Goal: Check status: Check status

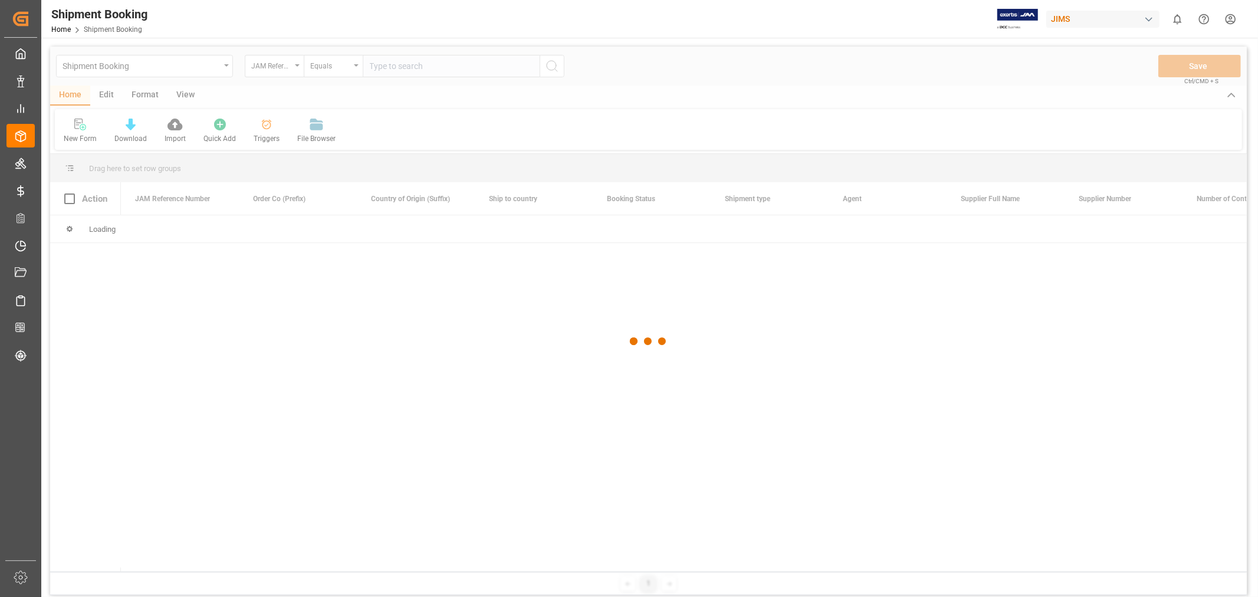
click at [426, 65] on div at bounding box center [648, 342] width 1197 height 590
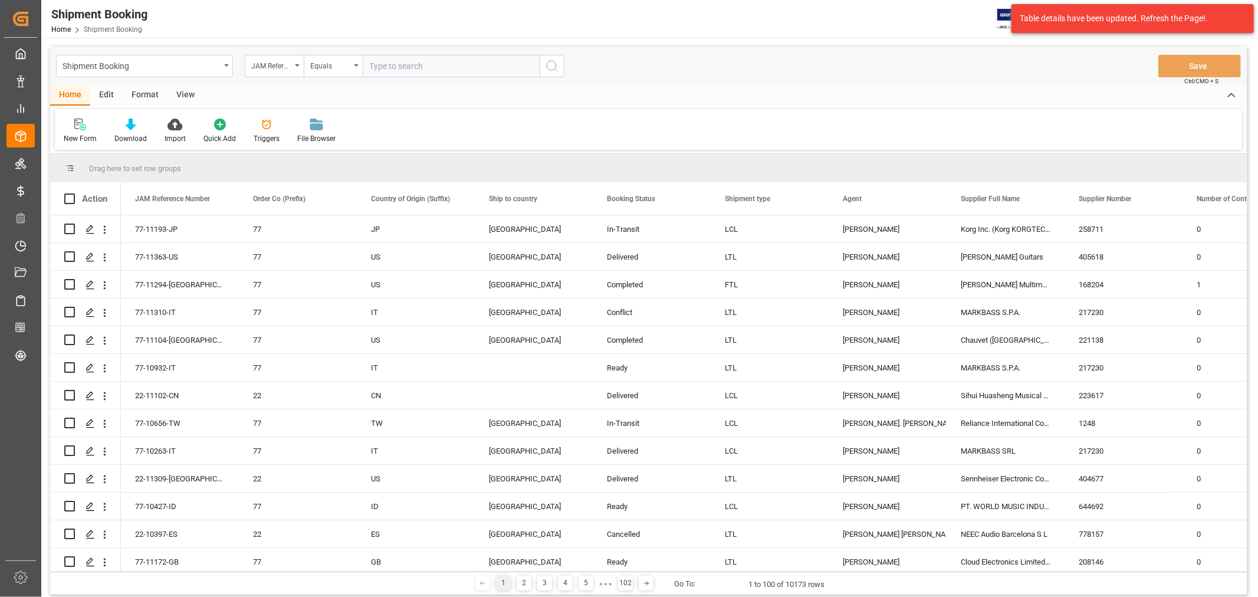
click at [451, 63] on input "text" at bounding box center [451, 66] width 177 height 22
paste input "77-10797-NL"
type input "77-10797-NL"
click at [557, 67] on icon "search button" at bounding box center [552, 66] width 14 height 14
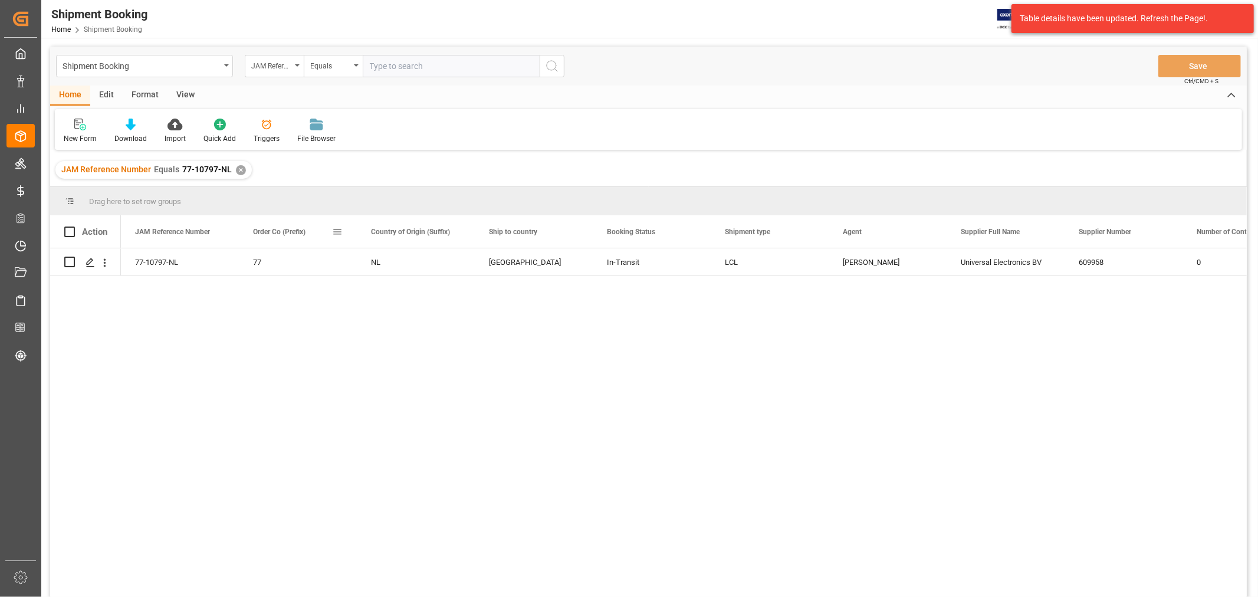
click at [334, 230] on span at bounding box center [337, 231] width 11 height 11
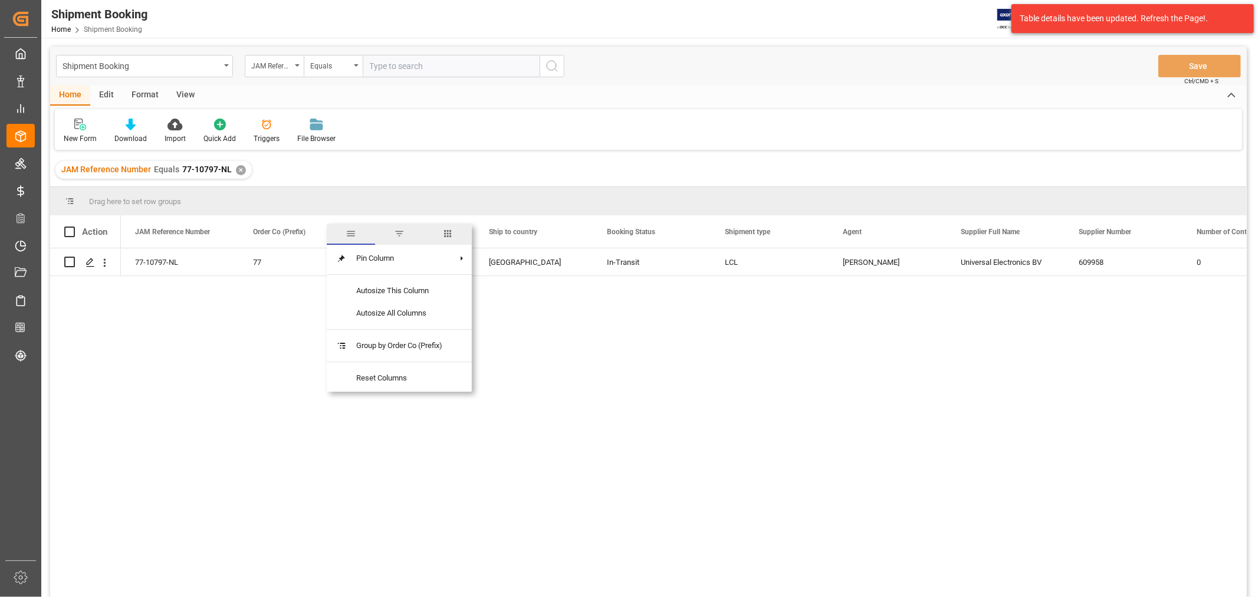
click at [445, 232] on span "columns" at bounding box center [447, 233] width 11 height 11
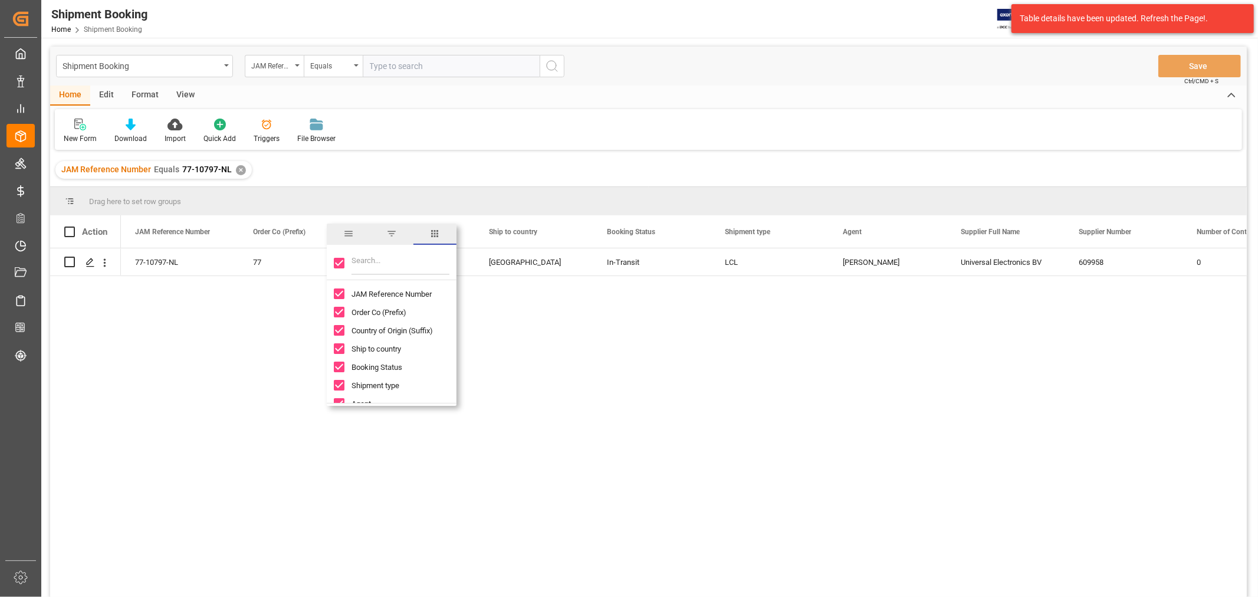
click at [337, 258] on input "Toggle Select All Columns" at bounding box center [339, 263] width 11 height 11
checkbox input "false"
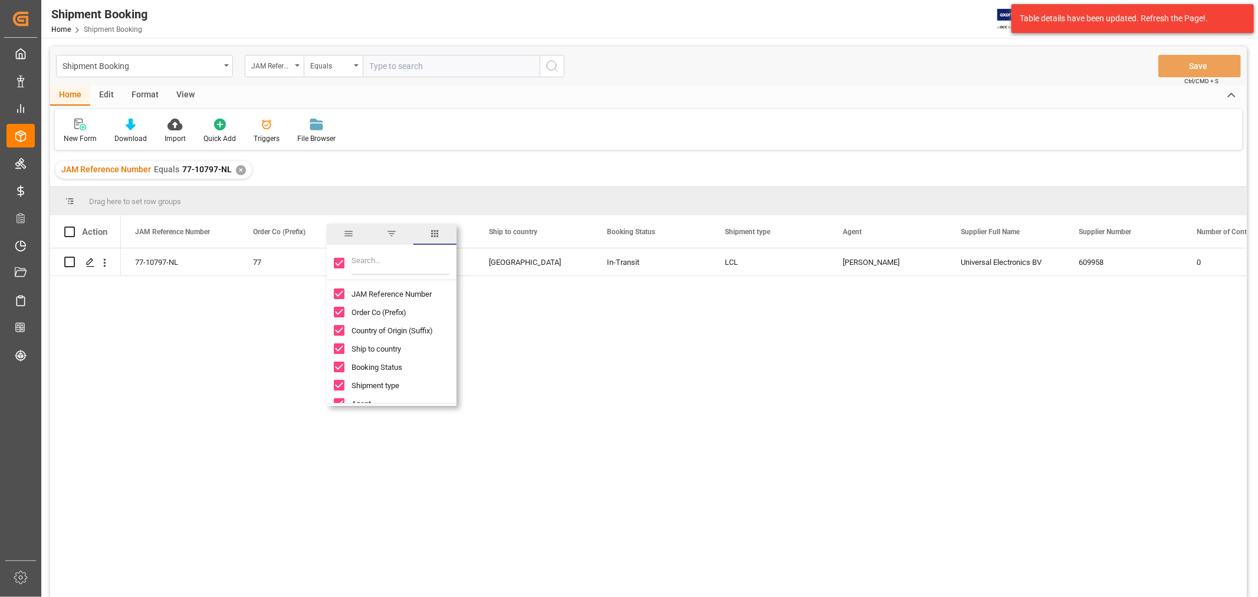
checkbox input "false"
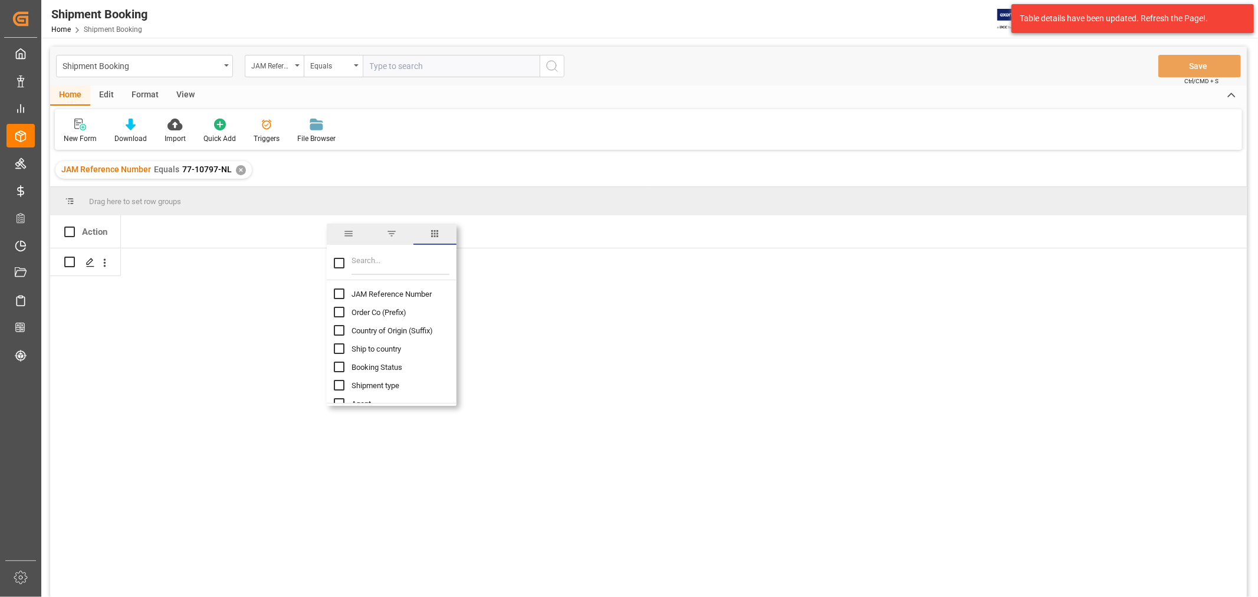
click at [338, 291] on input "JAM Reference Number column toggle visibility (hidden)" at bounding box center [339, 293] width 11 height 11
checkbox input "true"
checkbox input "false"
click at [367, 261] on input "Filter Columns Input" at bounding box center [400, 263] width 98 height 24
type input "r"
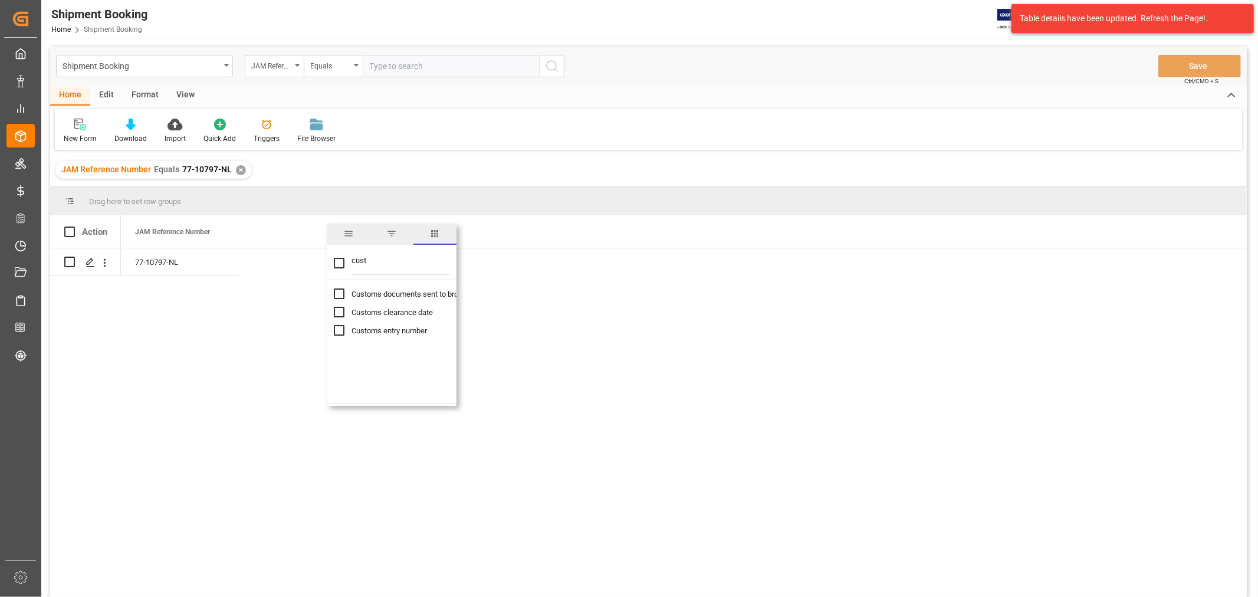
type input "cust"
click at [336, 331] on input "Customs entry number column toggle visibility (hidden)" at bounding box center [339, 330] width 11 height 11
checkbox input "true"
checkbox input "false"
click at [283, 263] on div "Press SPACE to select this row." at bounding box center [298, 261] width 118 height 27
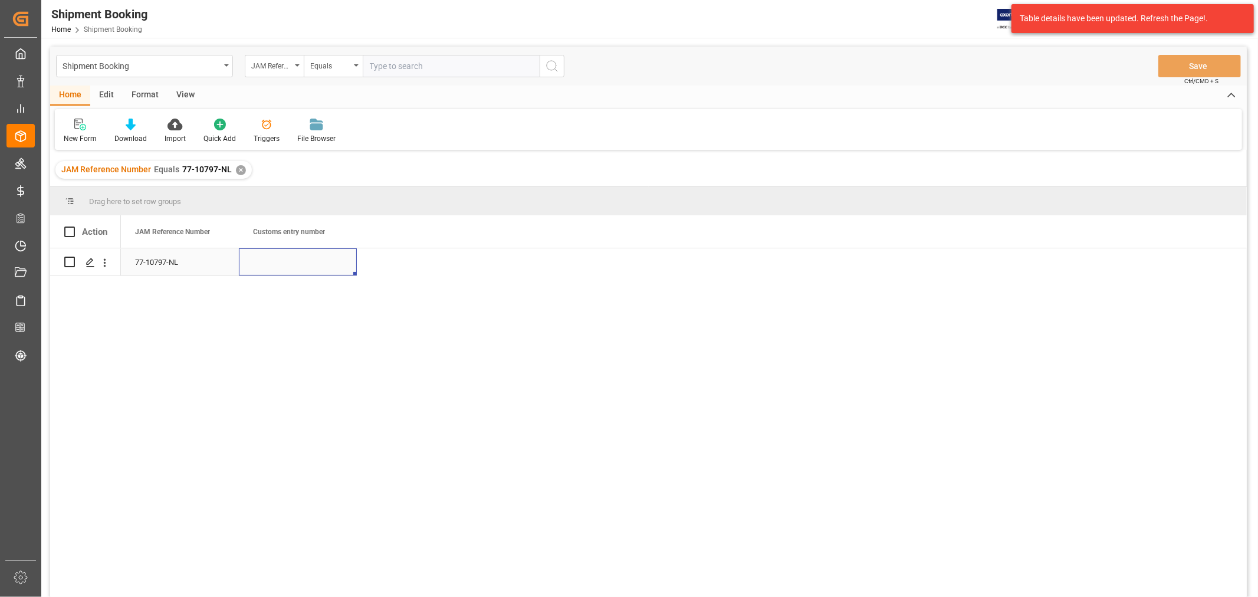
click at [283, 263] on div "Press SPACE to select this row." at bounding box center [298, 261] width 118 height 27
type input "13391-69295399-7"
click at [178, 259] on div "77-10797-NL" at bounding box center [180, 261] width 118 height 27
click at [1179, 63] on button "Save" at bounding box center [1199, 66] width 83 height 22
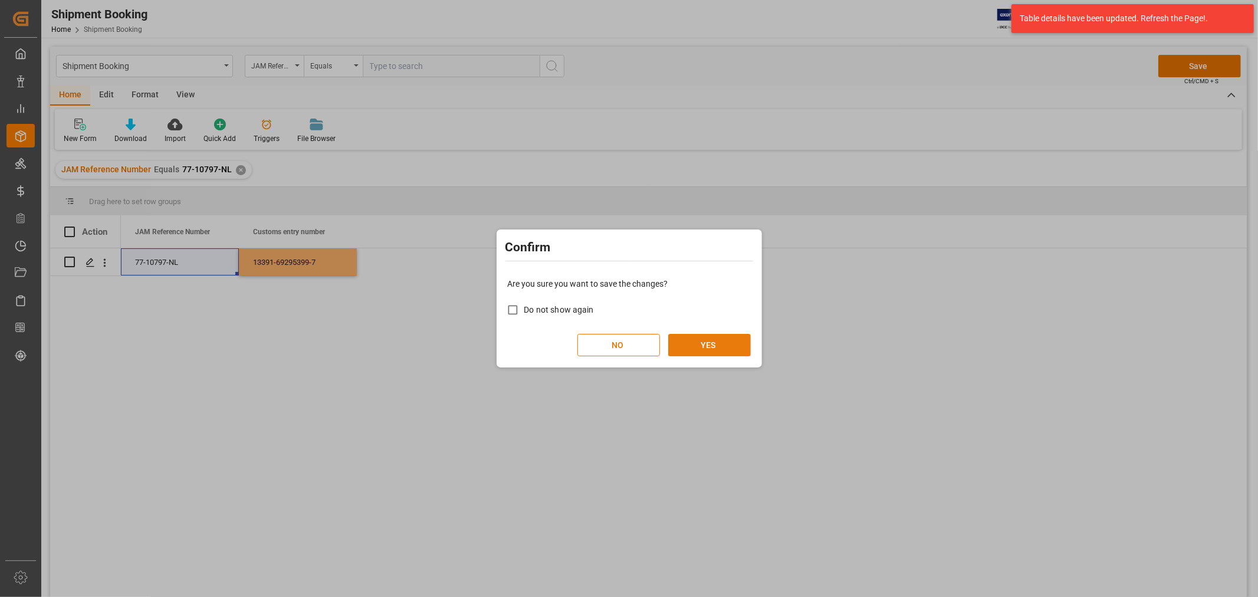
click at [700, 344] on button "YES" at bounding box center [709, 345] width 83 height 22
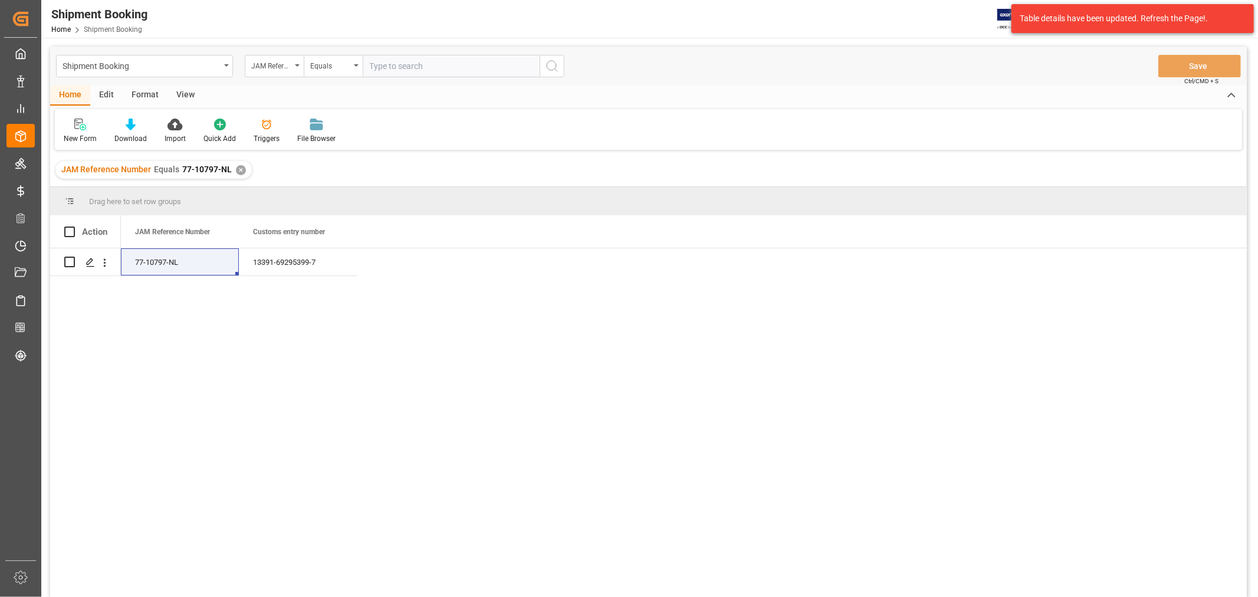
drag, startPoint x: 237, startPoint y: 170, endPoint x: 248, endPoint y: 163, distance: 12.9
click at [238, 169] on div "✕" at bounding box center [241, 170] width 10 height 10
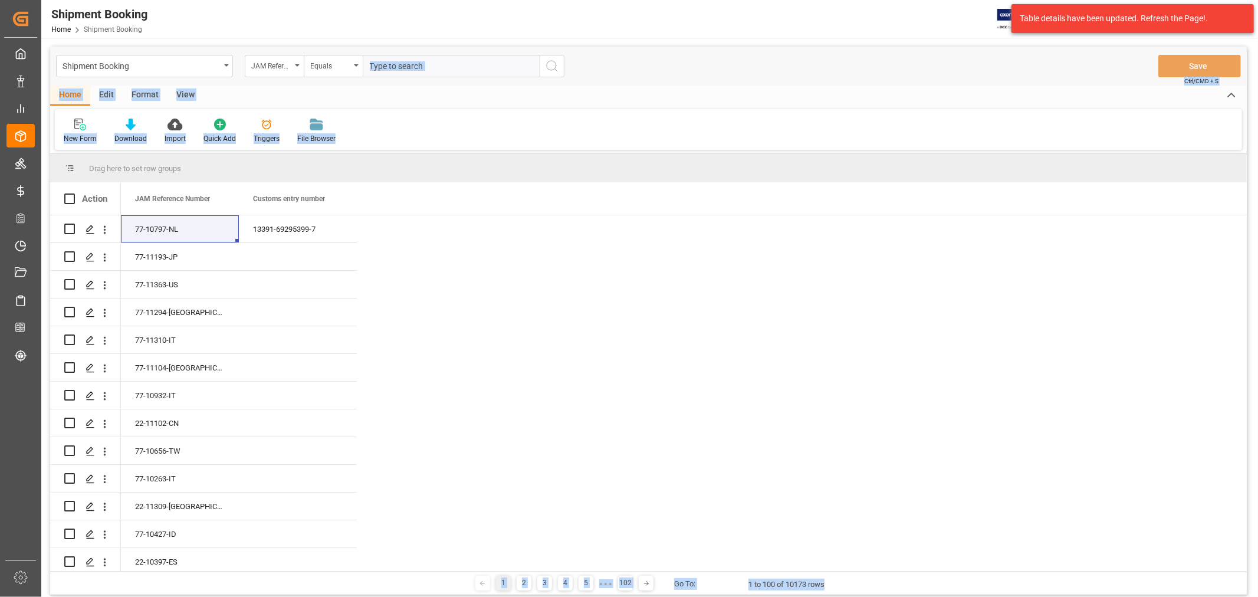
click at [443, 65] on input "text" at bounding box center [451, 66] width 177 height 22
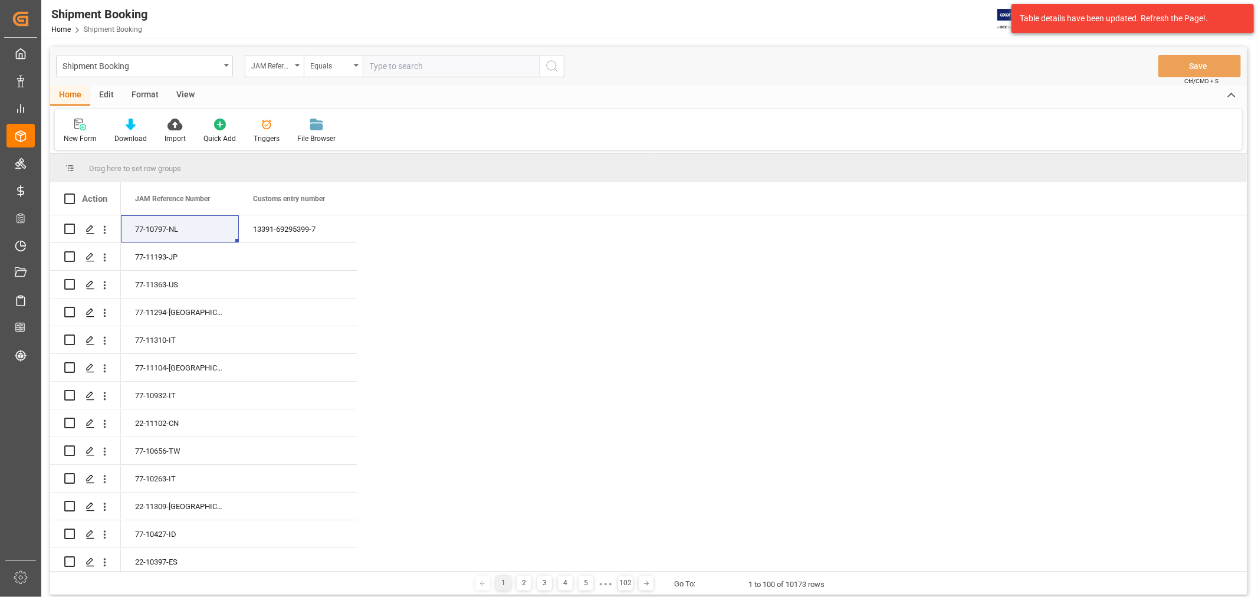
paste input "13391-69295399-7"
type input "13391-69295399-7"
type input "77-11291-de"
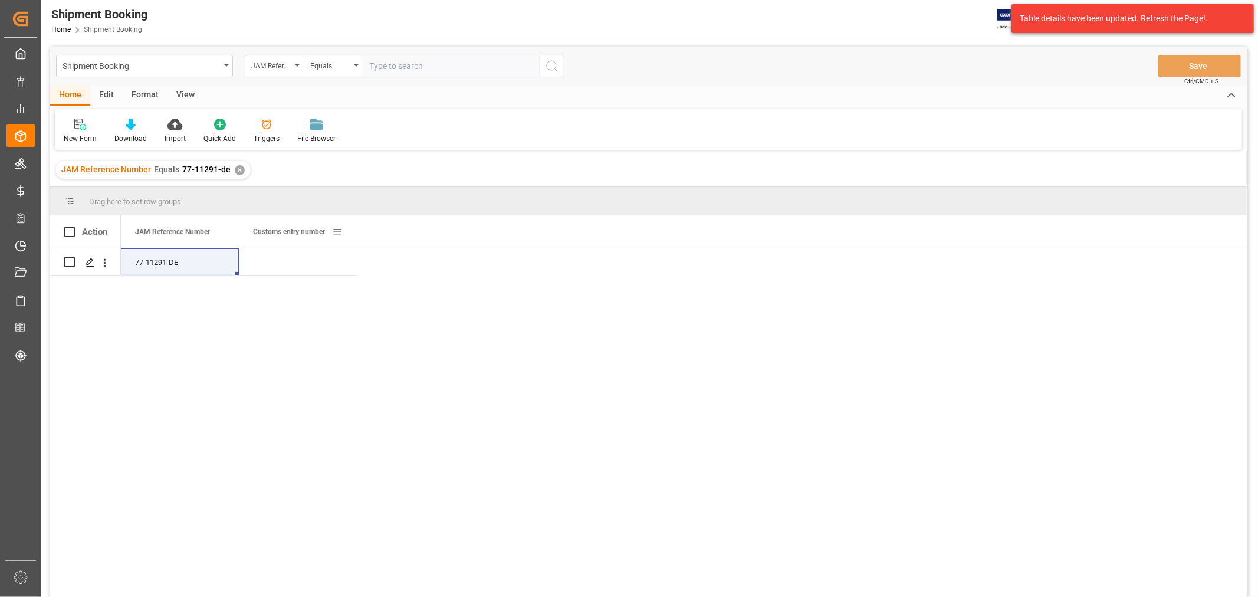
click at [337, 228] on span at bounding box center [337, 231] width 11 height 11
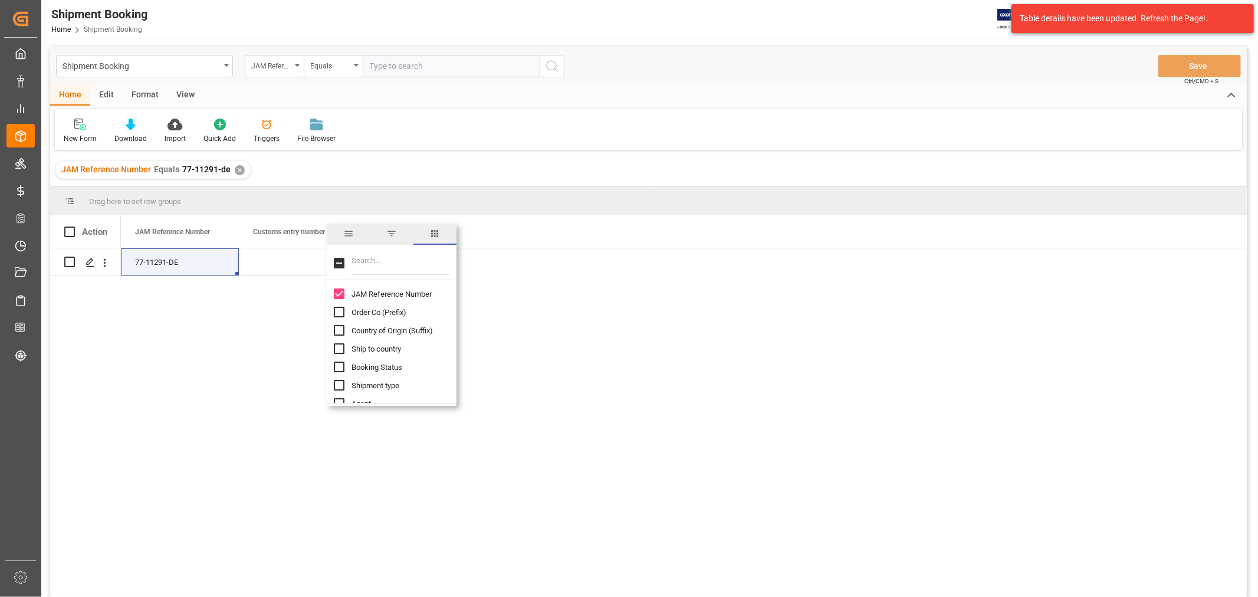
drag, startPoint x: 356, startPoint y: 257, endPoint x: 367, endPoint y: 255, distance: 11.3
click at [356, 257] on input "Filter Columns Input" at bounding box center [400, 263] width 98 height 24
type input "agent"
click at [343, 292] on input "Agent column toggle visibility (hidden)" at bounding box center [339, 293] width 11 height 11
checkbox input "true"
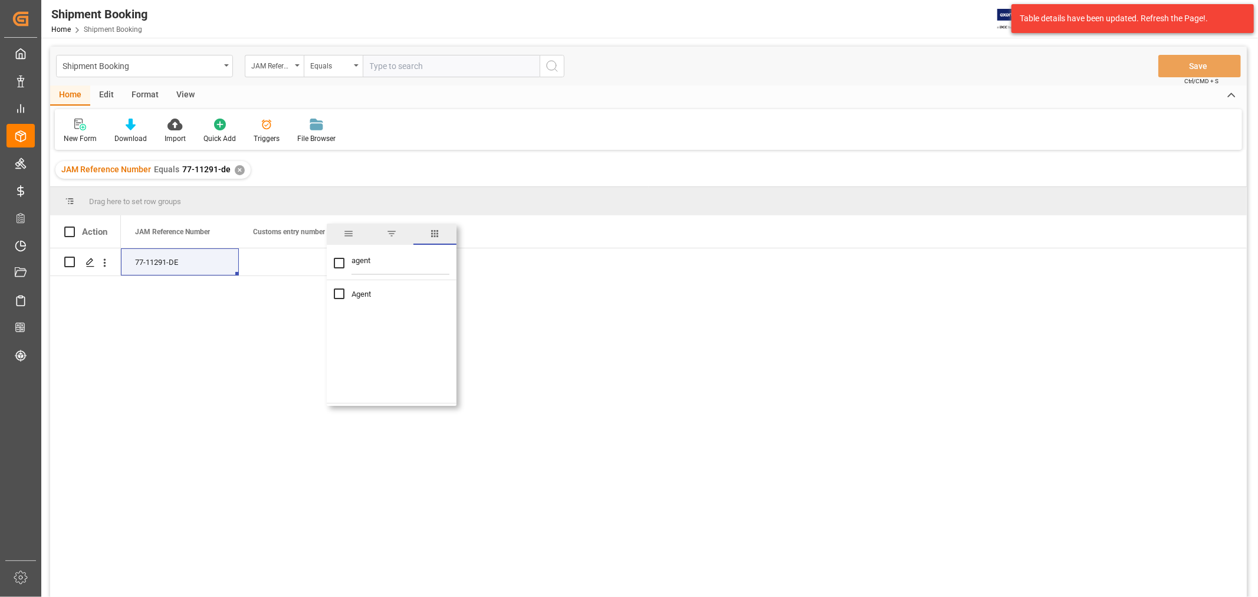
checkbox input "true"
click at [607, 322] on div "77-11291-DE Shyamala Mantha" at bounding box center [684, 426] width 1126 height 356
click at [497, 134] on div "New Form Download Import Quick Add Triggers File Browser" at bounding box center [648, 129] width 1187 height 41
click at [183, 258] on div "77-11291-DE" at bounding box center [180, 261] width 118 height 27
click at [207, 259] on div "77-11291-DE" at bounding box center [180, 261] width 118 height 27
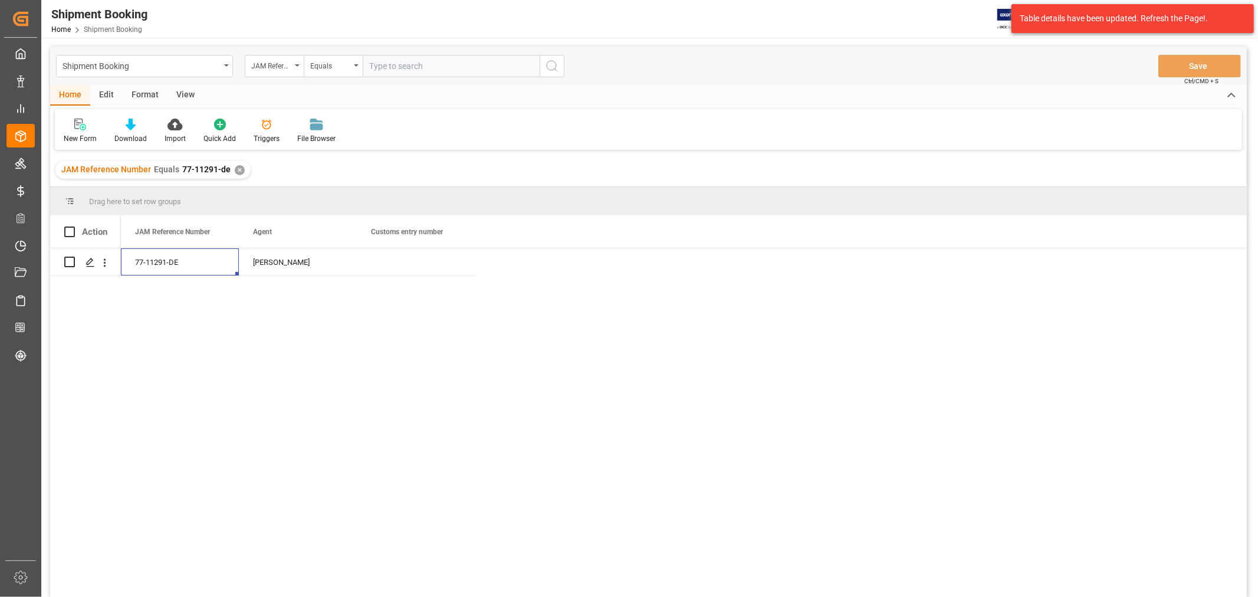
click at [237, 167] on div "✕" at bounding box center [240, 170] width 10 height 10
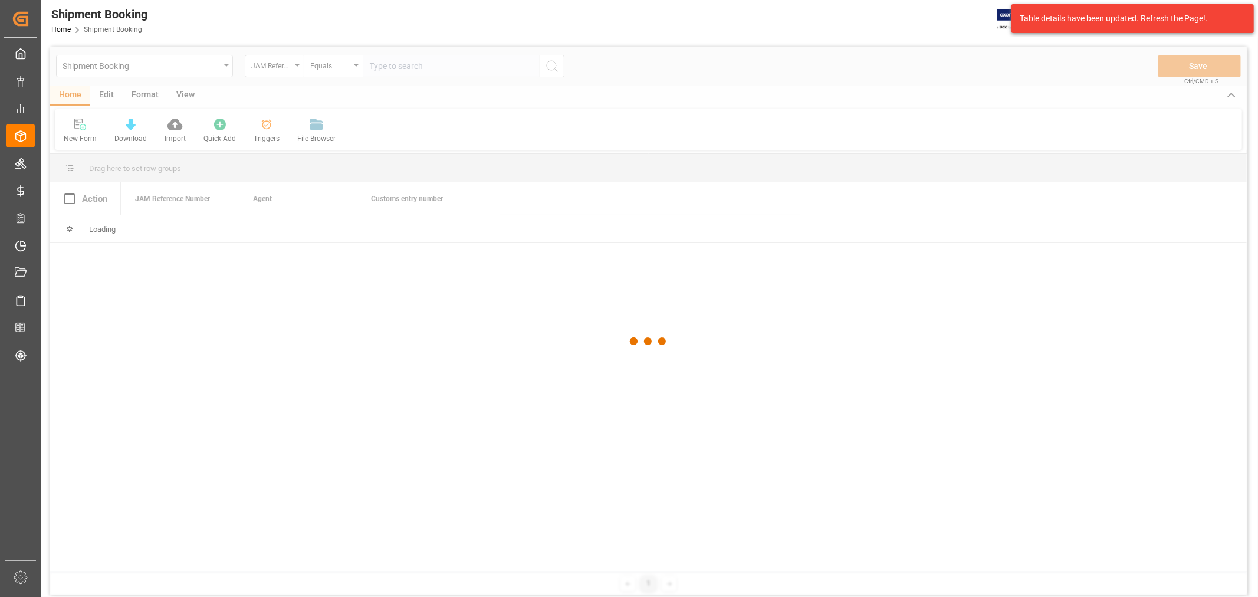
click at [401, 65] on div at bounding box center [648, 342] width 1197 height 590
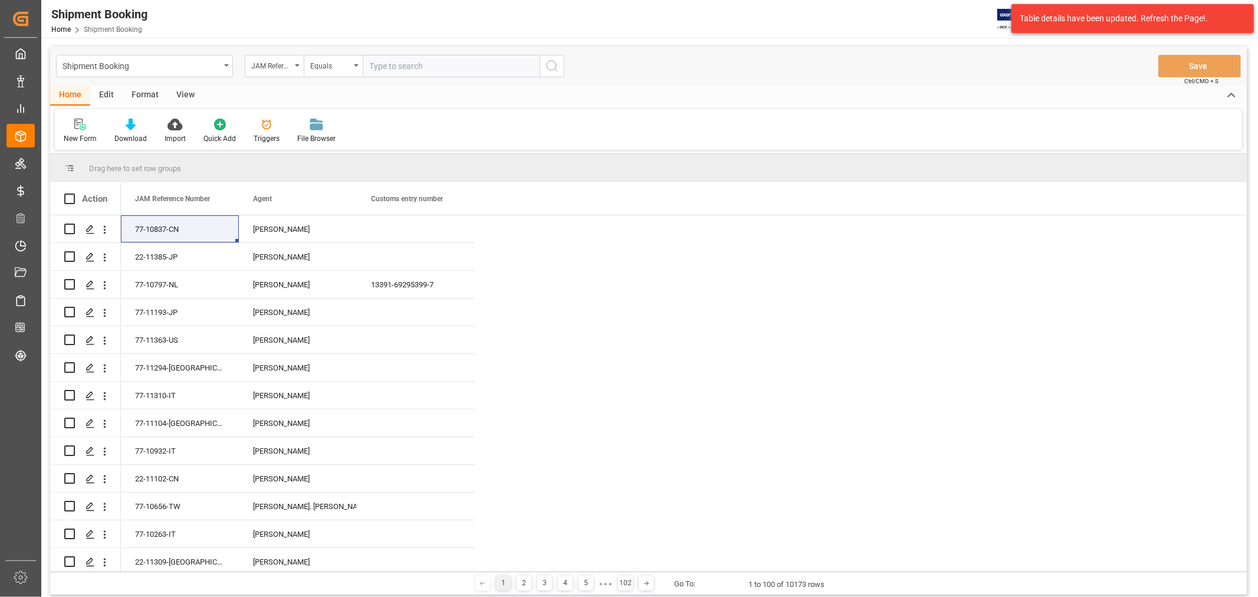
click at [401, 64] on input "text" at bounding box center [451, 66] width 177 height 22
paste input "77-10854-CN"
type input "77-10854-CN"
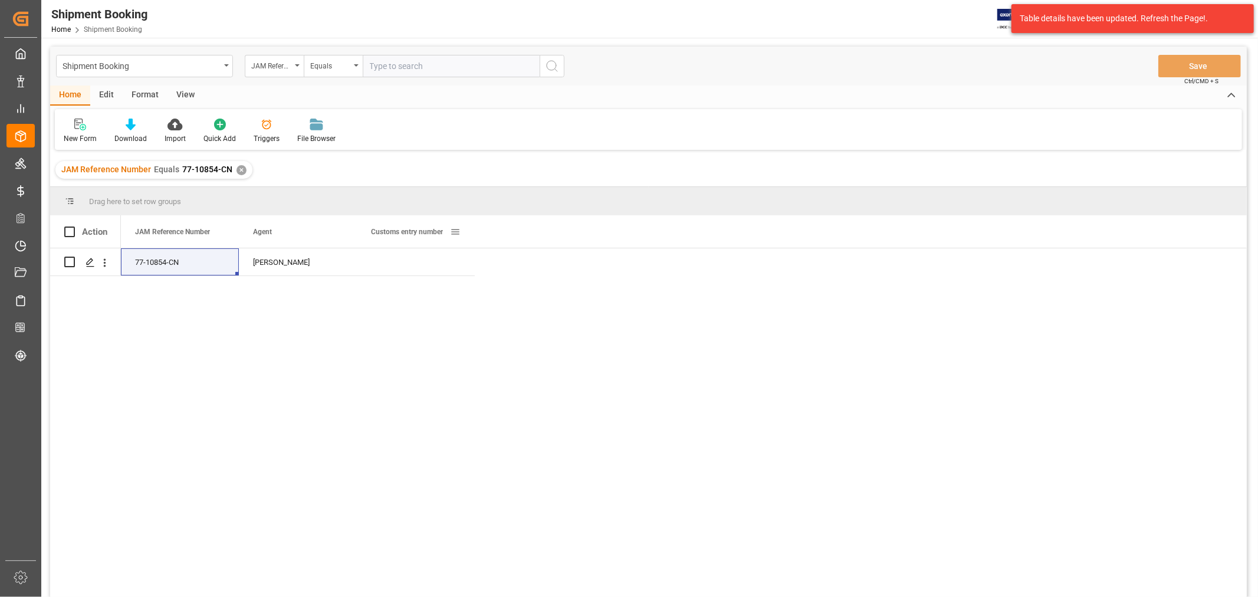
click at [454, 231] on span at bounding box center [455, 231] width 11 height 11
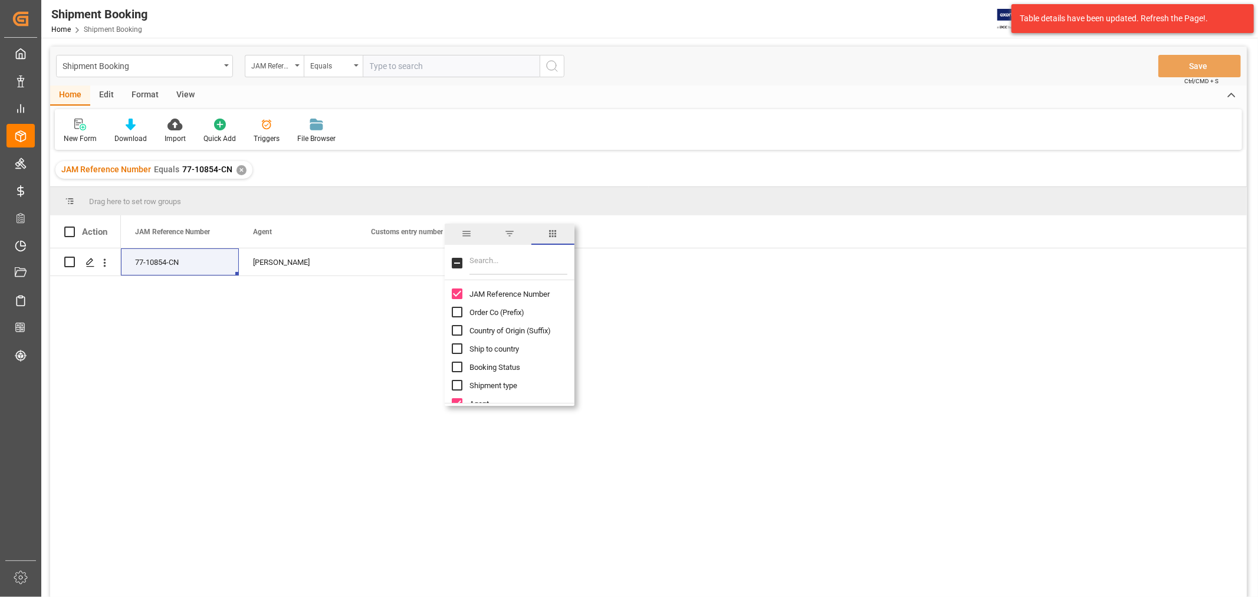
click at [484, 264] on input "Filter Columns Input" at bounding box center [518, 263] width 98 height 24
type input "f"
checkbox input "false"
type input "d"
checkbox input "false"
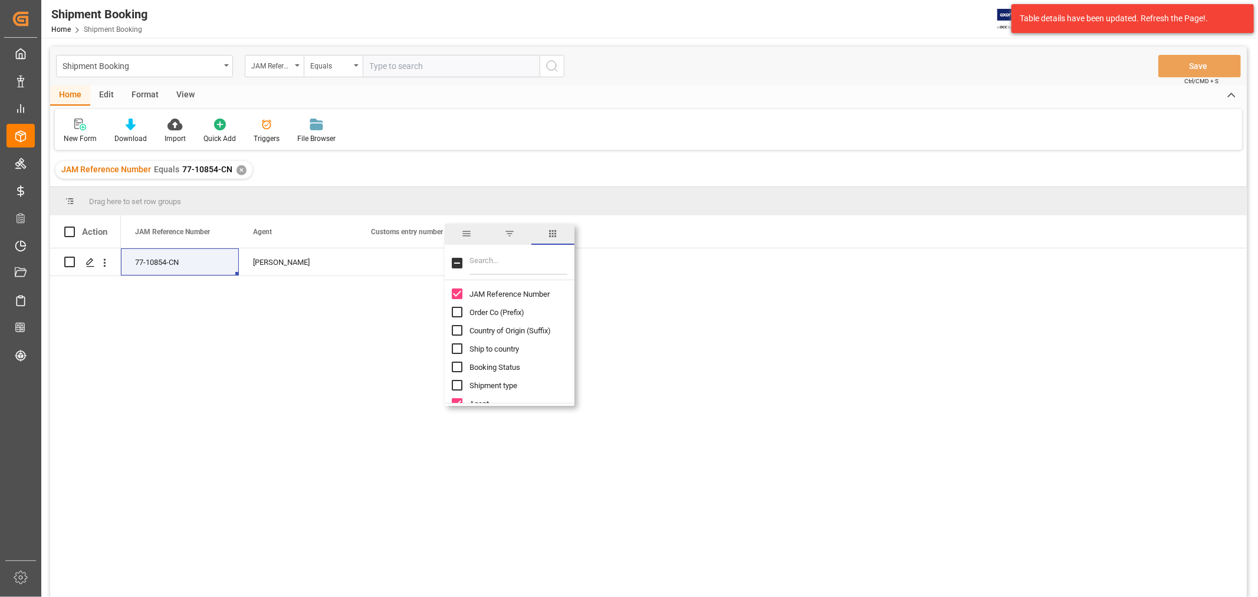
type input "f"
type input "incot"
click at [454, 294] on input "Incoterm column toggle visibility (hidden)" at bounding box center [457, 293] width 11 height 11
checkbox input "true"
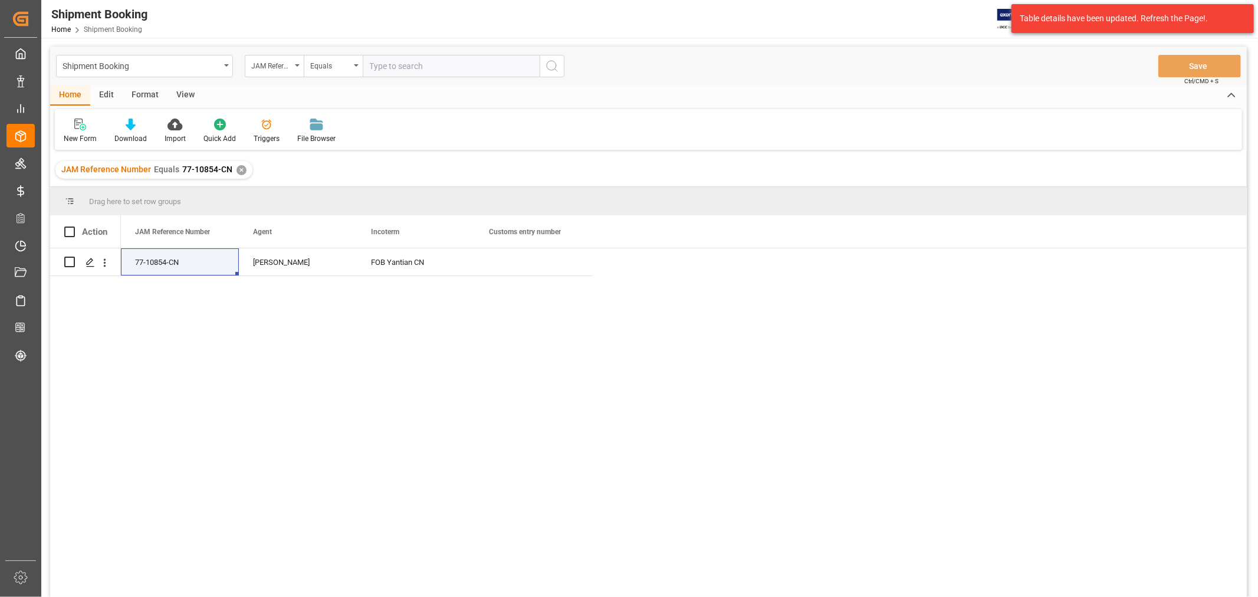
click at [366, 360] on div "77-10854-CN HuiXin Gao FOB Yantian CN" at bounding box center [684, 426] width 1126 height 356
click at [179, 262] on div "77-10854-CN" at bounding box center [180, 261] width 118 height 27
click at [425, 258] on div "FOB Yantian CN" at bounding box center [416, 261] width 118 height 27
drag, startPoint x: 432, startPoint y: 263, endPoint x: 367, endPoint y: 271, distance: 65.4
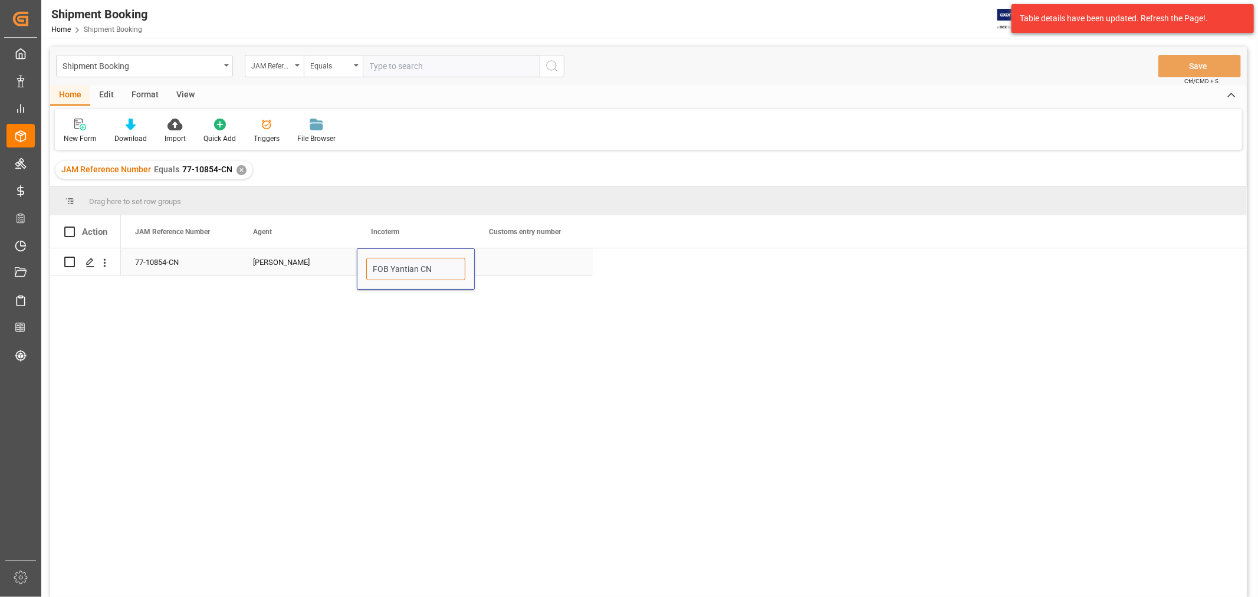
click at [367, 271] on input "FOB Yantian CN" at bounding box center [415, 269] width 99 height 22
type input "FCA wareshouse"
click at [1208, 63] on button "Save" at bounding box center [1199, 66] width 83 height 22
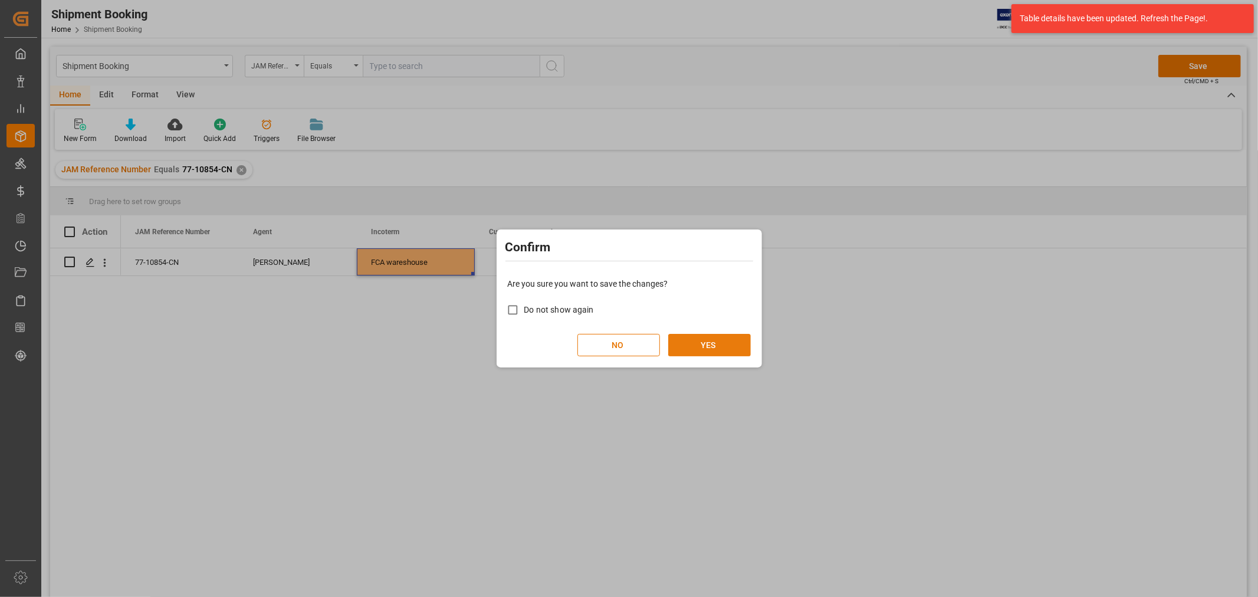
click at [702, 340] on button "YES" at bounding box center [709, 345] width 83 height 22
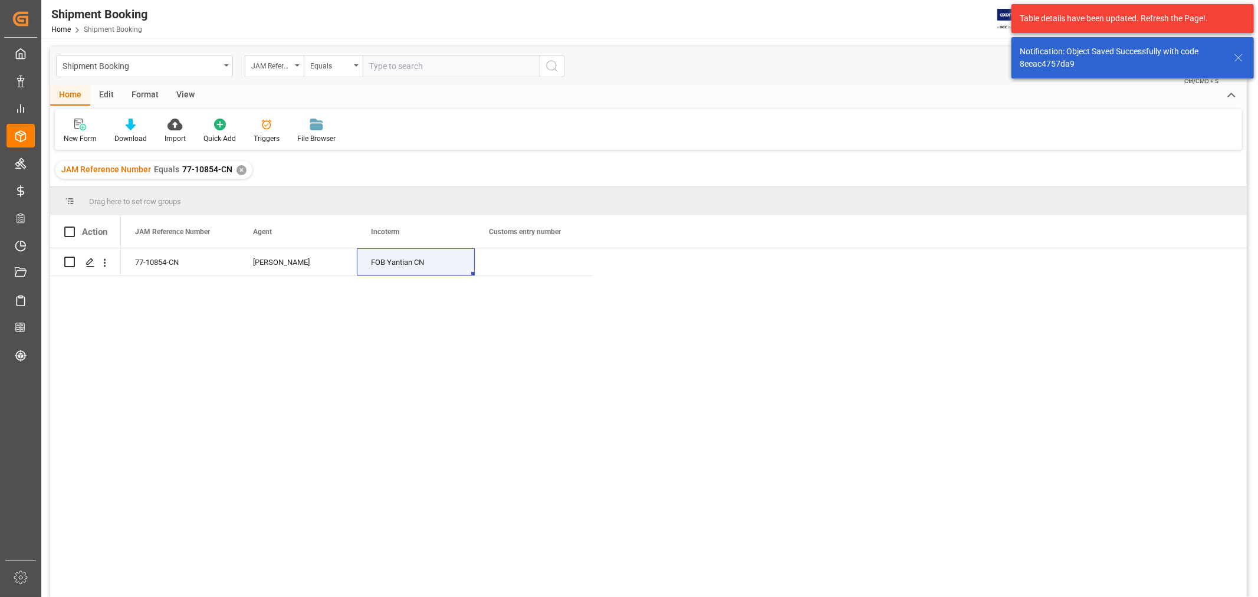
click at [650, 261] on div "77-10854-CN HuiXin Gao FOB Yantian CN" at bounding box center [684, 426] width 1126 height 356
click at [415, 262] on div "FOB Yantian CN" at bounding box center [416, 261] width 118 height 27
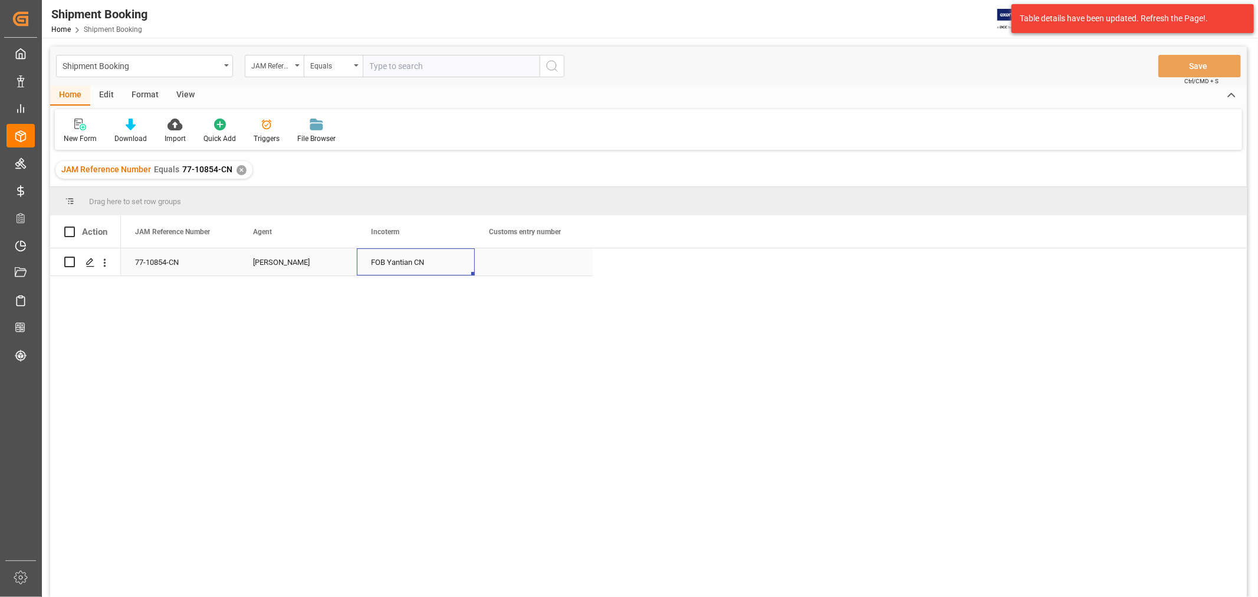
click at [174, 254] on div "77-10854-CN" at bounding box center [180, 261] width 118 height 27
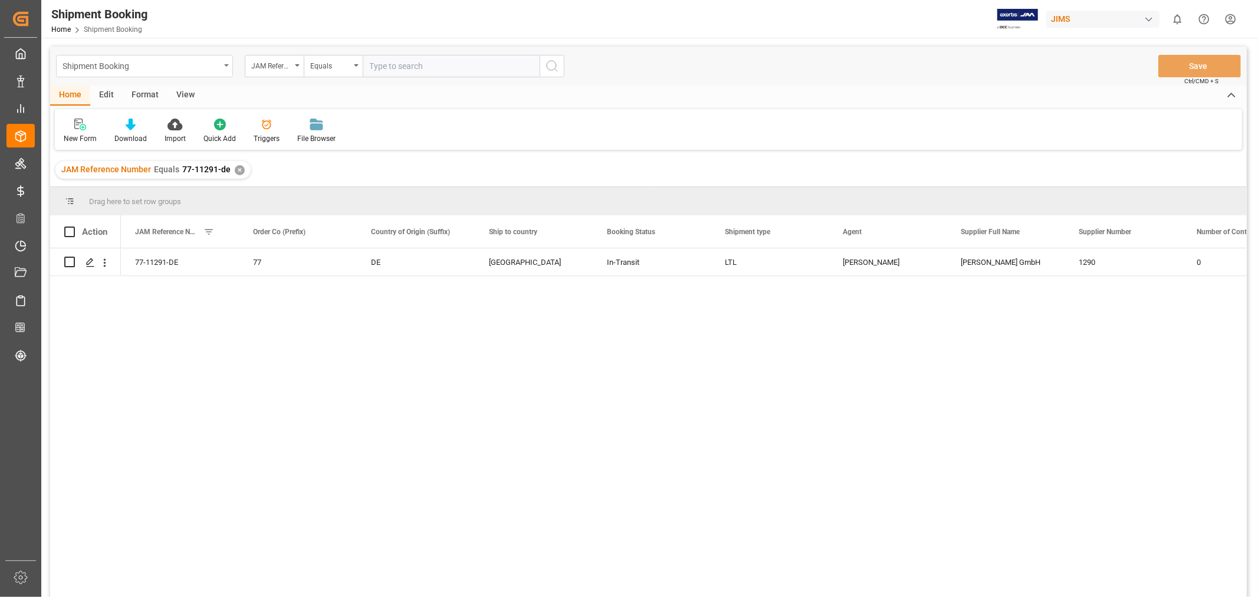
click at [186, 66] on div "Shipment Booking" at bounding box center [141, 65] width 157 height 15
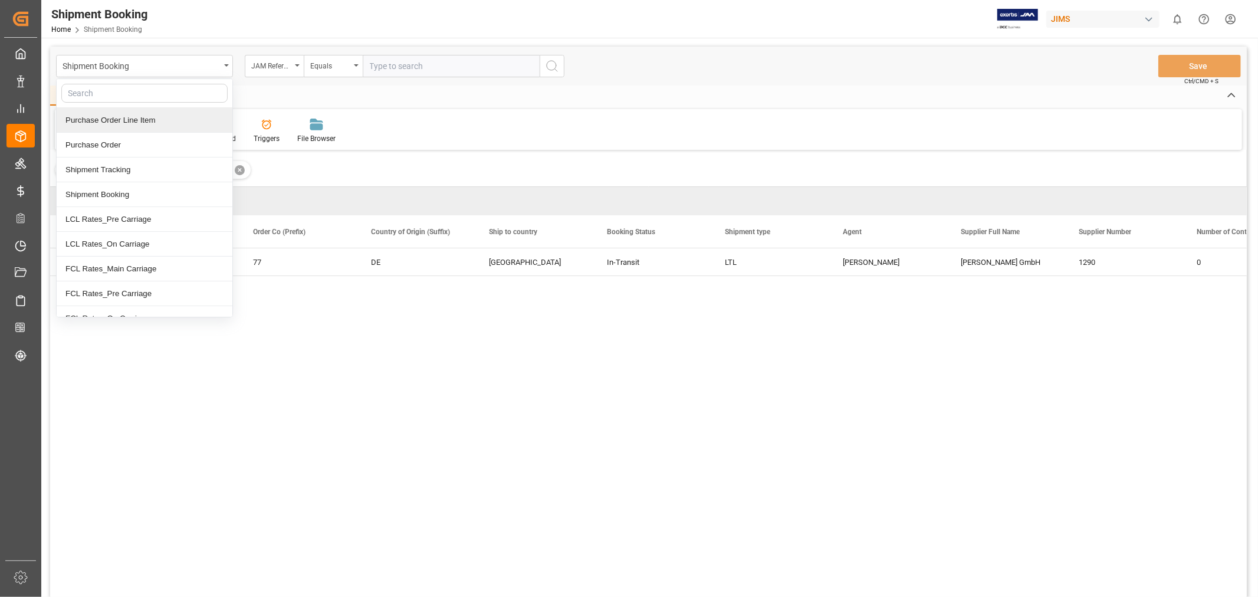
click at [137, 113] on div "Purchase Order Line Item" at bounding box center [145, 120] width 176 height 25
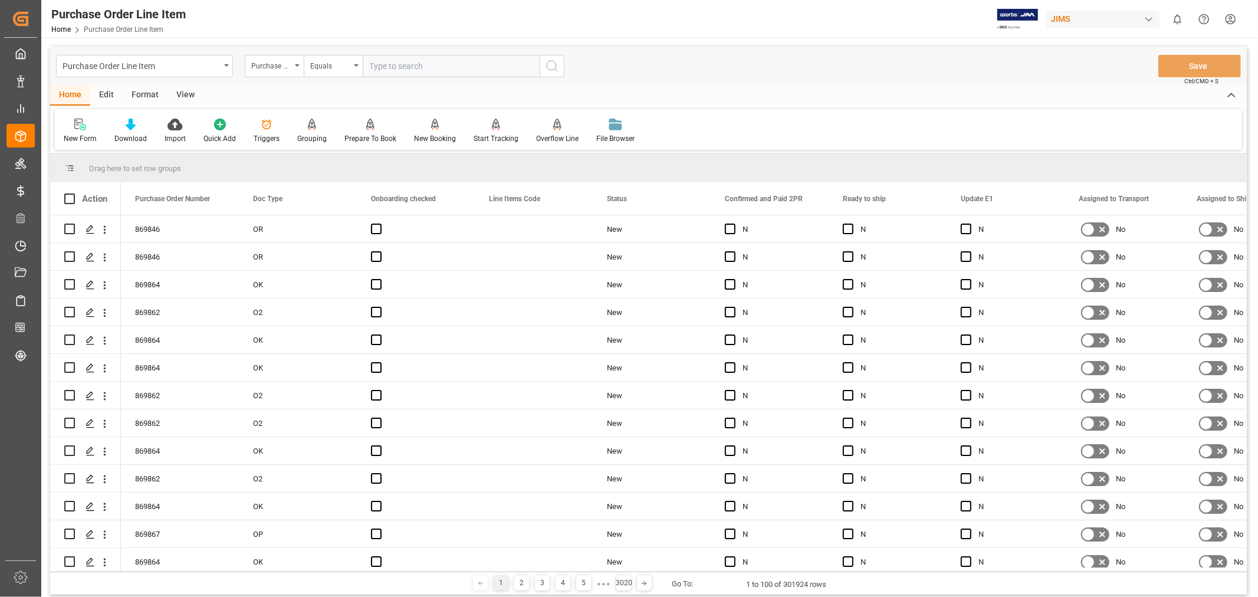
click at [437, 65] on input "text" at bounding box center [451, 66] width 177 height 22
paste input "77-11291-DE"
type input "77-11291-DE"
click at [556, 67] on icon "search button" at bounding box center [552, 66] width 14 height 14
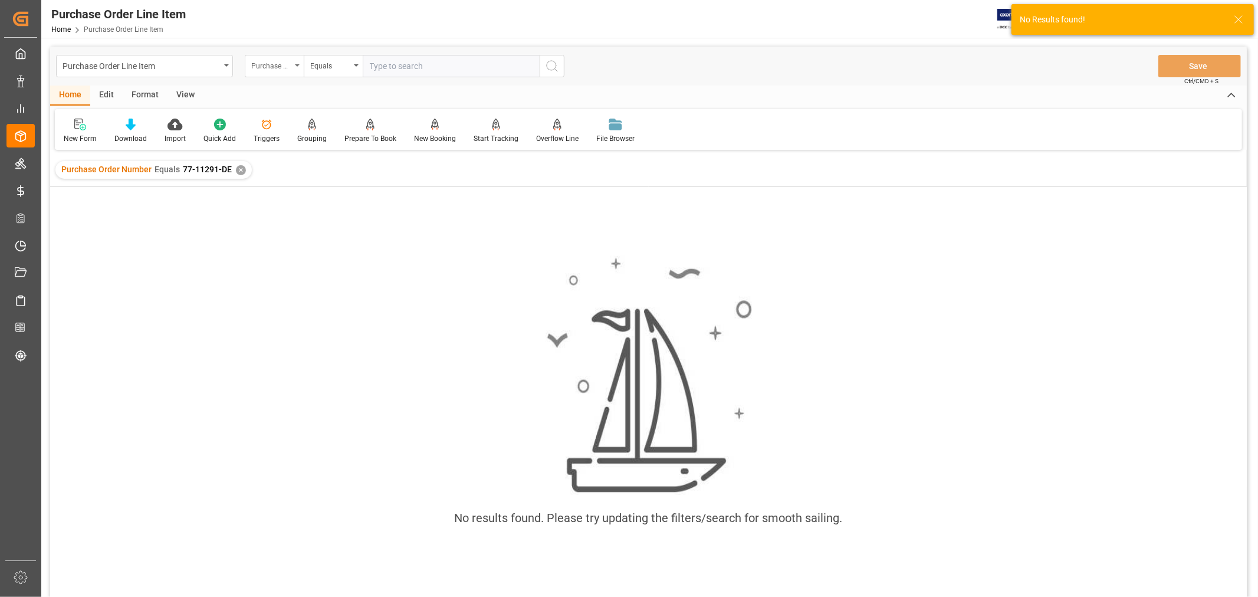
click at [268, 63] on div "Purchase Order Number" at bounding box center [271, 65] width 40 height 14
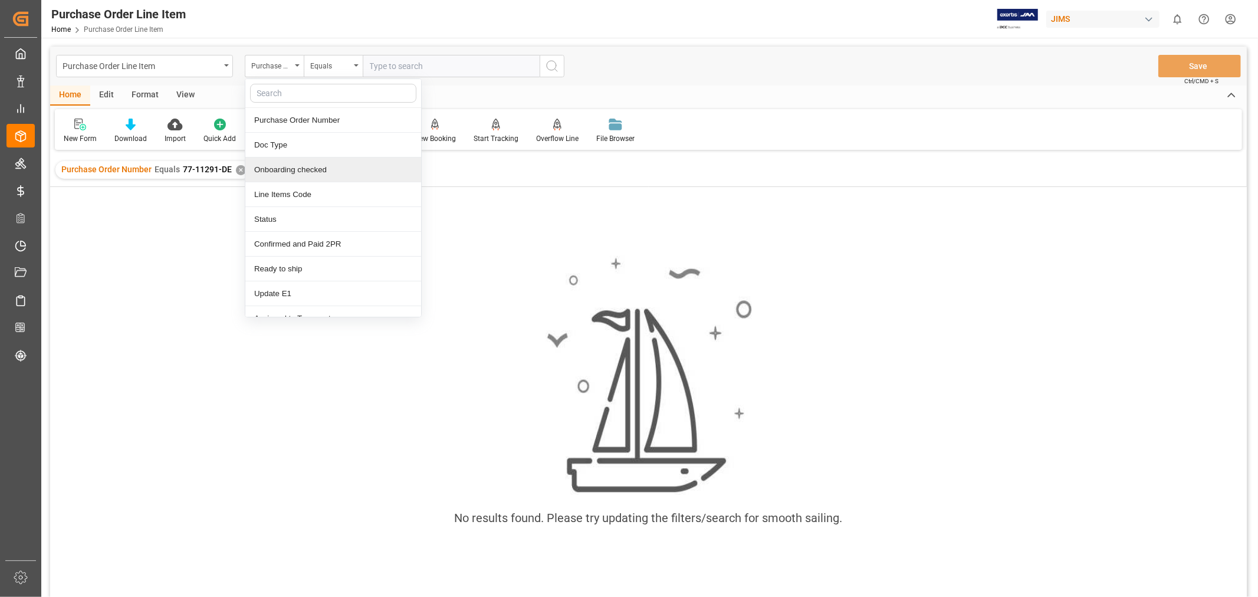
click at [236, 168] on div "✕" at bounding box center [241, 170] width 10 height 10
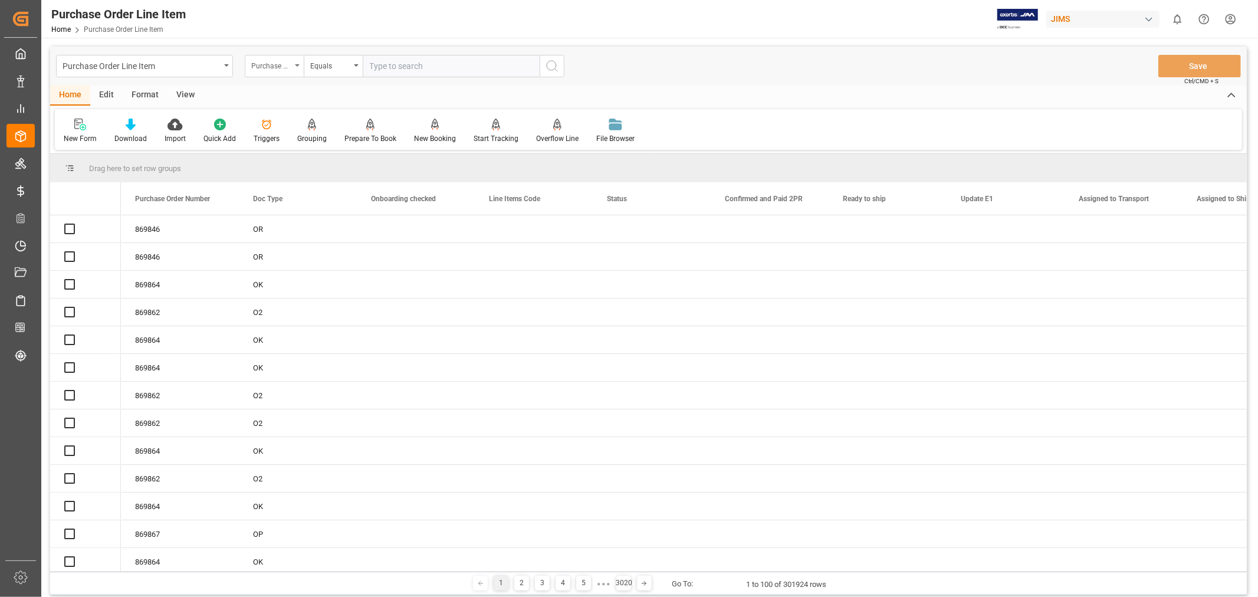
click at [264, 72] on div "Purchase Order Number" at bounding box center [274, 66] width 59 height 22
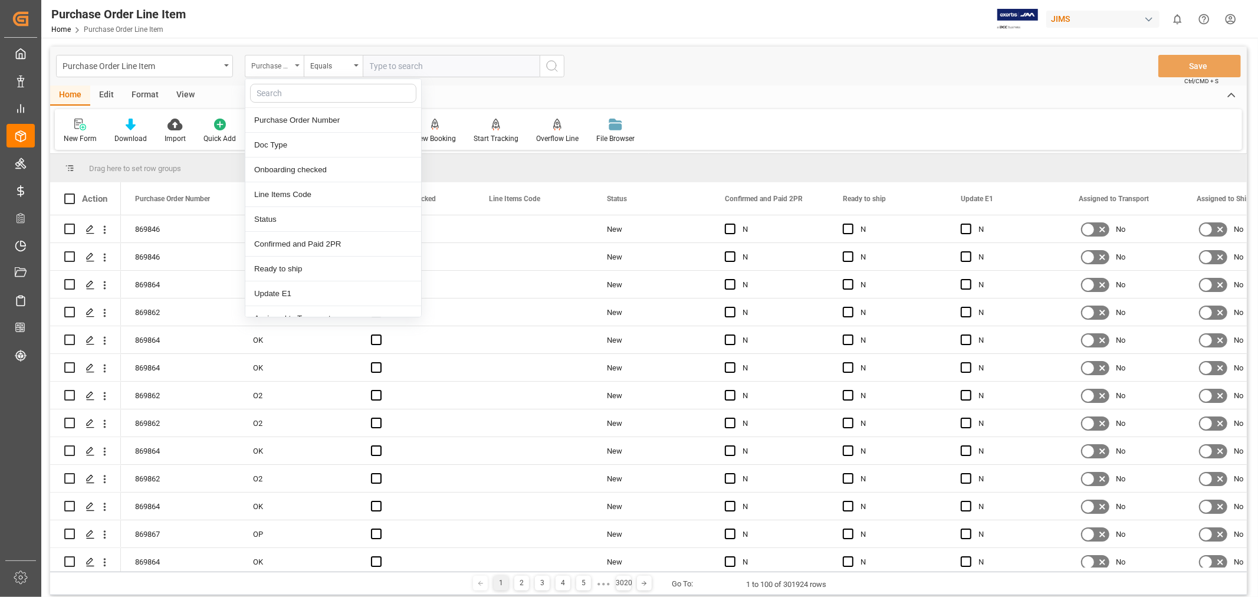
click at [262, 65] on div "Purchase Order Number" at bounding box center [271, 65] width 40 height 14
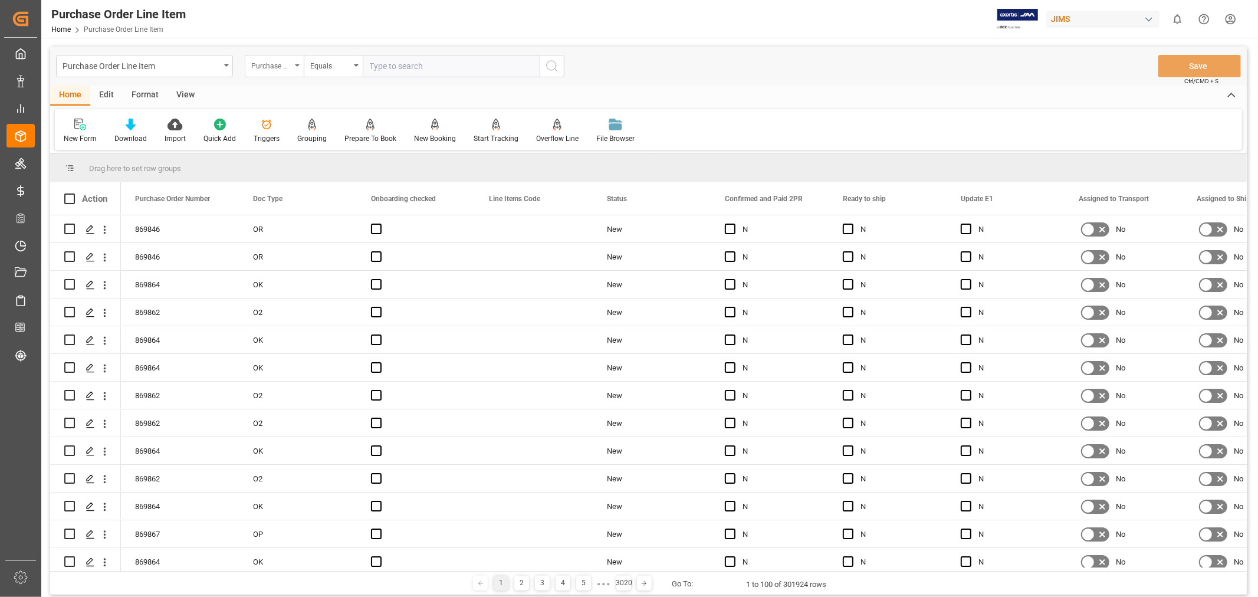
click at [262, 65] on div "Purchase Order Number" at bounding box center [271, 65] width 40 height 14
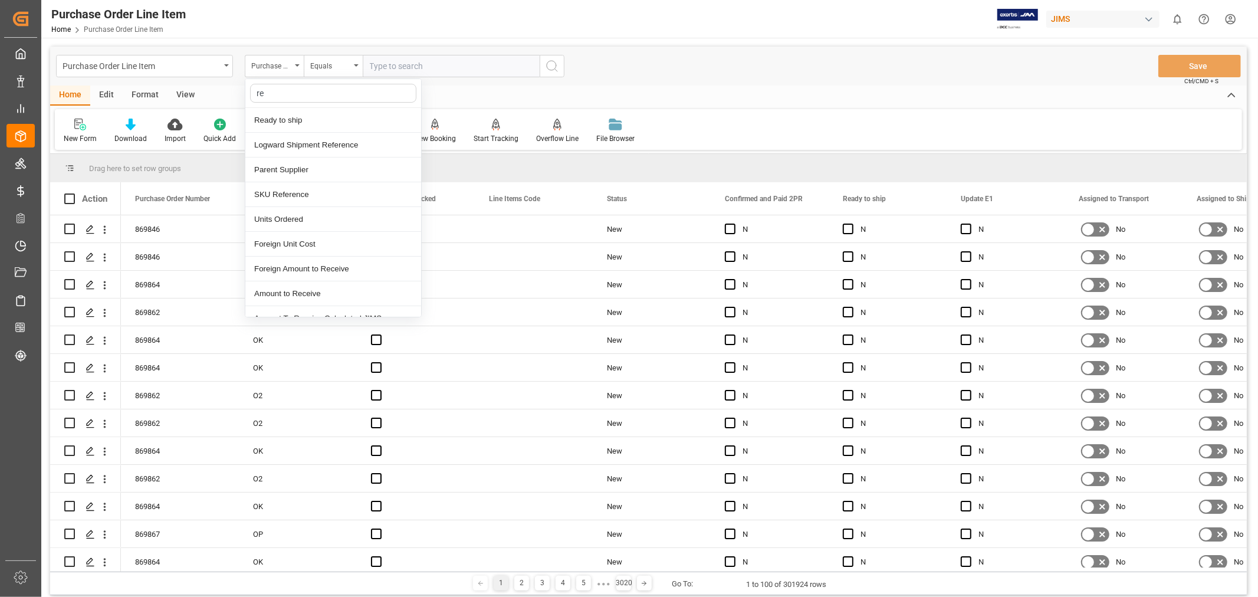
type input "ref"
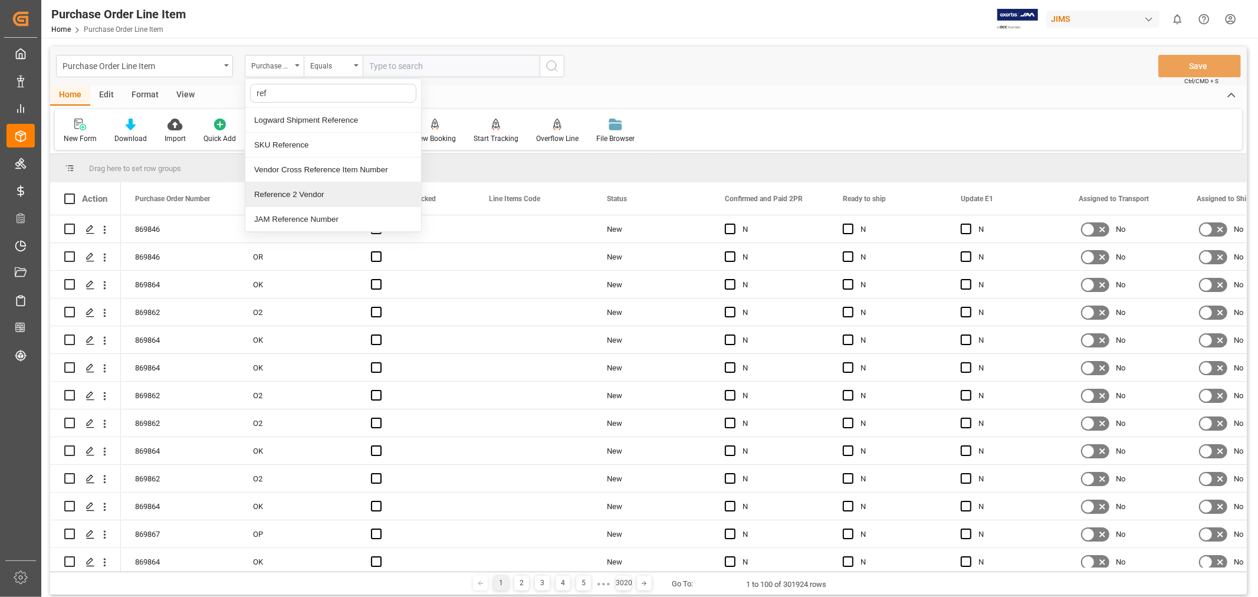
click at [314, 192] on div "Reference 2 Vendor" at bounding box center [333, 194] width 176 height 25
click at [408, 64] on input "text" at bounding box center [451, 66] width 177 height 22
paste input "77-11291-DE"
type input "77-11291-DE"
click at [557, 64] on icon "search button" at bounding box center [552, 66] width 14 height 14
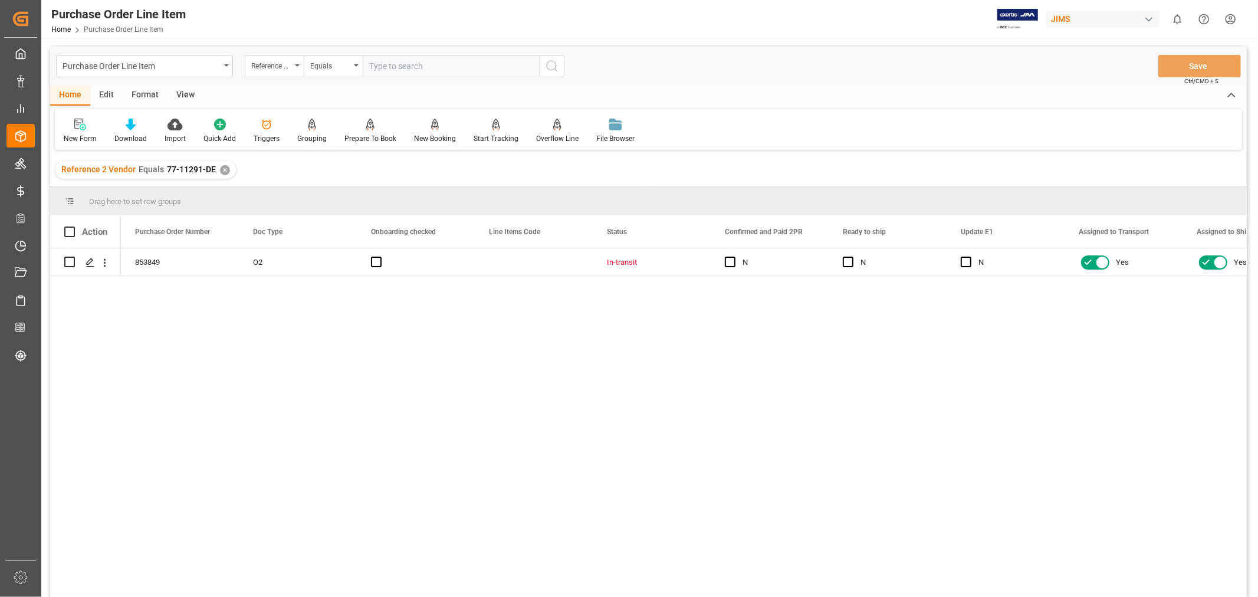
click at [189, 92] on div "View" at bounding box center [185, 96] width 36 height 20
click at [83, 132] on div "Default" at bounding box center [75, 131] width 41 height 26
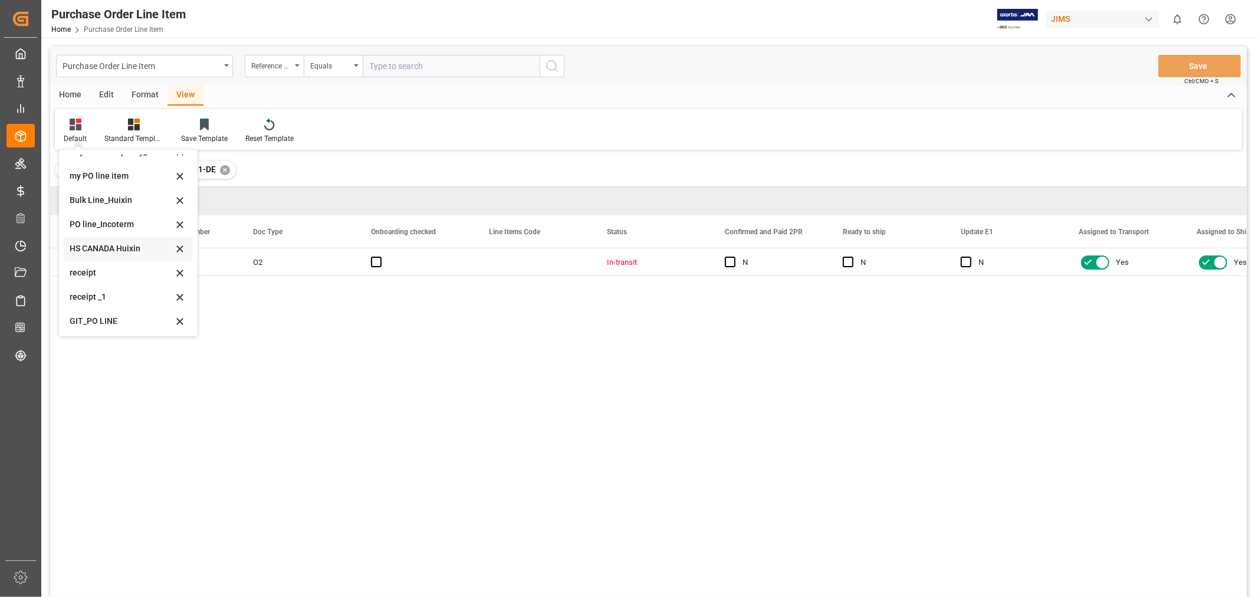
scroll to position [65, 0]
click at [98, 237] on div "HS CANADA Huixin" at bounding box center [128, 247] width 129 height 24
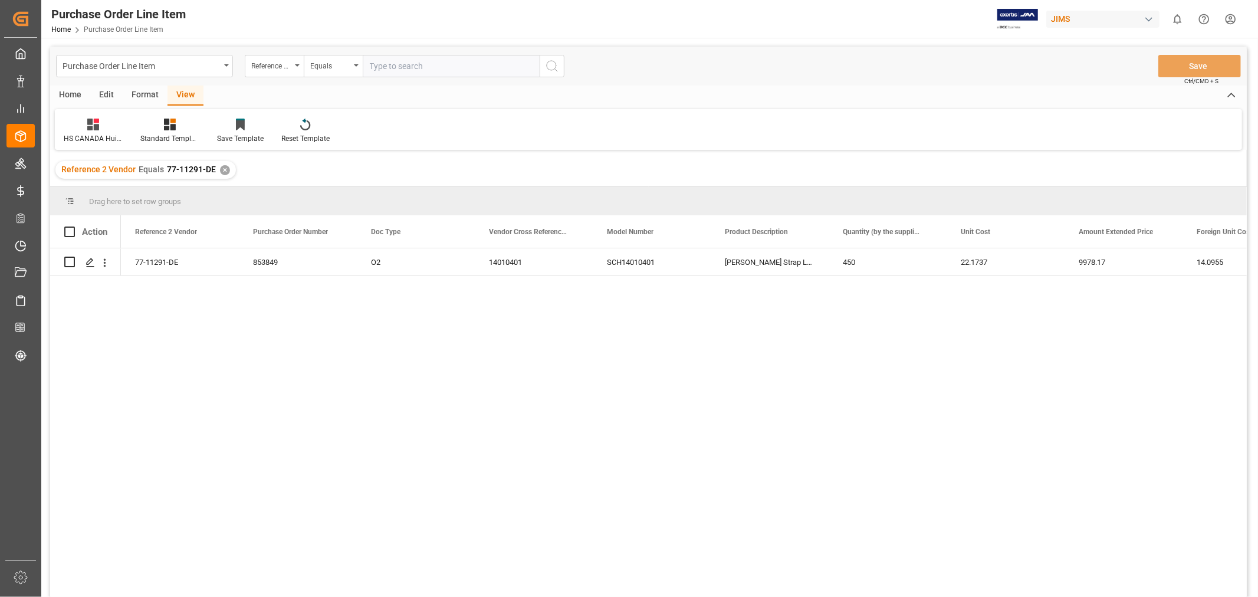
click at [199, 326] on div "853849 O2 77-11291-DE 14010401 SCH14010401 Schaller Strap Lock (2 pcs.) 450 22.…" at bounding box center [684, 426] width 1126 height 356
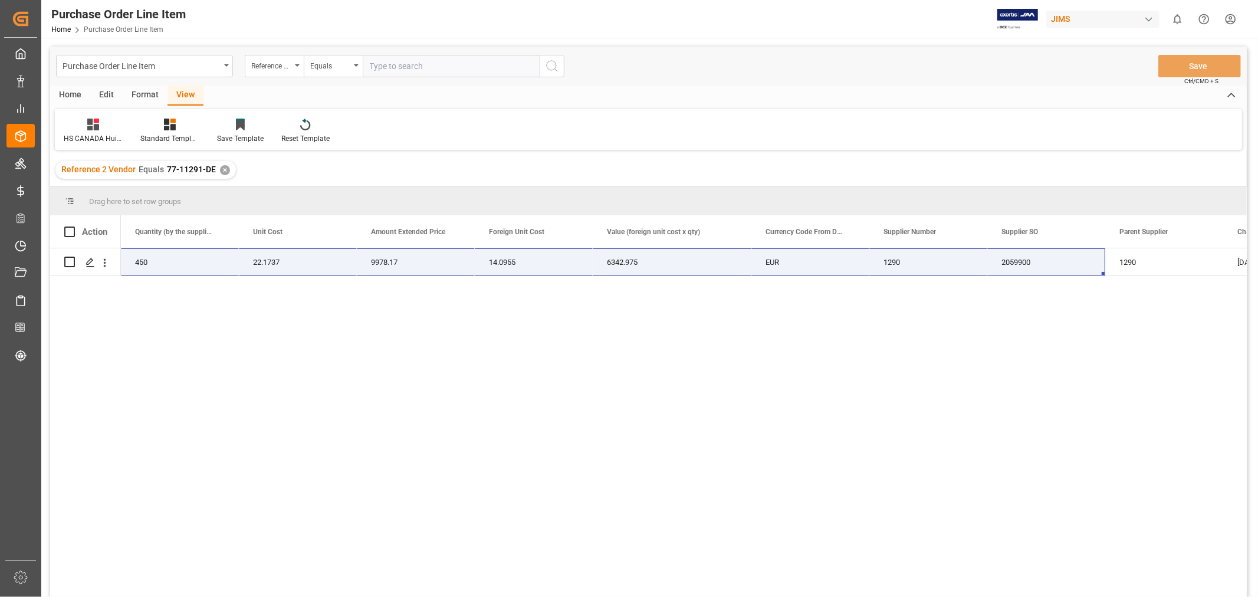
scroll to position [0, 802]
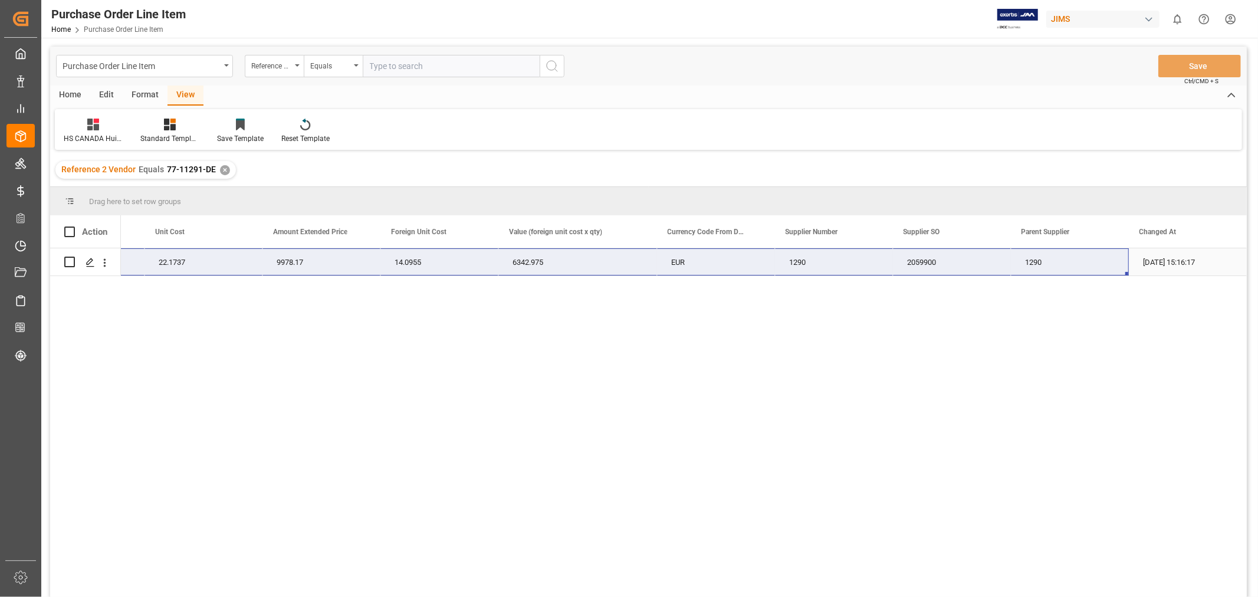
drag, startPoint x: 136, startPoint y: 259, endPoint x: 1110, endPoint y: 268, distance: 974.3
click at [1110, 268] on div "77-11291-DE Schaller Strap Lock (2 pcs.) 450 22.1737 9978.17 14.0955 6342.975 E…" at bounding box center [283, 262] width 1928 height 28
click at [220, 172] on div "✕" at bounding box center [225, 170] width 10 height 10
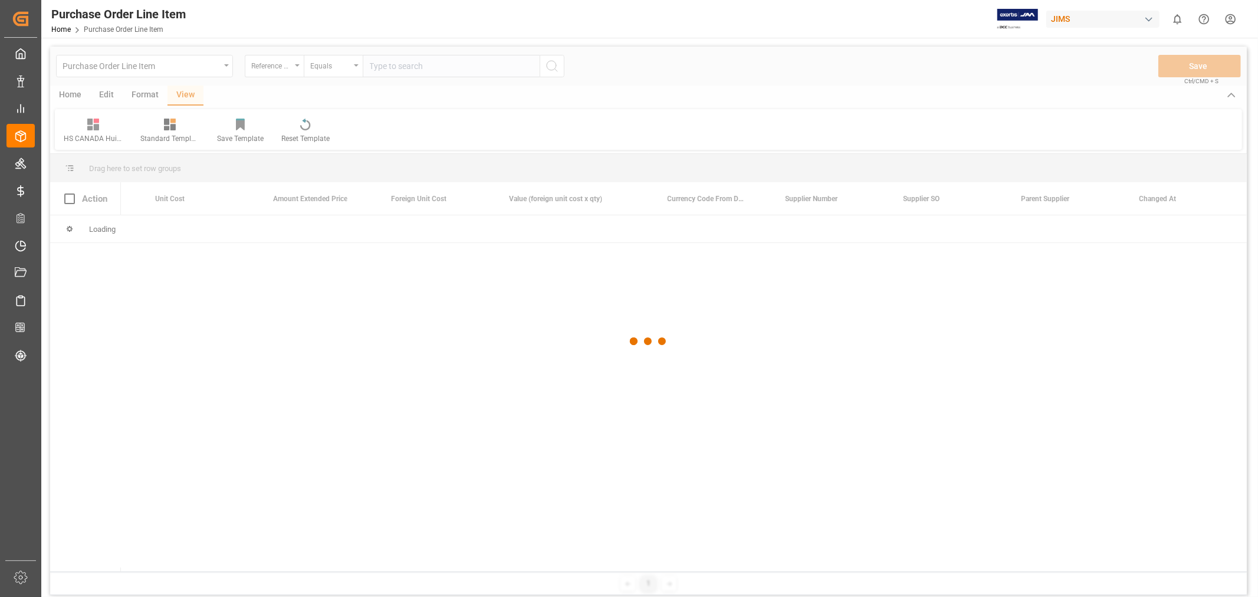
click at [273, 66] on div at bounding box center [648, 342] width 1197 height 590
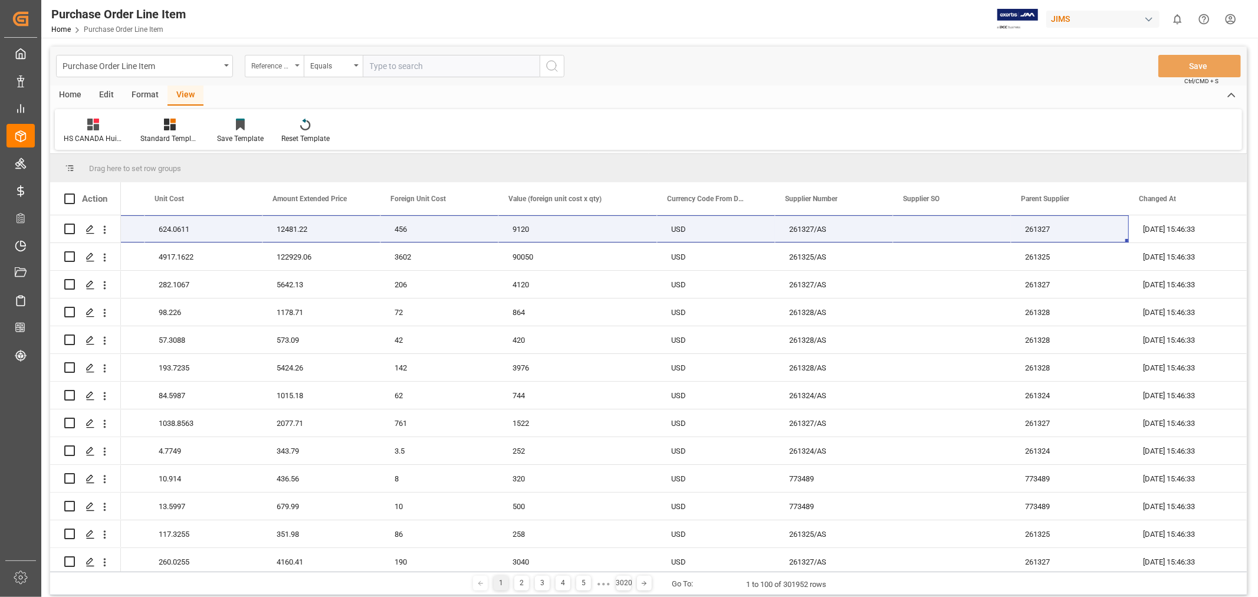
click at [286, 66] on div "Reference 2 Vendor" at bounding box center [271, 65] width 40 height 14
type input "ref"
click at [295, 191] on div "Reference 2 Vendor" at bounding box center [333, 194] width 176 height 25
click at [393, 68] on input "text" at bounding box center [451, 66] width 177 height 22
paste input "77-10854-CN"
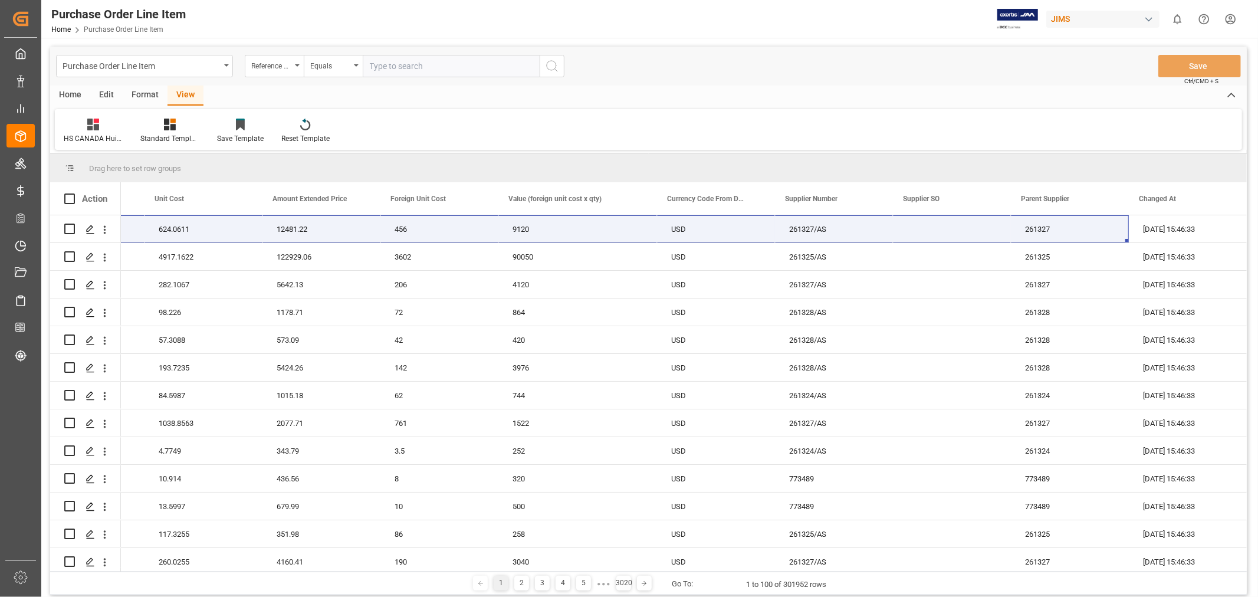
type input "77-10854-CN"
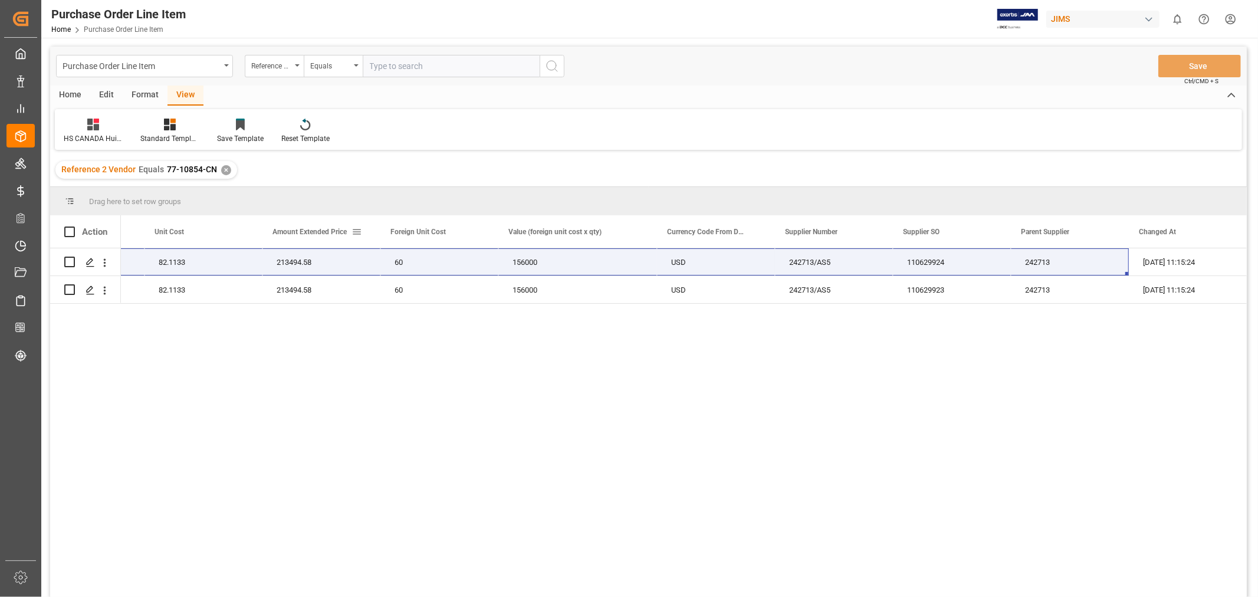
click at [359, 231] on span at bounding box center [356, 231] width 11 height 11
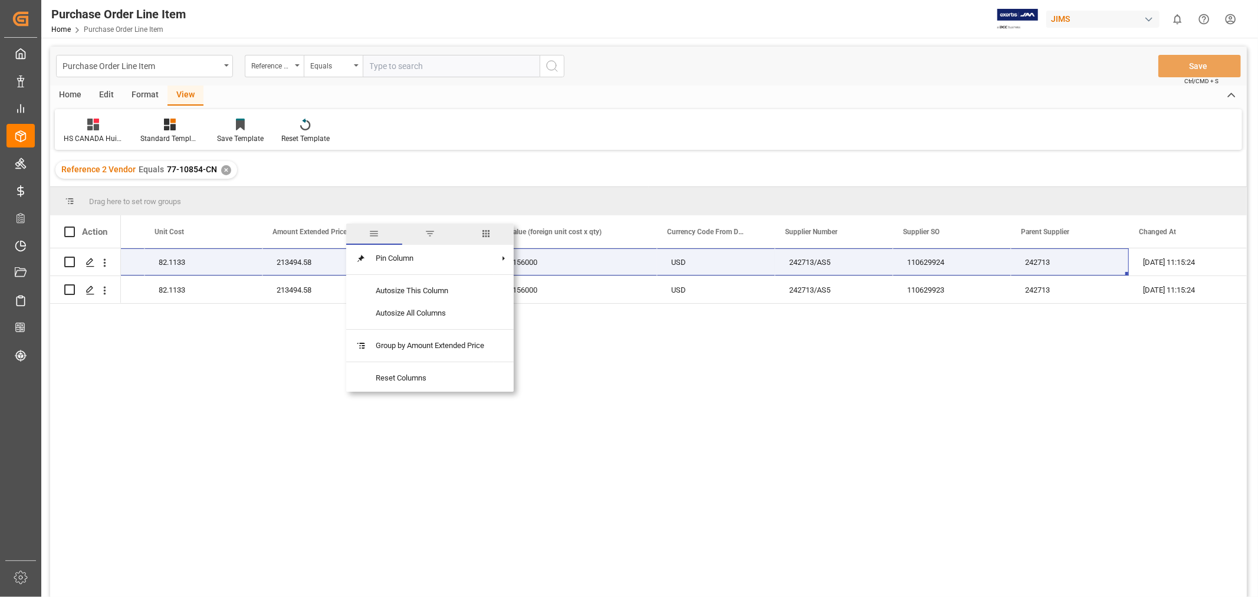
click at [488, 233] on span "columns" at bounding box center [486, 233] width 11 height 11
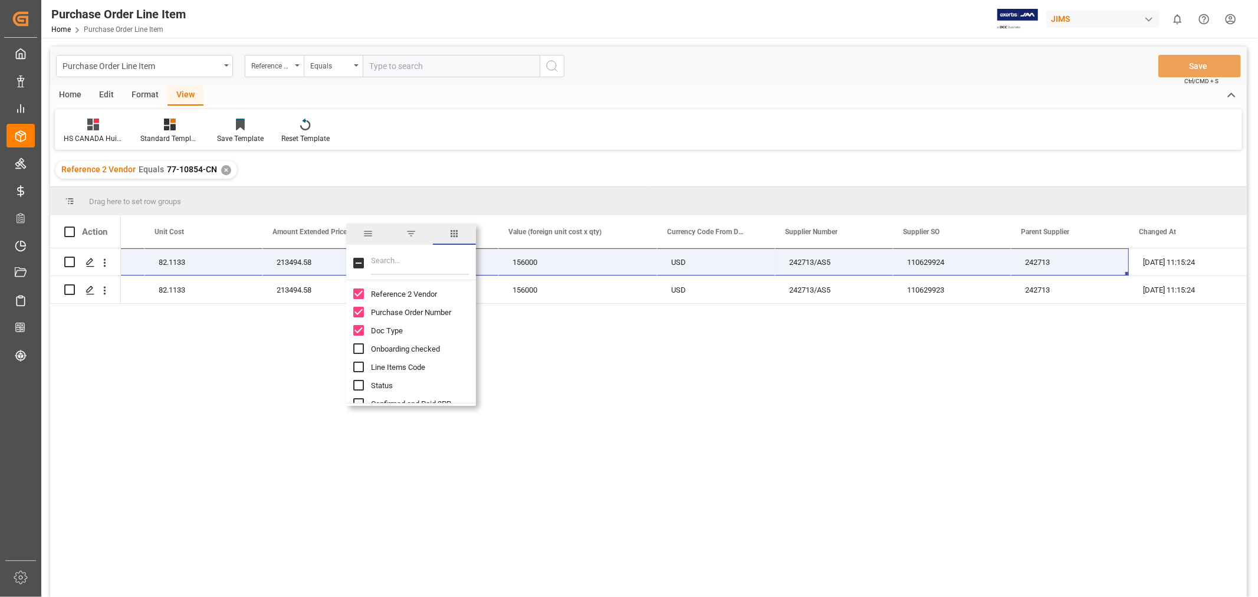
click at [376, 262] on input "Filter Columns Input" at bounding box center [420, 263] width 98 height 24
click at [358, 261] on input "Toggle Select All Columns" at bounding box center [358, 263] width 11 height 11
checkbox input "true"
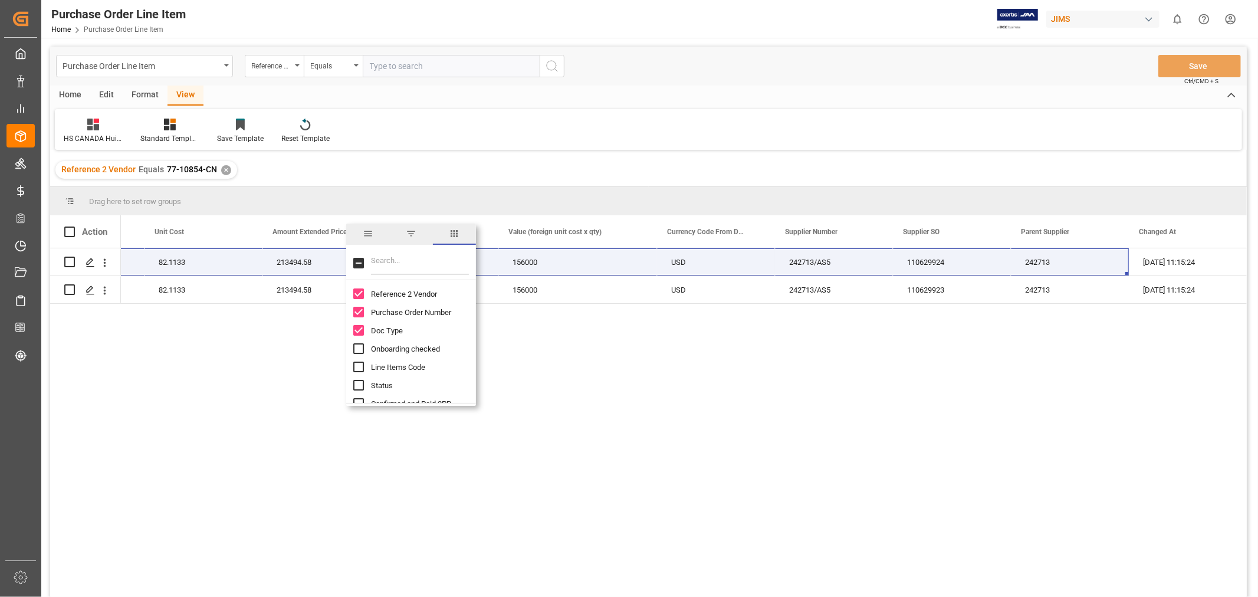
checkbox input "true"
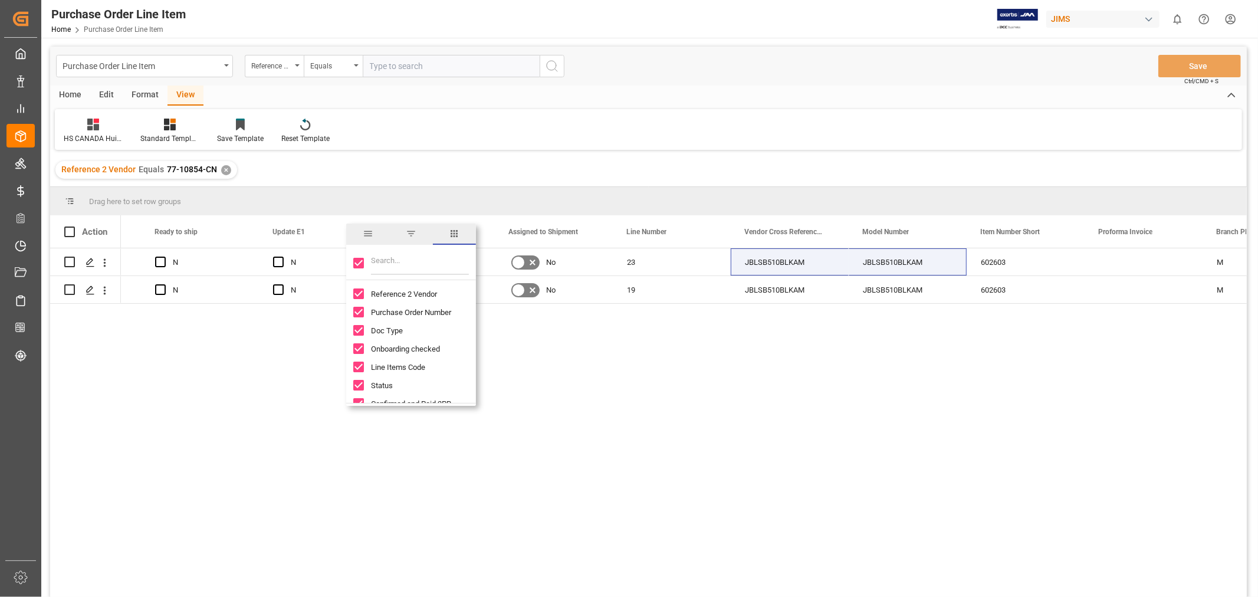
click at [354, 267] on input "Toggle Select All Columns" at bounding box center [358, 263] width 11 height 11
checkbox input "false"
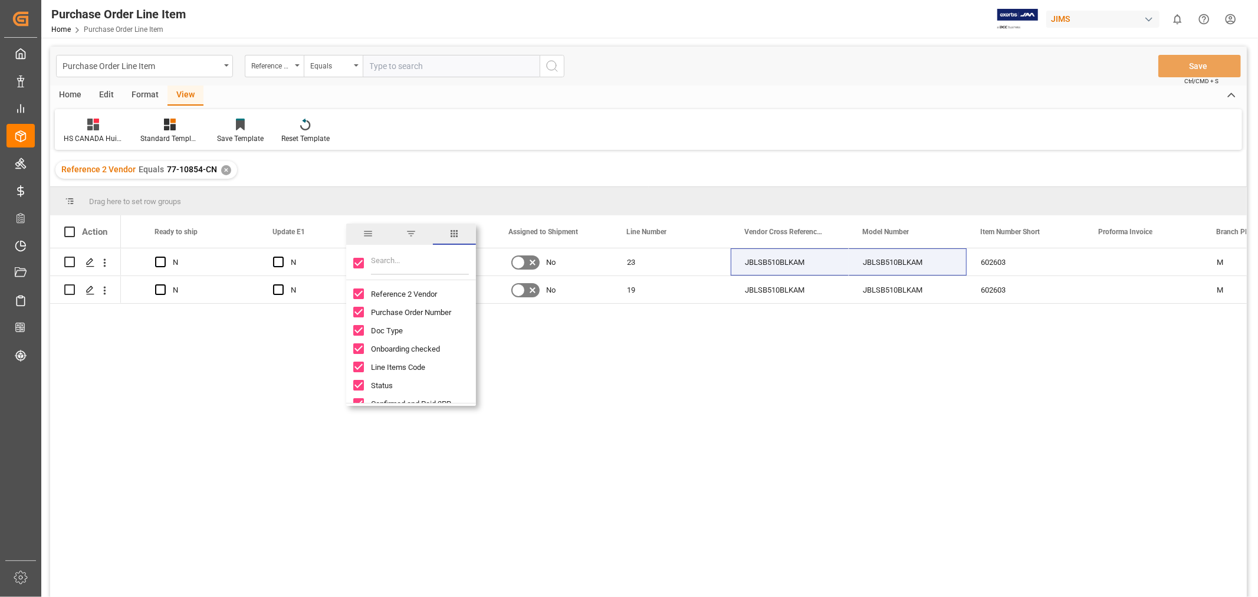
checkbox input "false"
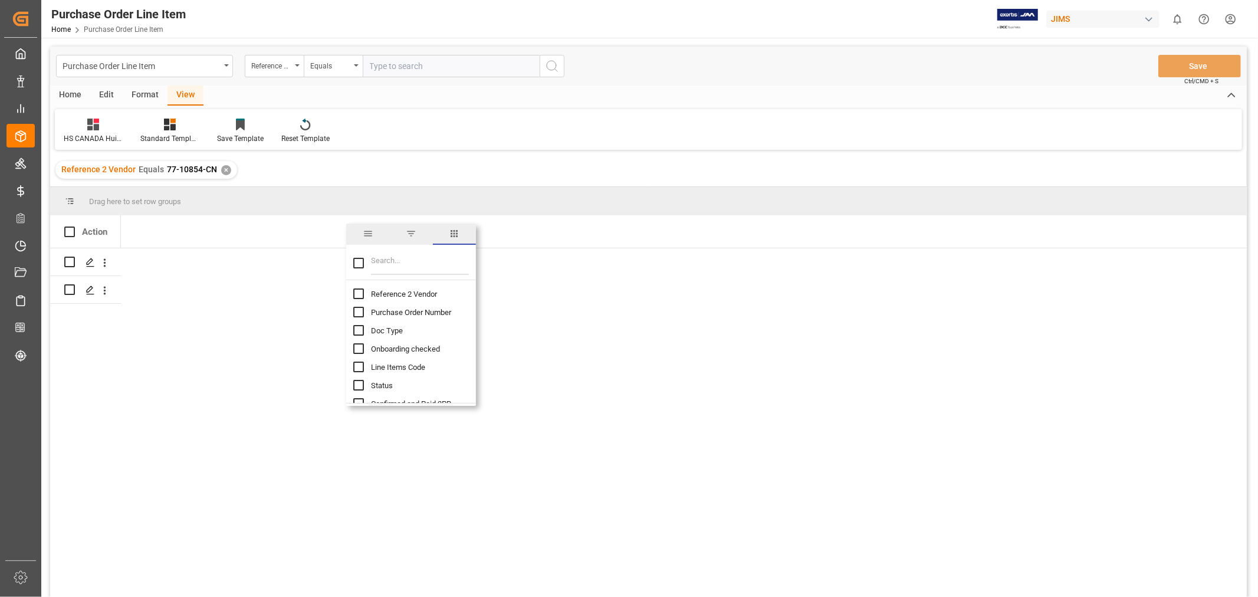
click at [354, 297] on input "Reference 2 Vendor column toggle visibility (hidden)" at bounding box center [358, 293] width 11 height 11
checkbox input "true"
checkbox input "false"
click at [354, 313] on input "Purchase Order Number column toggle visibility (hidden)" at bounding box center [358, 312] width 11 height 11
checkbox input "true"
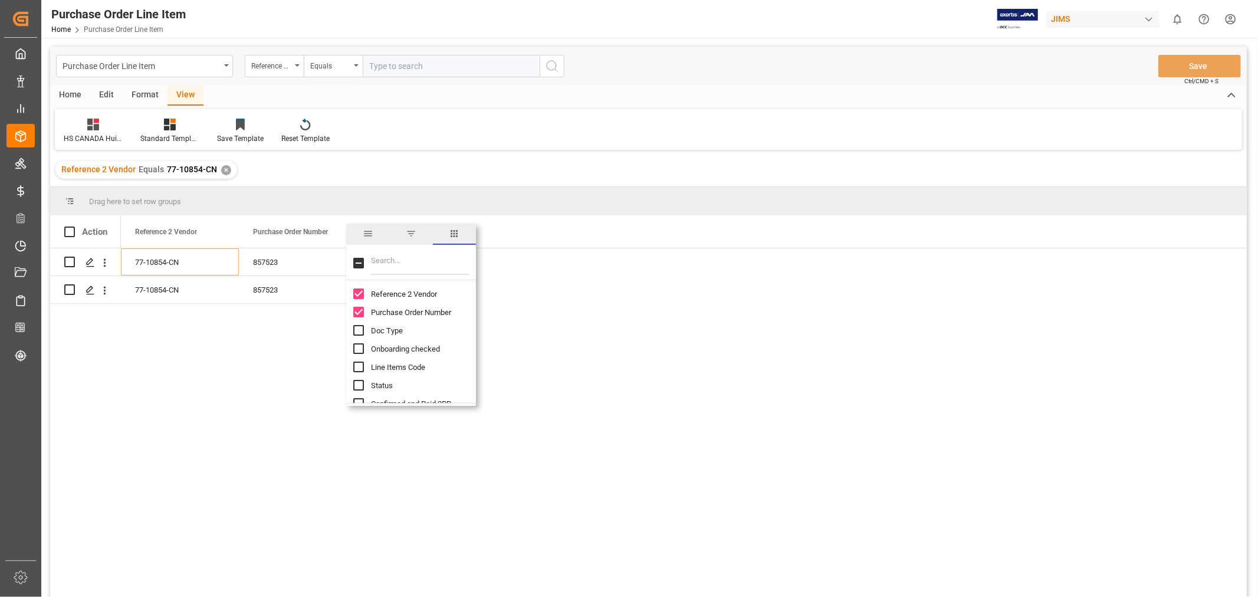
click at [392, 259] on input "Filter Columns Input" at bounding box center [420, 263] width 98 height 24
type input "inco"
click at [355, 313] on input "Incoterm Transaction column toggle visibility (hidden)" at bounding box center [358, 312] width 11 height 11
checkbox input "true"
checkbox input "false"
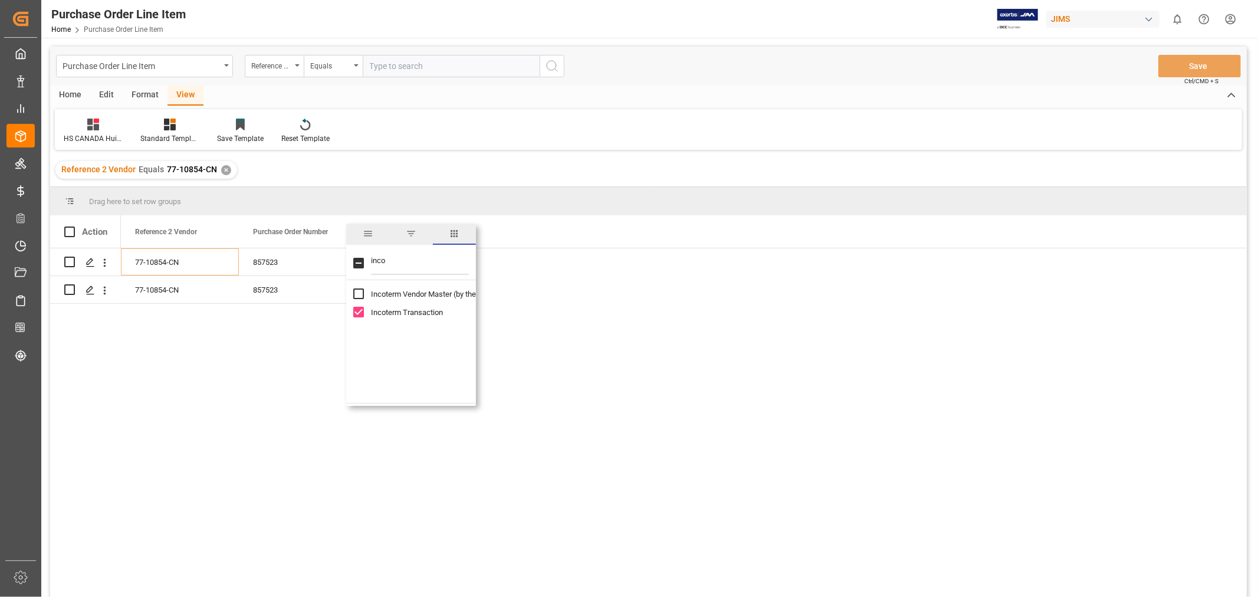
click at [357, 298] on input "Incoterm Vendor Master (by the supplier) column toggle visibility (hidden)" at bounding box center [358, 293] width 11 height 11
checkbox input "true"
click at [583, 307] on div "77-10854-CN 857523 FOB Yantian CN 77-10854-CN 857523 FCA CFS Warehouse FOB Yant…" at bounding box center [684, 426] width 1126 height 356
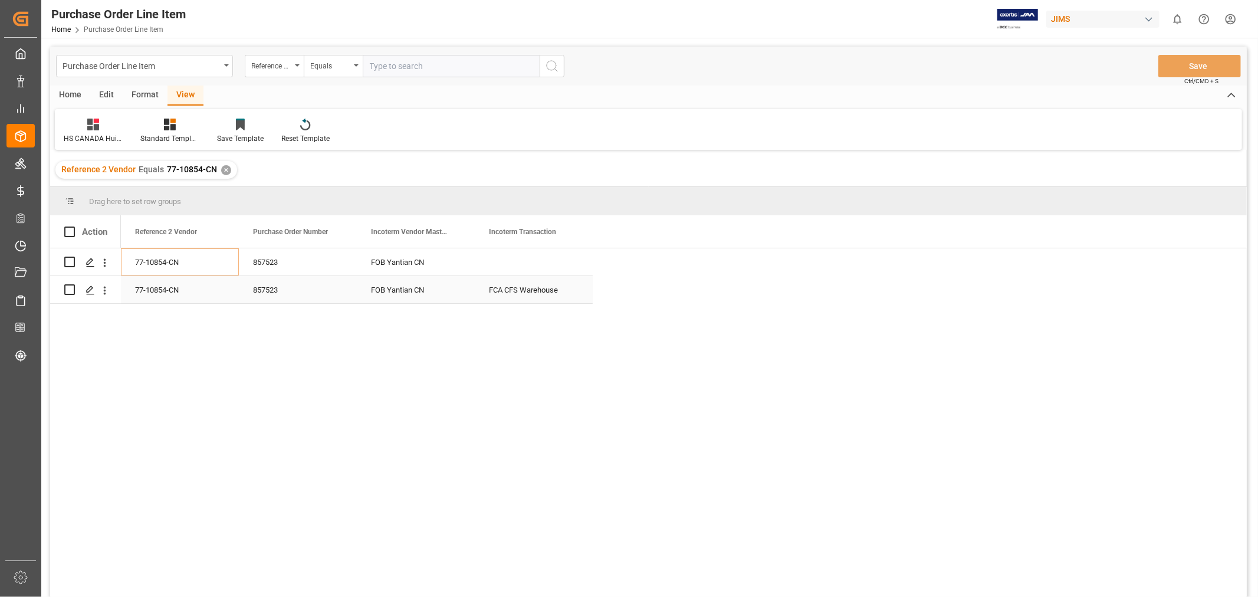
click at [553, 299] on div "FCA CFS Warehouse" at bounding box center [534, 289] width 118 height 27
click at [540, 261] on div "Press SPACE to select this row." at bounding box center [534, 261] width 118 height 27
click at [614, 298] on div "77-10854-CN 857523 FCA CFS Warehouse FOB Yantian CN 77-10854-CN 857523 FCA CFS …" at bounding box center [684, 426] width 1126 height 356
click at [409, 261] on div "FOB Yantian CN" at bounding box center [416, 261] width 118 height 27
click at [1184, 71] on button "Save" at bounding box center [1199, 66] width 83 height 22
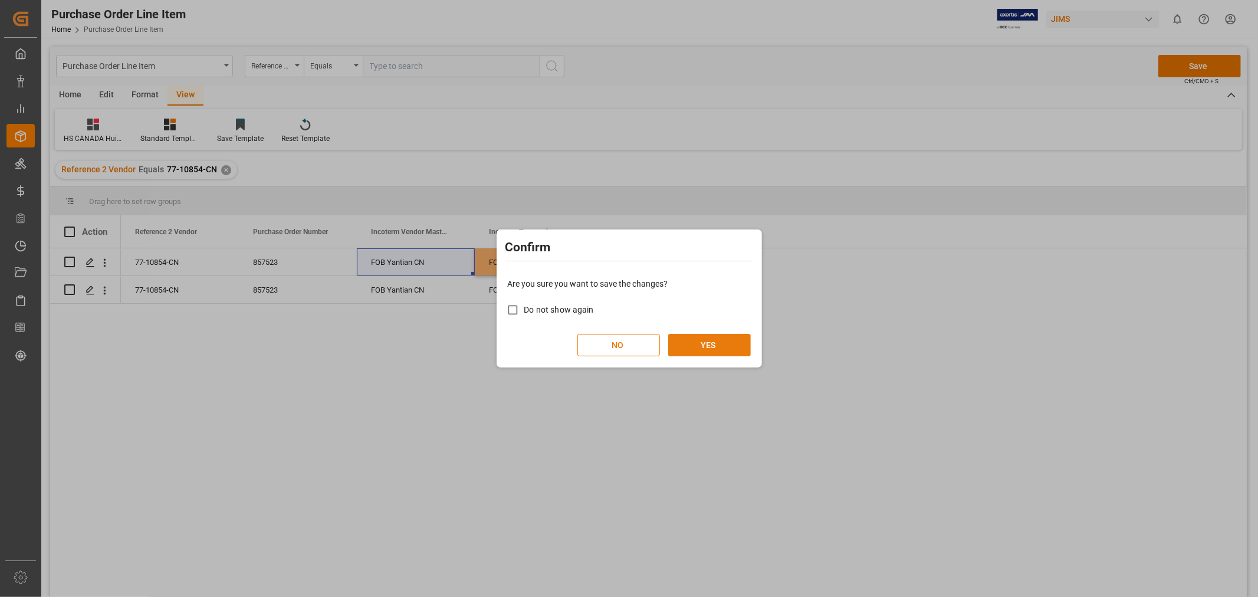
click at [685, 340] on button "YES" at bounding box center [709, 345] width 83 height 22
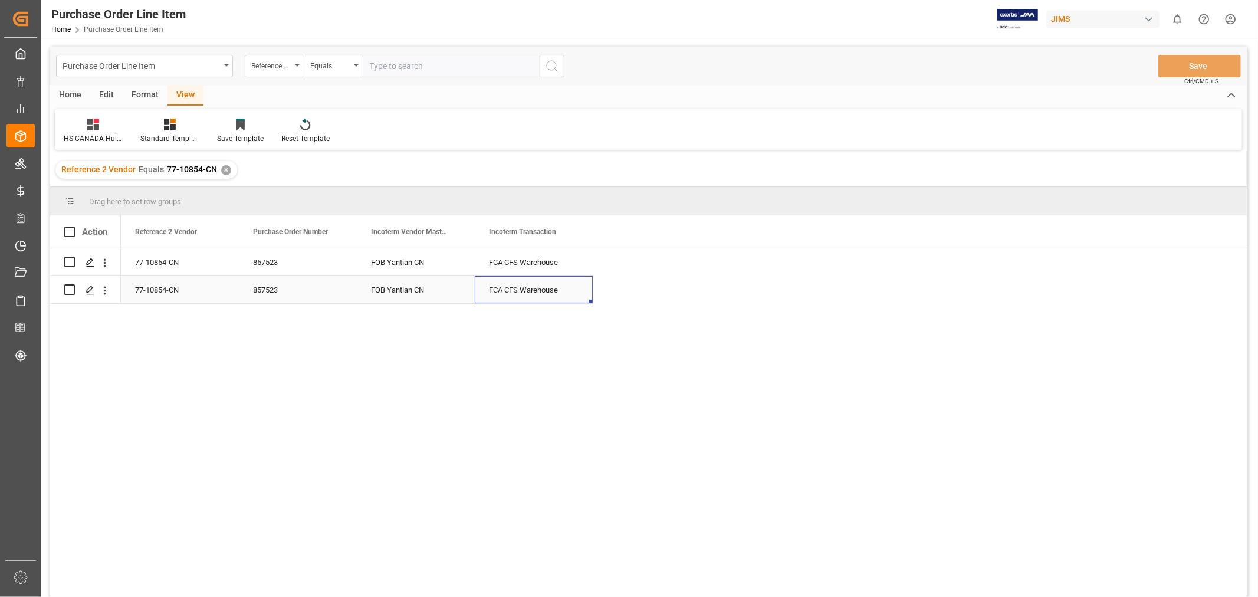
click at [554, 278] on div "FCA CFS Warehouse" at bounding box center [534, 289] width 118 height 27
click at [224, 170] on div "✕" at bounding box center [226, 170] width 10 height 10
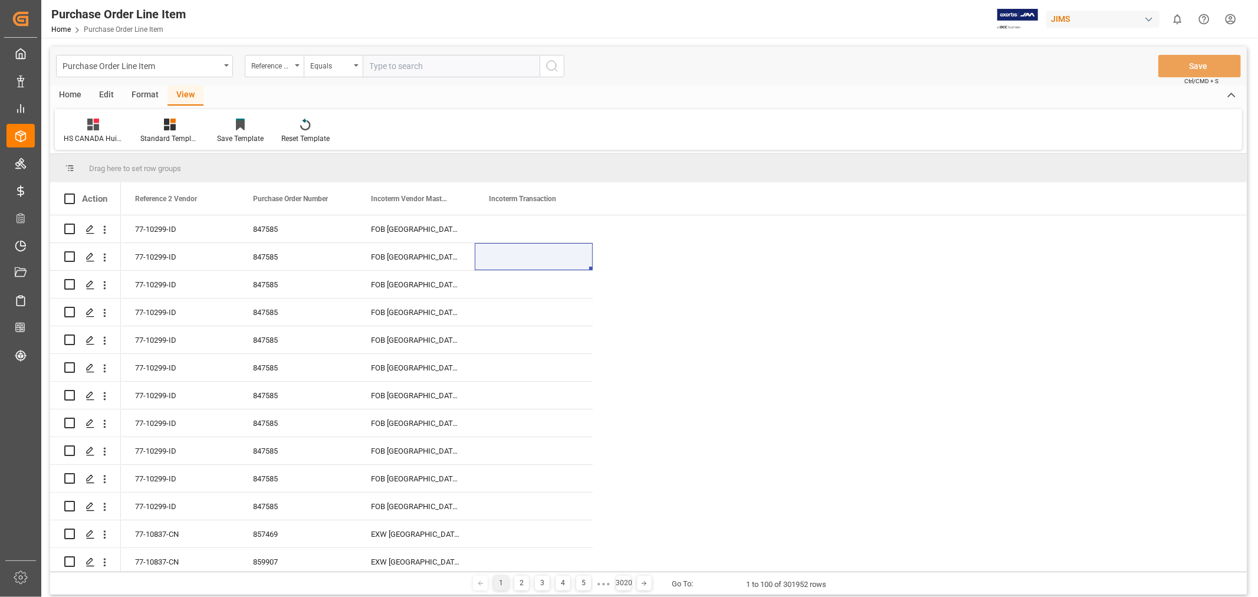
click at [414, 61] on input "text" at bounding box center [451, 66] width 177 height 22
click at [411, 63] on input "text" at bounding box center [451, 66] width 177 height 22
paste input "77-10691-CN"
type input "77-10691-CN"
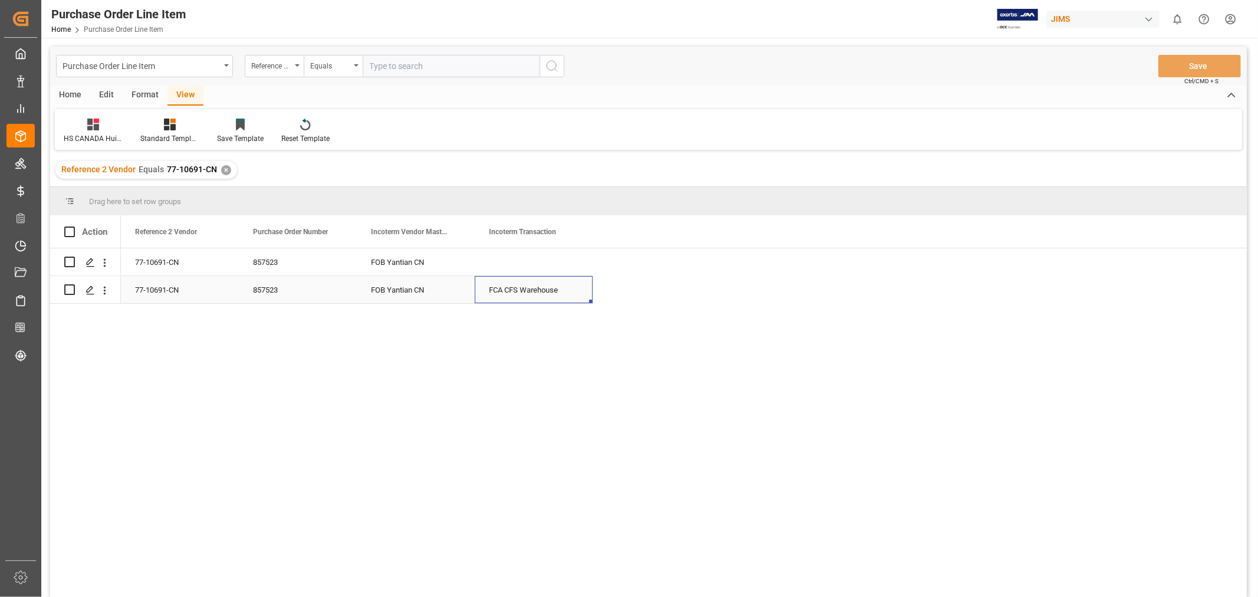
click at [499, 288] on div "FCA CFS Warehouse" at bounding box center [534, 289] width 118 height 27
click at [550, 265] on div "Press SPACE to select this row." at bounding box center [534, 261] width 118 height 27
click at [561, 291] on div "FCA CFS Warehouse" at bounding box center [534, 289] width 118 height 27
click at [1197, 66] on button "Save" at bounding box center [1199, 66] width 83 height 22
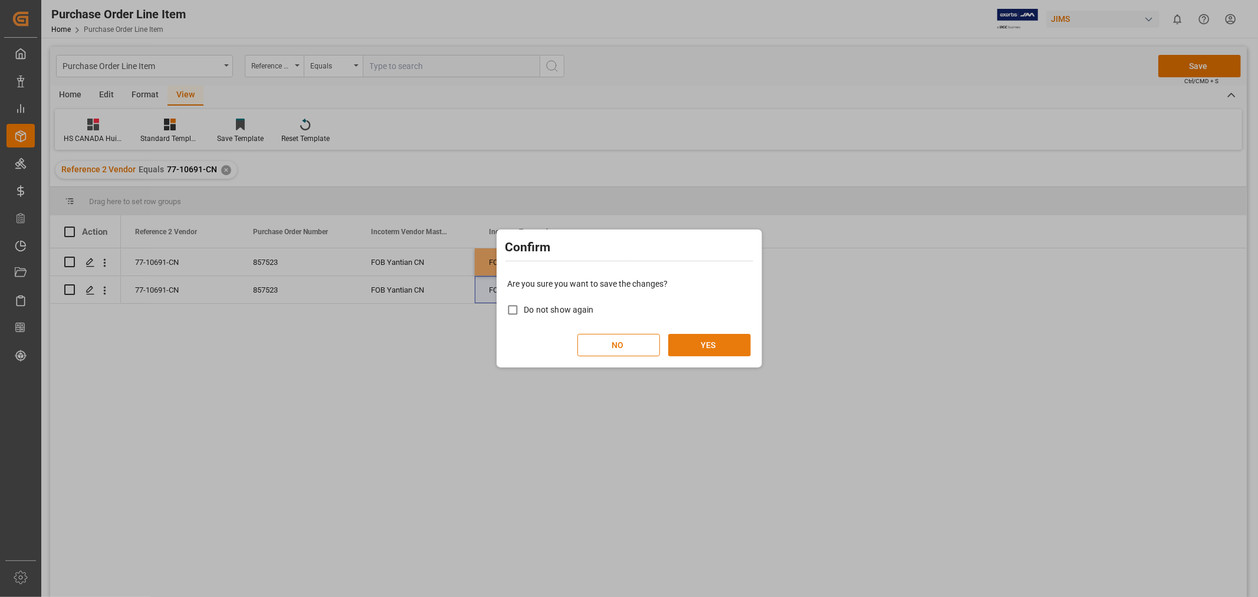
click at [712, 346] on button "YES" at bounding box center [709, 345] width 83 height 22
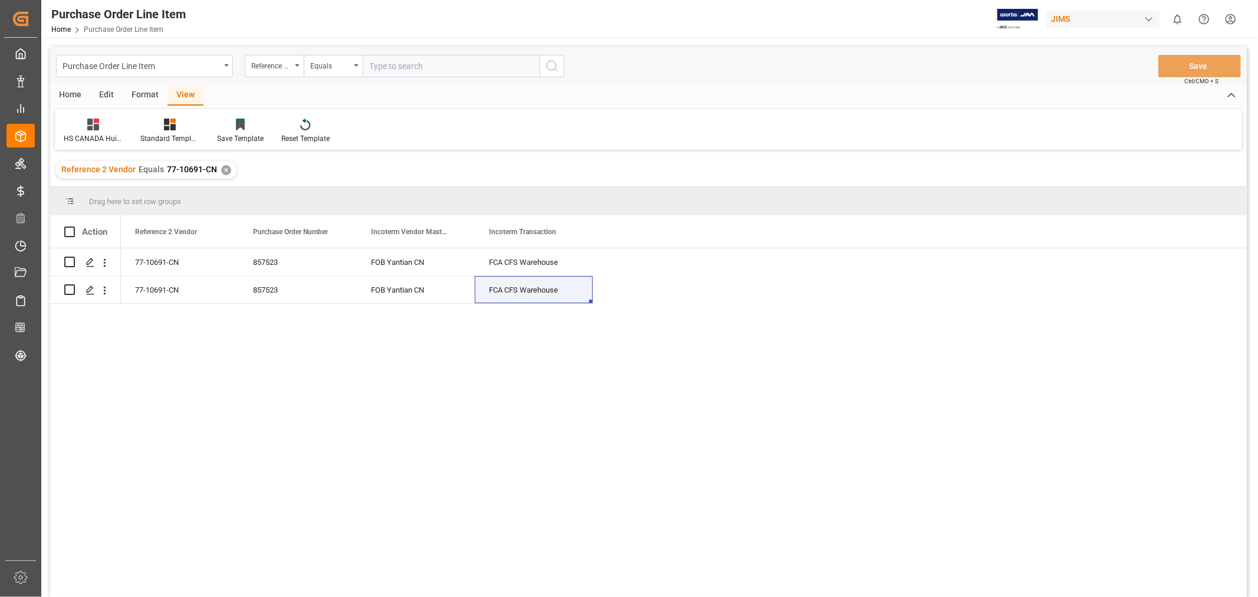
click at [230, 167] on div "Reference 2 Vendor Equals 77-10691-CN ✕" at bounding box center [146, 170] width 182 height 18
click at [224, 170] on div "✕" at bounding box center [226, 170] width 10 height 10
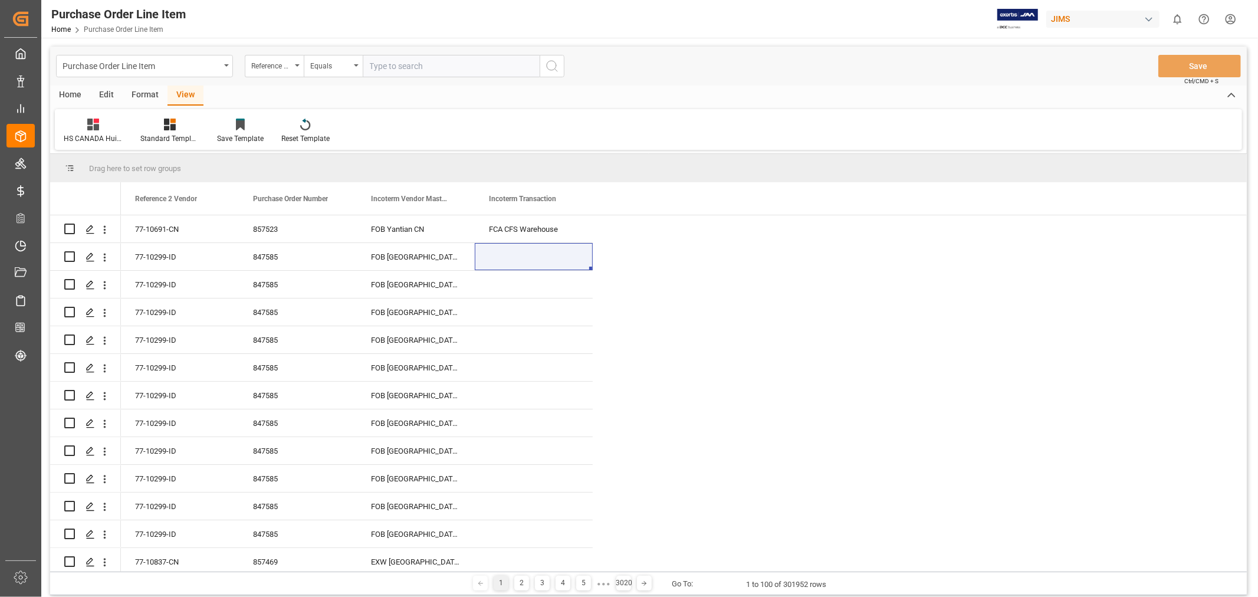
click at [433, 63] on input "text" at bounding box center [451, 66] width 177 height 22
click at [431, 63] on input "text" at bounding box center [451, 66] width 177 height 22
paste input "77-10851-CN"
type input "77-10851-CN"
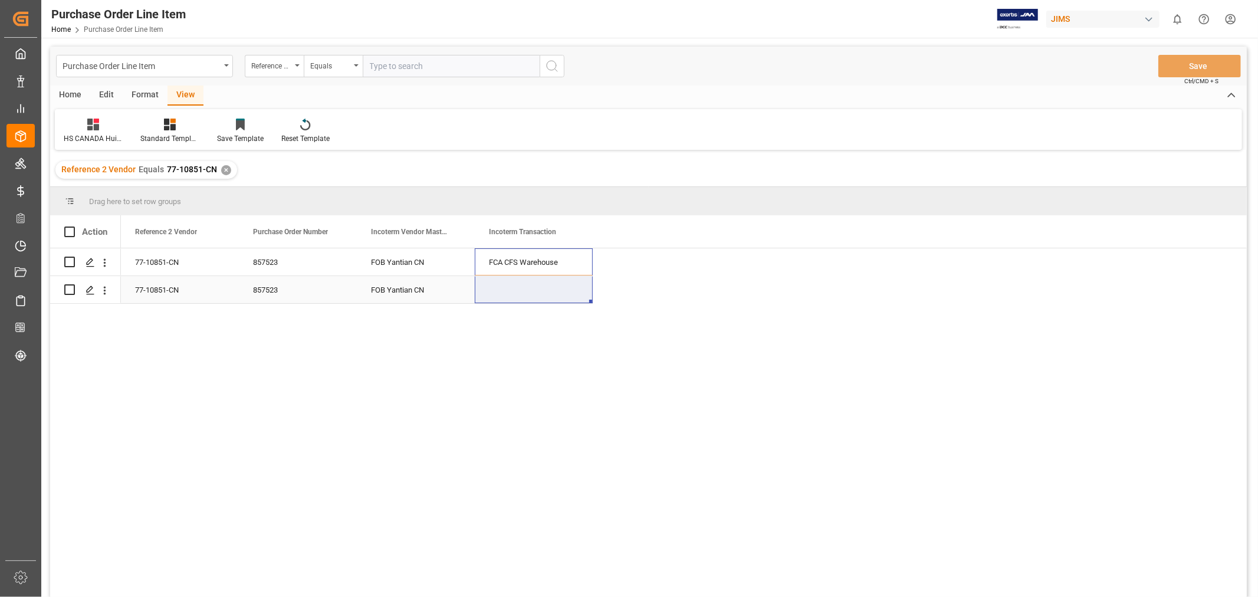
drag, startPoint x: 531, startPoint y: 258, endPoint x: 535, endPoint y: 281, distance: 22.8
click at [535, 281] on div "77-10851-CN 857523 FOB Yantian CN FCA CFS Warehouse 77-10851-CN 857523 FOB Yant…" at bounding box center [357, 275] width 472 height 55
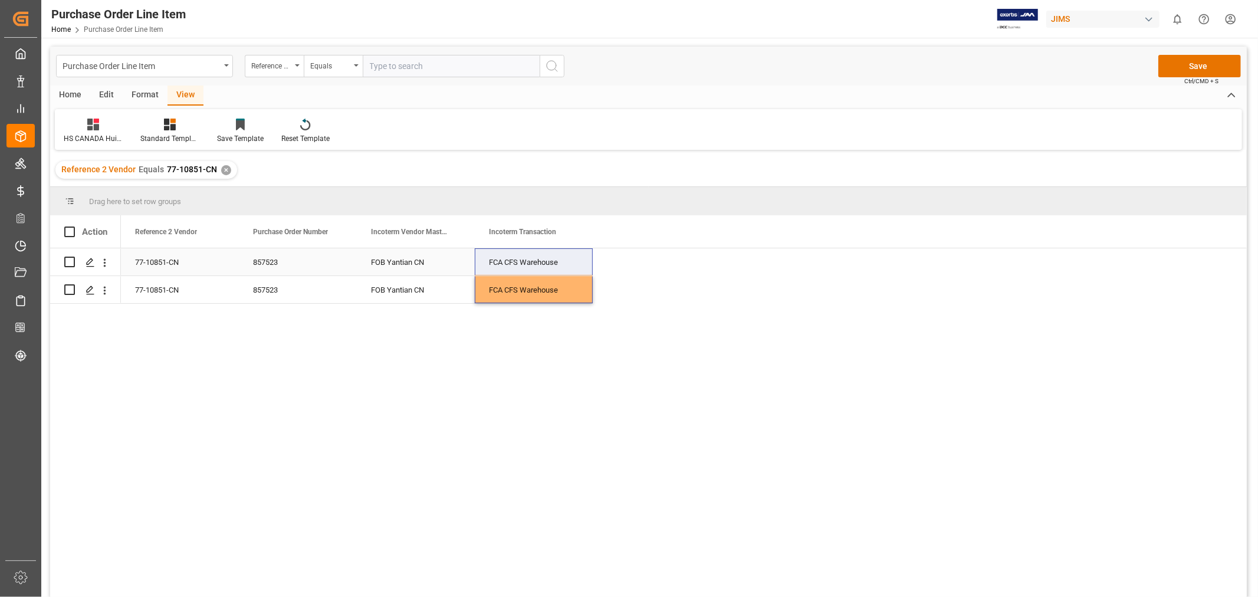
click at [406, 275] on div "77-10851-CN 857523 FOB Yantian CN FCA CFS Warehouse" at bounding box center [357, 262] width 472 height 28
click at [1207, 59] on button "Save" at bounding box center [1199, 66] width 83 height 22
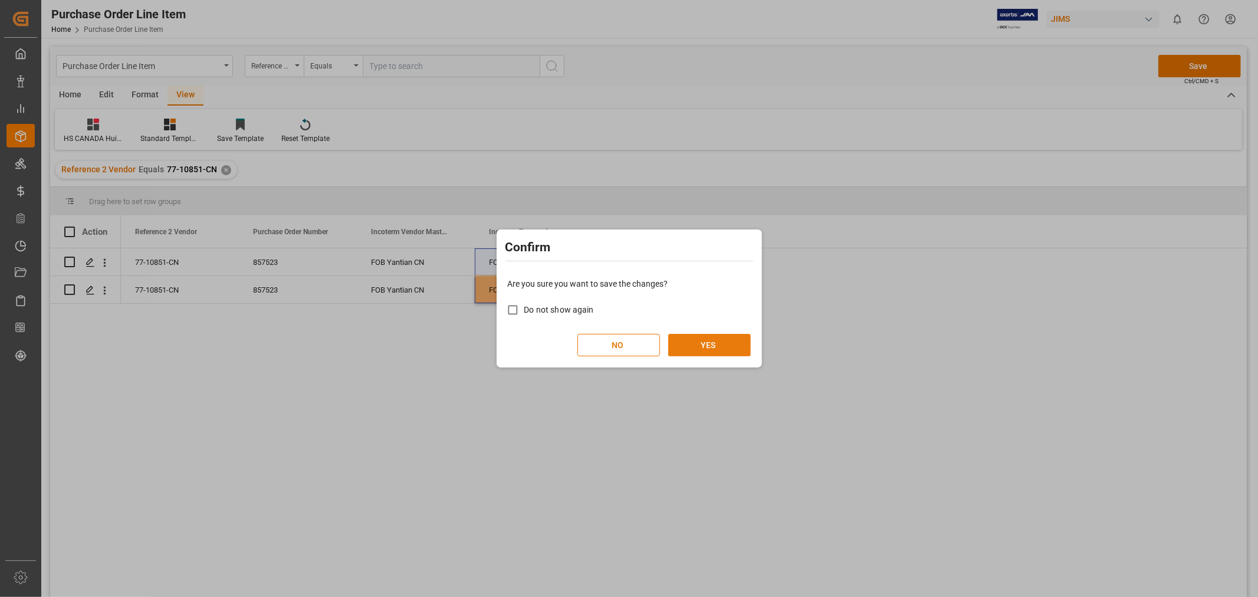
click at [706, 339] on button "YES" at bounding box center [709, 345] width 83 height 22
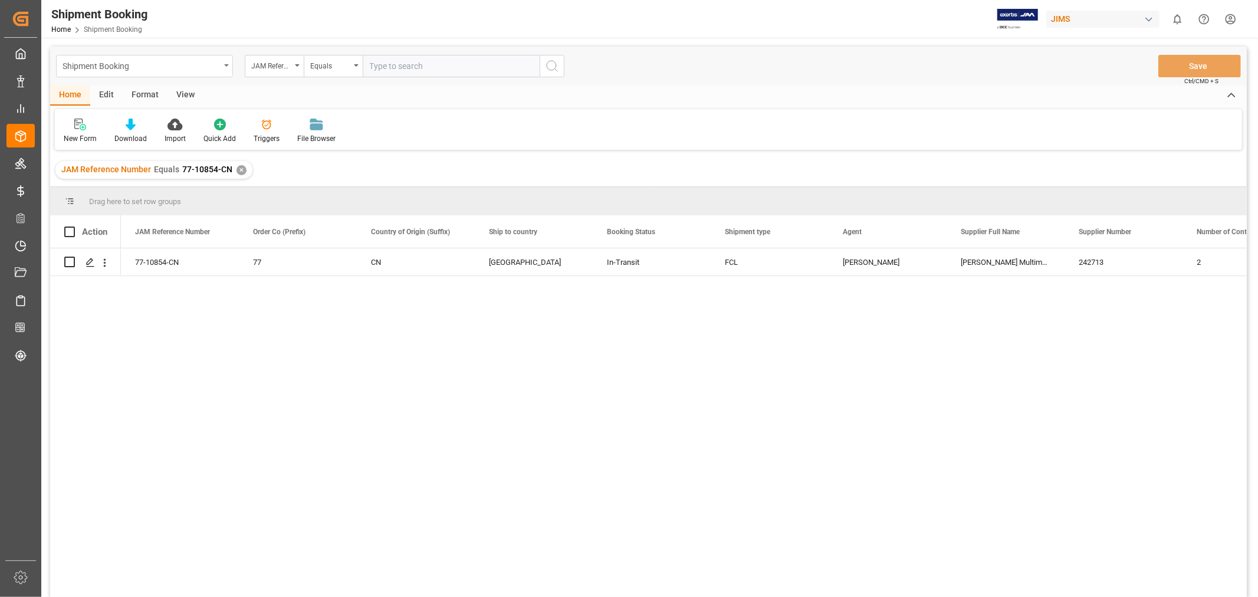
click at [225, 63] on div "Shipment Booking" at bounding box center [144, 66] width 177 height 22
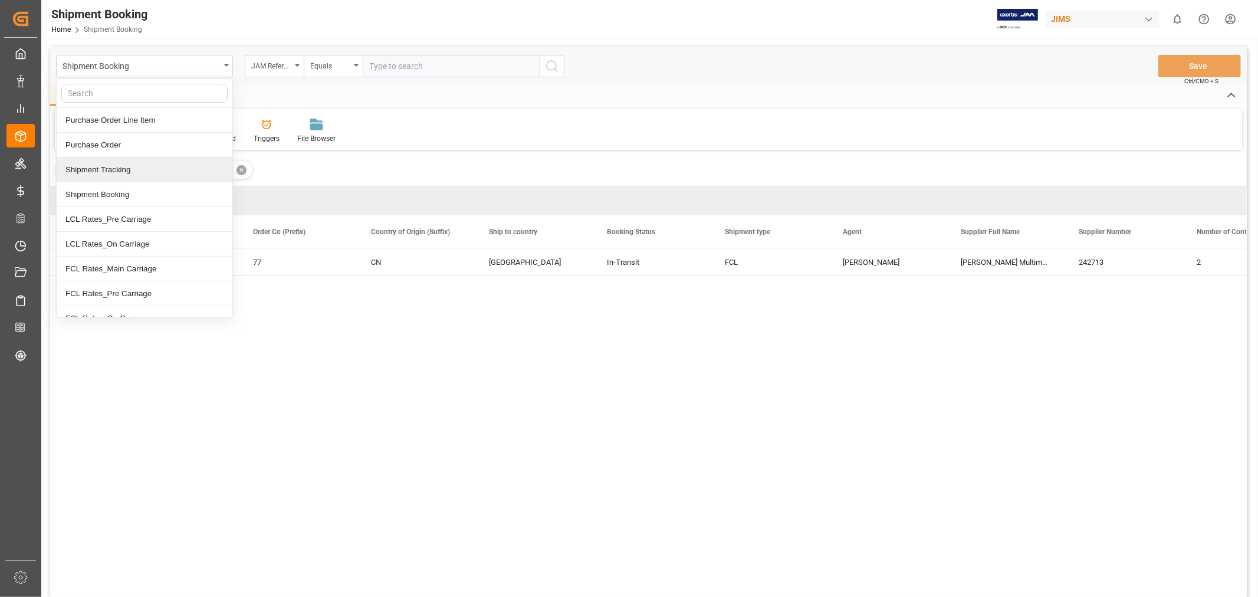
click at [118, 169] on div "Shipment Tracking" at bounding box center [145, 169] width 176 height 25
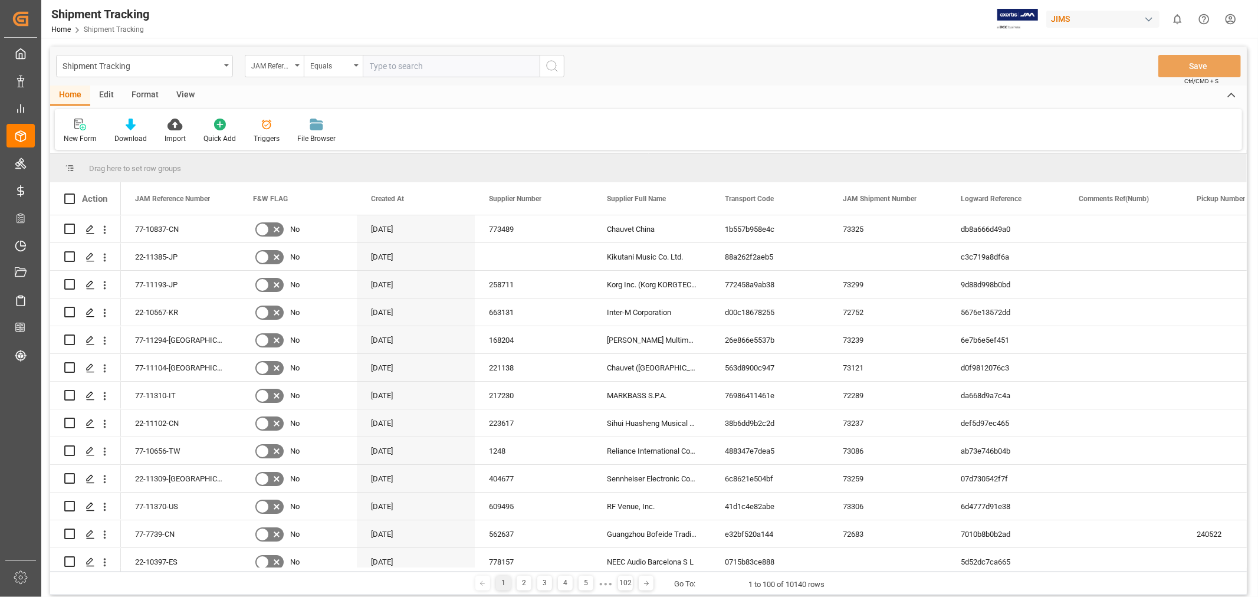
click at [439, 65] on input "text" at bounding box center [451, 66] width 177 height 22
paste input "77-10854-CN"
type input "77-10854-CN"
click at [552, 69] on icon "search button" at bounding box center [552, 66] width 14 height 14
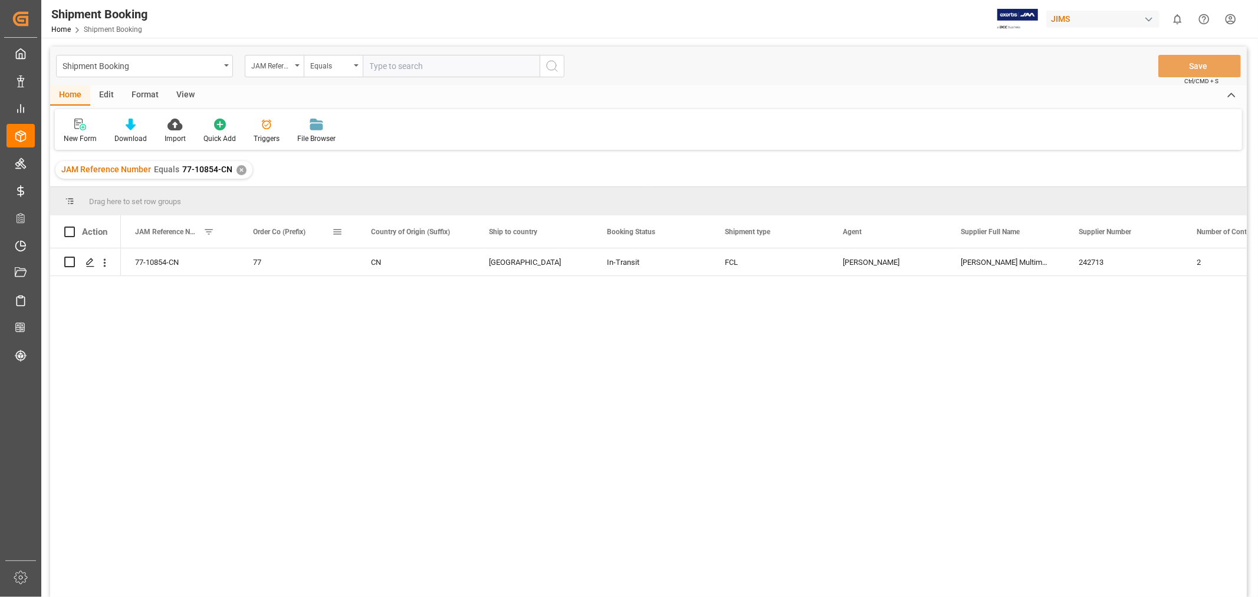
click at [336, 235] on span at bounding box center [337, 231] width 11 height 11
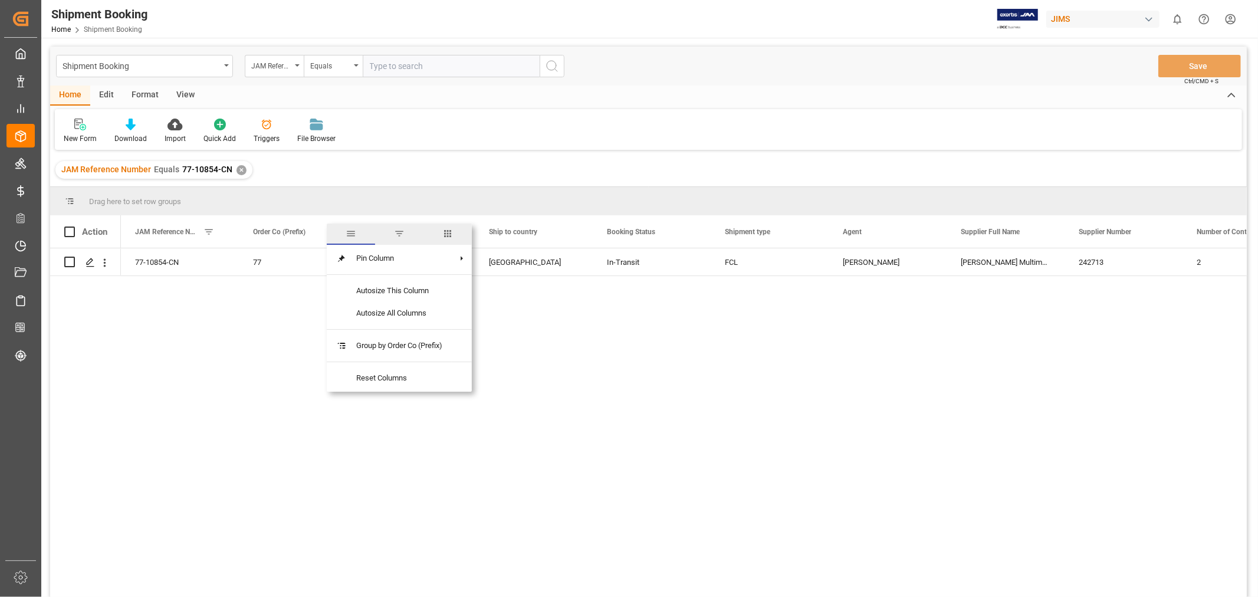
click at [446, 232] on span "columns" at bounding box center [447, 233] width 11 height 11
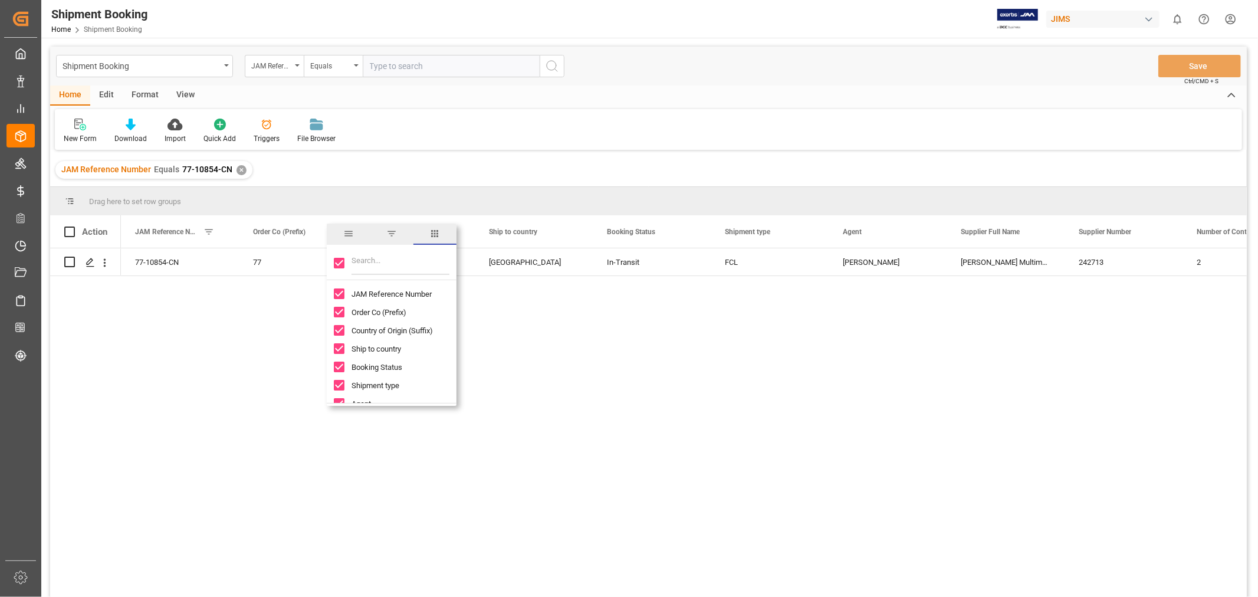
click at [336, 261] on input "Toggle Select All Columns" at bounding box center [339, 263] width 11 height 11
checkbox input "false"
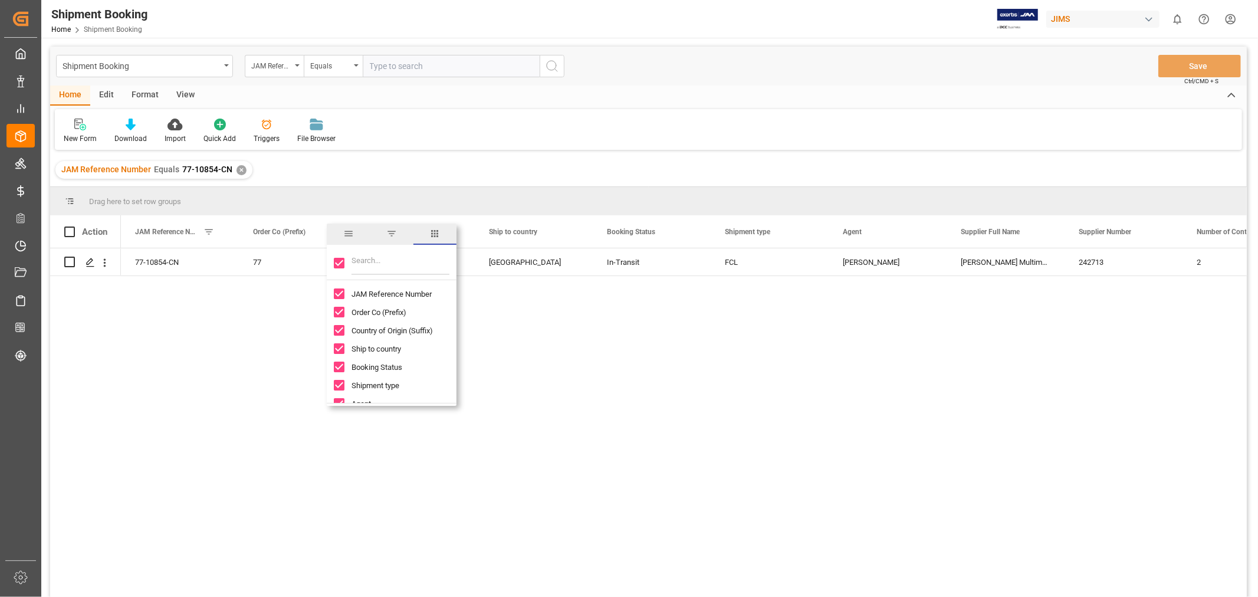
checkbox input "false"
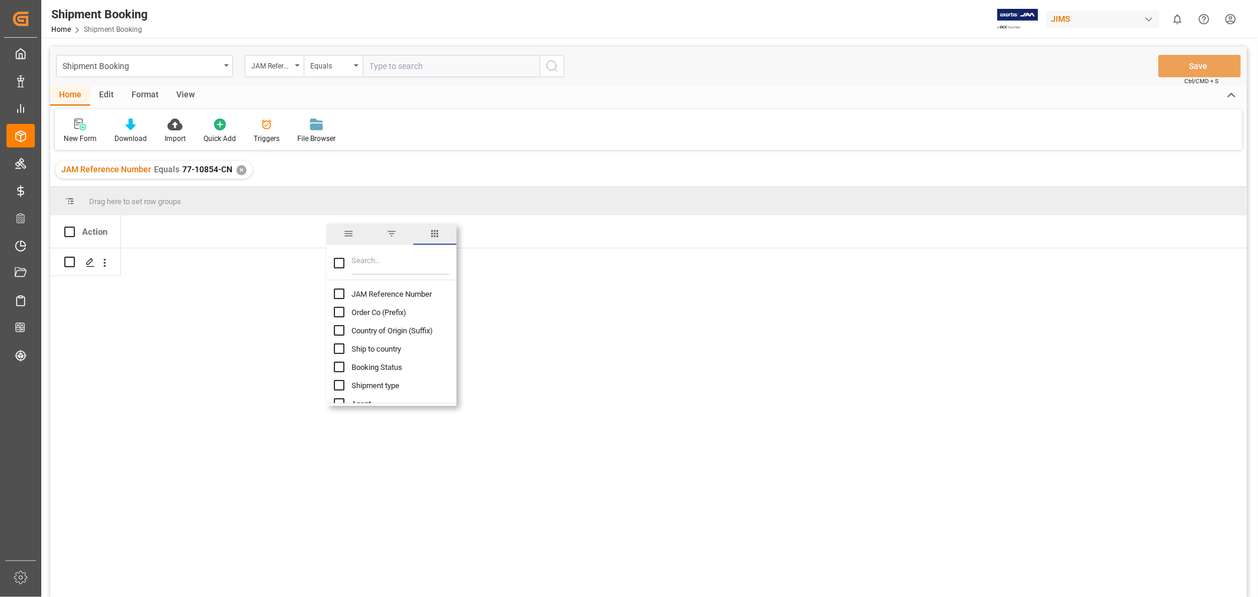
click at [339, 292] on input "JAM Reference Number column toggle visibility (hidden)" at bounding box center [339, 293] width 11 height 11
checkbox input "true"
checkbox input "false"
click at [354, 264] on input "Filter Columns Input" at bounding box center [400, 263] width 98 height 24
type input "inco"
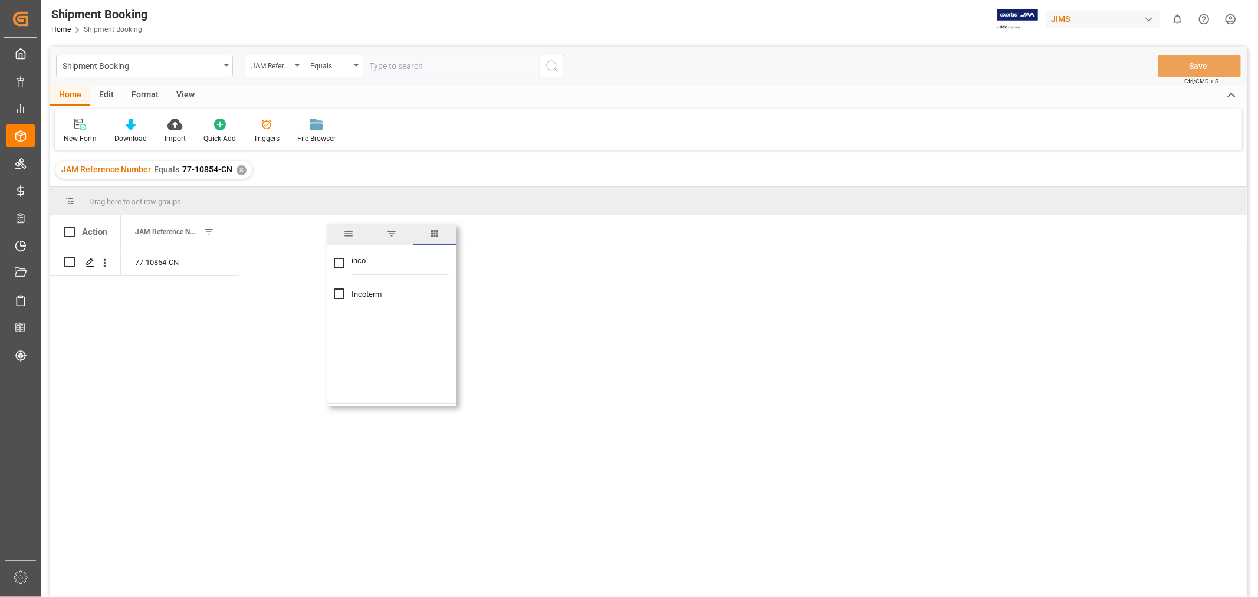
click at [351, 293] on span "Incoterm" at bounding box center [366, 294] width 30 height 9
checkbox input "true"
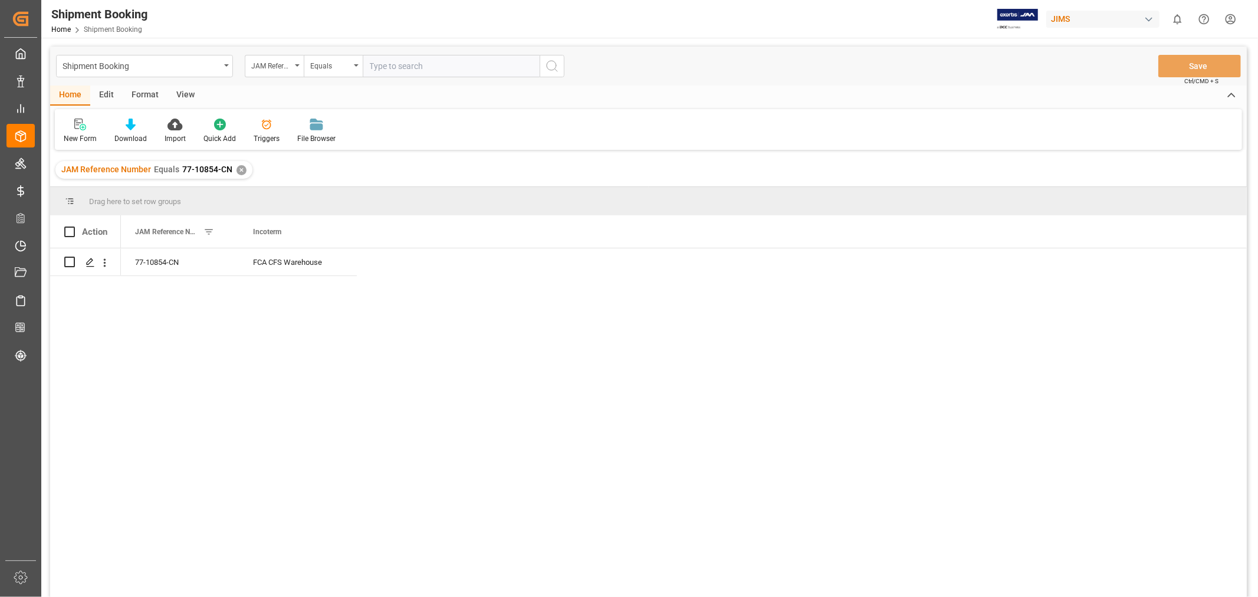
click at [557, 298] on div "77-10854-CN FCA CFS Warehouse" at bounding box center [684, 426] width 1126 height 356
click at [873, 443] on div "77-10854-CN FCA CFS Warehouse" at bounding box center [684, 426] width 1126 height 356
drag, startPoint x: 240, startPoint y: 173, endPoint x: 572, endPoint y: 418, distance: 412.1
click at [444, 284] on div "Shipment Booking JAM Reference Number Equals Save Ctrl/CMD + S Home Edit Format…" at bounding box center [648, 337] width 1197 height 581
click at [240, 170] on div "✕" at bounding box center [241, 170] width 10 height 10
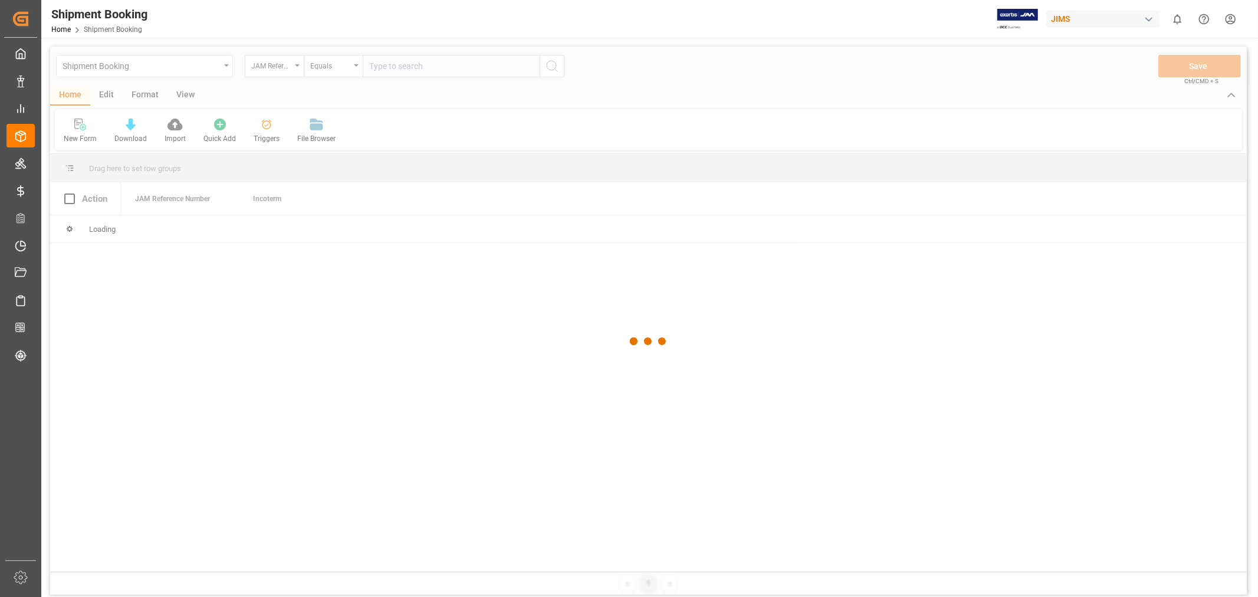
click at [275, 73] on div at bounding box center [648, 342] width 1197 height 590
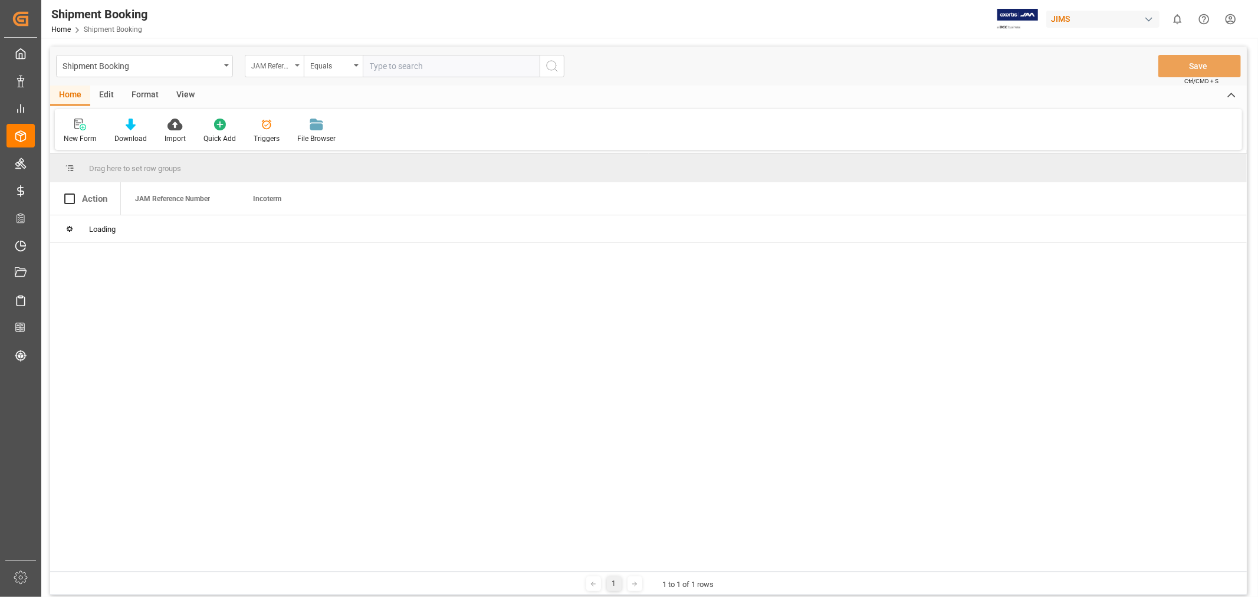
click at [278, 70] on div "JAM Reference Number" at bounding box center [271, 65] width 40 height 14
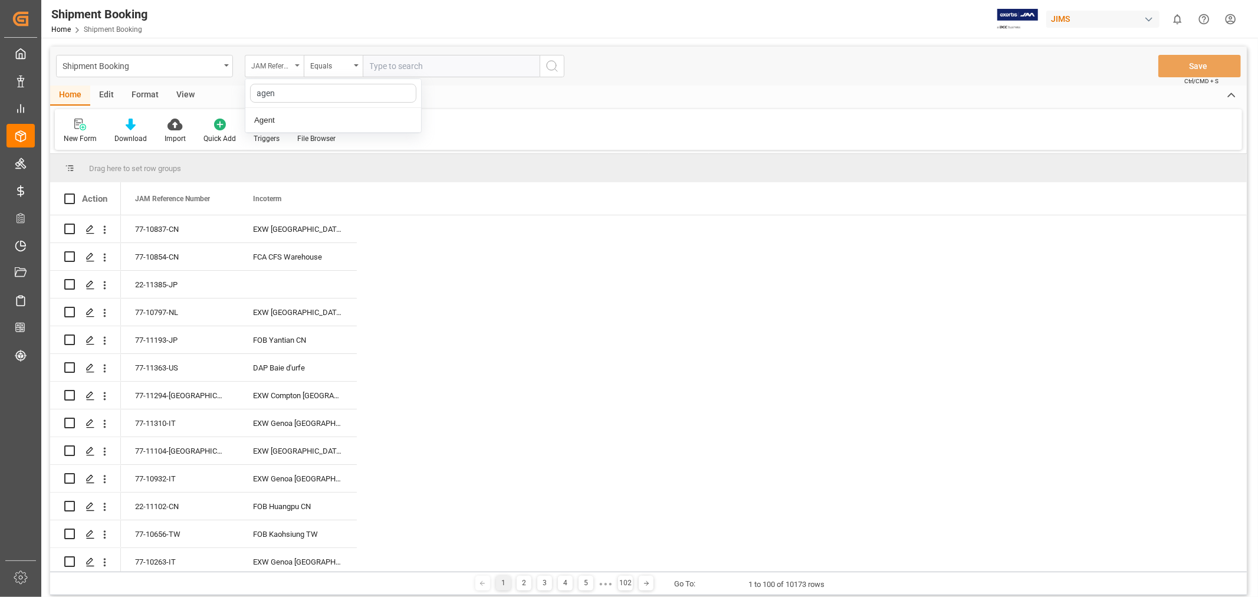
type input "agent"
click at [279, 117] on div "Agent" at bounding box center [333, 120] width 176 height 25
click at [393, 68] on span "Select Items" at bounding box center [395, 65] width 50 height 9
type input "hui"
click at [375, 119] on input "[PERSON_NAME]" at bounding box center [374, 120] width 23 height 23
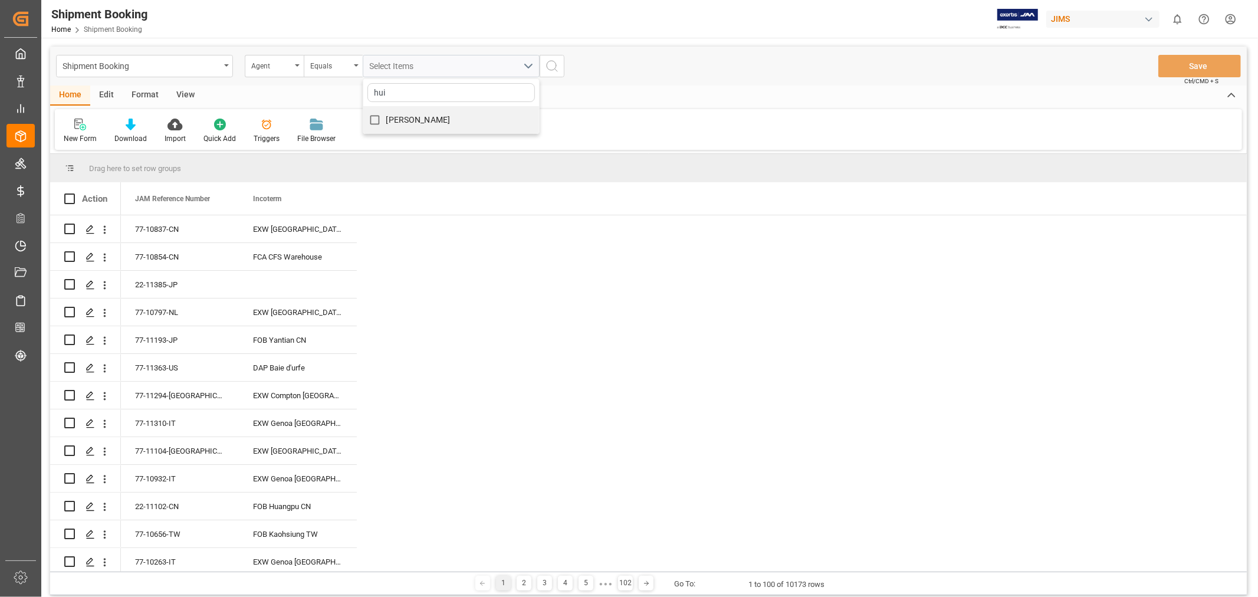
checkbox input "true"
click at [551, 65] on icon "search button" at bounding box center [552, 66] width 14 height 14
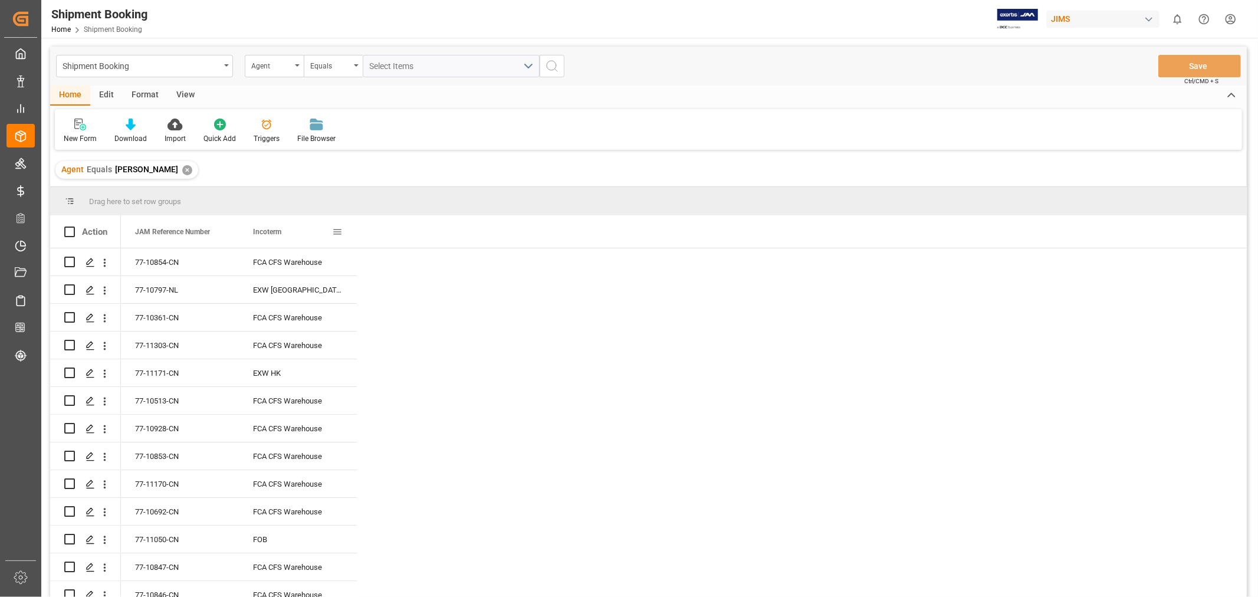
click at [340, 226] on span at bounding box center [337, 231] width 11 height 11
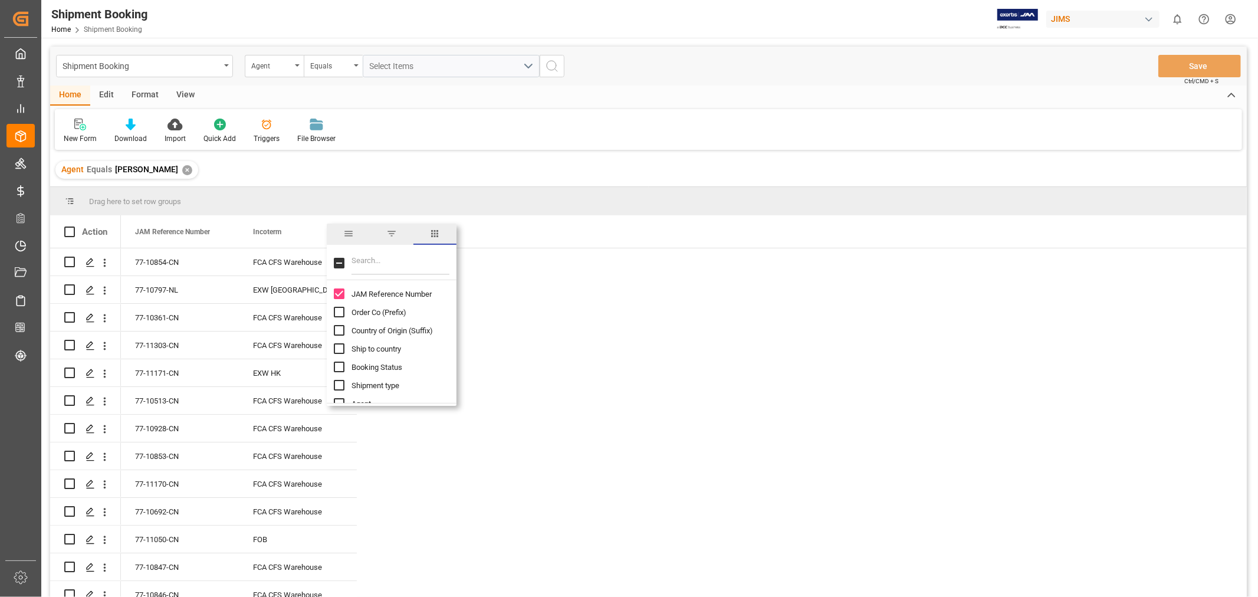
click at [386, 271] on input "Filter Columns Input" at bounding box center [400, 263] width 98 height 24
type input "supp"
click at [334, 313] on input "Supplier Number column toggle visibility (hidden)" at bounding box center [339, 312] width 11 height 11
checkbox input "true"
checkbox input "false"
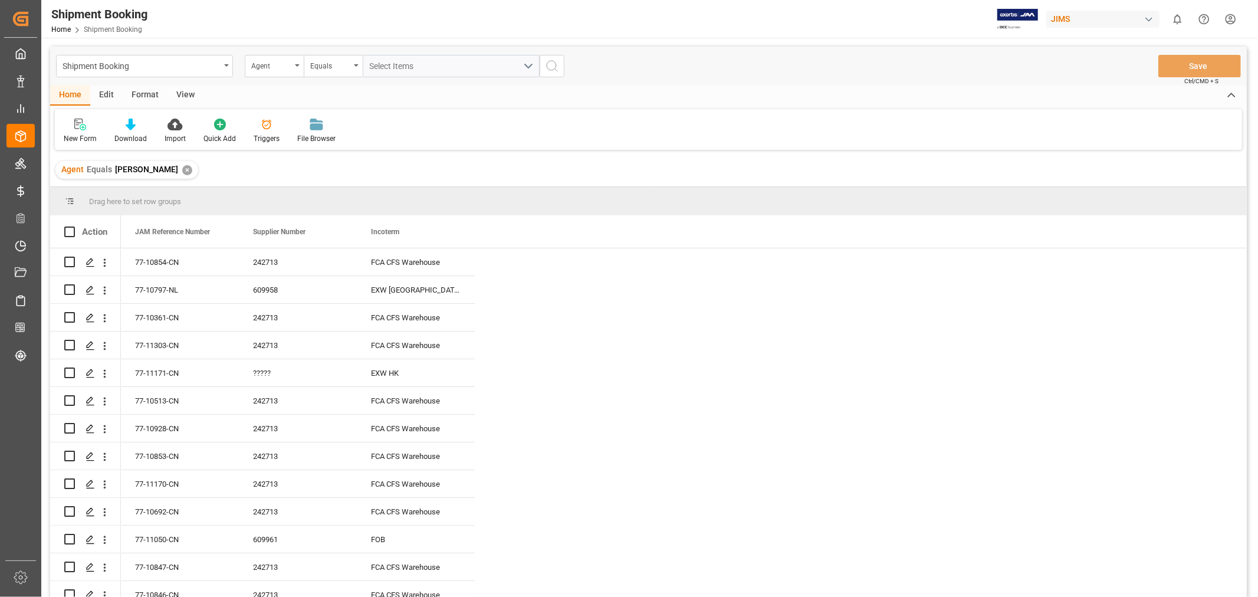
click at [301, 63] on div "Agent" at bounding box center [274, 66] width 59 height 22
type input "supp"
click at [298, 140] on div "Supplier Number" at bounding box center [333, 145] width 176 height 25
click at [380, 62] on input "text" at bounding box center [451, 66] width 177 height 22
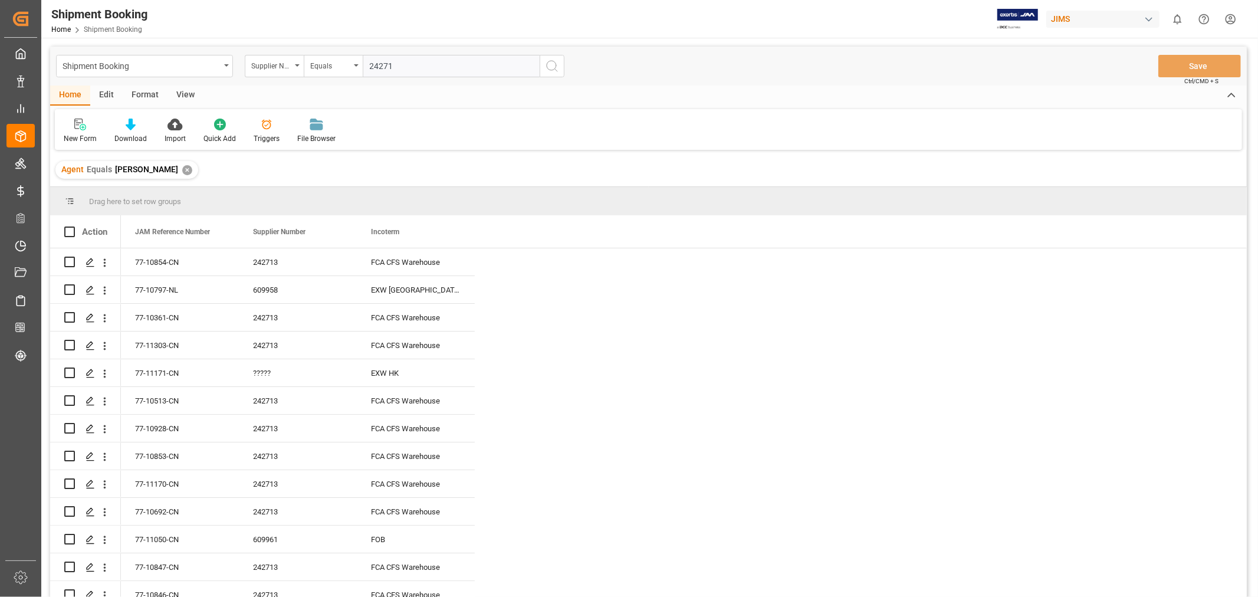
type input "242713"
click at [392, 232] on span "Incoterm" at bounding box center [385, 232] width 28 height 8
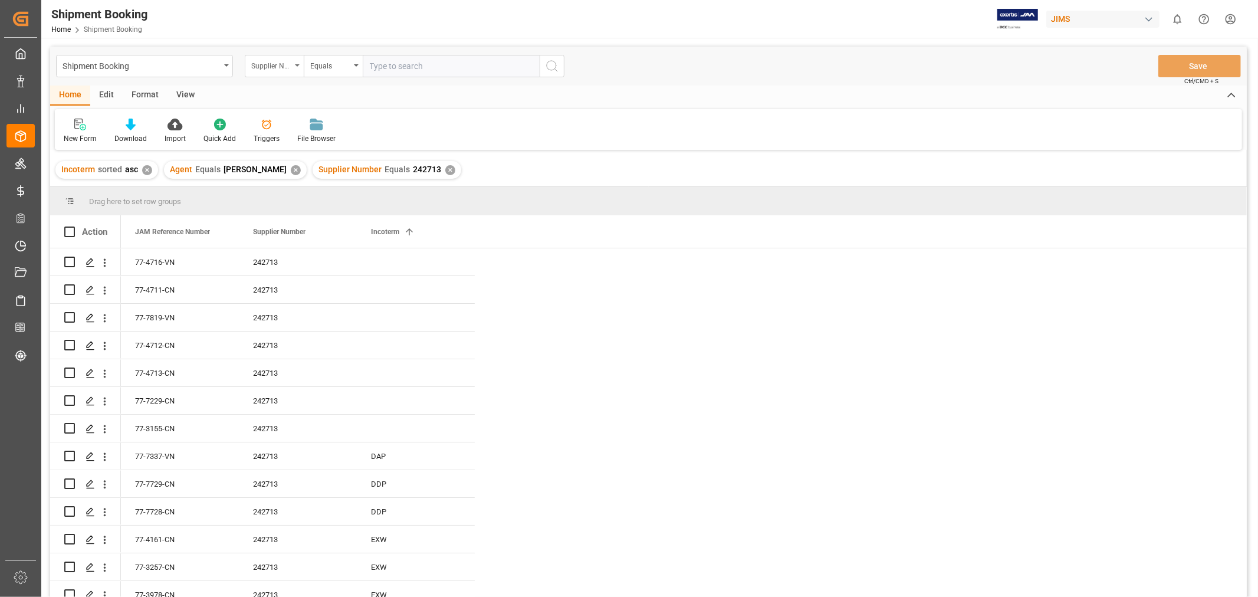
click at [268, 67] on div "Supplier Number" at bounding box center [271, 65] width 40 height 14
type input "sta"
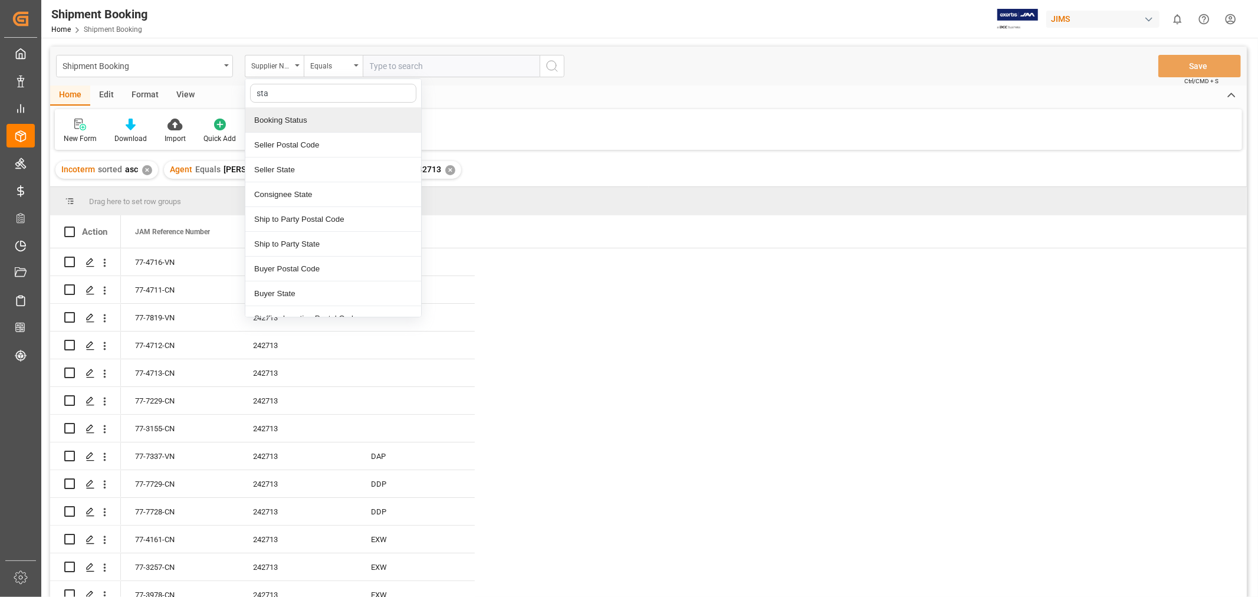
click at [278, 116] on div "Booking Status" at bounding box center [333, 120] width 176 height 25
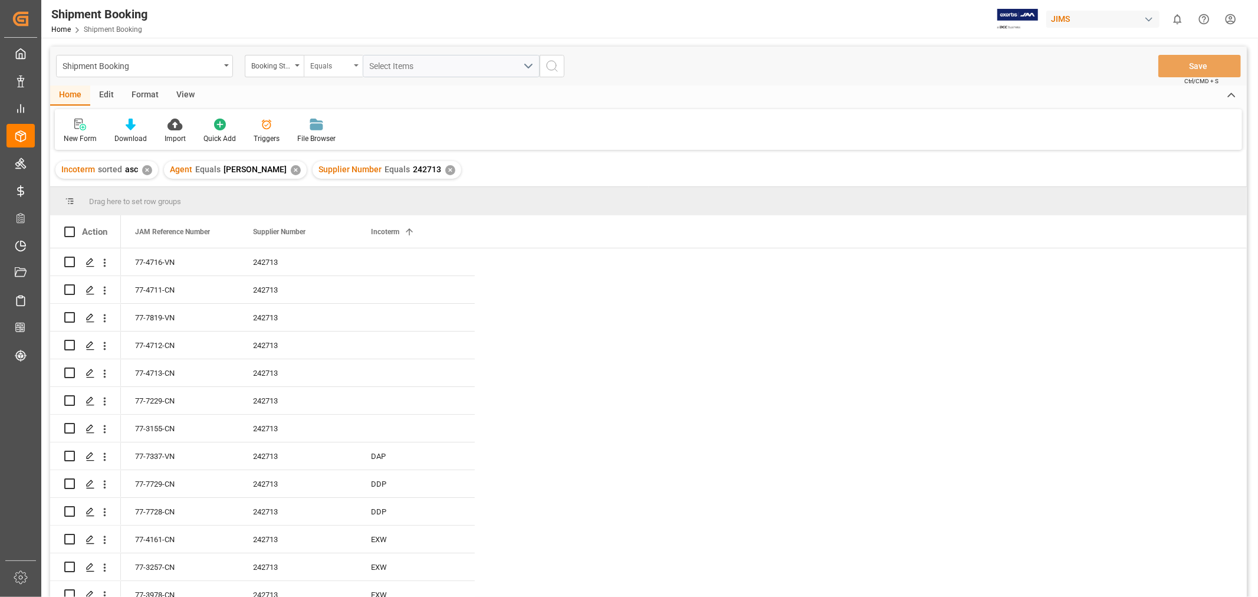
click at [354, 70] on div "Equals" at bounding box center [333, 66] width 59 height 22
click at [340, 168] on div "Contains" at bounding box center [392, 169] width 176 height 25
click at [380, 61] on span "Select Items" at bounding box center [395, 65] width 50 height 9
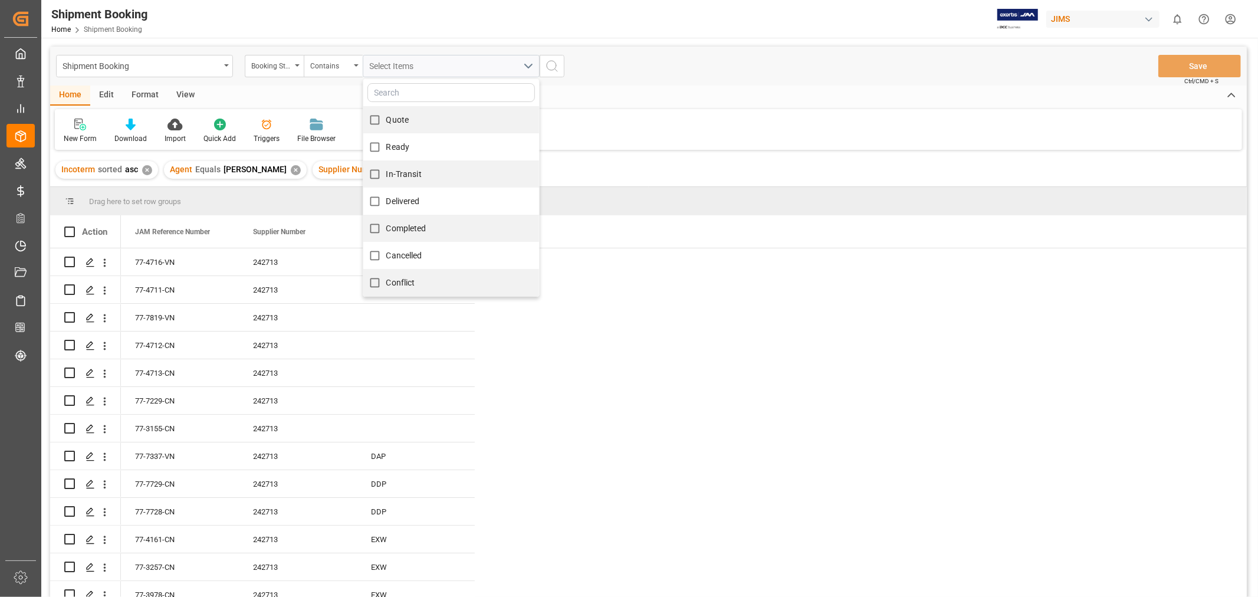
click at [402, 113] on label "Quote" at bounding box center [386, 120] width 46 height 23
click at [386, 113] on input "Quote" at bounding box center [374, 120] width 23 height 23
checkbox input "true"
click at [397, 145] on span "Ready" at bounding box center [398, 146] width 24 height 9
click at [386, 145] on input "Ready" at bounding box center [374, 147] width 23 height 23
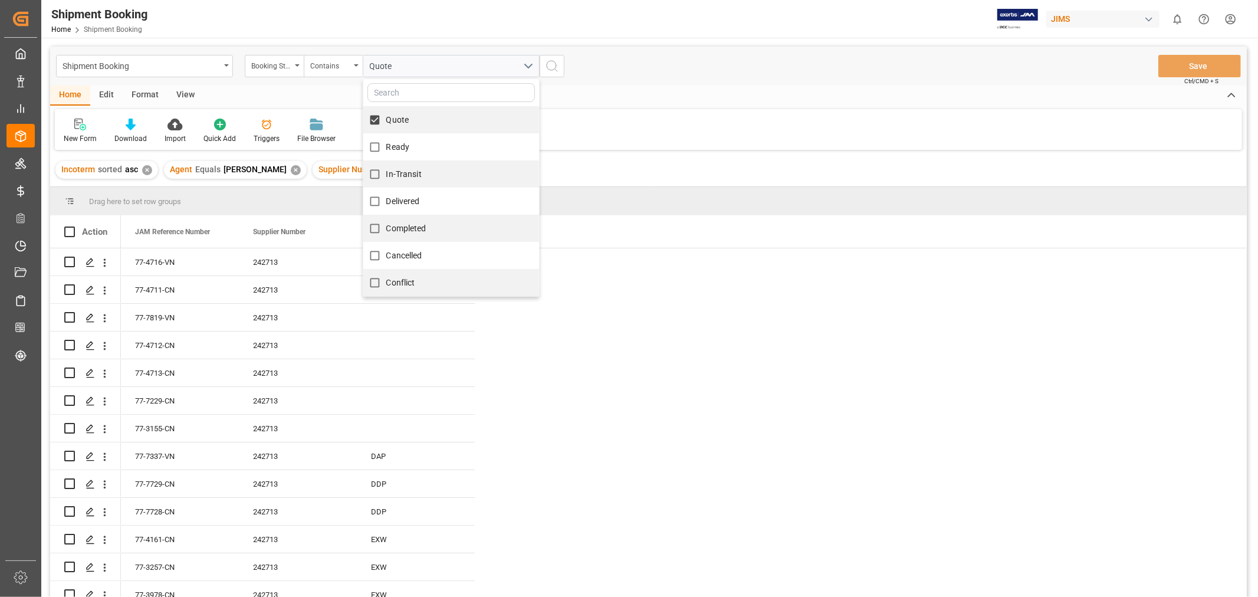
checkbox input "true"
click at [402, 182] on label "In-Transit" at bounding box center [392, 174] width 58 height 23
click at [386, 182] on input "In-Transit" at bounding box center [374, 174] width 23 height 23
checkbox input "true"
click at [549, 66] on icon "search button" at bounding box center [552, 66] width 14 height 14
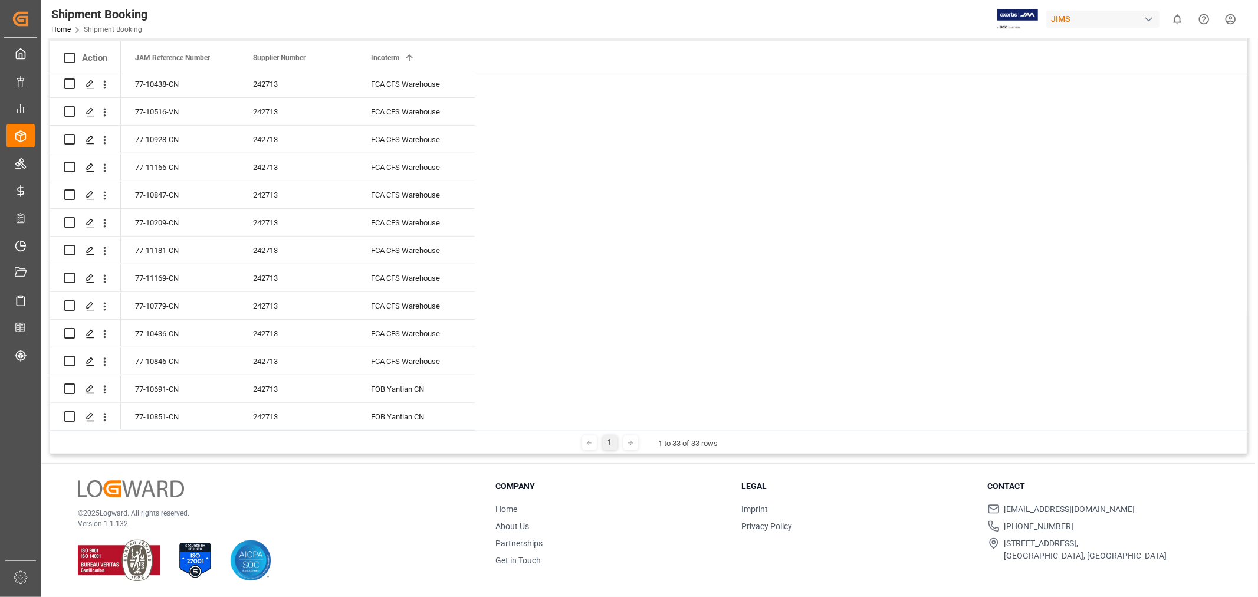
scroll to position [562, 0]
click at [159, 380] on div "77-10691-CN" at bounding box center [180, 388] width 118 height 27
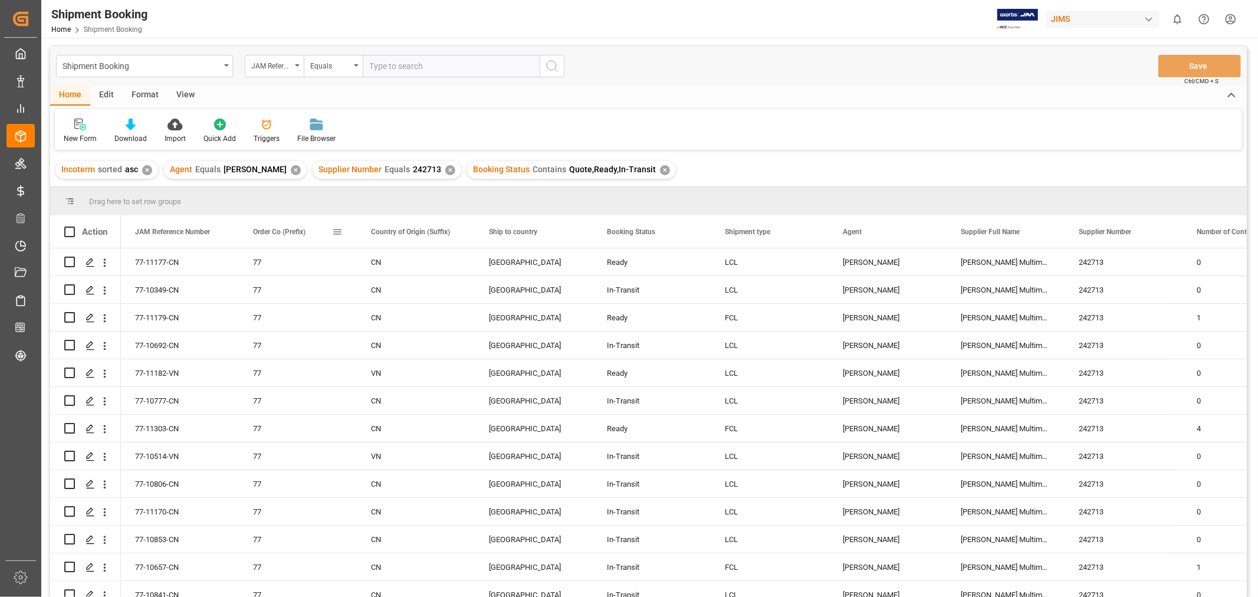
click at [337, 231] on span at bounding box center [337, 231] width 11 height 11
click at [445, 231] on span "columns" at bounding box center [447, 233] width 11 height 11
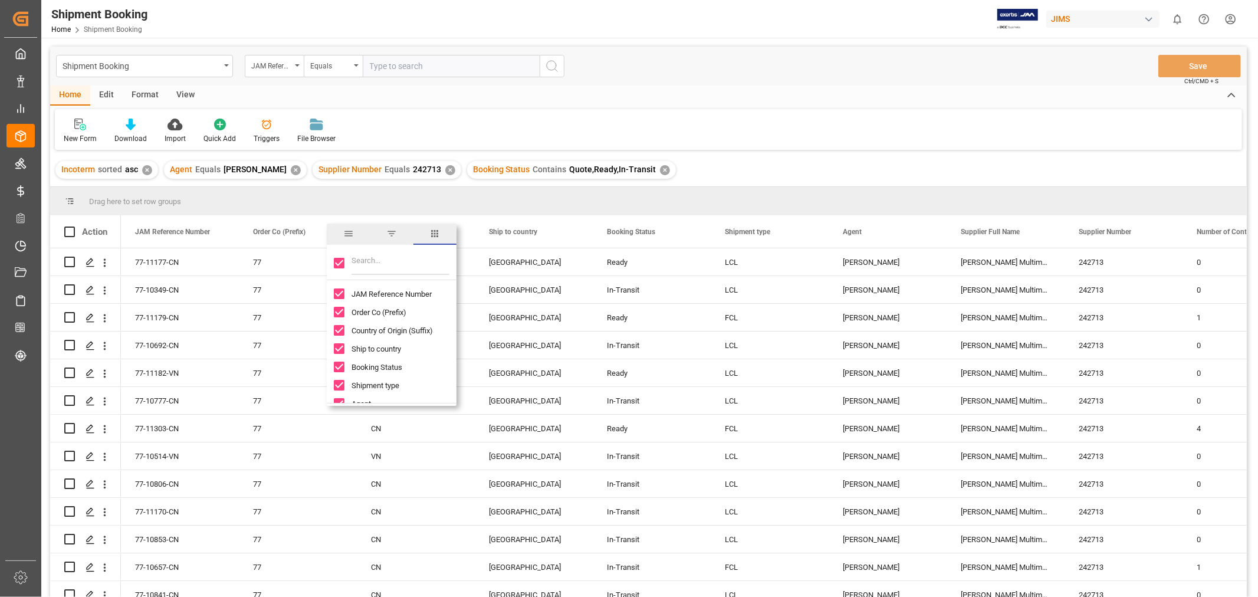
click at [357, 268] on input "Filter Columns Input" at bounding box center [400, 263] width 98 height 24
click at [337, 262] on input "Toggle Select All Columns" at bounding box center [339, 263] width 11 height 11
checkbox input "false"
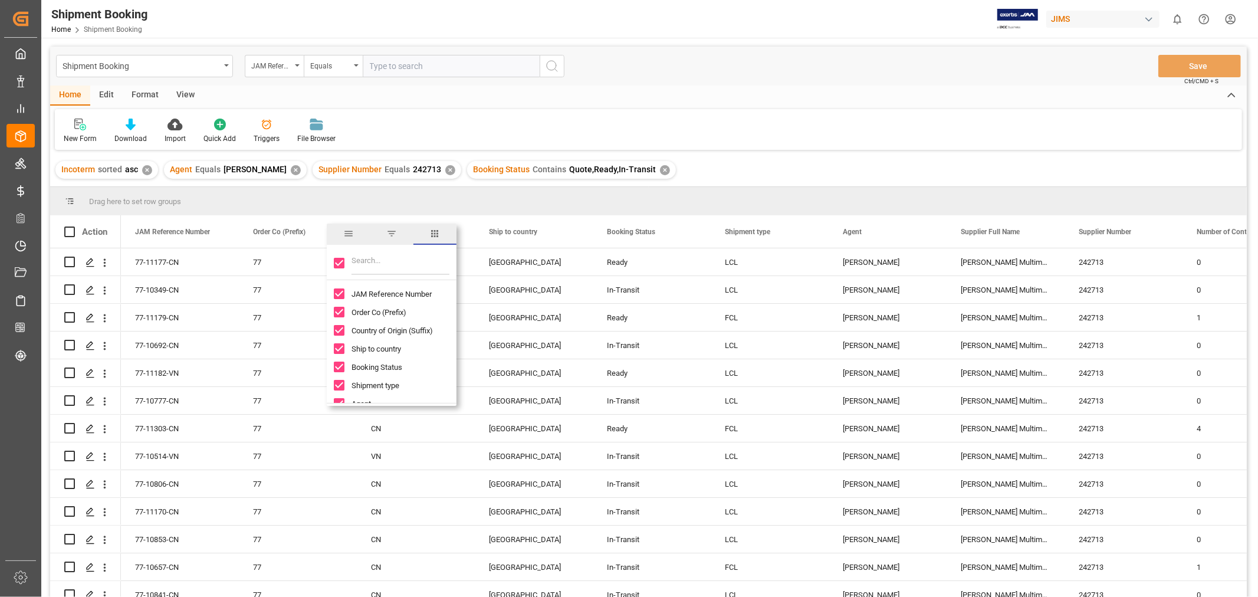
checkbox input "false"
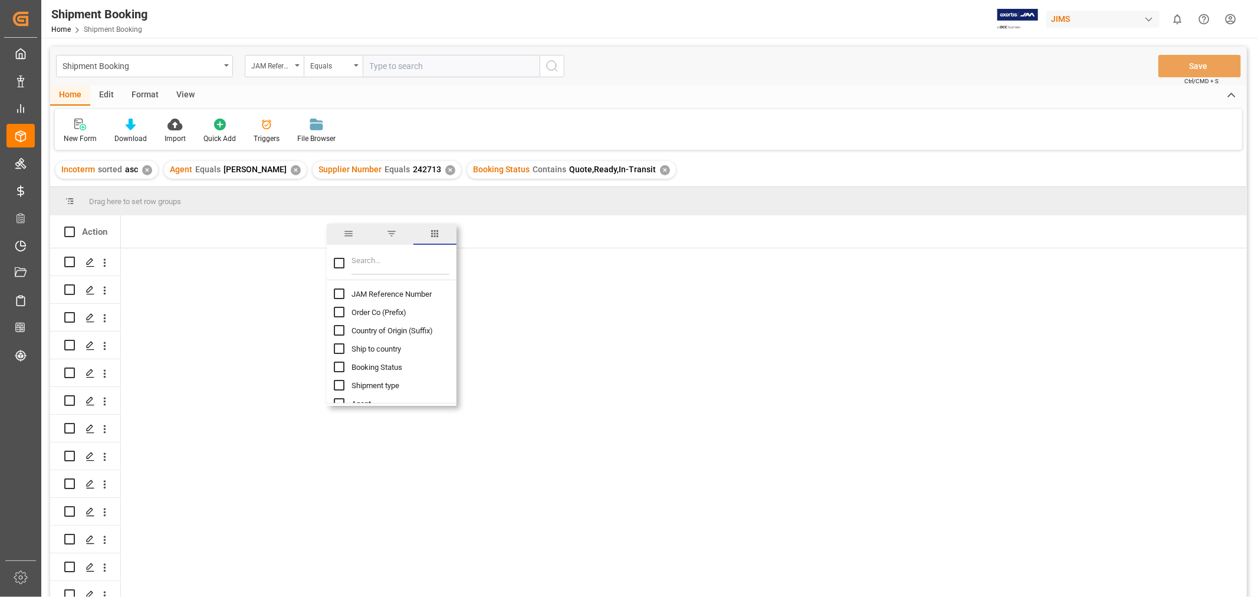
click at [339, 293] on input "JAM Reference Number column toggle visibility (hidden)" at bounding box center [339, 293] width 11 height 11
checkbox input "true"
checkbox input "false"
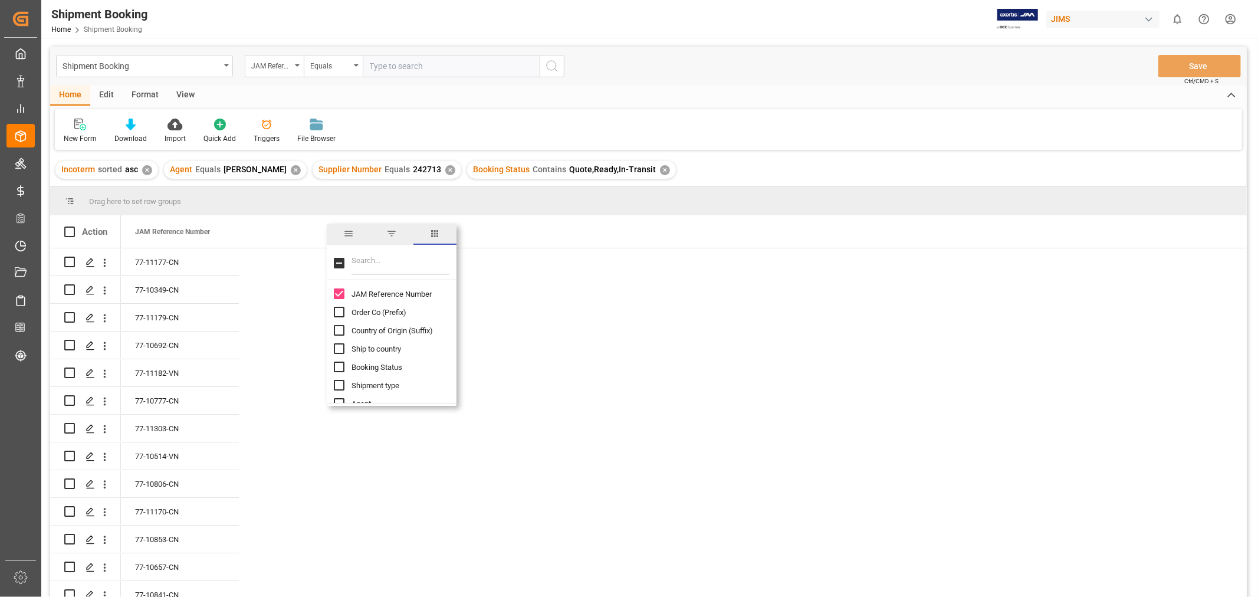
click at [364, 262] on input "Filter Columns Input" at bounding box center [400, 263] width 98 height 24
type input "inco"
click at [337, 295] on input "Incoterm column toggle visibility (hidden)" at bounding box center [339, 293] width 11 height 11
checkbox input "true"
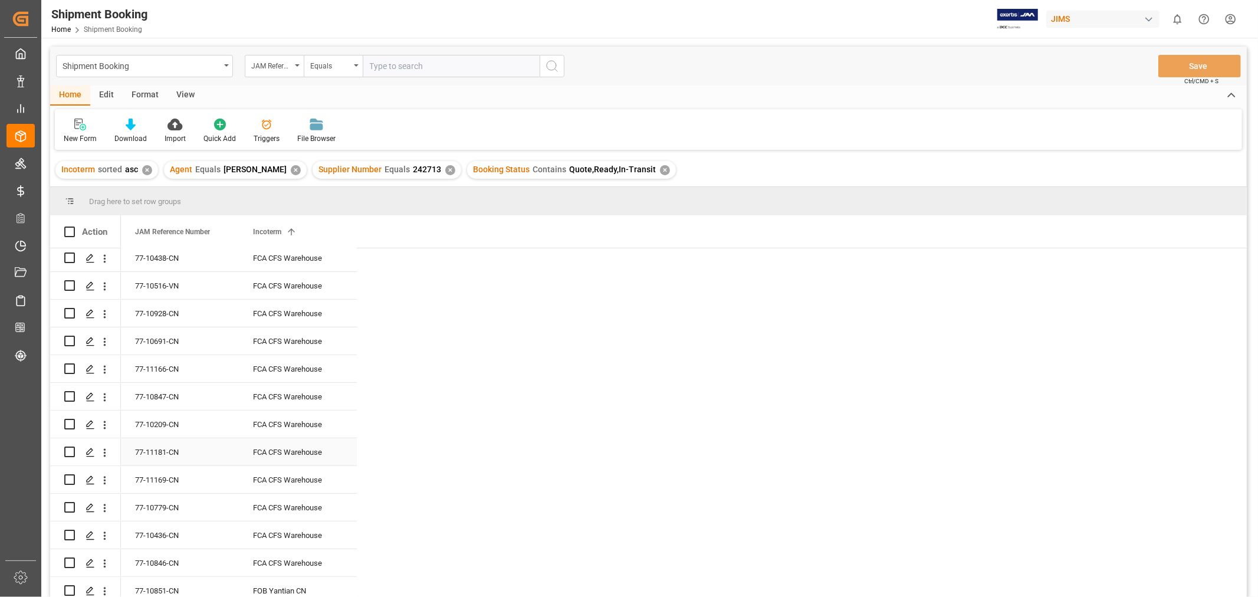
scroll to position [174, 0]
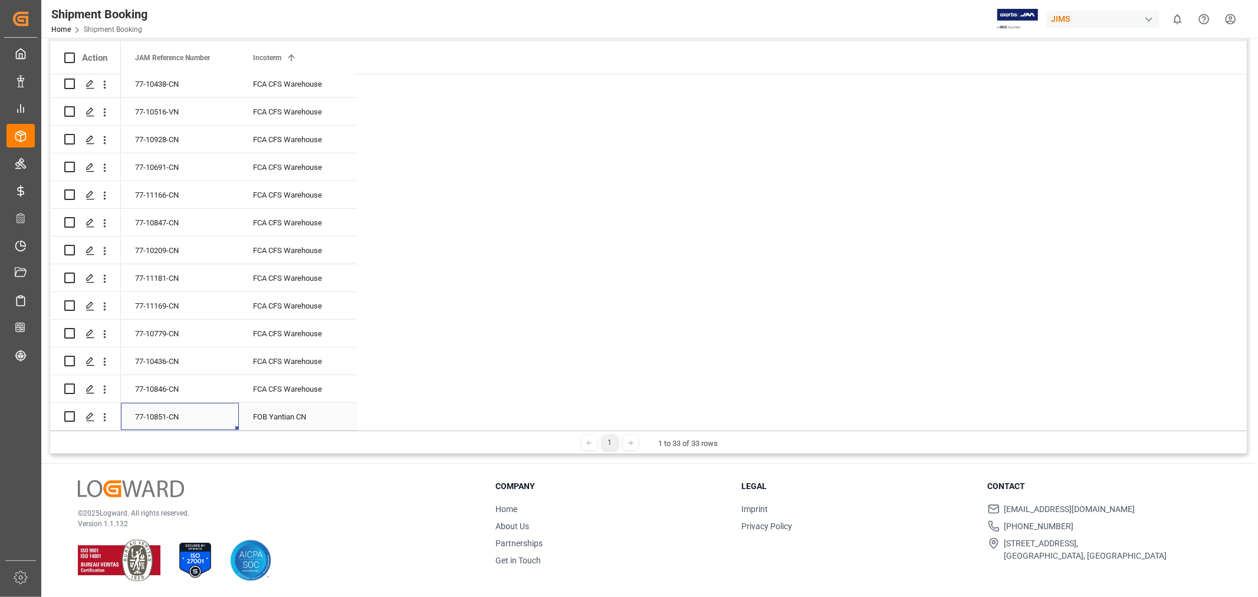
click at [159, 407] on div "77-10851-CN" at bounding box center [180, 416] width 118 height 27
click at [266, 63] on div "Incoterm 1" at bounding box center [292, 57] width 79 height 32
click at [270, 62] on div "Incoterm 1" at bounding box center [292, 57] width 79 height 32
click at [167, 54] on span "JAM Reference Number" at bounding box center [172, 58] width 75 height 8
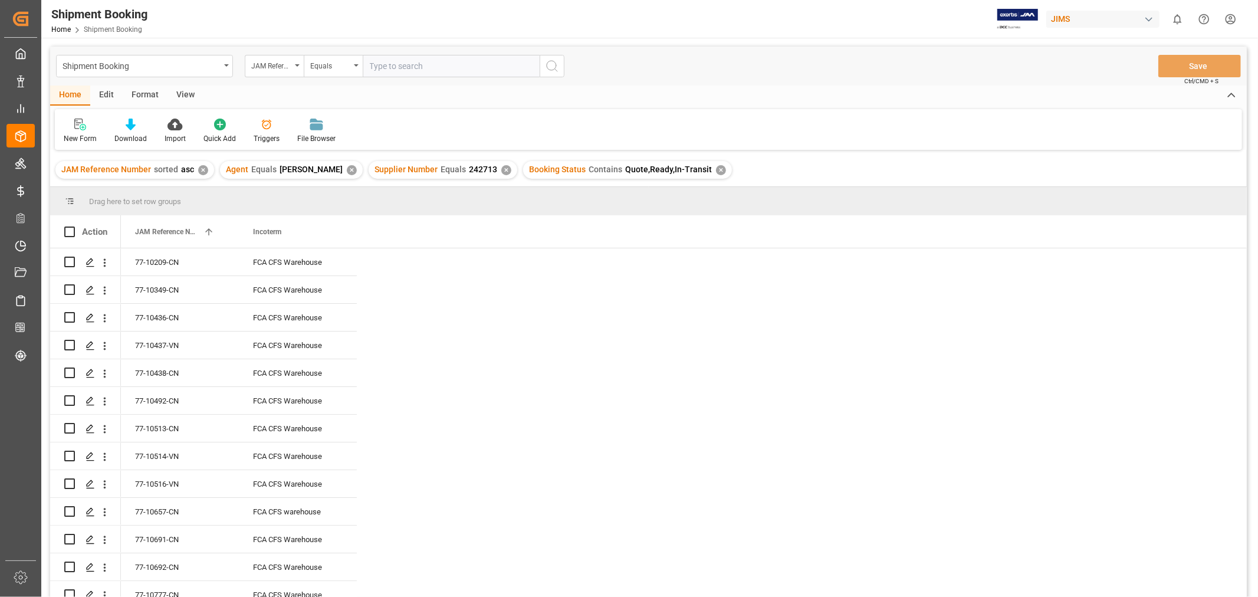
scroll to position [4, 0]
click at [347, 169] on div "✕" at bounding box center [352, 170] width 10 height 10
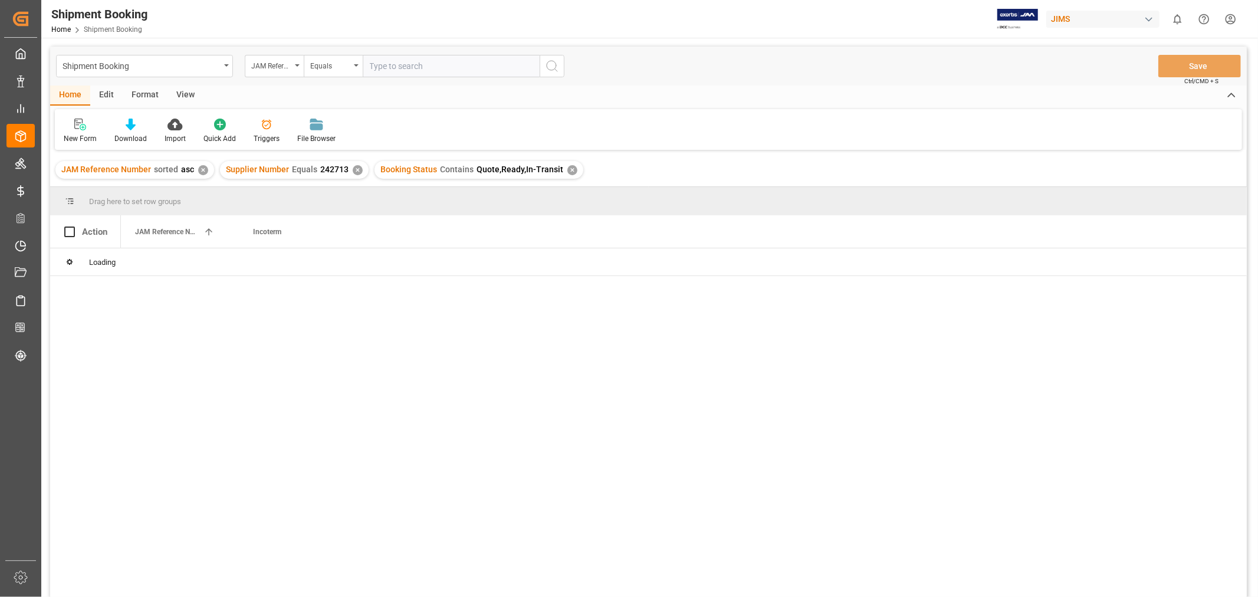
click at [353, 167] on div "✕" at bounding box center [358, 170] width 10 height 10
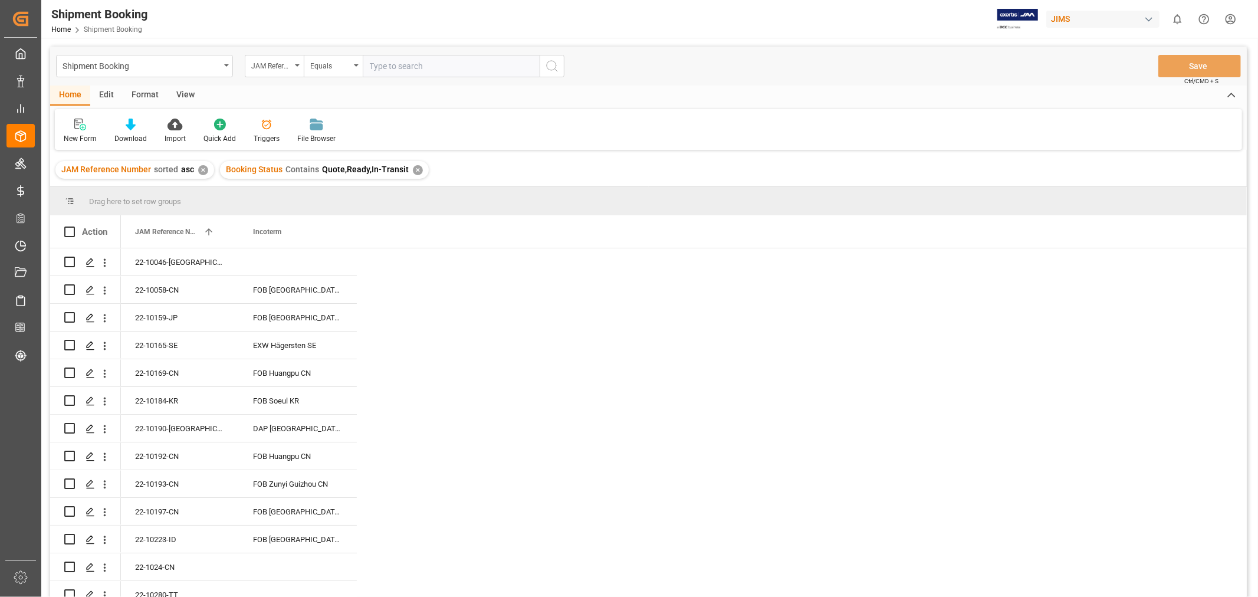
click at [415, 63] on input "text" at bounding box center [451, 66] width 177 height 22
paste input "AMPLIFIER"
type input "A"
type input "77-11301-cn"
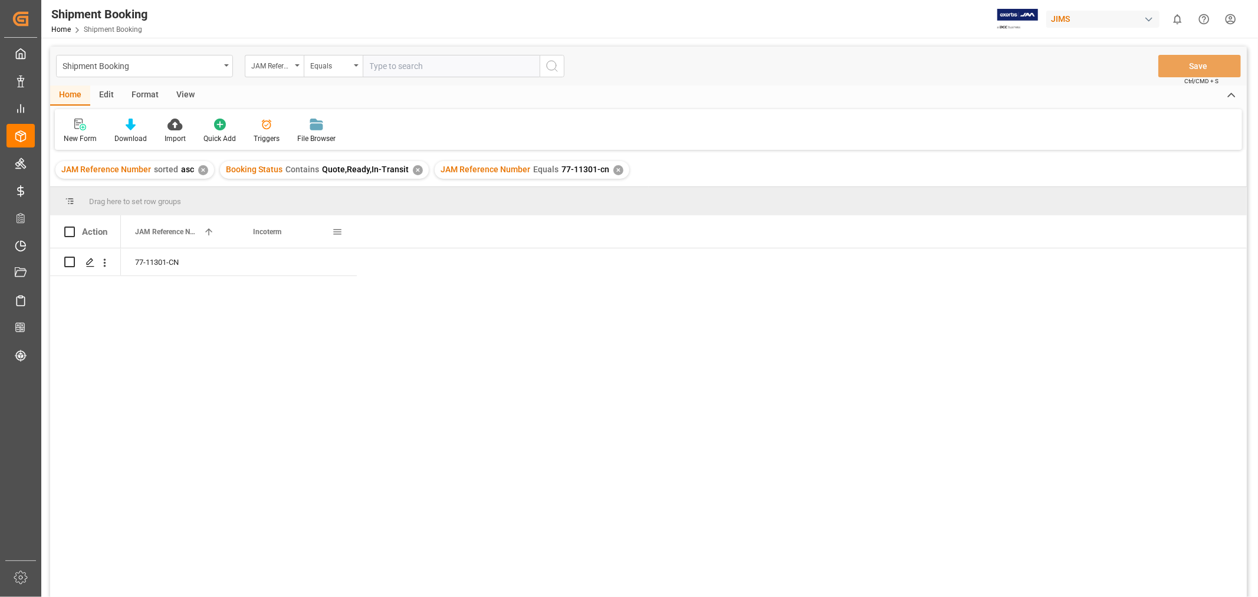
click at [338, 228] on span at bounding box center [337, 231] width 11 height 11
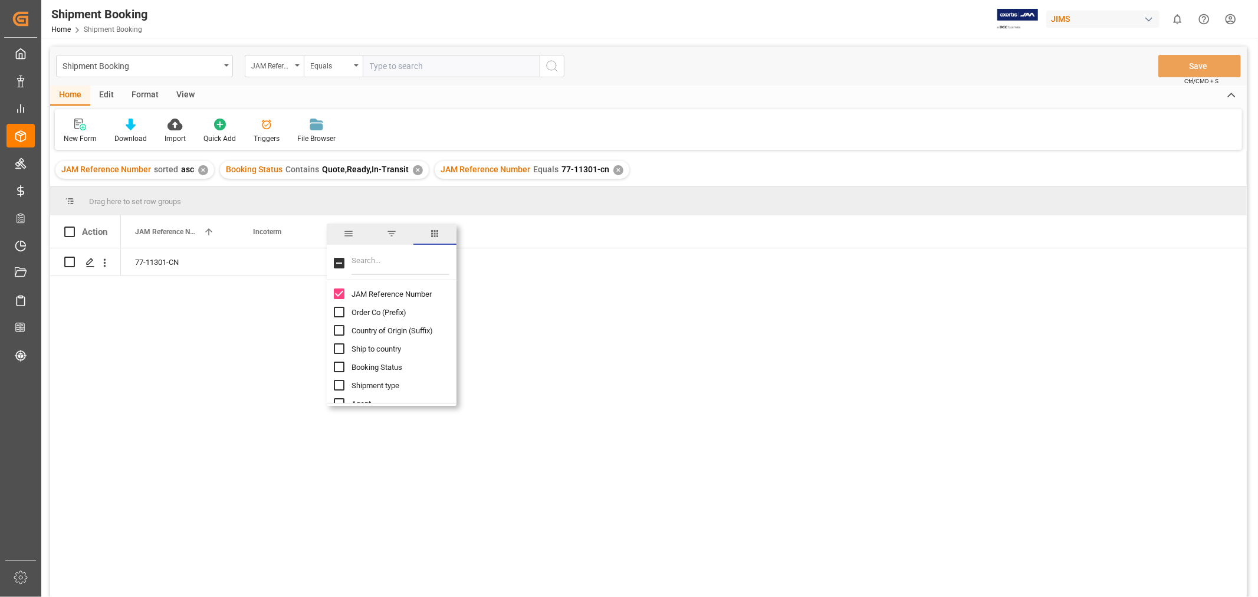
click at [179, 91] on div "View" at bounding box center [185, 96] width 36 height 20
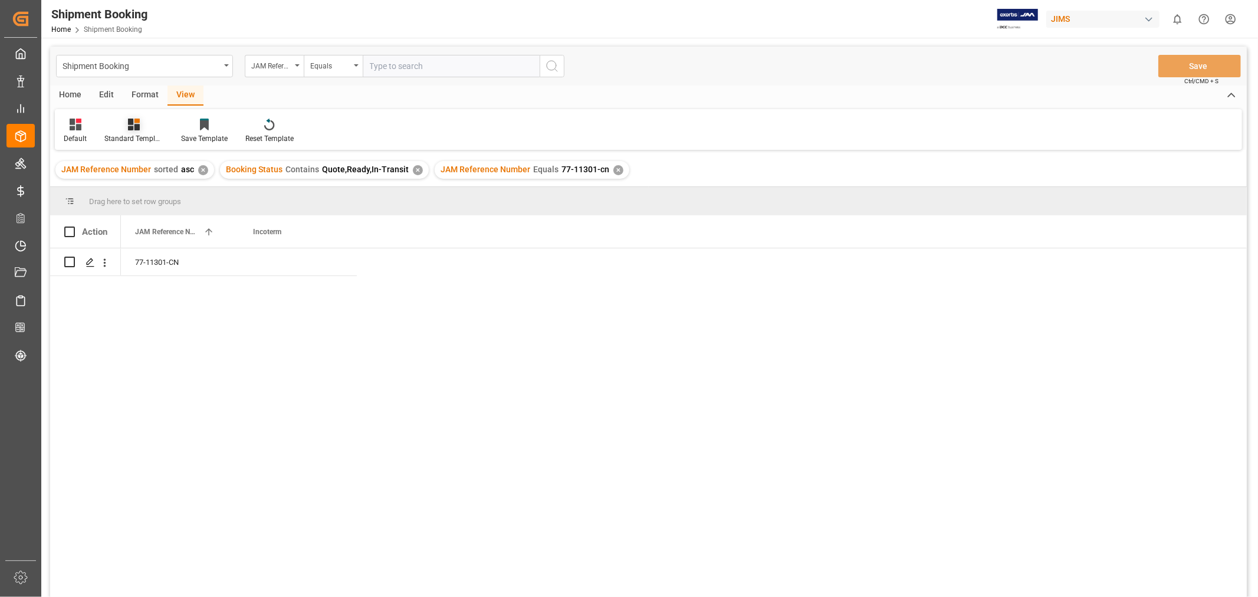
click at [132, 132] on div "Standard Templates" at bounding box center [134, 131] width 77 height 26
click at [70, 129] on icon at bounding box center [76, 125] width 12 height 12
click at [119, 317] on div "booking_5" at bounding box center [121, 320] width 103 height 12
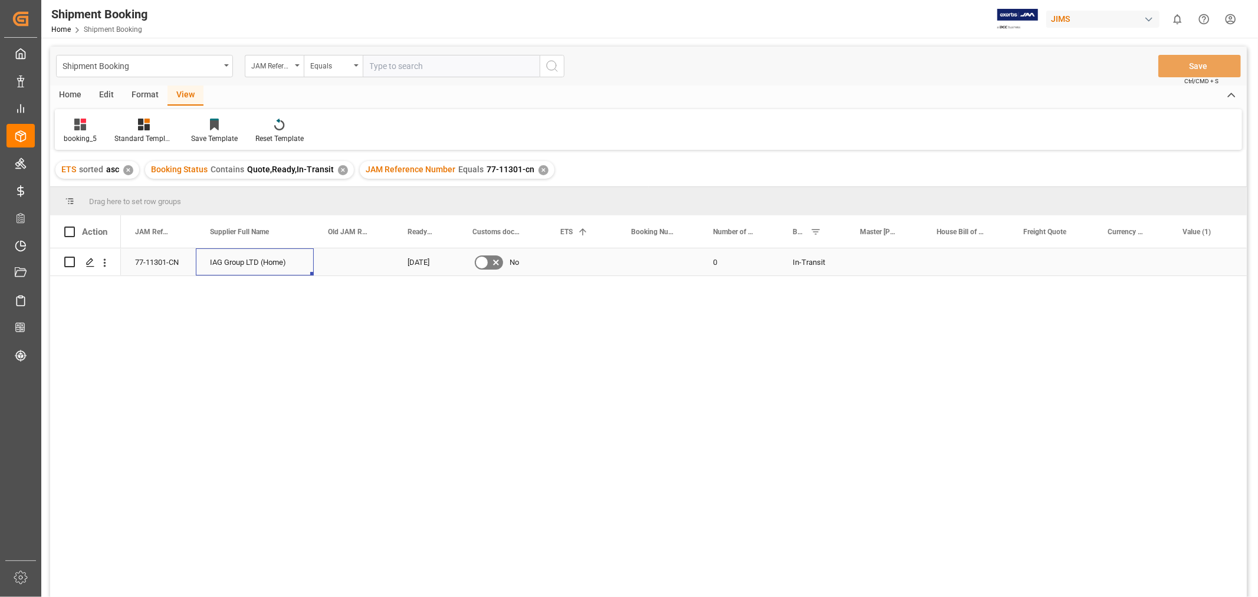
click at [280, 261] on div "IAG Group LTD (Home)" at bounding box center [255, 261] width 118 height 27
click at [376, 231] on span at bounding box center [374, 231] width 11 height 11
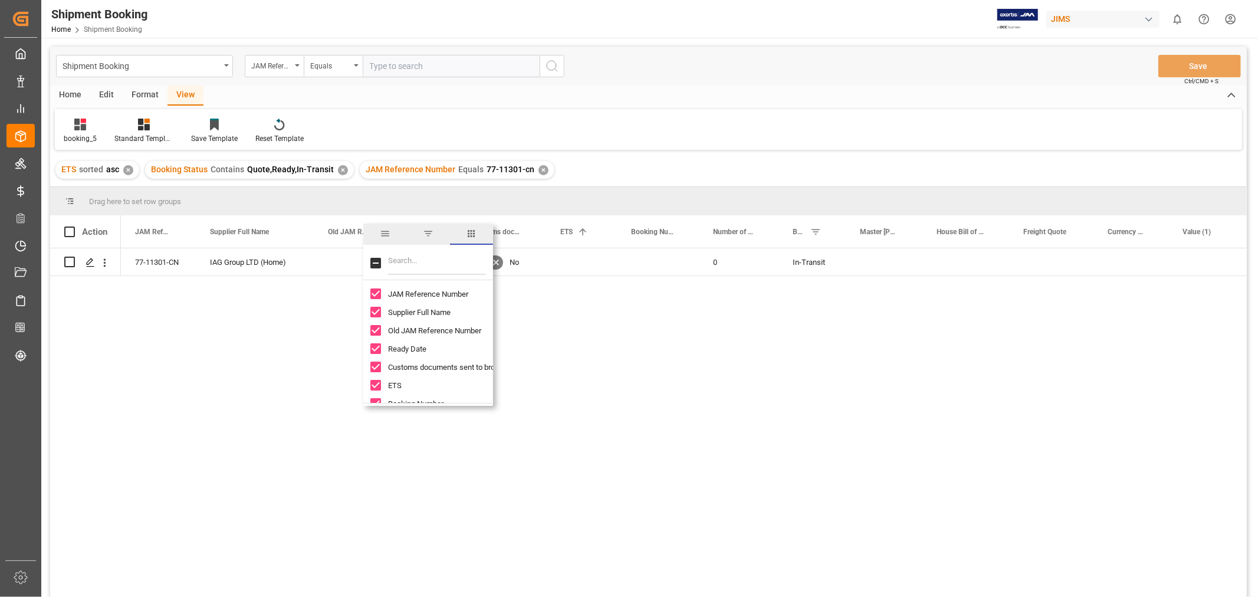
click at [402, 254] on input "Filter Columns Input" at bounding box center [437, 263] width 98 height 24
type input "supp"
checkbox input "true"
click at [912, 260] on div "Press SPACE to select this row." at bounding box center [884, 261] width 77 height 27
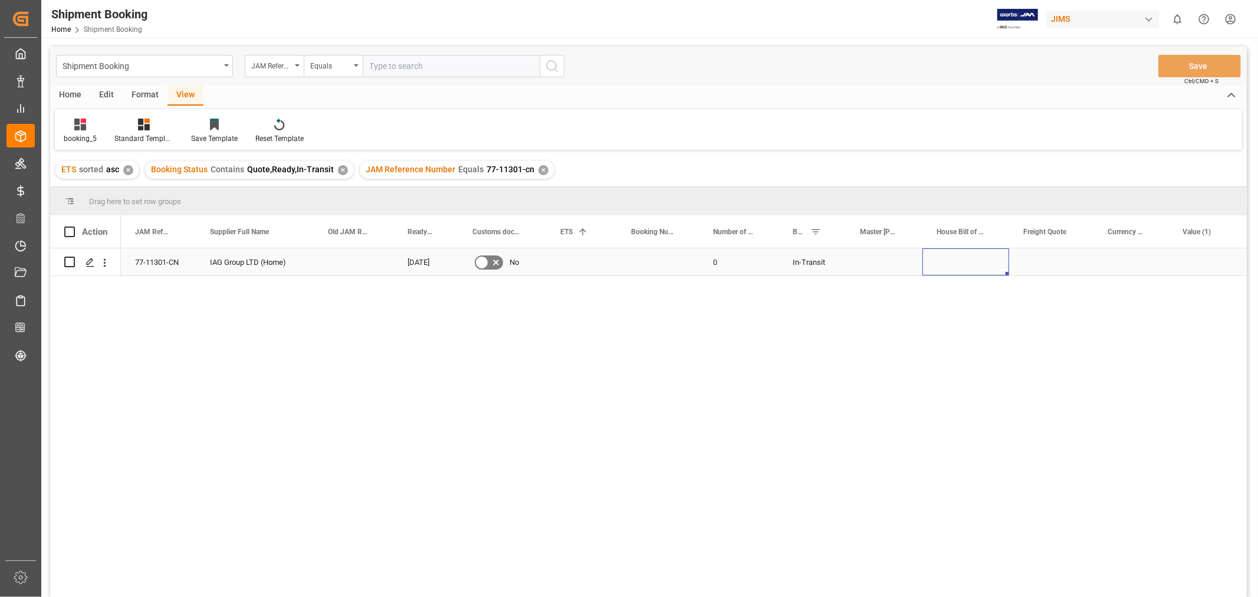
click at [964, 262] on div "Press SPACE to select this row." at bounding box center [965, 261] width 87 height 27
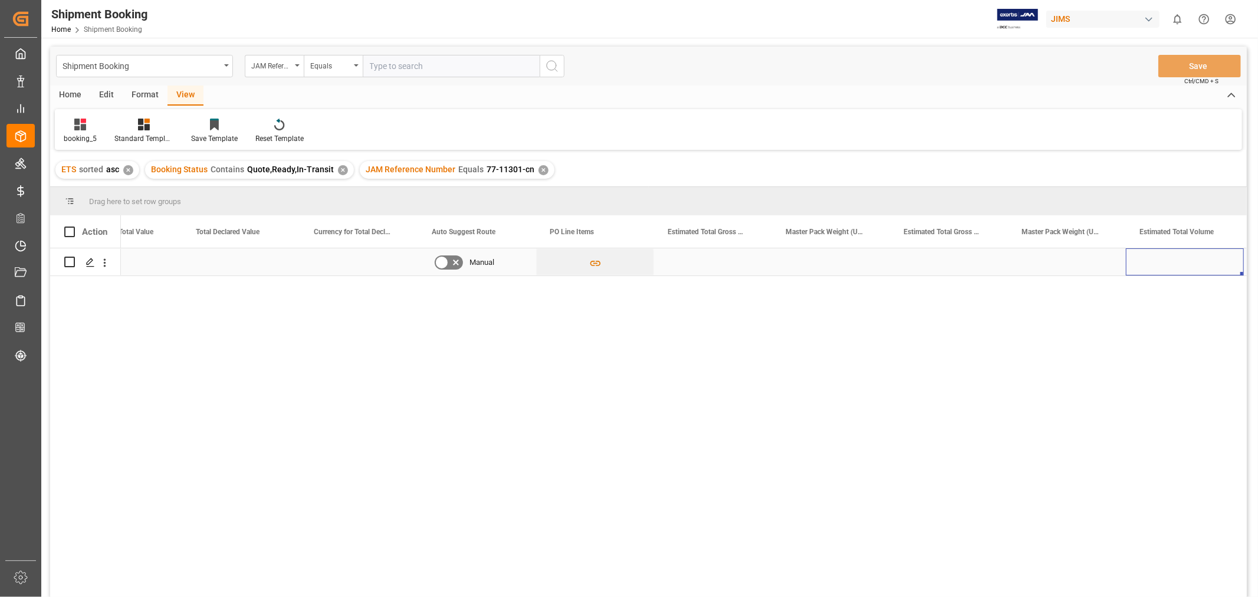
scroll to position [0, 4522]
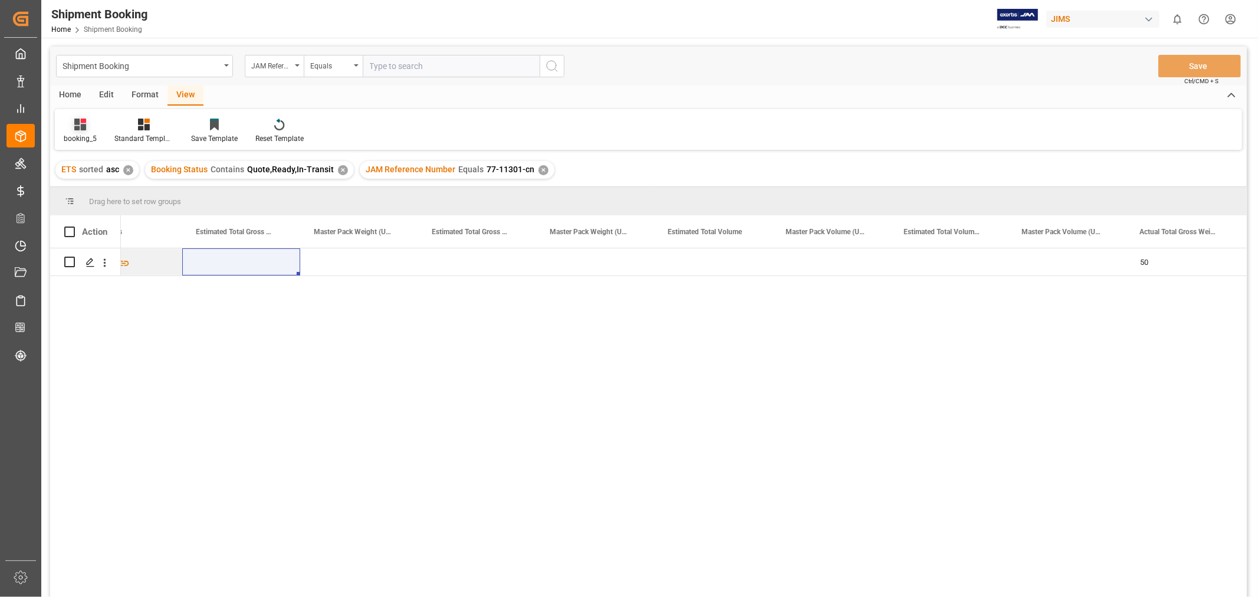
click at [81, 122] on icon at bounding box center [83, 121] width 5 height 5
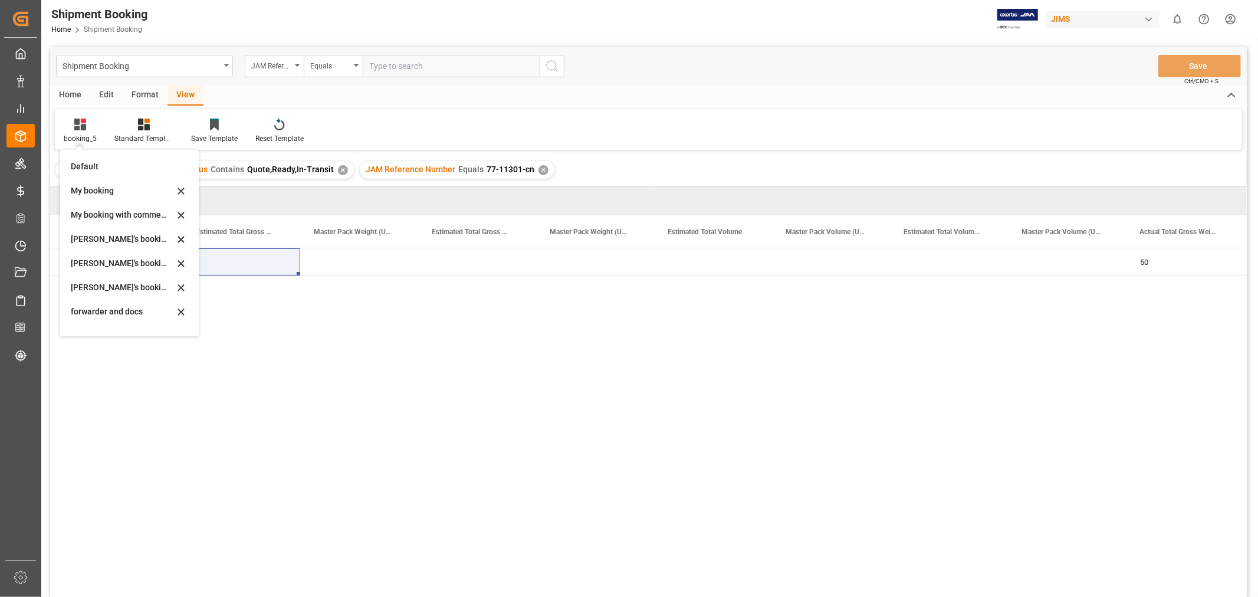
click at [91, 165] on div "Default" at bounding box center [122, 166] width 103 height 12
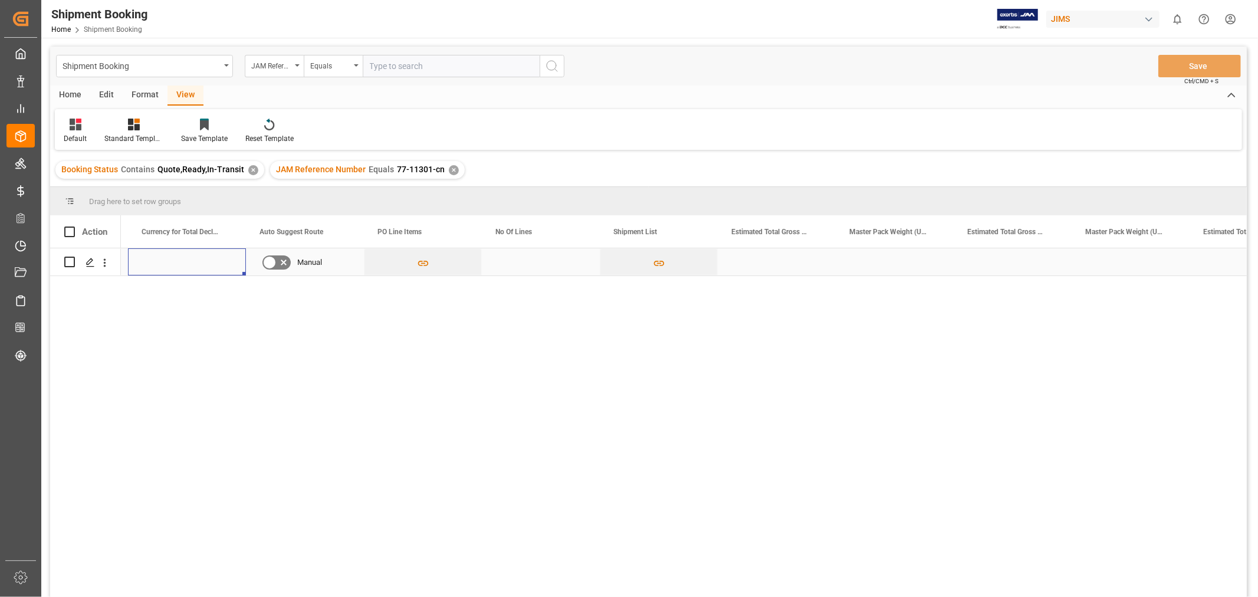
click at [215, 261] on div "Press SPACE to select this row." at bounding box center [187, 261] width 118 height 27
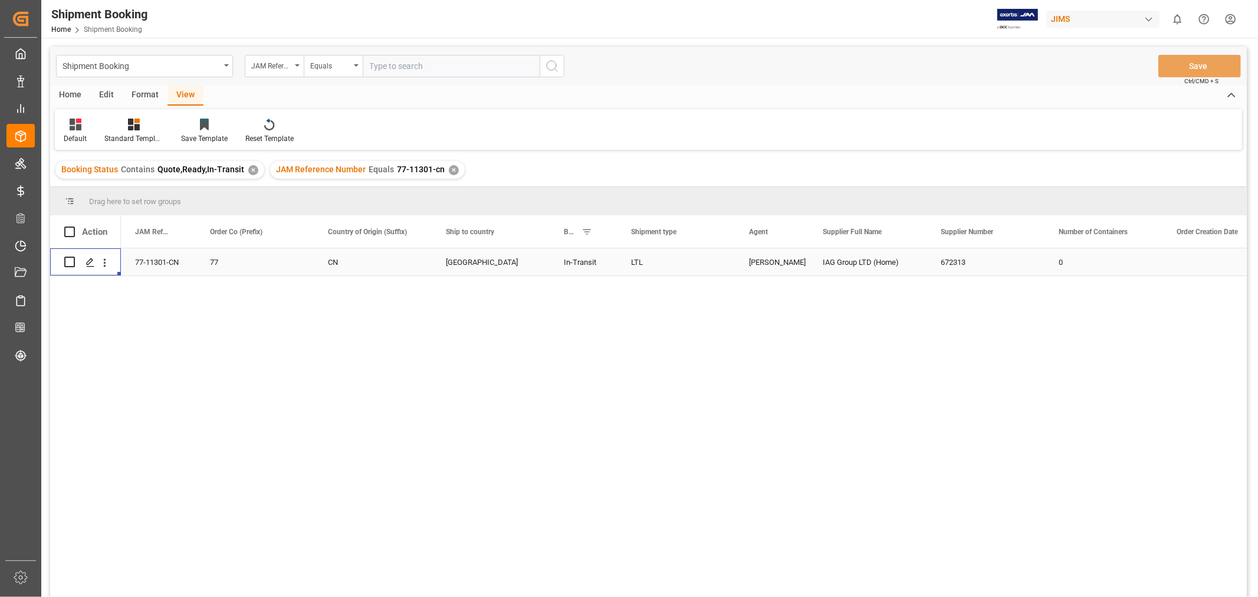
click at [968, 255] on div "672313" at bounding box center [985, 261] width 118 height 27
click at [972, 357] on div "30-09-2025 0 672313 IAG Group LTD (Home) Catherine Danielson LTL Canada In-Tran…" at bounding box center [684, 426] width 1126 height 356
click at [449, 173] on div "✕" at bounding box center [454, 170] width 10 height 10
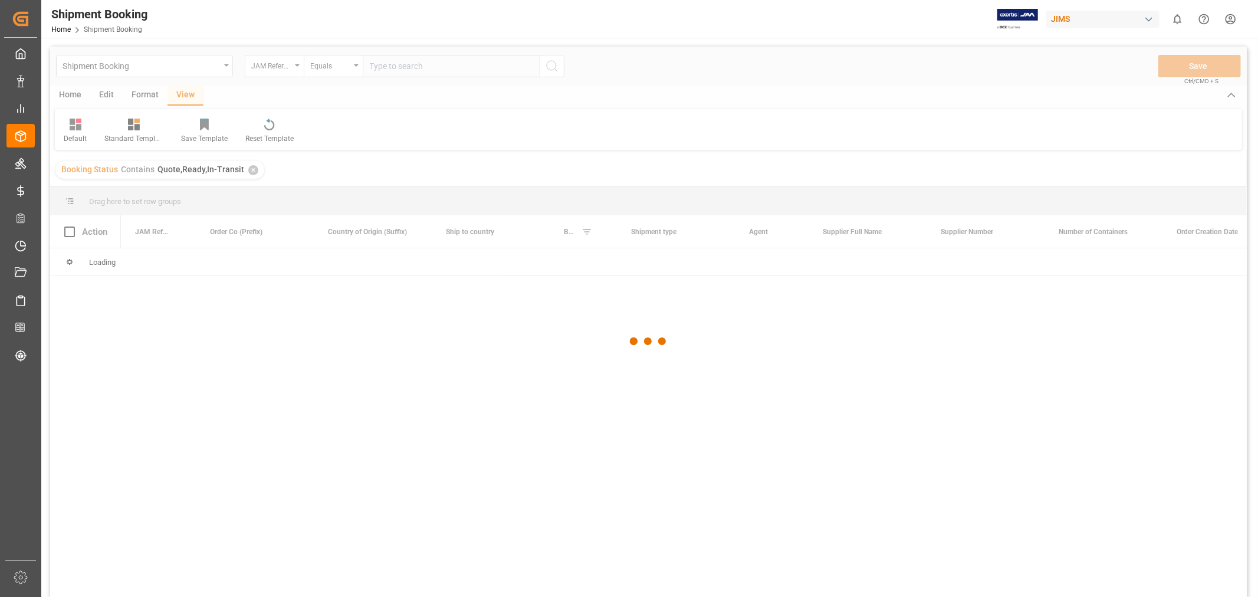
click at [396, 67] on div at bounding box center [648, 342] width 1197 height 590
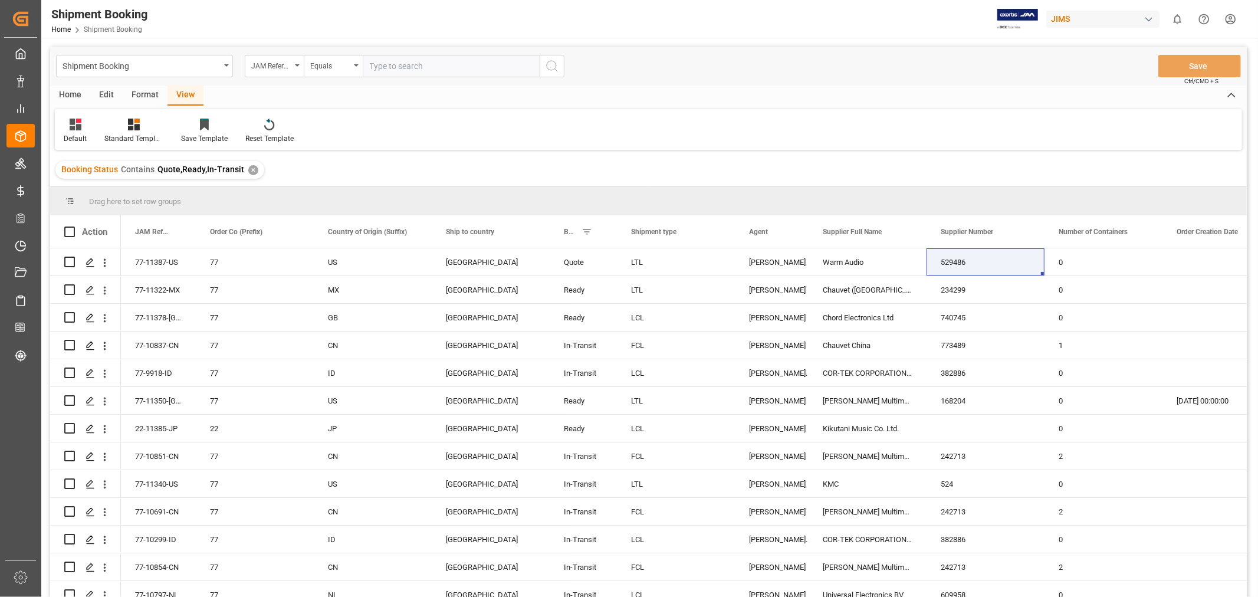
click at [396, 67] on input "text" at bounding box center [451, 66] width 177 height 22
type input "77-11171-cn"
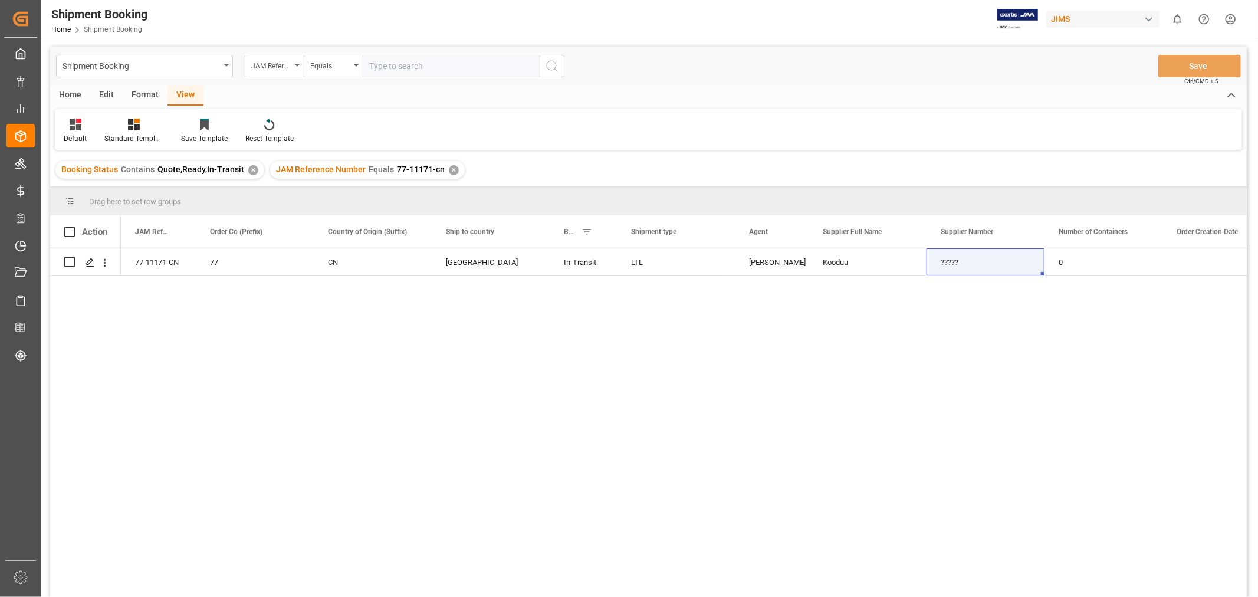
click at [190, 93] on div "View" at bounding box center [185, 96] width 36 height 20
click at [78, 124] on icon at bounding box center [76, 125] width 12 height 12
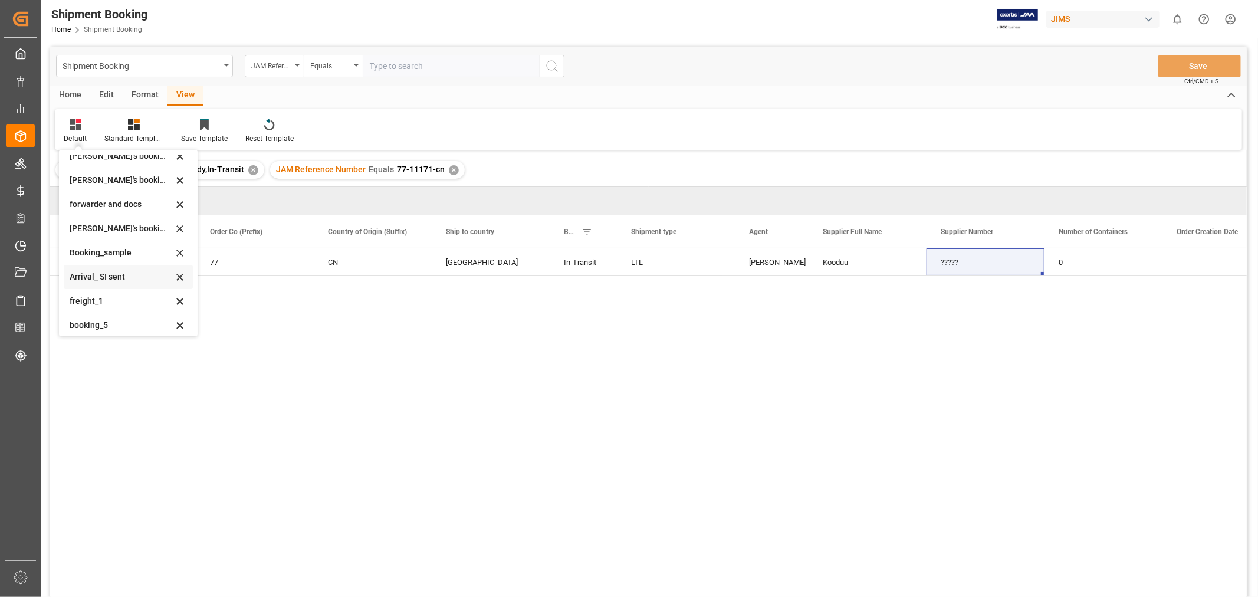
scroll to position [113, 0]
click at [110, 321] on div "booking_5" at bounding box center [121, 320] width 103 height 12
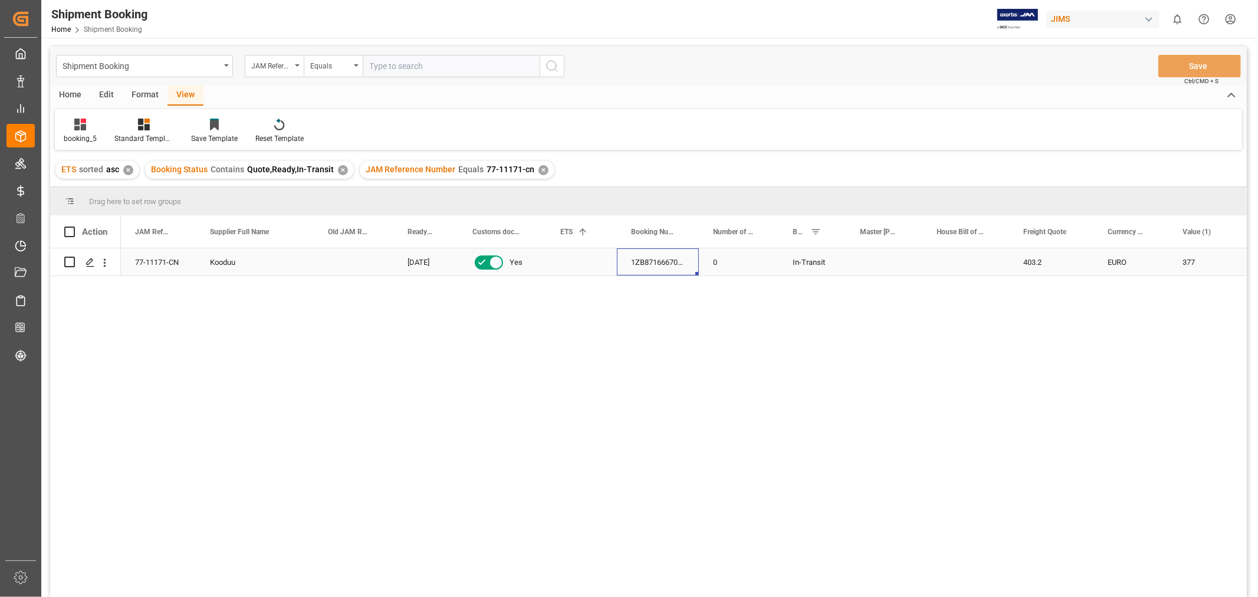
click at [650, 264] on div "1ZB871666704932018" at bounding box center [658, 261] width 82 height 27
click at [538, 169] on div "✕" at bounding box center [543, 170] width 10 height 10
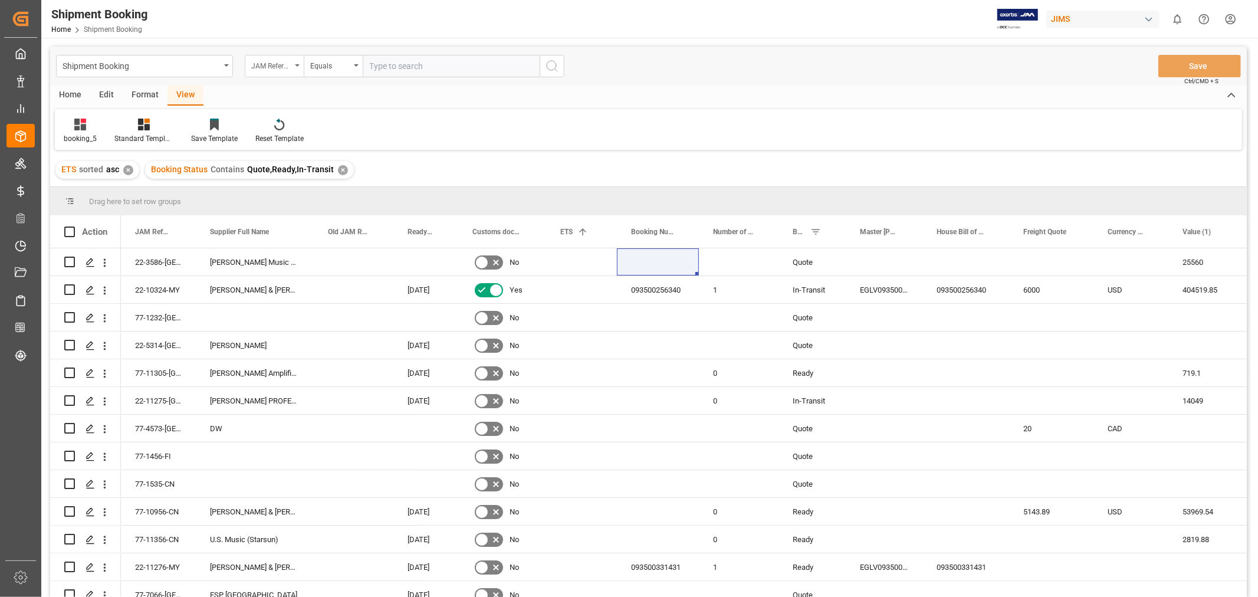
click at [272, 62] on div "JAM Reference Number" at bounding box center [271, 65] width 40 height 14
type input "agent"
drag, startPoint x: 280, startPoint y: 126, endPoint x: 287, endPoint y: 119, distance: 10.0
click at [280, 126] on div "Agent" at bounding box center [333, 120] width 176 height 25
click at [392, 63] on span "Select Items" at bounding box center [395, 65] width 50 height 9
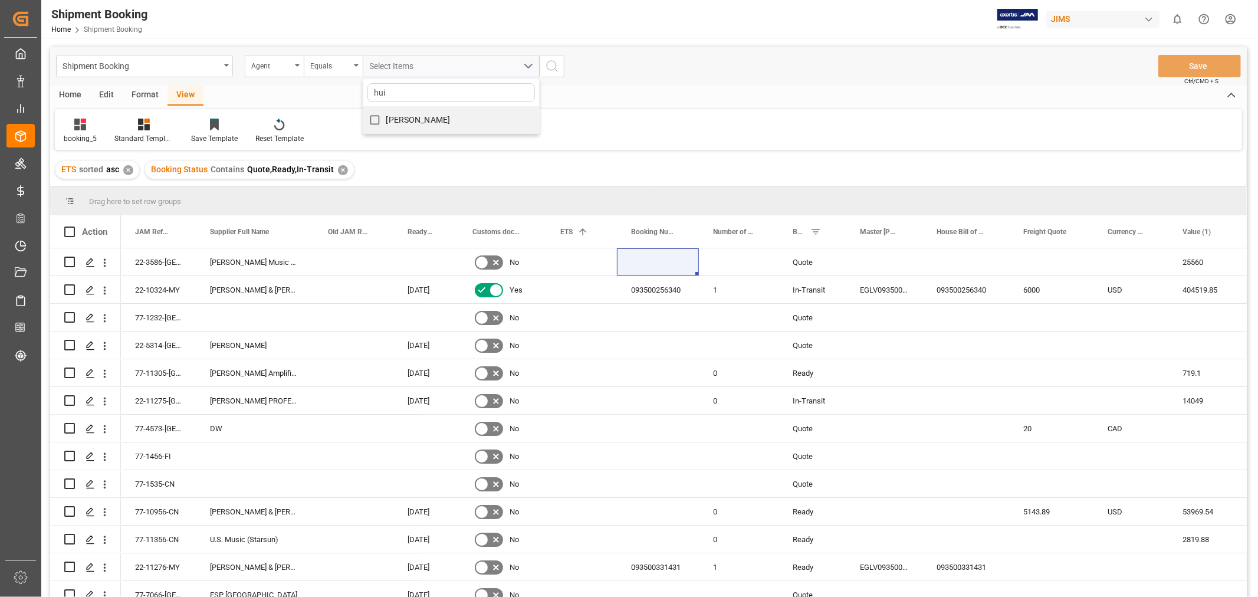
type input "hui"
click at [411, 114] on span "[PERSON_NAME]" at bounding box center [418, 120] width 64 height 12
click at [386, 113] on input "[PERSON_NAME]" at bounding box center [374, 120] width 23 height 23
checkbox input "true"
click at [551, 65] on icon "search button" at bounding box center [552, 66] width 14 height 14
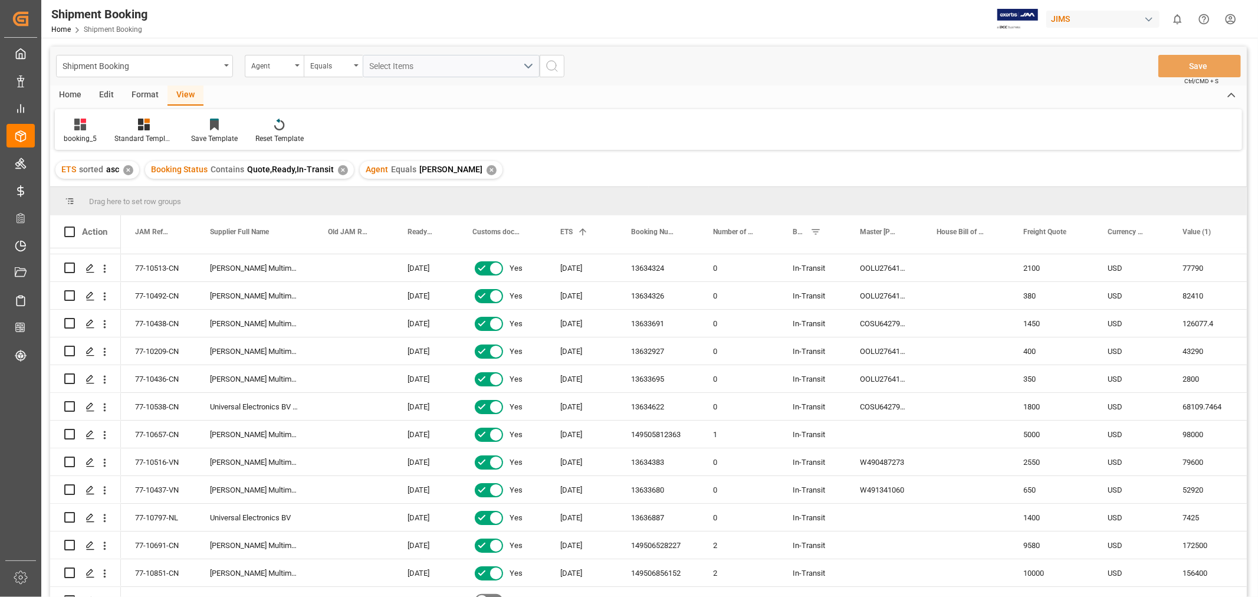
scroll to position [262, 0]
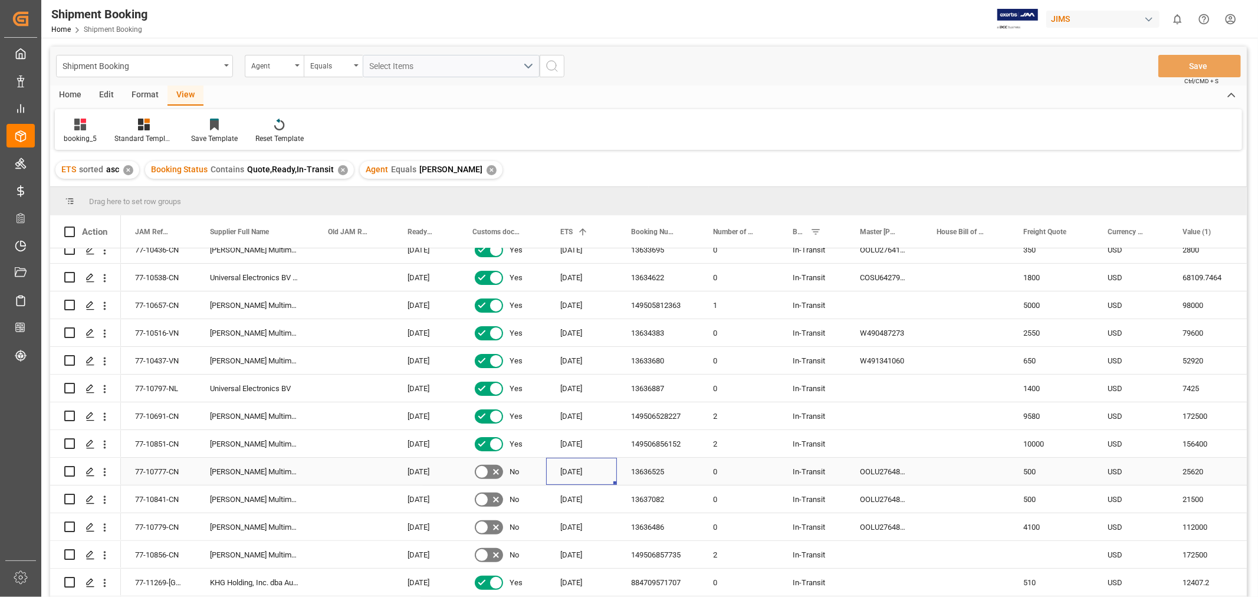
click at [587, 469] on div "[DATE]" at bounding box center [581, 471] width 71 height 27
click at [591, 495] on div "[DATE]" at bounding box center [581, 498] width 71 height 27
click at [422, 474] on div "[DATE]" at bounding box center [425, 471] width 65 height 27
click at [522, 229] on span at bounding box center [526, 231] width 11 height 11
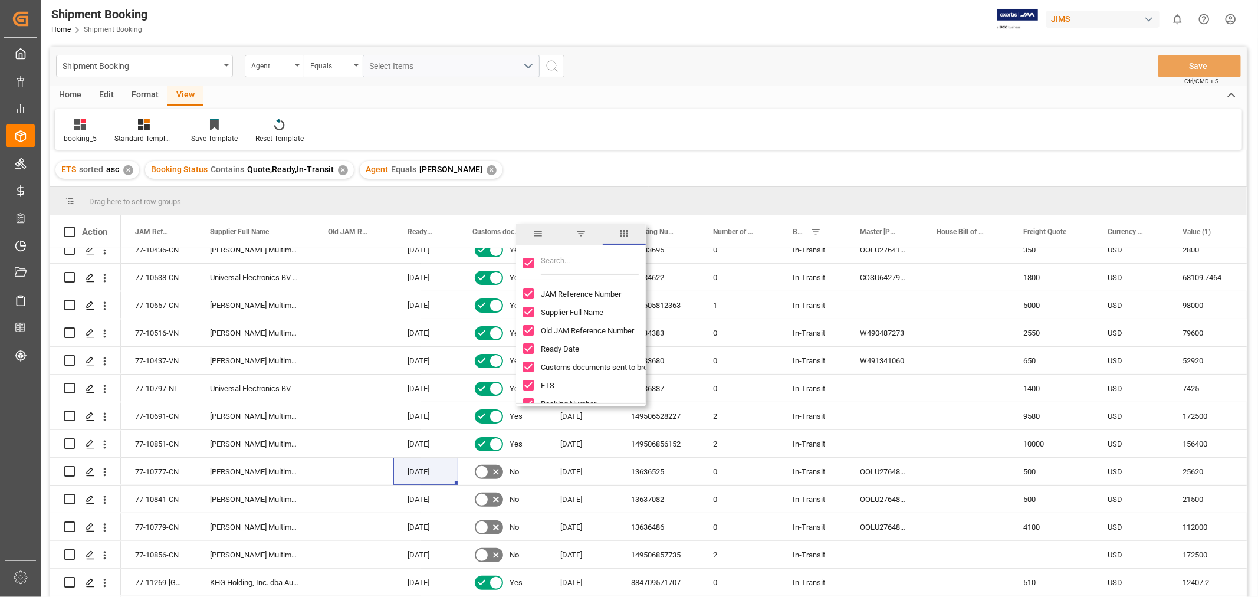
click at [491, 226] on div "Customs documents sent to broker" at bounding box center [496, 231] width 49 height 32
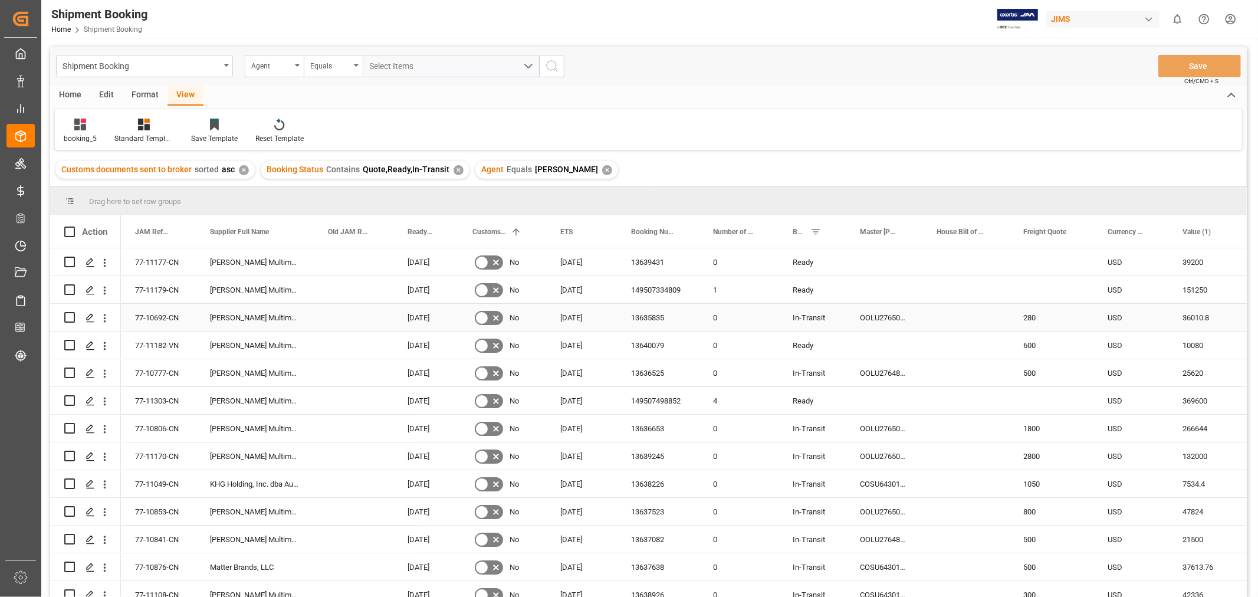
scroll to position [65, 0]
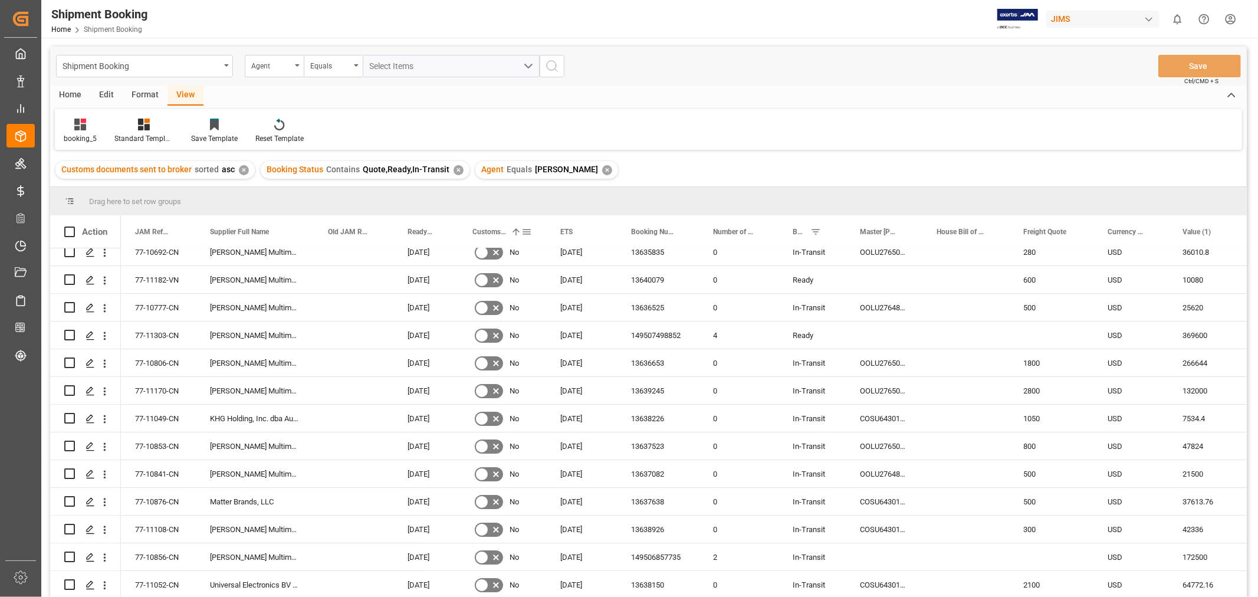
click at [482, 231] on span "Customs documents sent to broker" at bounding box center [489, 232] width 34 height 8
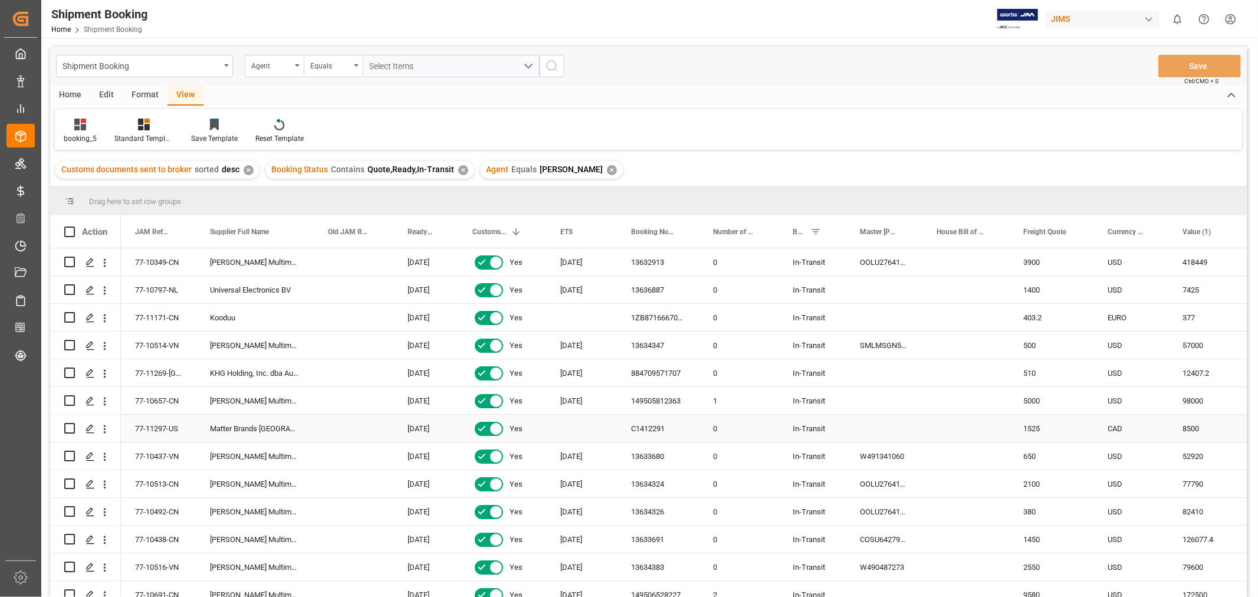
scroll to position [262, 0]
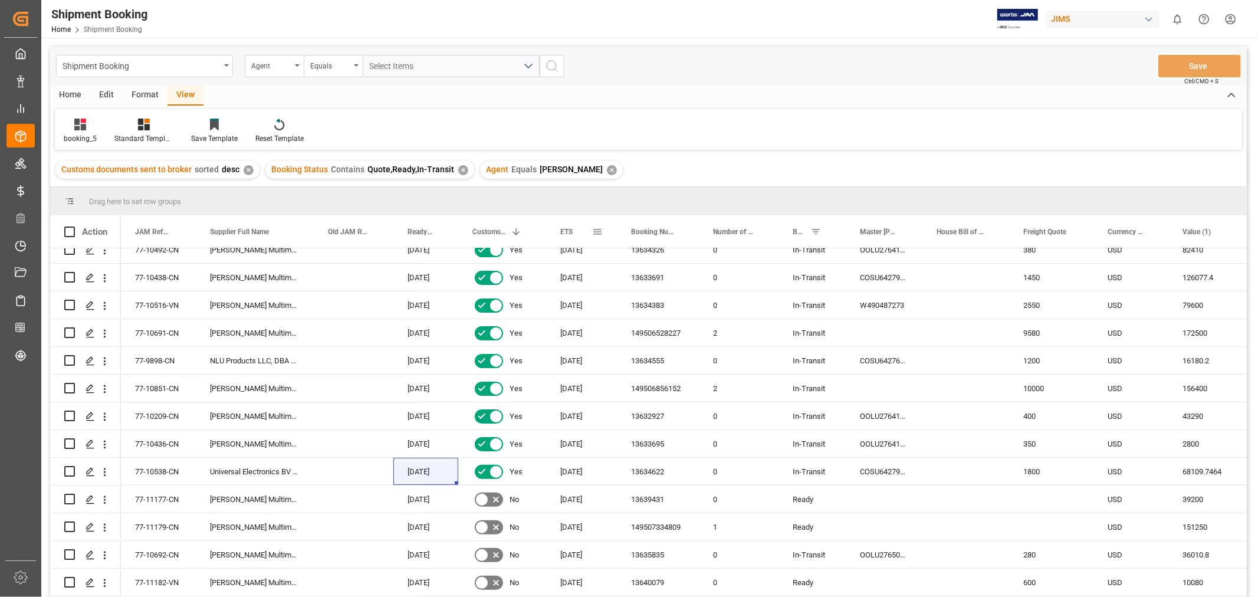
click at [568, 228] on span "ETS" at bounding box center [566, 232] width 12 height 8
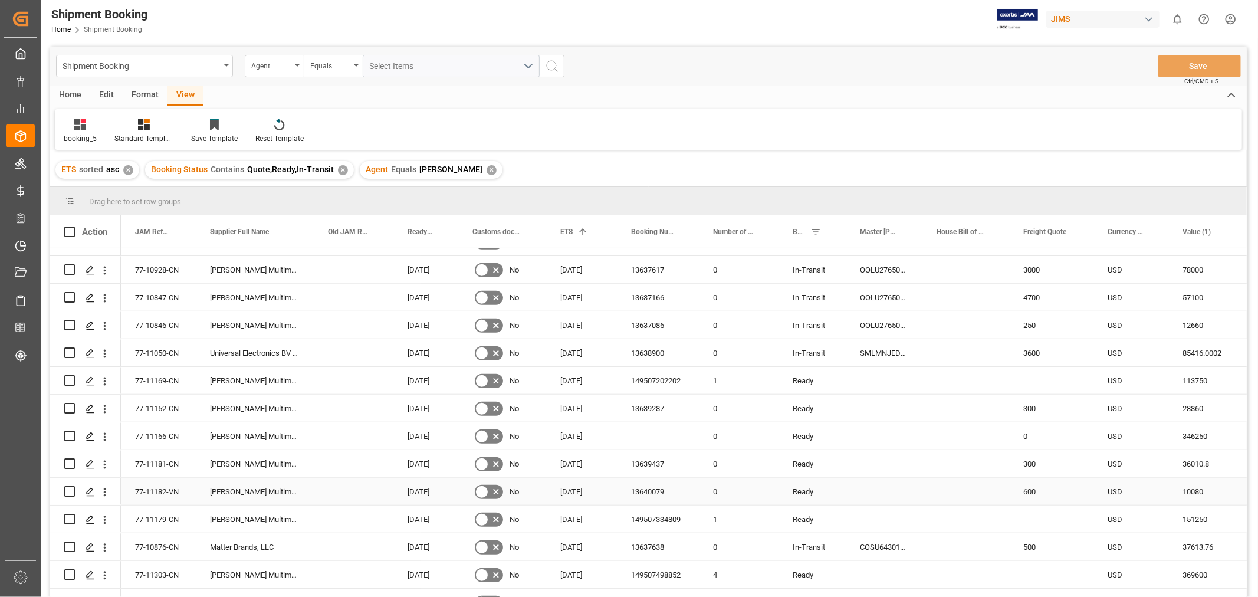
scroll to position [870, 0]
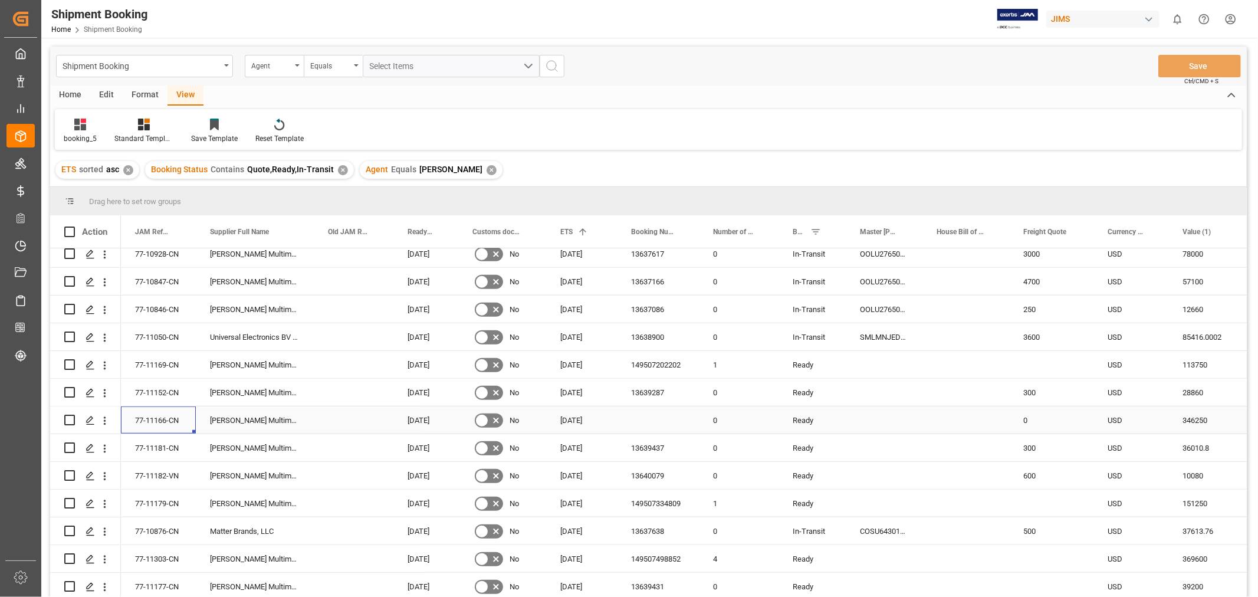
click at [179, 413] on div "77-11166-CN" at bounding box center [158, 419] width 75 height 27
click at [1031, 413] on div "0" at bounding box center [1051, 419] width 84 height 27
drag, startPoint x: 1034, startPoint y: 416, endPoint x: 1017, endPoint y: 421, distance: 17.7
click at [1017, 421] on div "0" at bounding box center [1051, 426] width 84 height 41
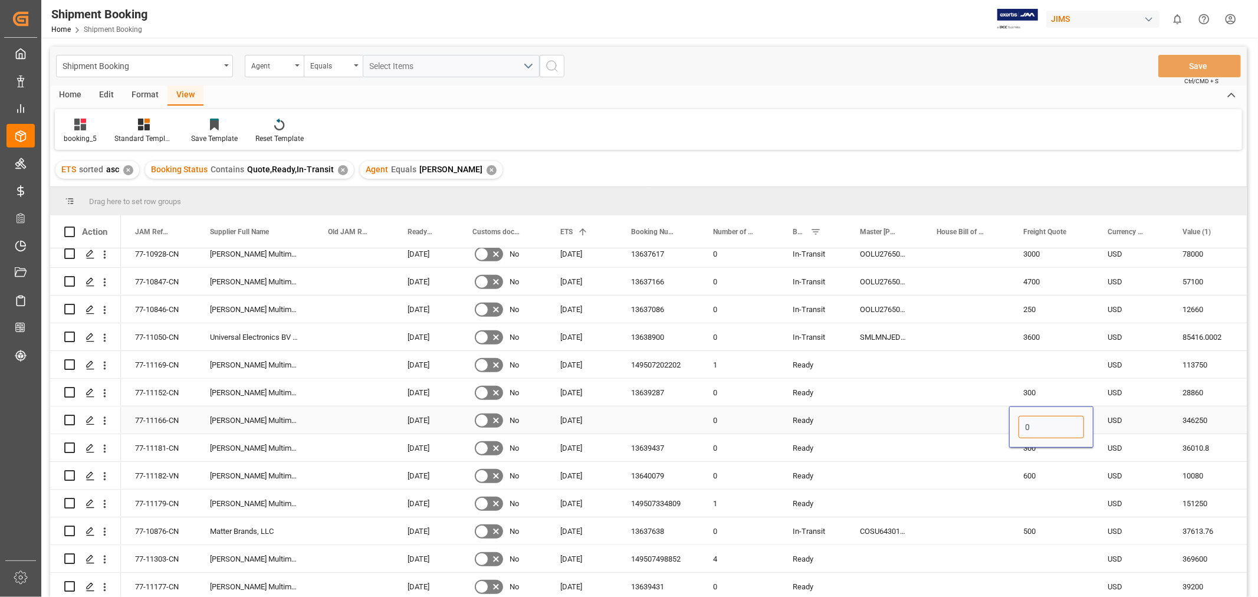
type input "1"
click at [982, 416] on div "Press SPACE to select this row." at bounding box center [965, 419] width 87 height 27
click at [1184, 71] on button "Save" at bounding box center [1199, 66] width 83 height 22
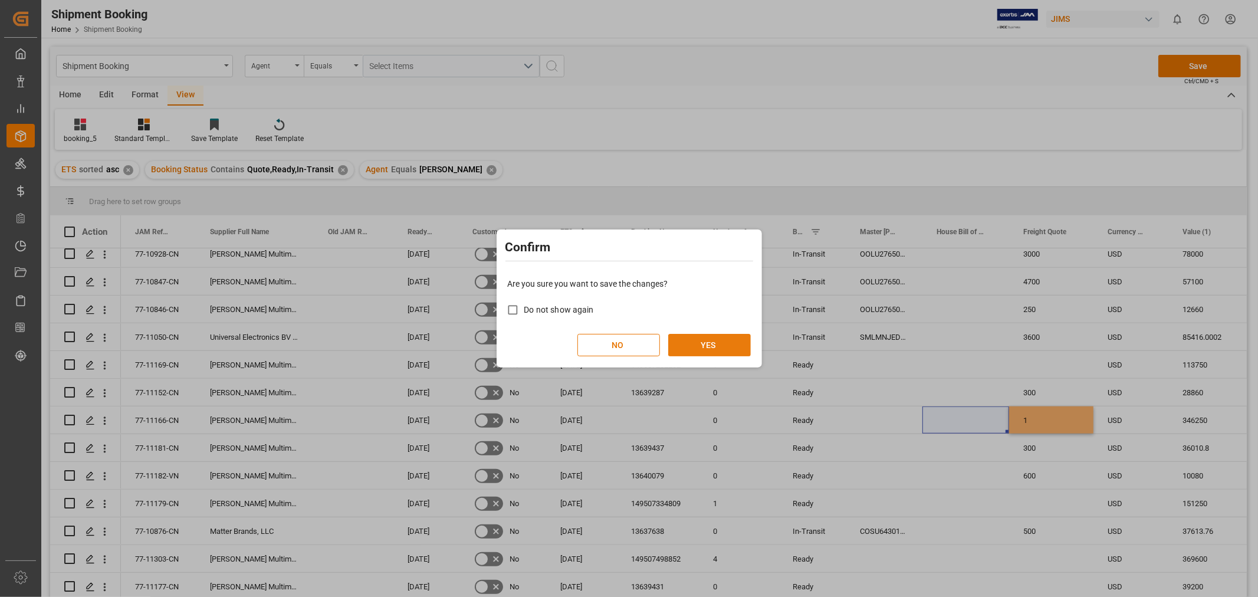
click at [703, 339] on button "YES" at bounding box center [709, 345] width 83 height 22
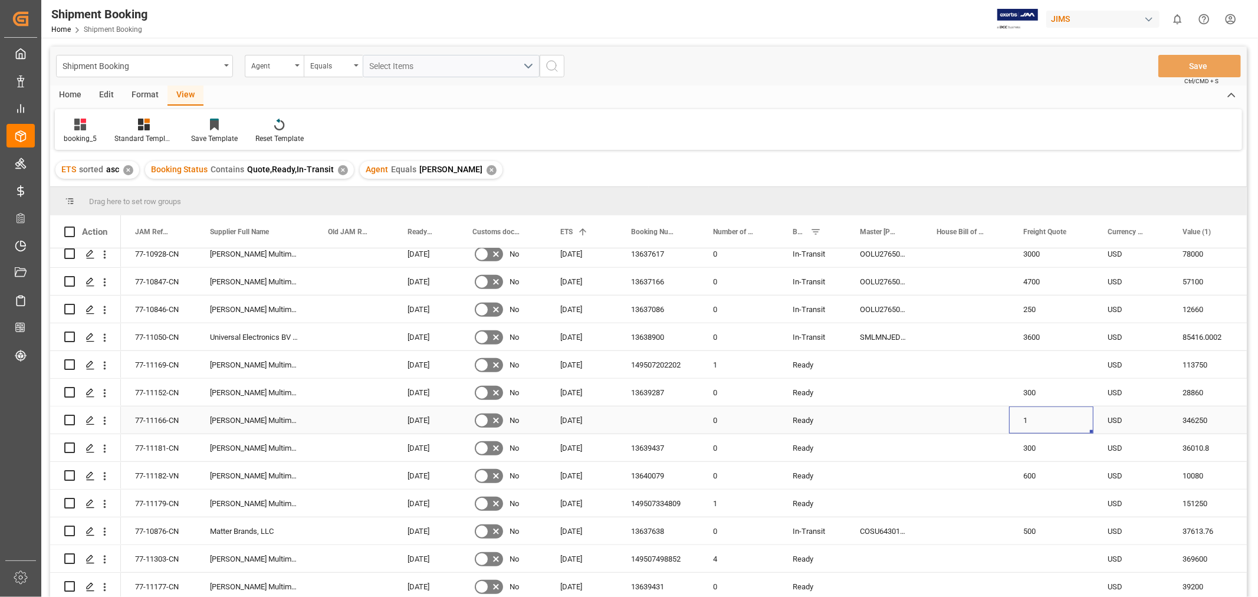
click at [1026, 411] on div "1" at bounding box center [1051, 419] width 84 height 27
drag, startPoint x: 1042, startPoint y: 420, endPoint x: 997, endPoint y: 420, distance: 44.8
type input "0"
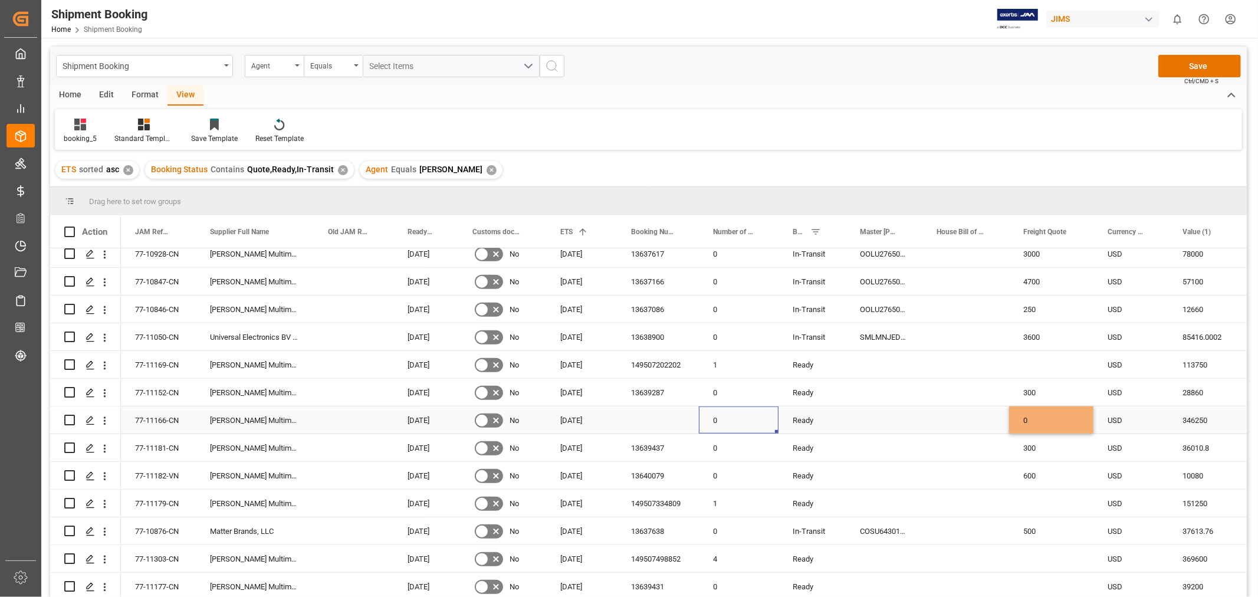
click at [714, 418] on div "0" at bounding box center [739, 419] width 80 height 27
click at [714, 418] on input "0" at bounding box center [738, 427] width 61 height 22
type input "1"
click at [873, 409] on div "Press SPACE to select this row." at bounding box center [884, 419] width 77 height 27
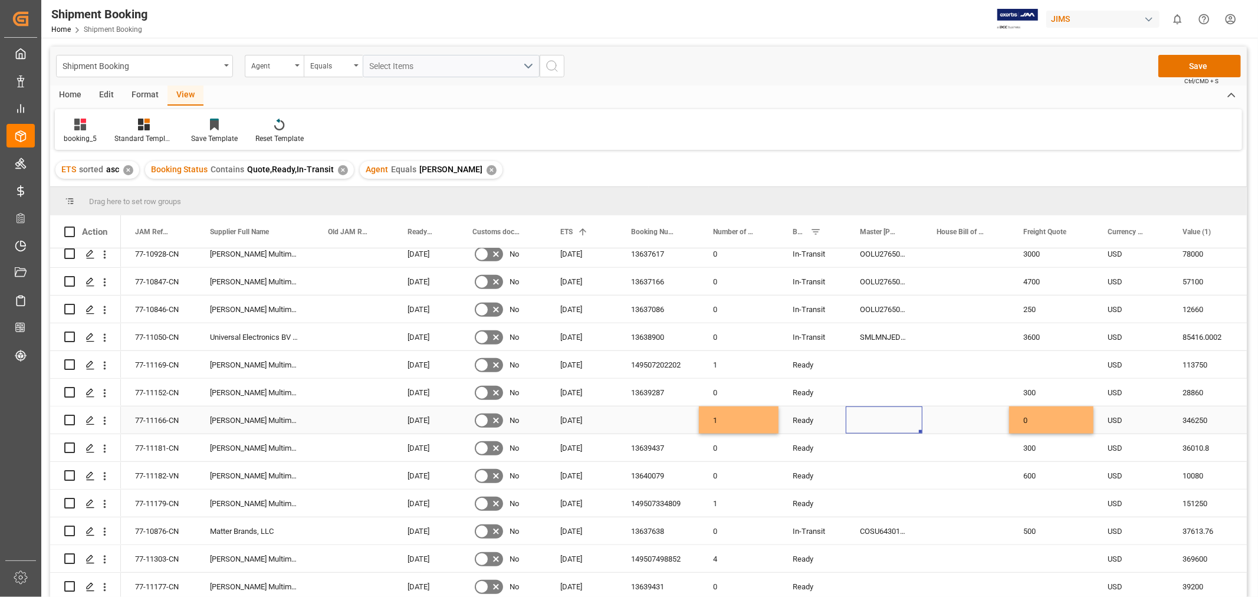
click at [1041, 414] on div "0" at bounding box center [1051, 419] width 84 height 27
click at [1041, 415] on div "0" at bounding box center [1051, 419] width 84 height 27
click at [872, 418] on div "Press SPACE to select this row." at bounding box center [884, 419] width 77 height 27
click at [1179, 70] on button "Save" at bounding box center [1199, 66] width 83 height 22
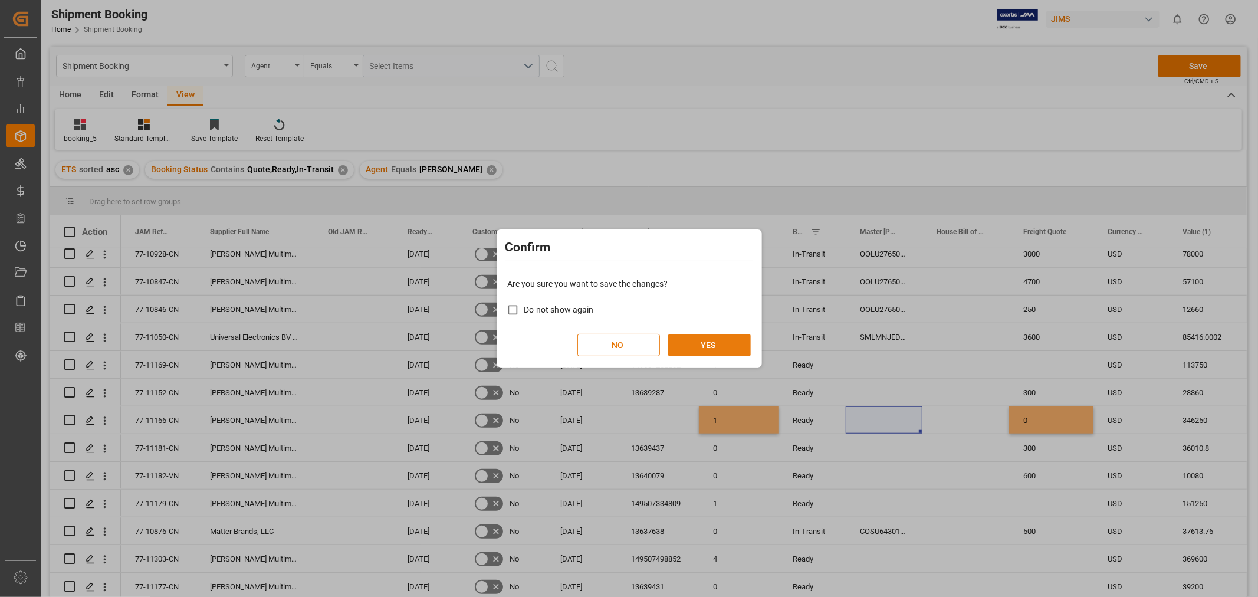
click at [705, 343] on button "YES" at bounding box center [709, 345] width 83 height 22
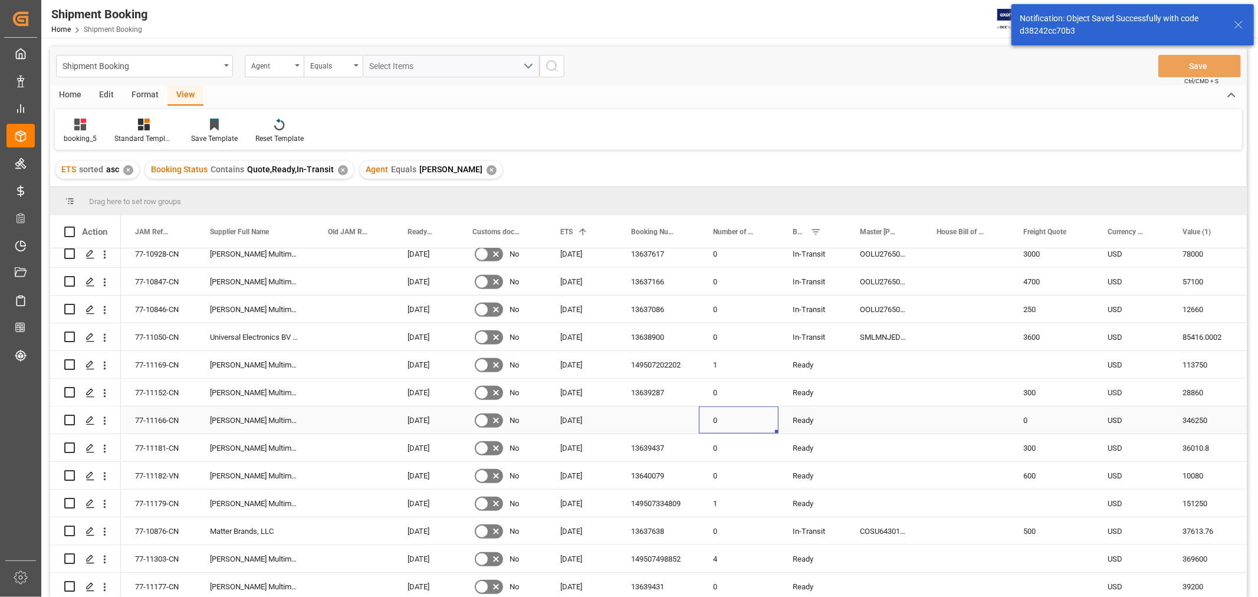
click at [714, 419] on div "0" at bounding box center [739, 419] width 80 height 27
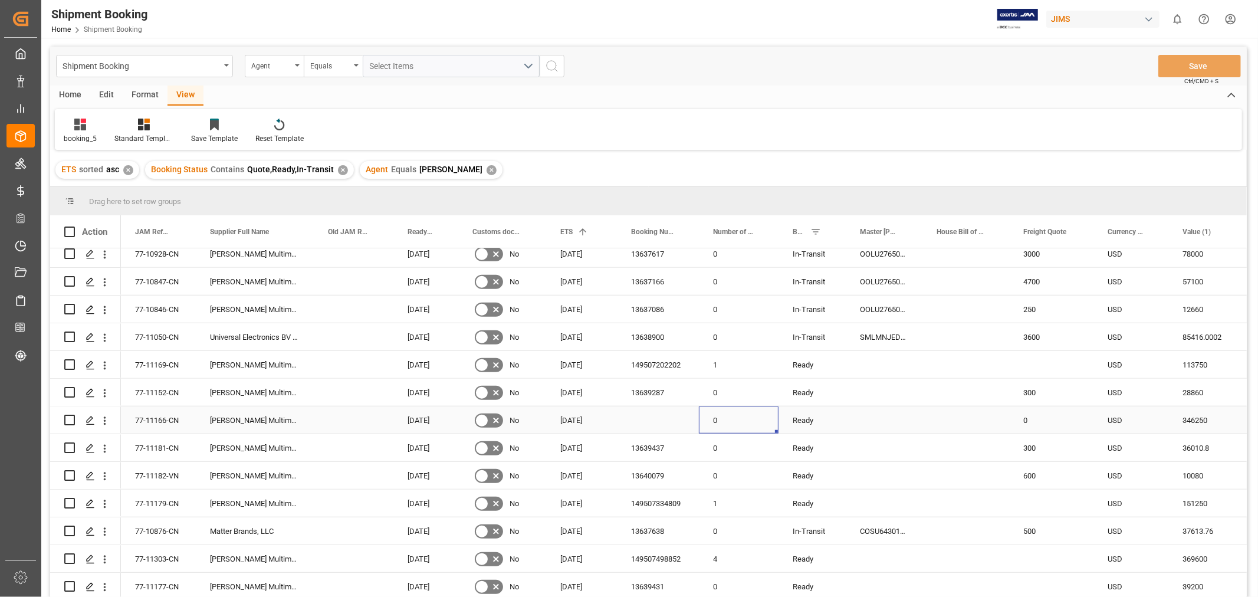
click at [715, 422] on div "0" at bounding box center [739, 419] width 80 height 27
click at [715, 422] on input "0" at bounding box center [738, 427] width 61 height 22
type input "1"
click at [802, 413] on div "Ready" at bounding box center [812, 420] width 39 height 27
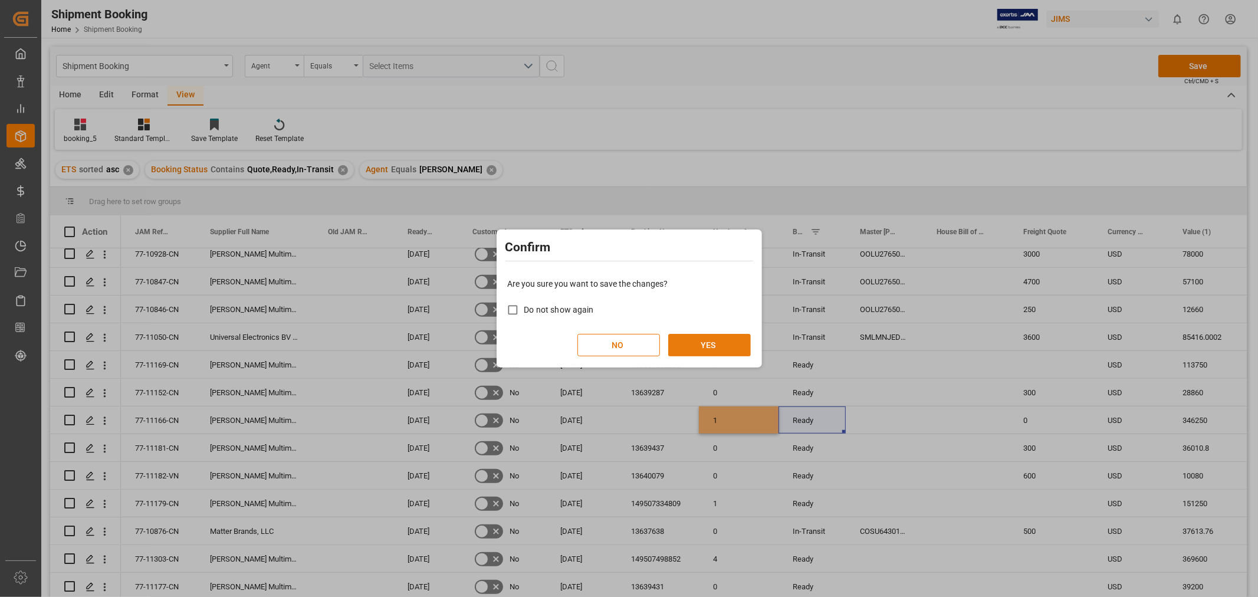
click at [709, 343] on button "YES" at bounding box center [709, 345] width 83 height 22
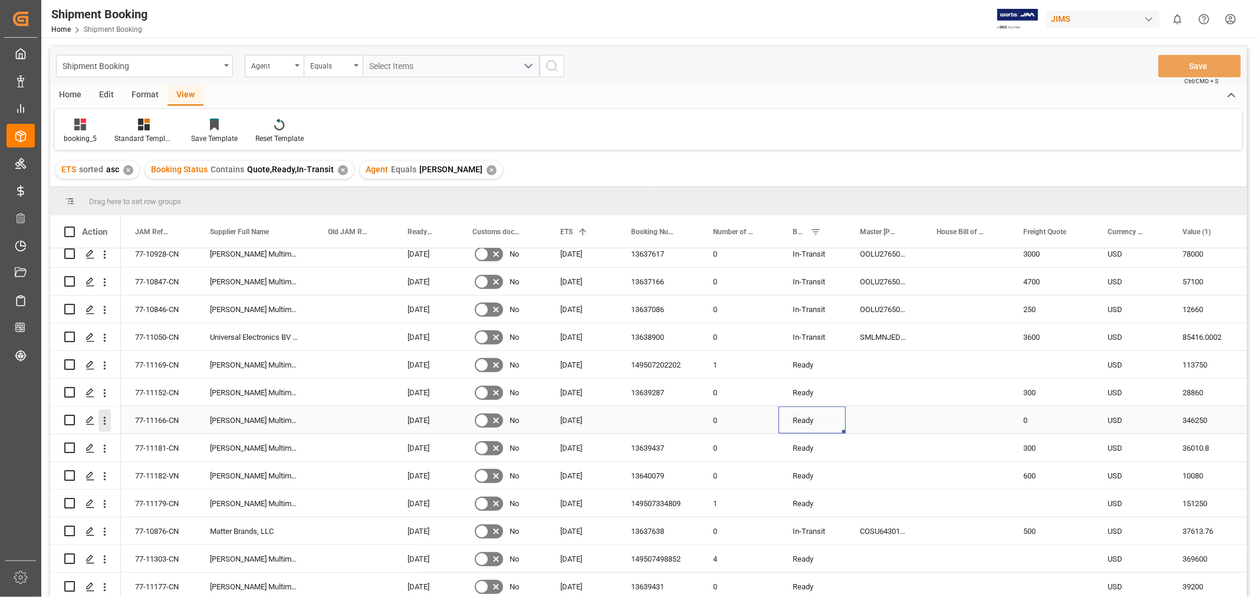
click at [102, 416] on icon "open menu" at bounding box center [104, 421] width 12 height 12
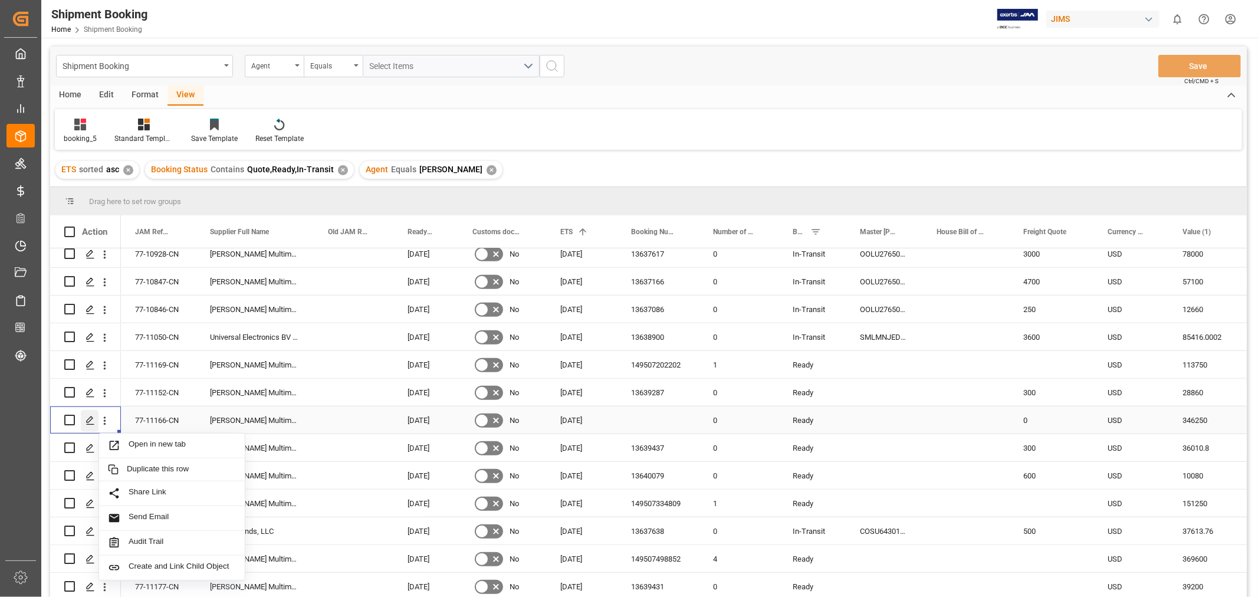
click at [90, 416] on icon "Press SPACE to select this row." at bounding box center [90, 420] width 9 height 9
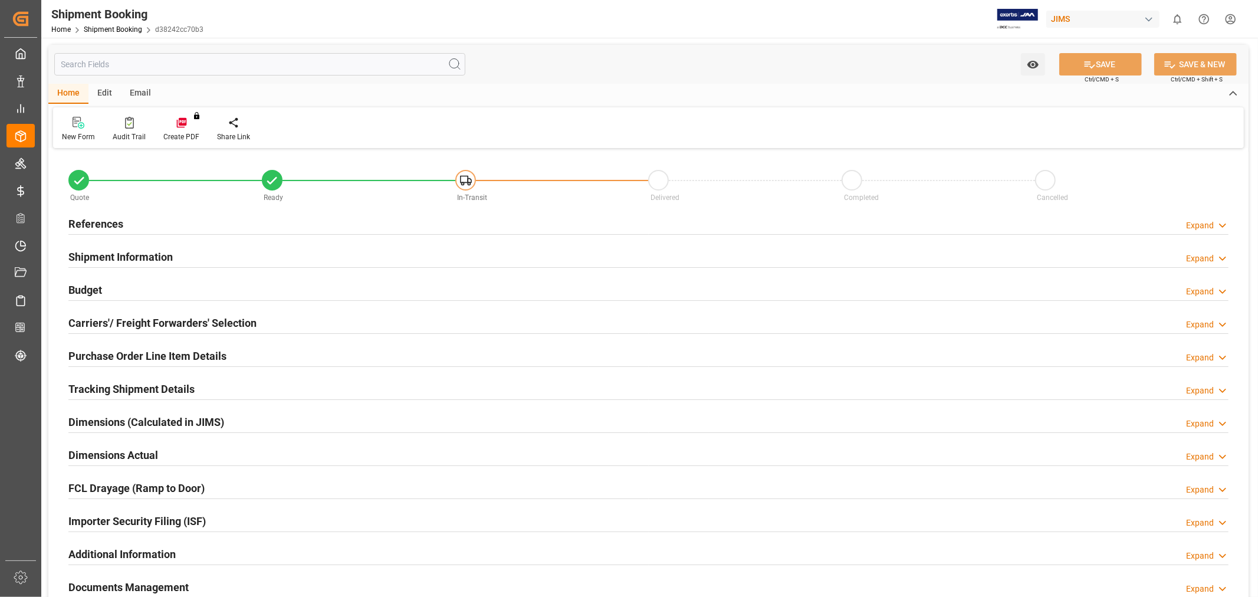
type input "44"
click at [241, 322] on h2 "Carriers'/ Freight Forwarders' Selection" at bounding box center [162, 323] width 188 height 16
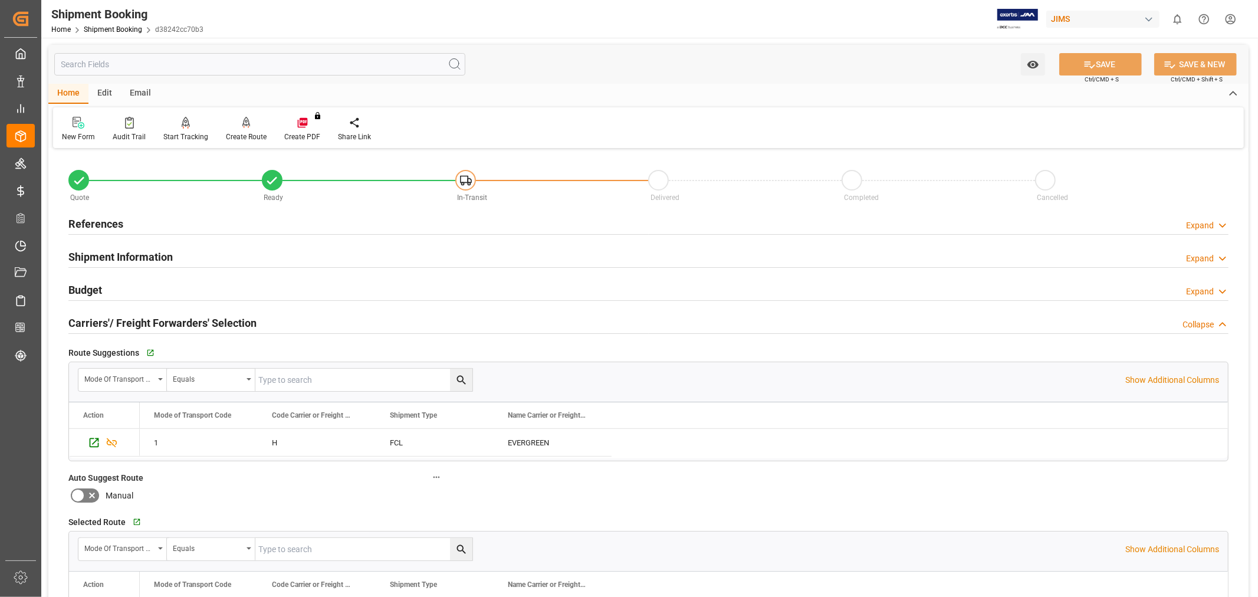
click at [241, 322] on h2 "Carriers'/ Freight Forwarders' Selection" at bounding box center [162, 323] width 188 height 16
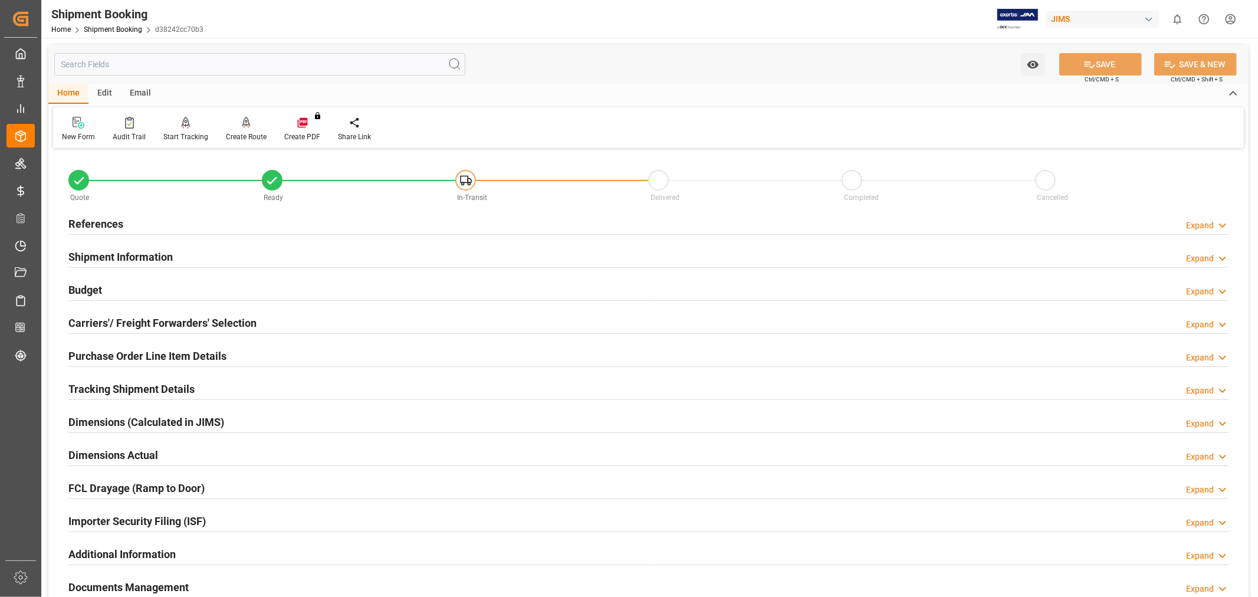
click at [140, 256] on h2 "Shipment Information" at bounding box center [120, 257] width 104 height 16
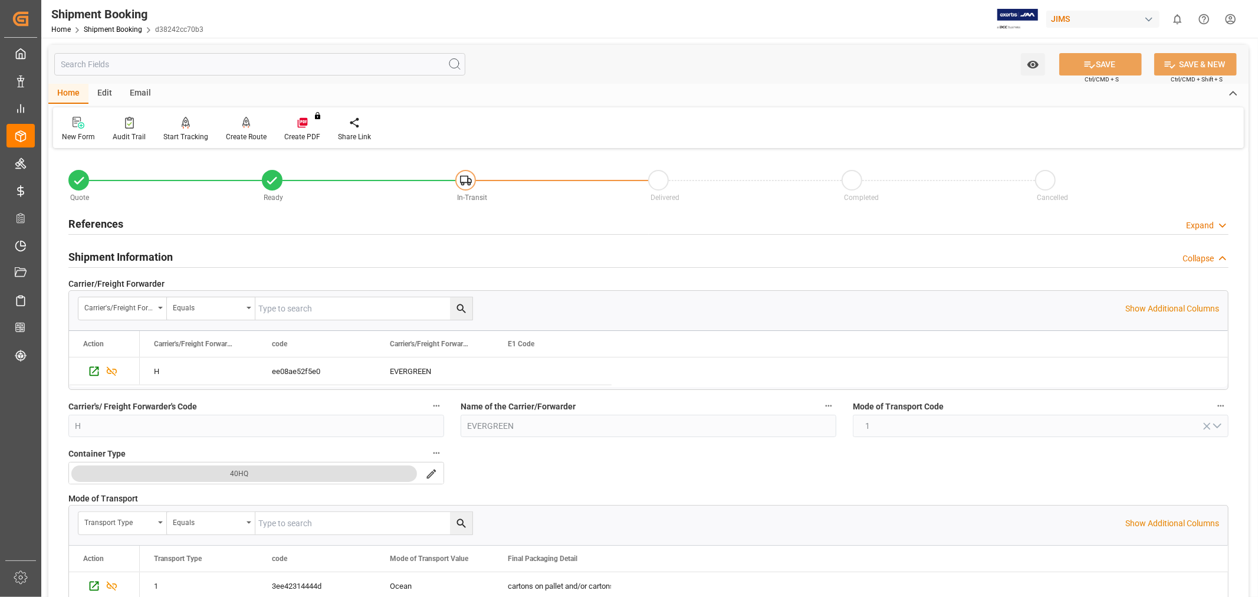
click at [97, 222] on h2 "References" at bounding box center [95, 224] width 55 height 16
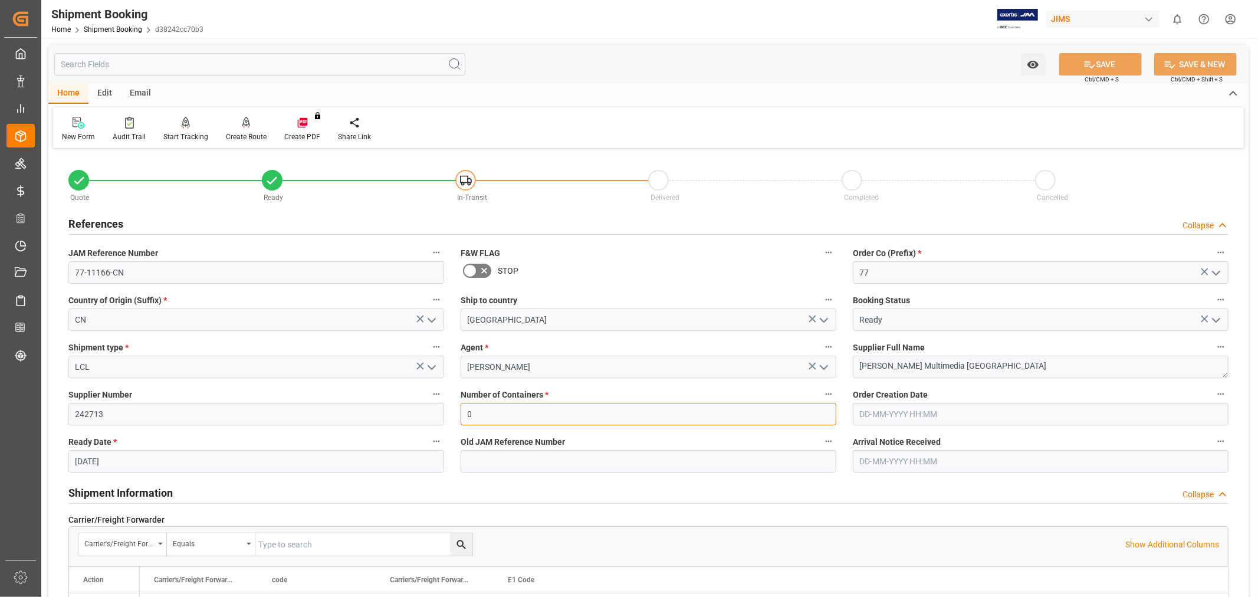
drag, startPoint x: 478, startPoint y: 418, endPoint x: 461, endPoint y: 410, distance: 18.2
click at [461, 410] on input "0" at bounding box center [649, 414] width 376 height 22
type input "1"
click at [712, 441] on label "Old JAM Reference Number" at bounding box center [649, 441] width 376 height 17
click at [821, 441] on button "Old JAM Reference Number" at bounding box center [828, 440] width 15 height 15
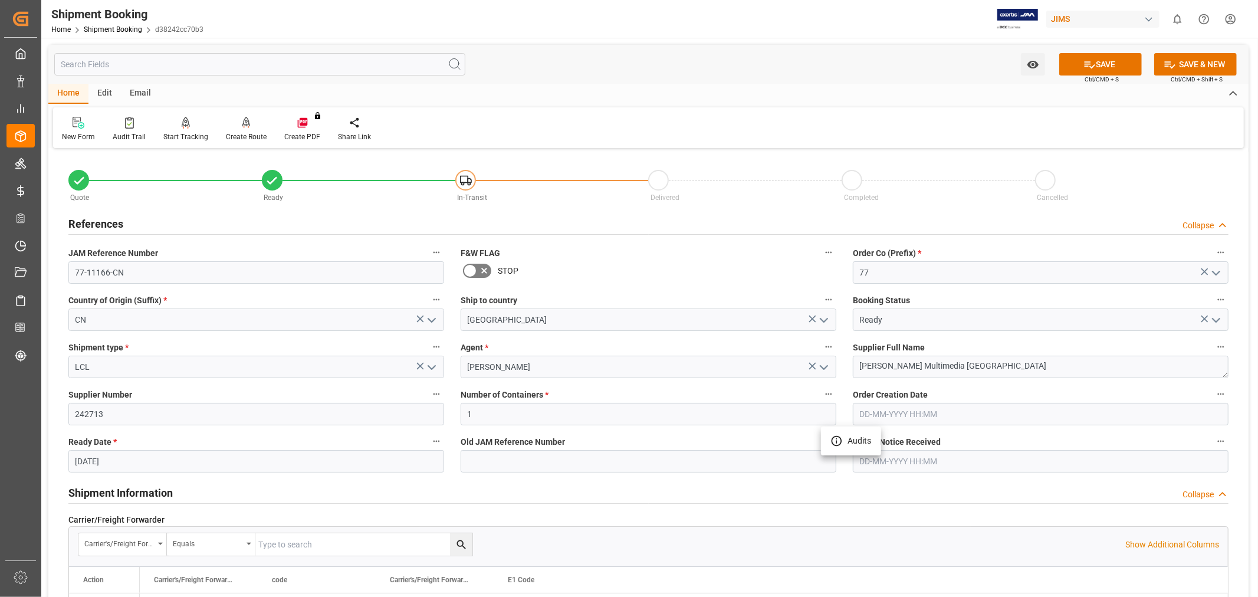
click at [1094, 63] on div at bounding box center [629, 298] width 1258 height 597
click at [1101, 65] on button "SAVE" at bounding box center [1100, 64] width 83 height 22
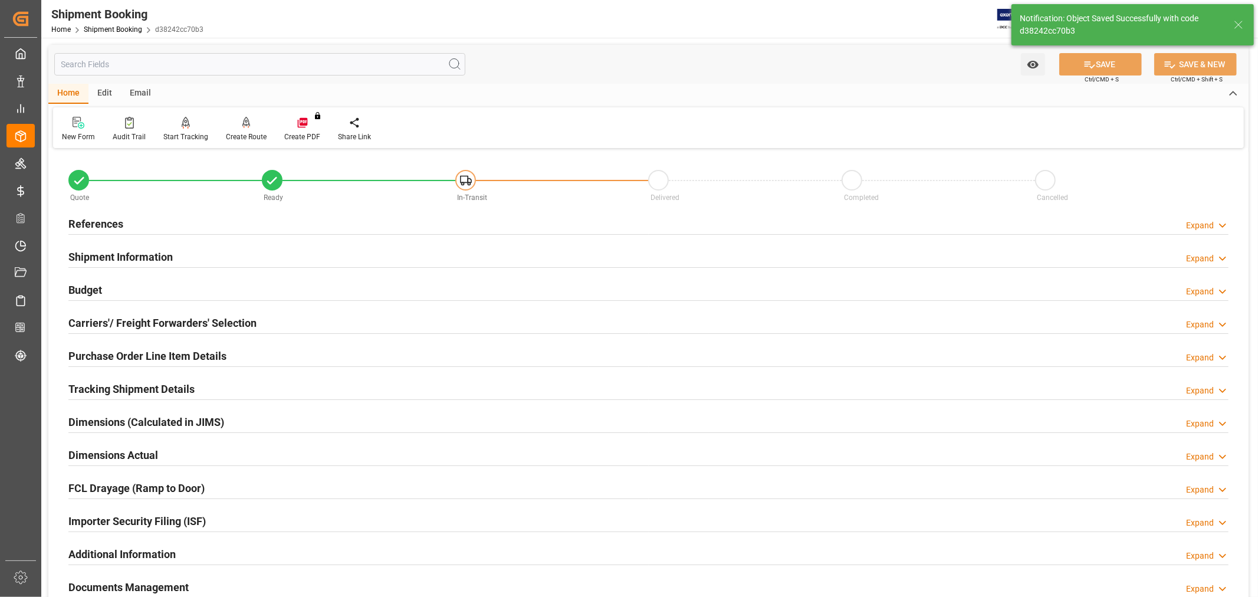
click at [80, 226] on h2 "References" at bounding box center [95, 224] width 55 height 16
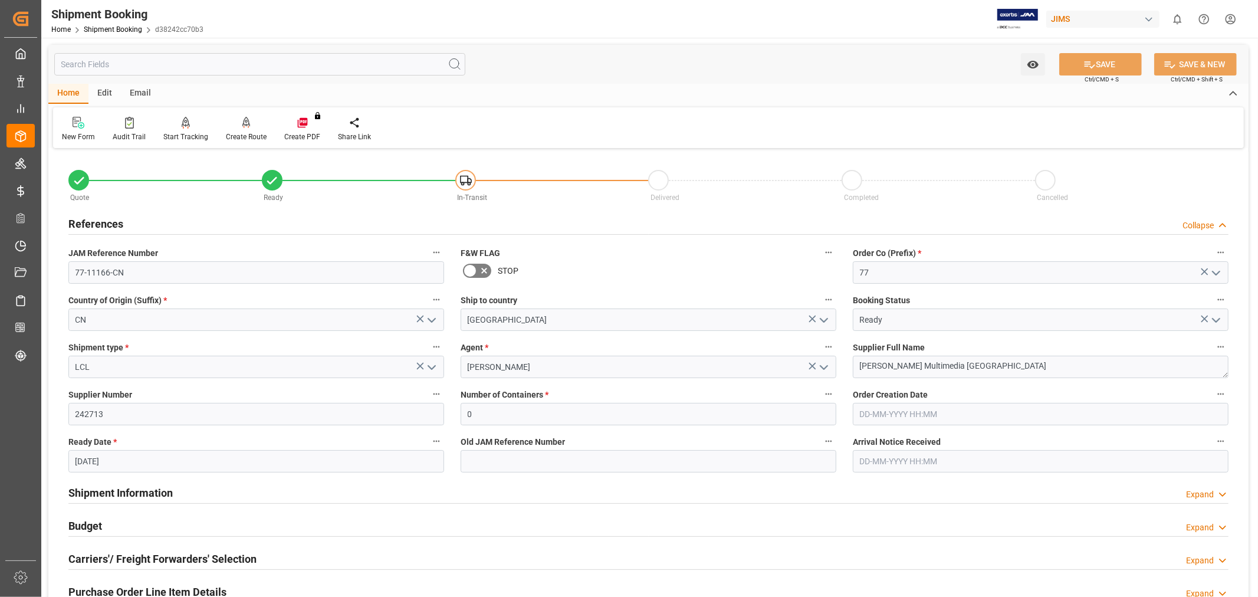
click at [433, 370] on icon "open menu" at bounding box center [432, 367] width 14 height 14
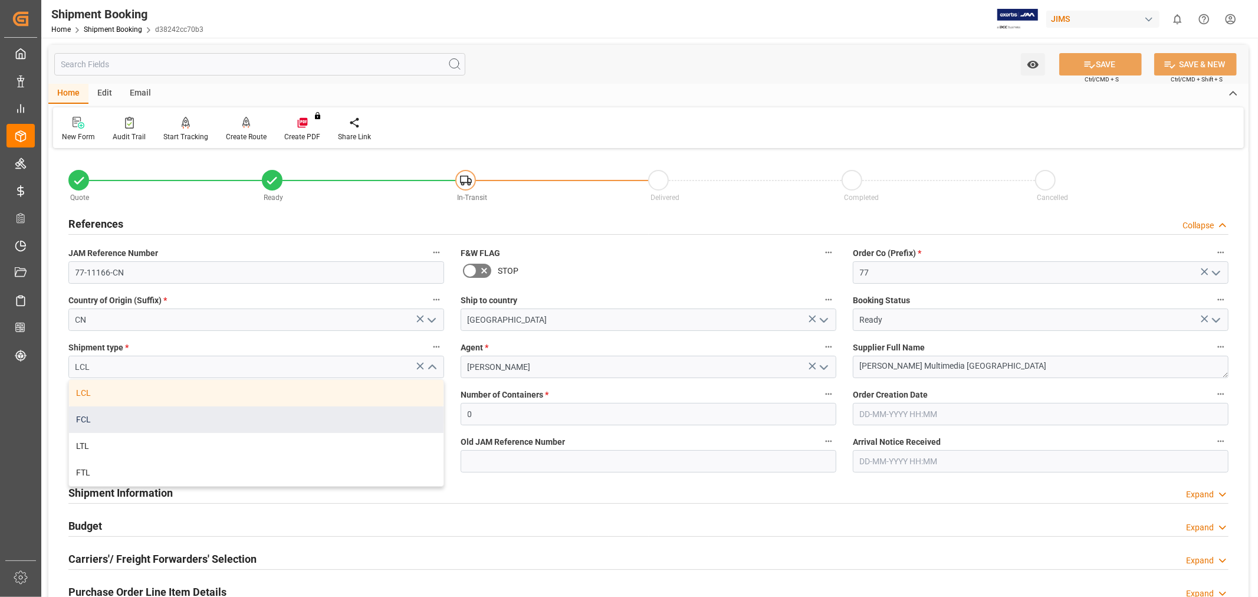
click at [156, 414] on div "FCL" at bounding box center [256, 419] width 374 height 27
type input "FCL"
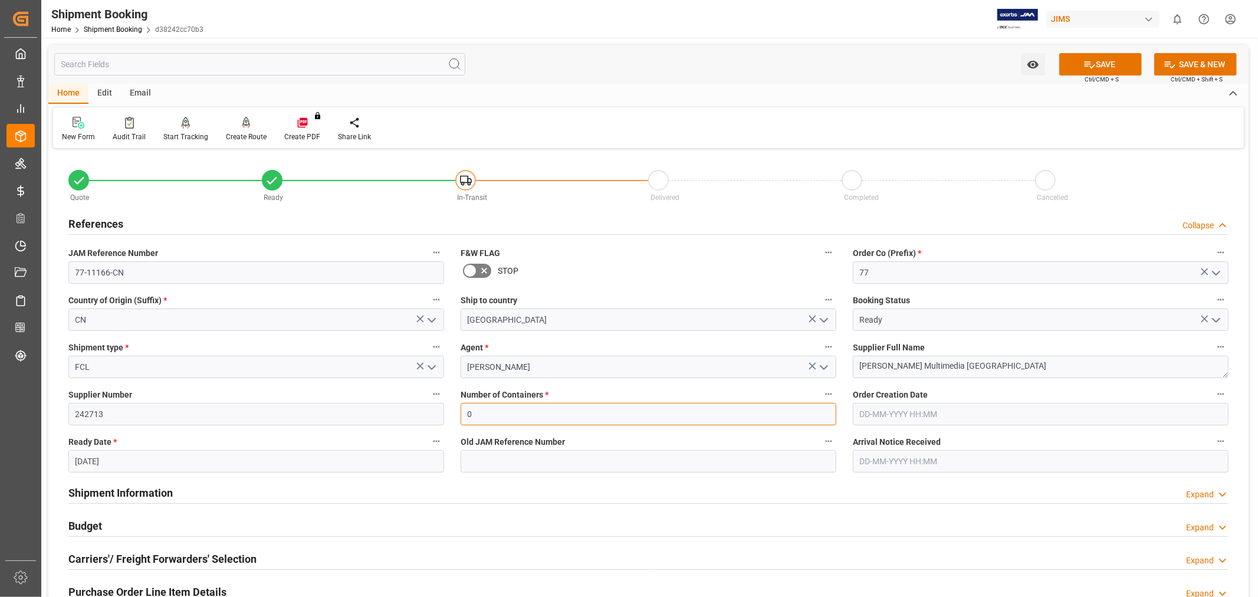
click at [480, 422] on input "0" at bounding box center [649, 414] width 376 height 22
drag, startPoint x: 480, startPoint y: 422, endPoint x: 456, endPoint y: 416, distance: 24.2
click at [456, 416] on div "Number of Containers * 0" at bounding box center [648, 405] width 392 height 47
type input "1"
click at [679, 388] on label "Number of Containers *" at bounding box center [649, 394] width 376 height 17
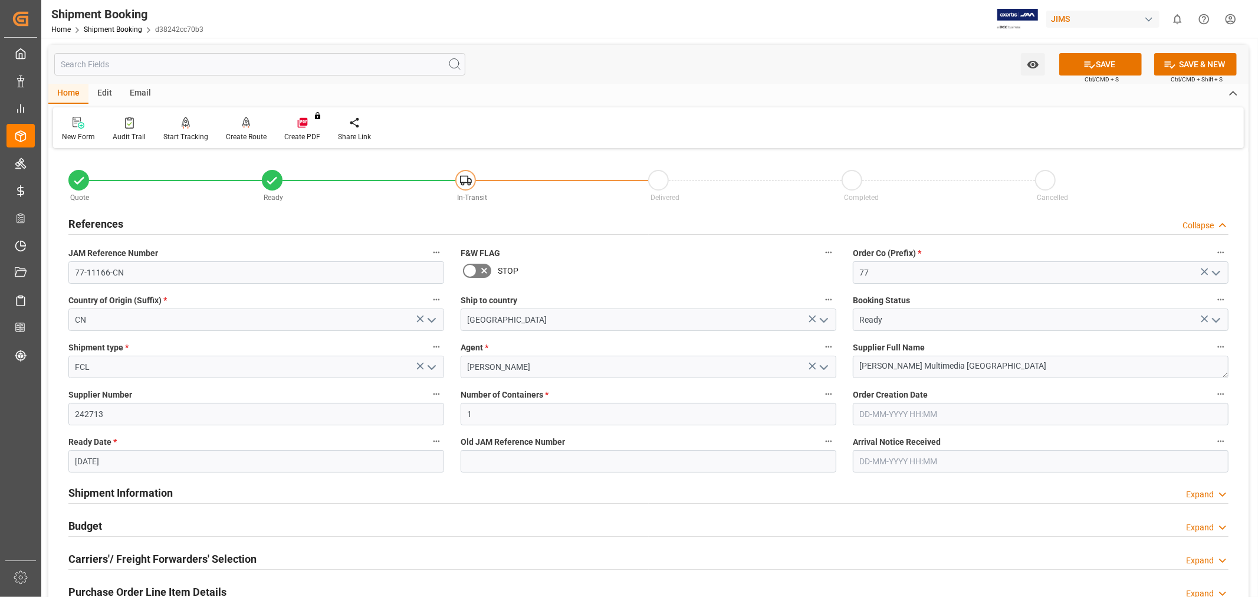
click at [821, 388] on button "Number of Containers *" at bounding box center [828, 393] width 15 height 15
click at [1118, 65] on div at bounding box center [629, 298] width 1258 height 597
click at [1106, 66] on button "SAVE" at bounding box center [1100, 64] width 83 height 22
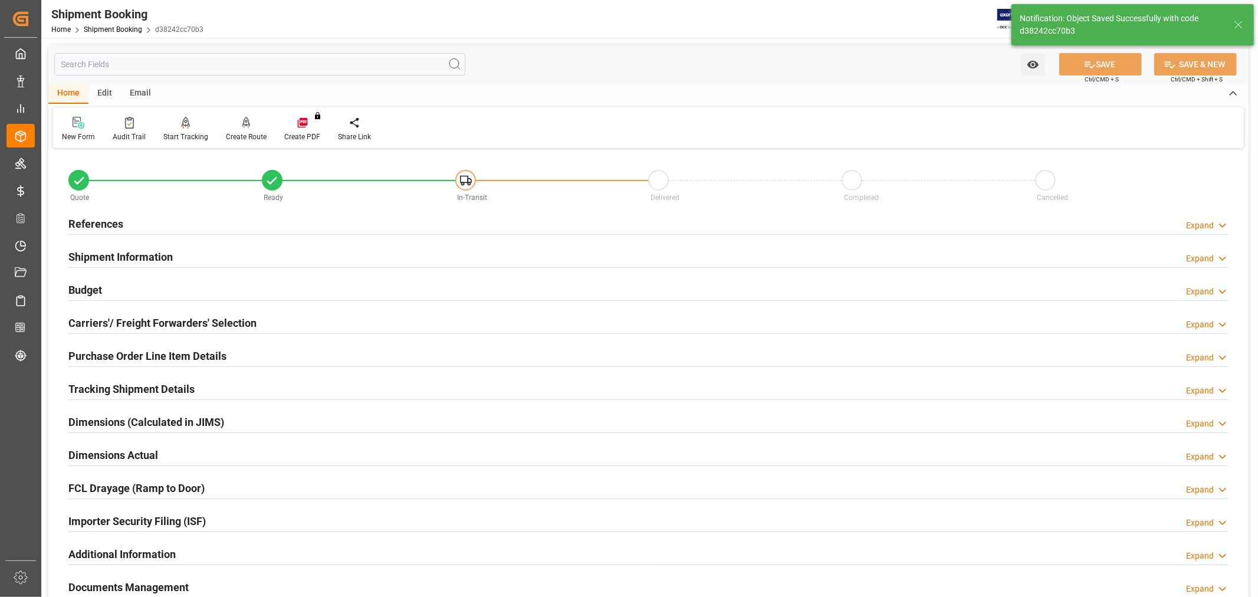
click at [137, 254] on h2 "Shipment Information" at bounding box center [120, 257] width 104 height 16
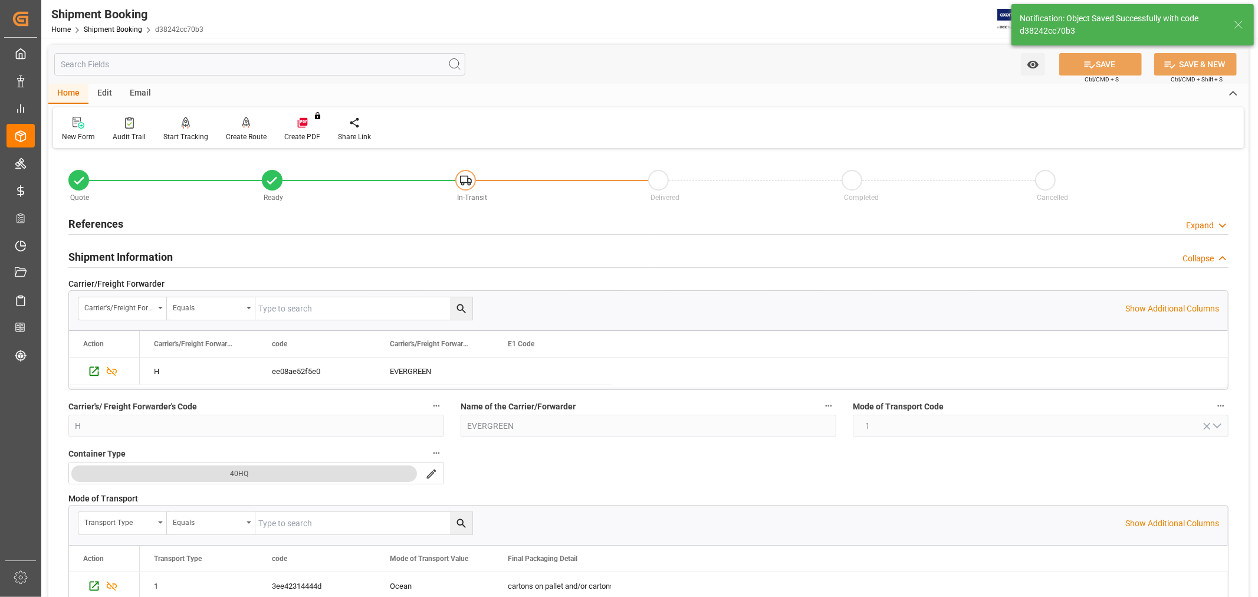
click at [116, 219] on h2 "References" at bounding box center [95, 224] width 55 height 16
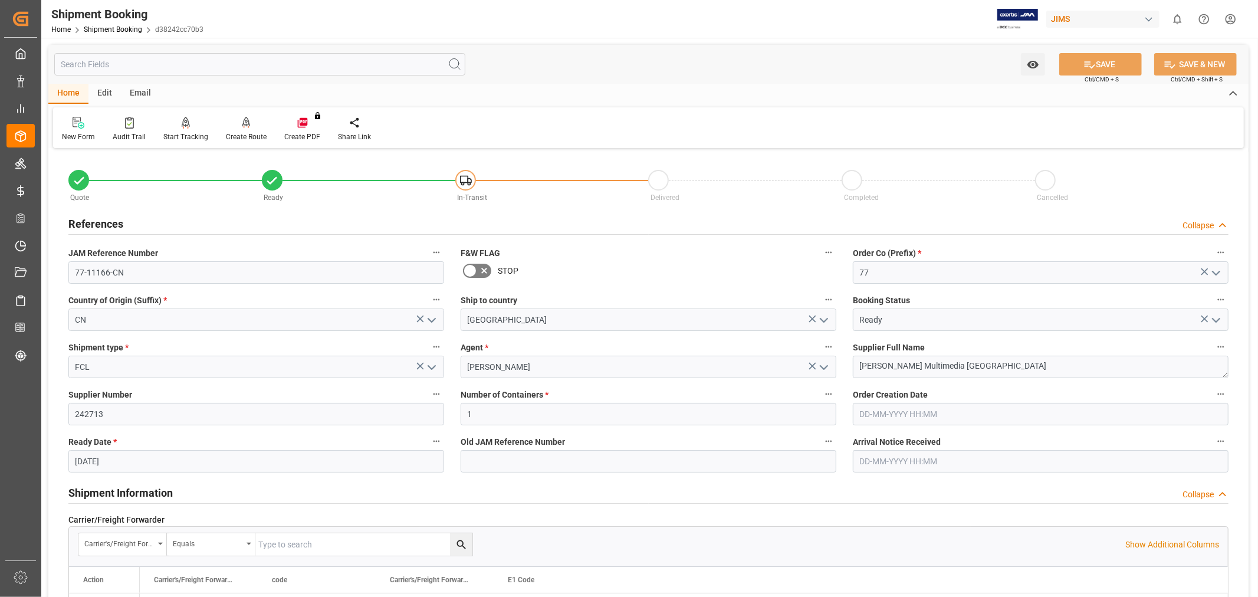
click at [100, 248] on span "JAM Reference Number" at bounding box center [113, 253] width 90 height 12
click at [429, 248] on button "JAM Reference Number" at bounding box center [436, 252] width 15 height 15
click at [87, 223] on div at bounding box center [629, 298] width 1258 height 597
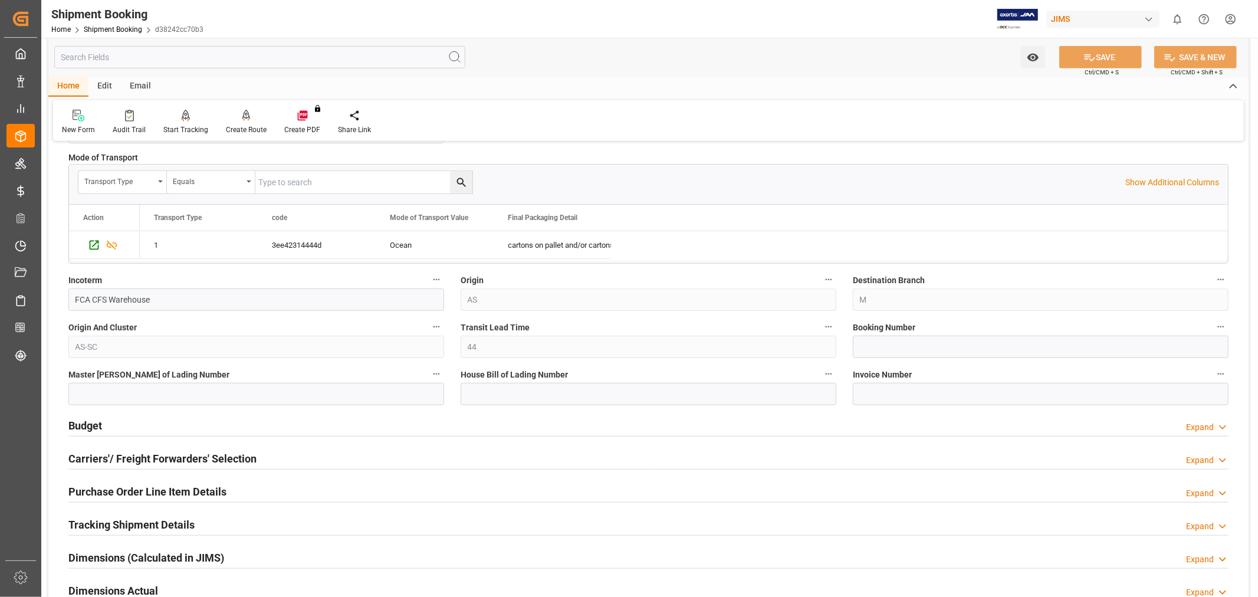
scroll to position [590, 0]
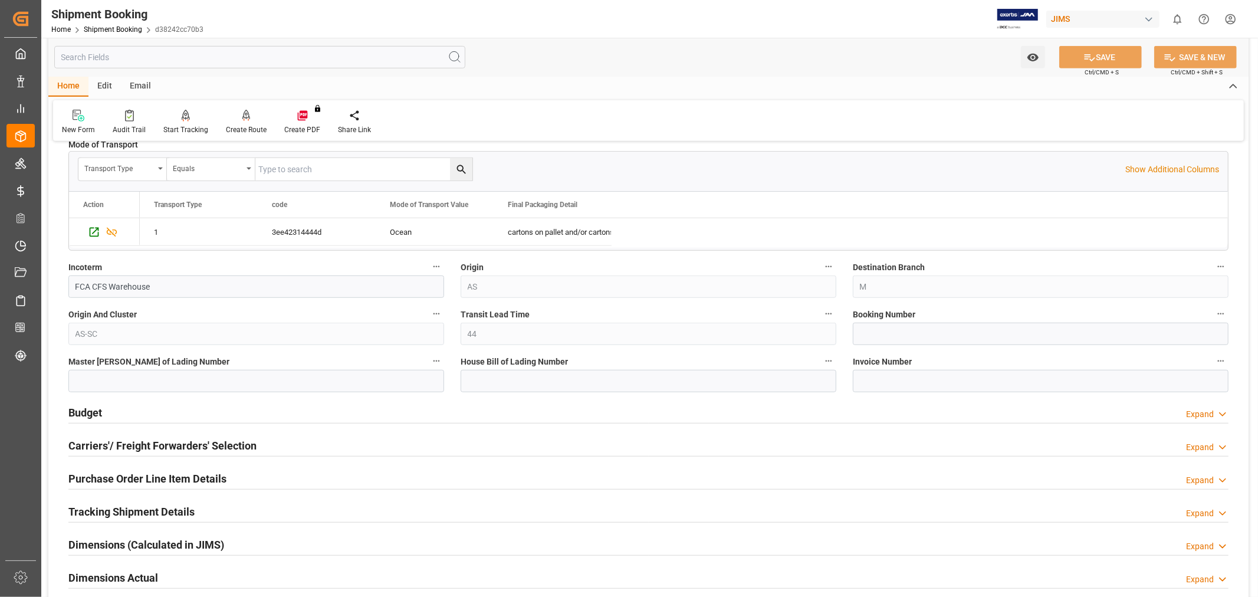
click at [78, 411] on h2 "Budget" at bounding box center [85, 413] width 34 height 16
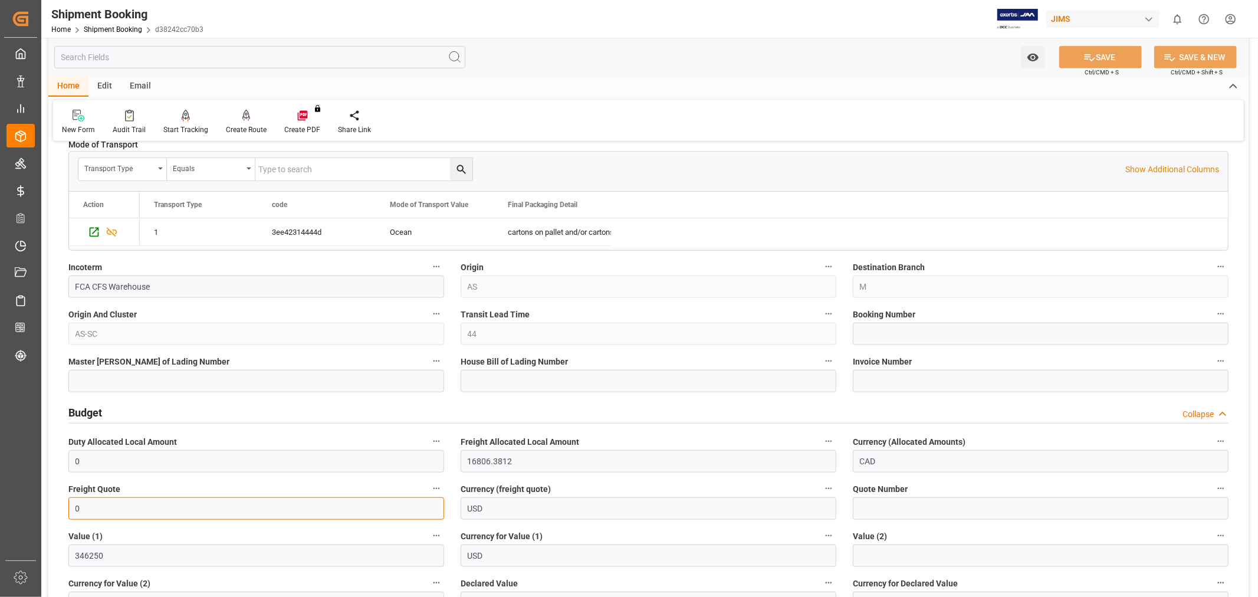
click at [120, 509] on input "0" at bounding box center [256, 508] width 376 height 22
click at [223, 481] on label "Freight Quote" at bounding box center [256, 489] width 376 height 17
click at [429, 481] on button "Freight Quote" at bounding box center [436, 488] width 15 height 15
click at [1094, 55] on div at bounding box center [629, 298] width 1258 height 597
click at [1094, 56] on button "SAVE" at bounding box center [1100, 57] width 83 height 22
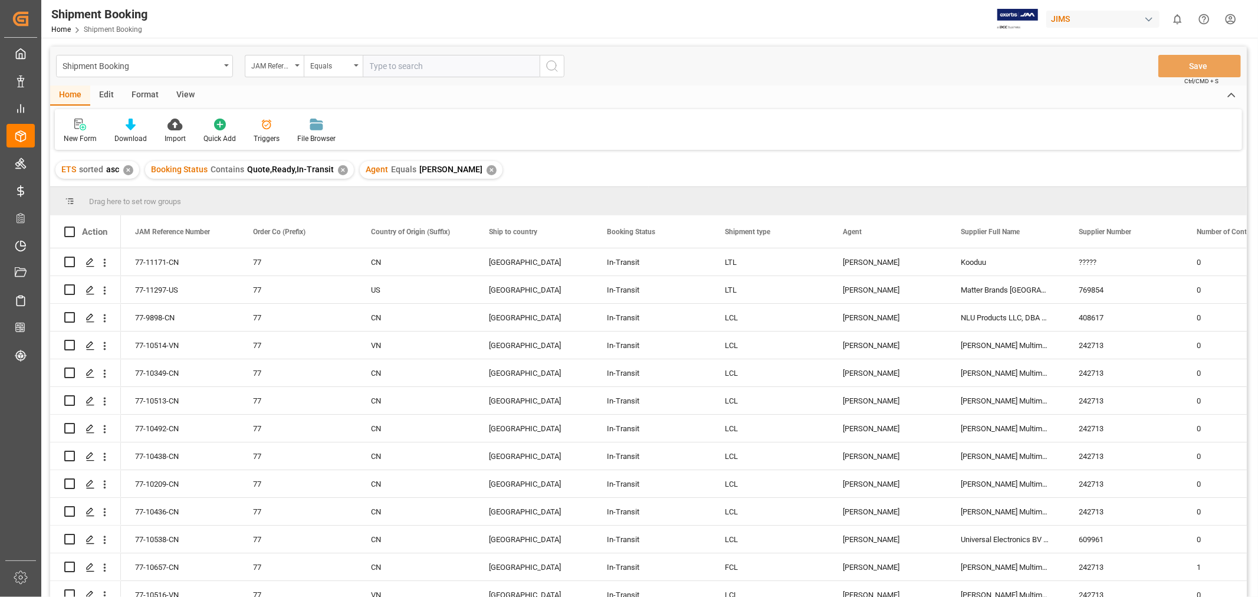
click at [185, 97] on div "View" at bounding box center [185, 96] width 36 height 20
click at [73, 136] on div "Default" at bounding box center [75, 138] width 23 height 11
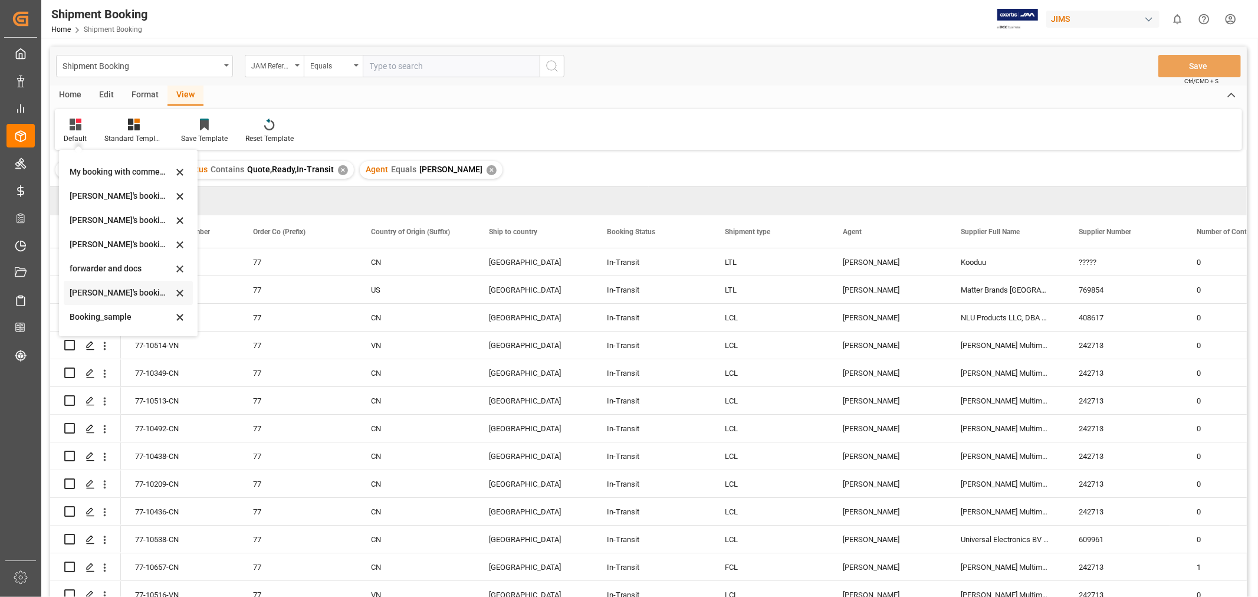
scroll to position [113, 0]
click at [87, 314] on div "booking_5" at bounding box center [121, 320] width 103 height 12
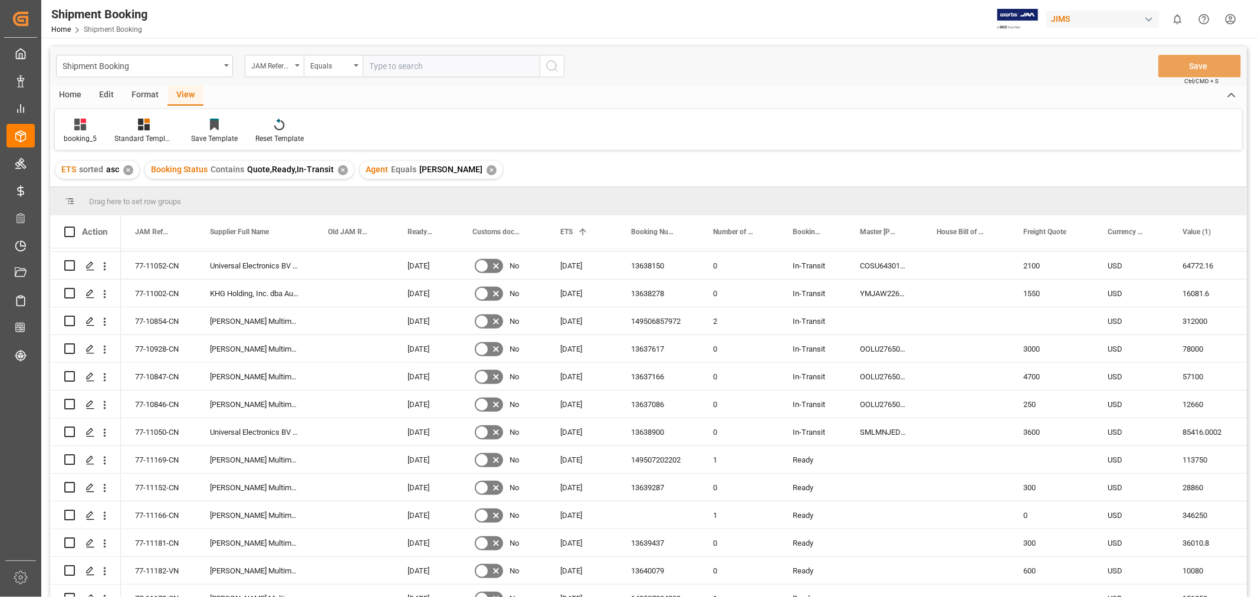
scroll to position [786, 0]
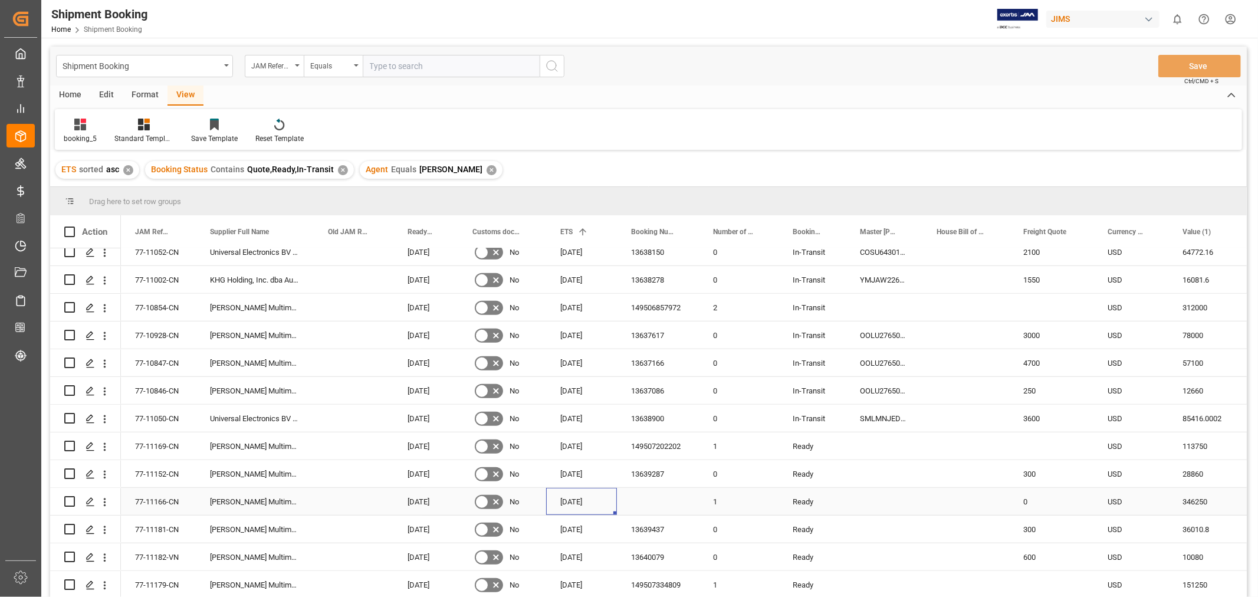
click at [580, 504] on div "15-10-2025" at bounding box center [581, 501] width 71 height 27
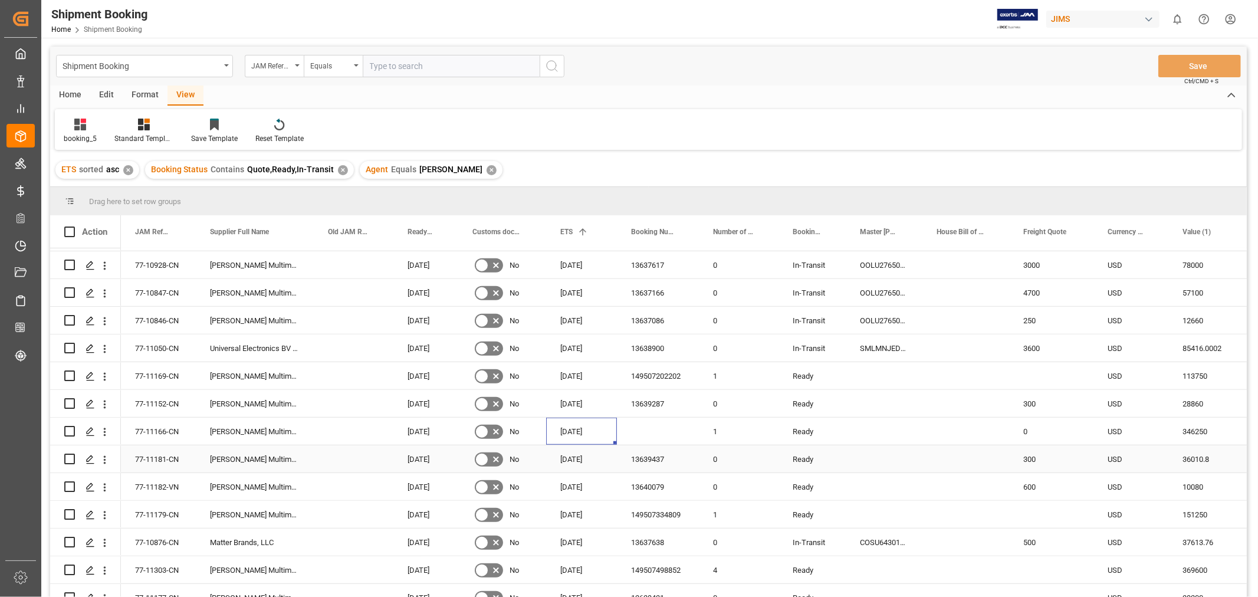
scroll to position [870, 0]
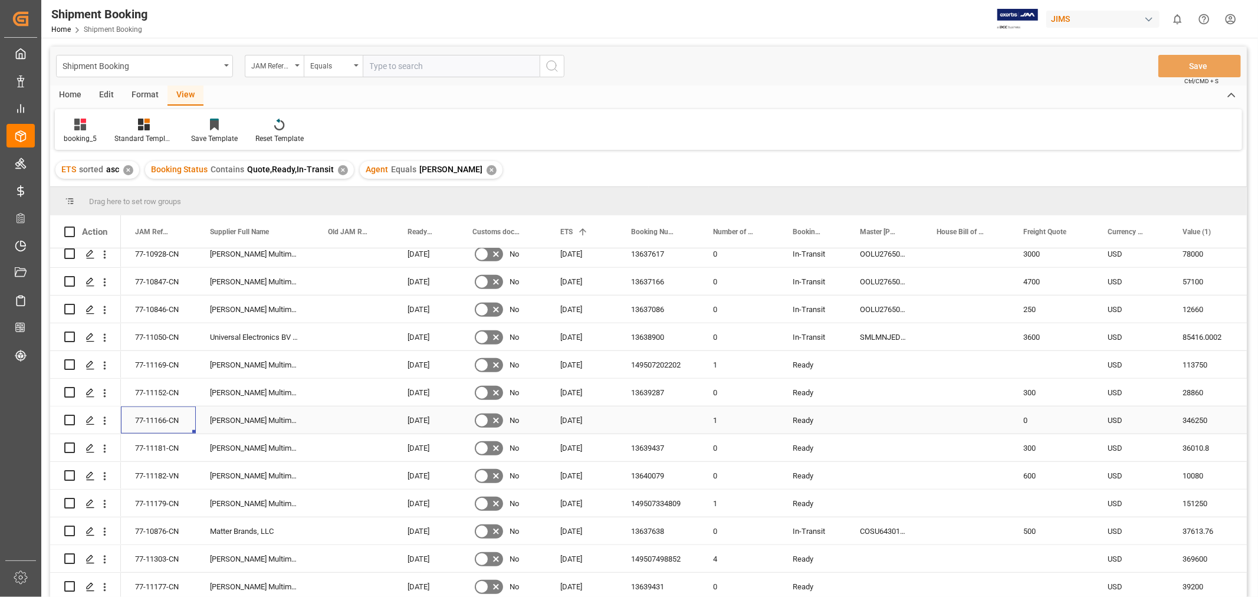
click at [172, 417] on div "77-11166-CN" at bounding box center [158, 419] width 75 height 27
click at [653, 414] on div "Press SPACE to select this row." at bounding box center [658, 419] width 82 height 27
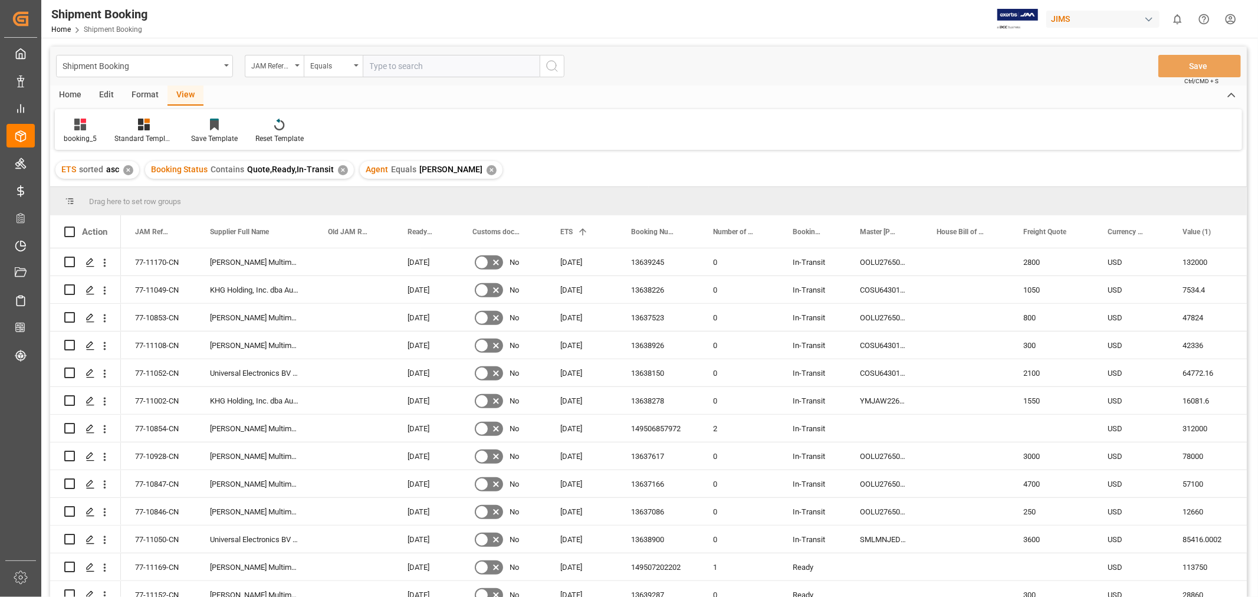
scroll to position [543, 0]
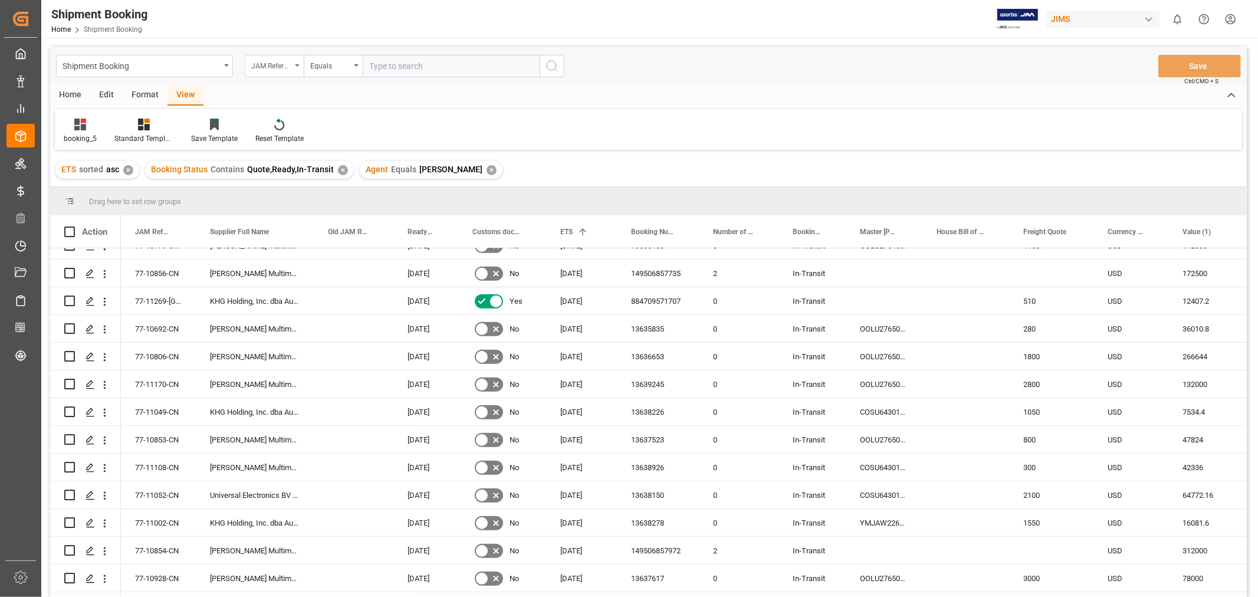
click at [281, 61] on div "JAM Reference Number" at bounding box center [271, 65] width 40 height 14
type input "booking"
click at [275, 139] on div "Booking Number" at bounding box center [333, 145] width 176 height 25
click at [409, 66] on input "text" at bounding box center [451, 66] width 177 height 22
paste input "149507334809"
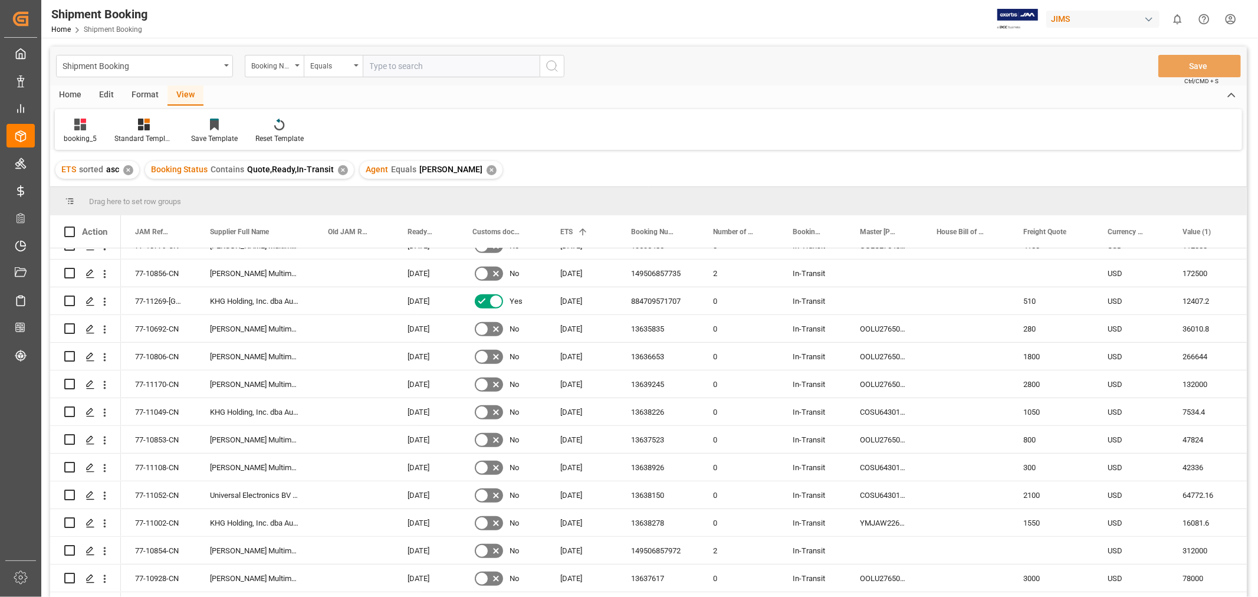
type input "149507334809"
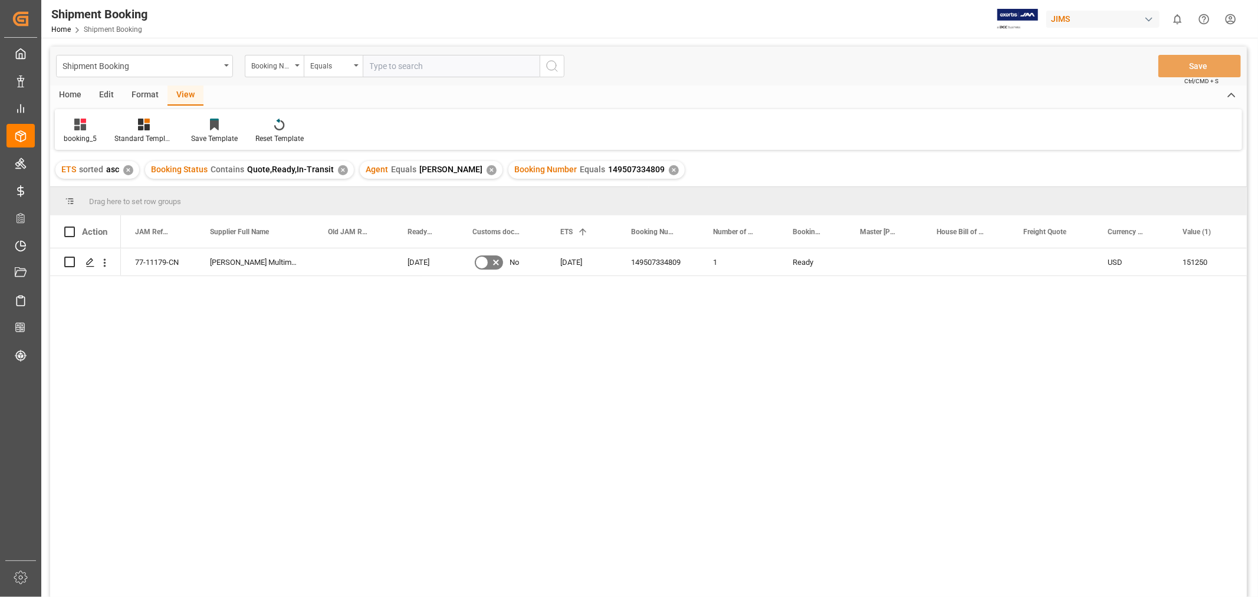
click at [669, 168] on div "✕" at bounding box center [674, 170] width 10 height 10
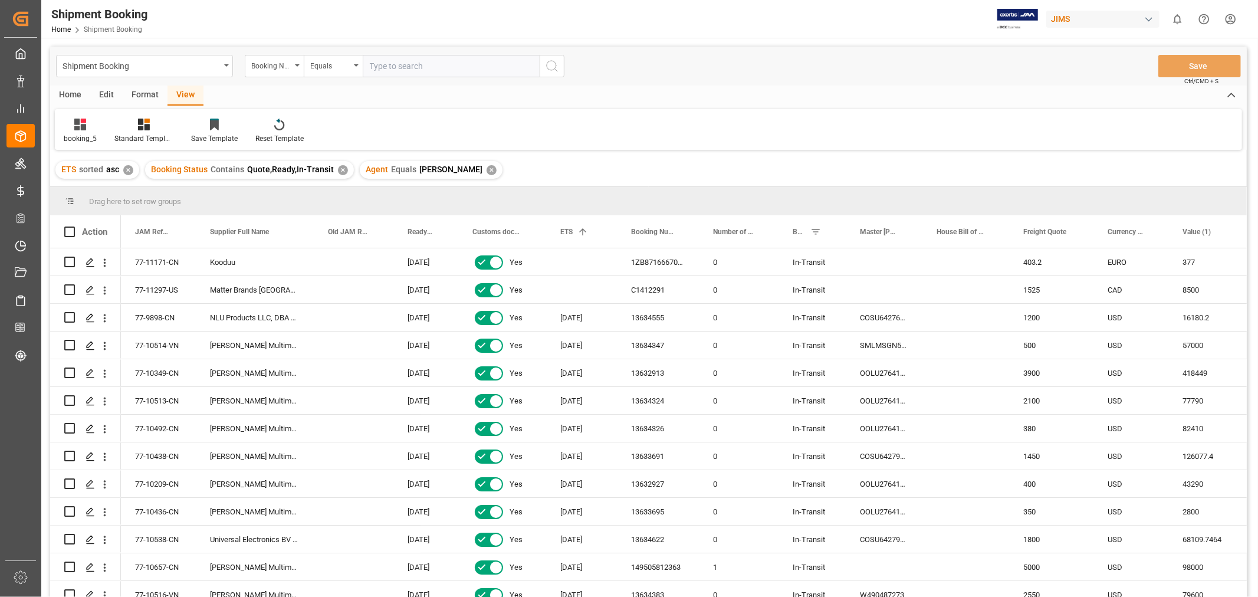
click at [419, 67] on input "text" at bounding box center [451, 66] width 177 height 22
paste input "149507202202"
type input "149507202202"
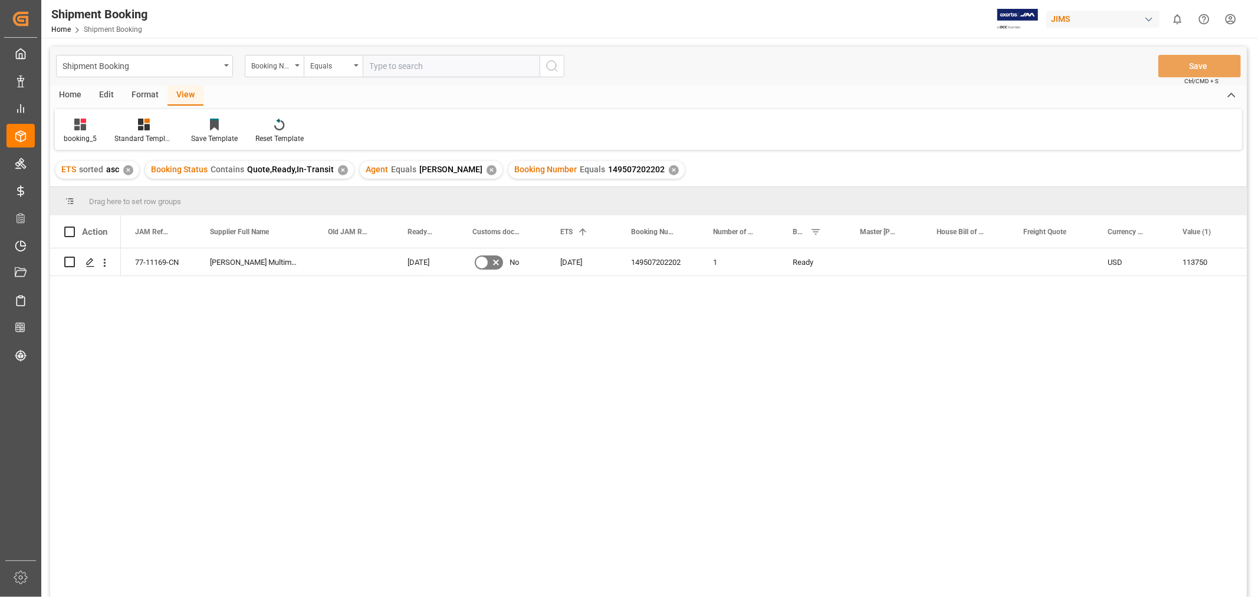
click at [669, 170] on div "✕" at bounding box center [674, 170] width 10 height 10
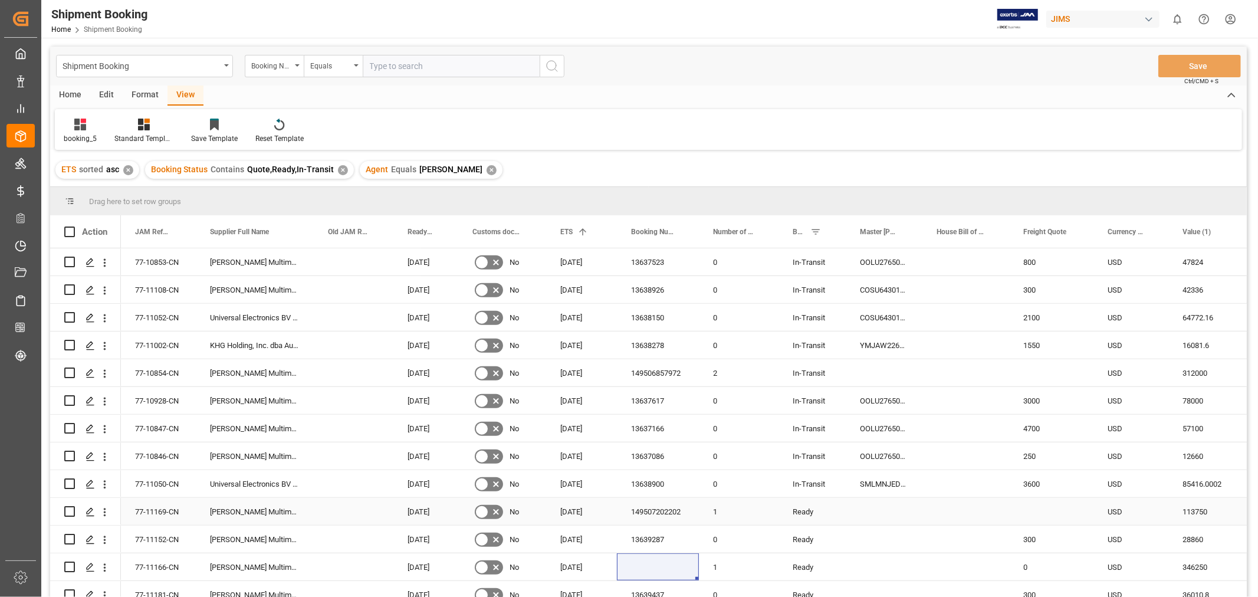
scroll to position [786, 0]
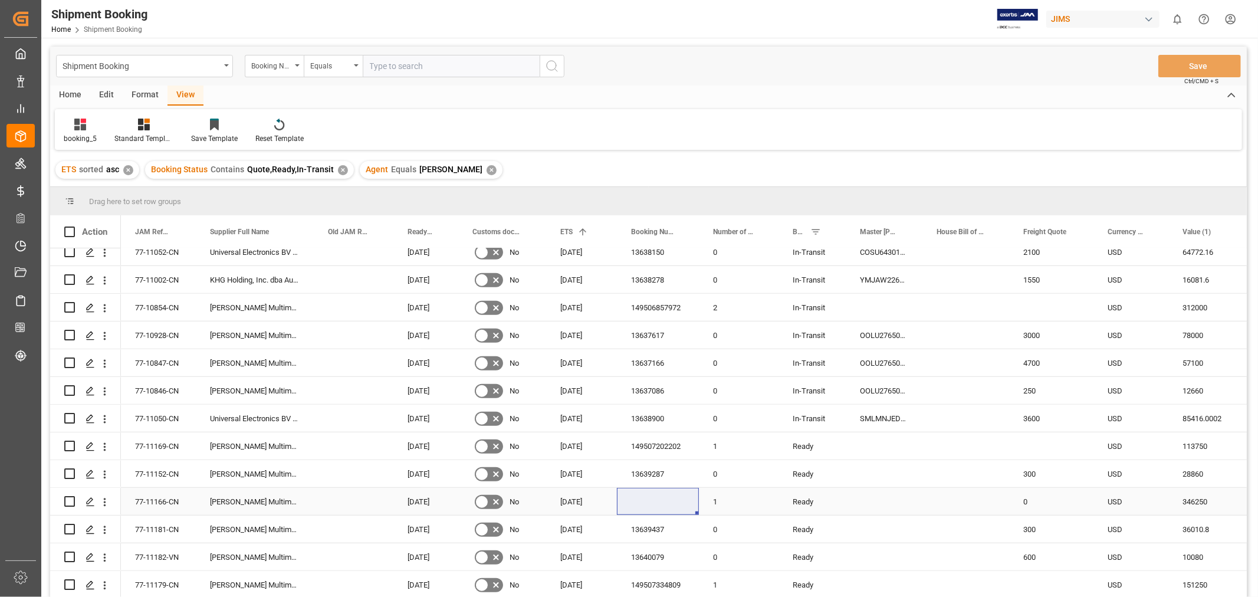
click at [171, 500] on div "77-11166-CN" at bounding box center [158, 501] width 75 height 27
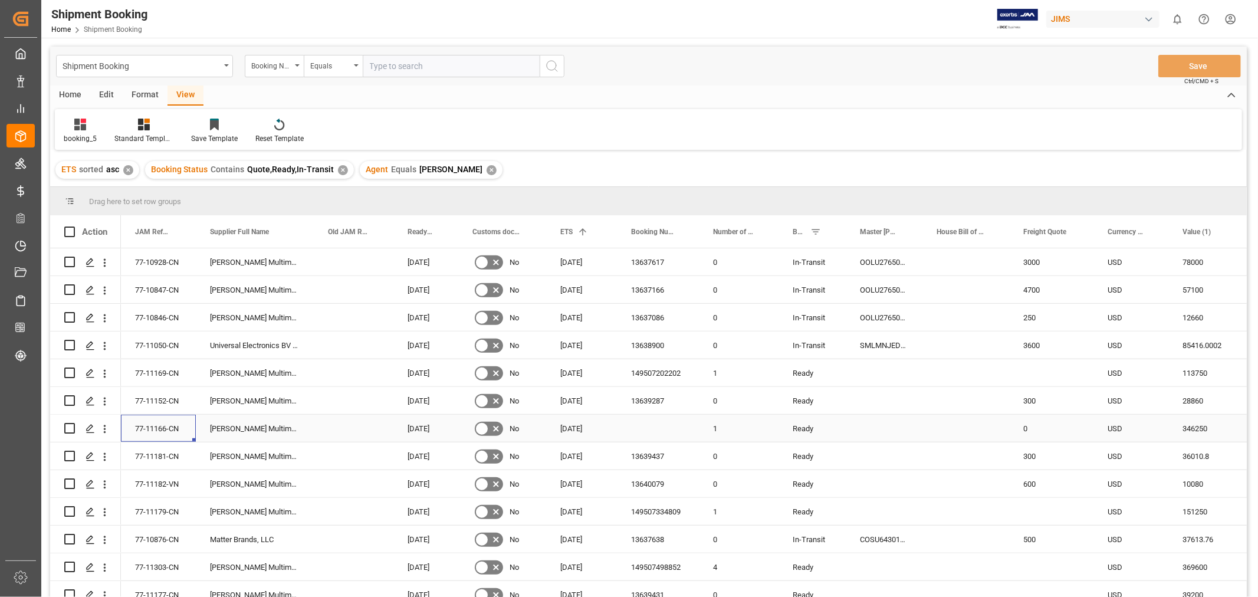
scroll to position [870, 0]
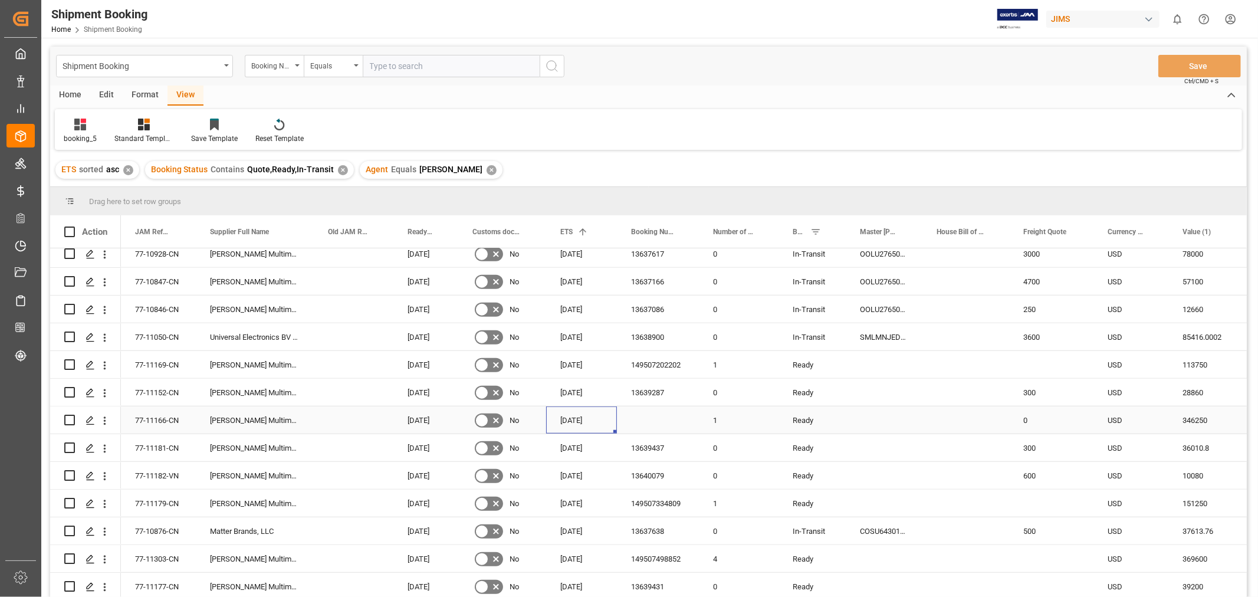
click at [594, 419] on div "15-10-2025" at bounding box center [581, 419] width 71 height 27
click at [646, 416] on div "Press SPACE to select this row." at bounding box center [658, 419] width 82 height 27
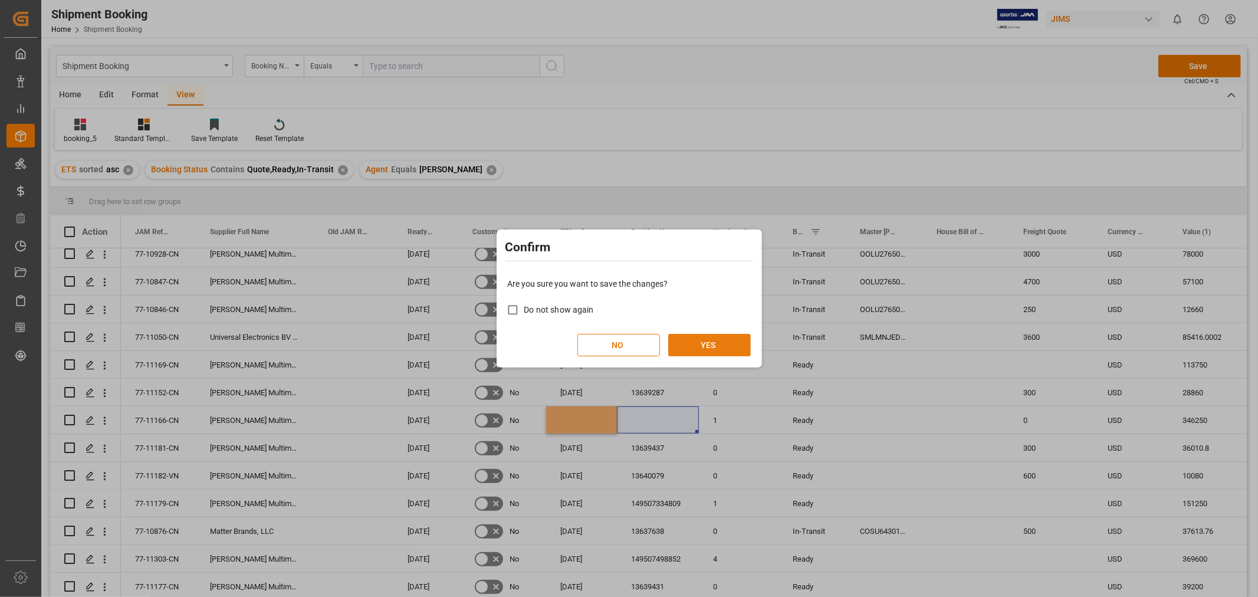
click at [716, 338] on button "YES" at bounding box center [709, 345] width 83 height 22
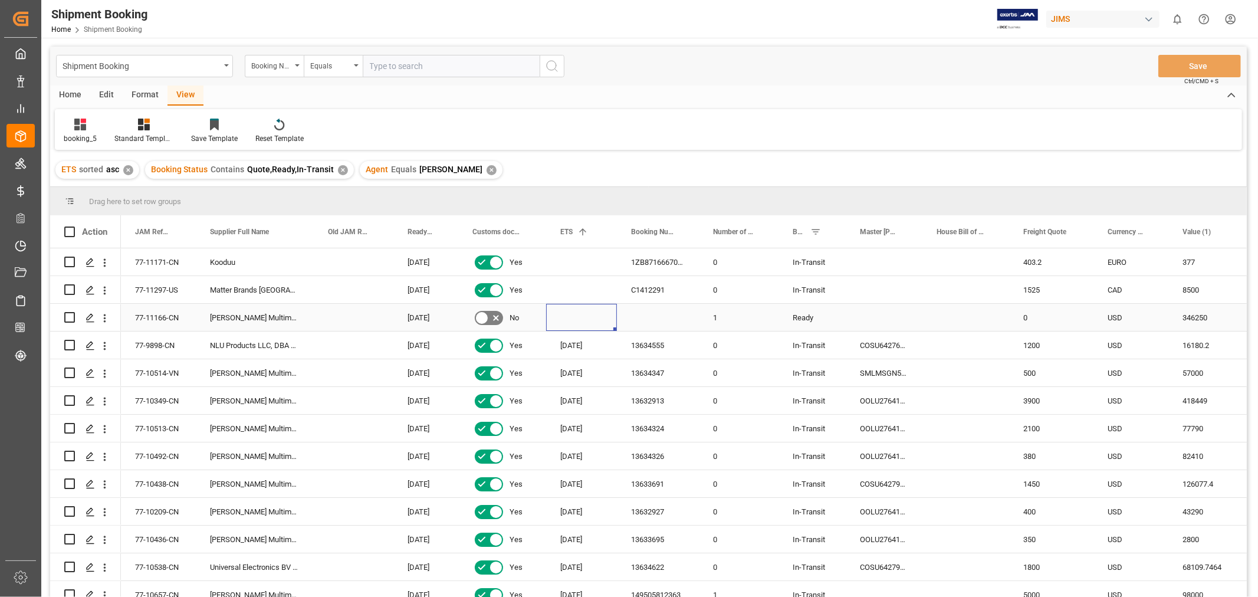
click at [578, 313] on div "Press SPACE to select this row." at bounding box center [581, 317] width 71 height 27
click at [169, 315] on div "77-11166-CN" at bounding box center [158, 317] width 75 height 27
click at [646, 311] on div "Press SPACE to select this row." at bounding box center [658, 317] width 82 height 27
click at [646, 311] on div "Press SPACE to select this row." at bounding box center [658, 324] width 82 height 41
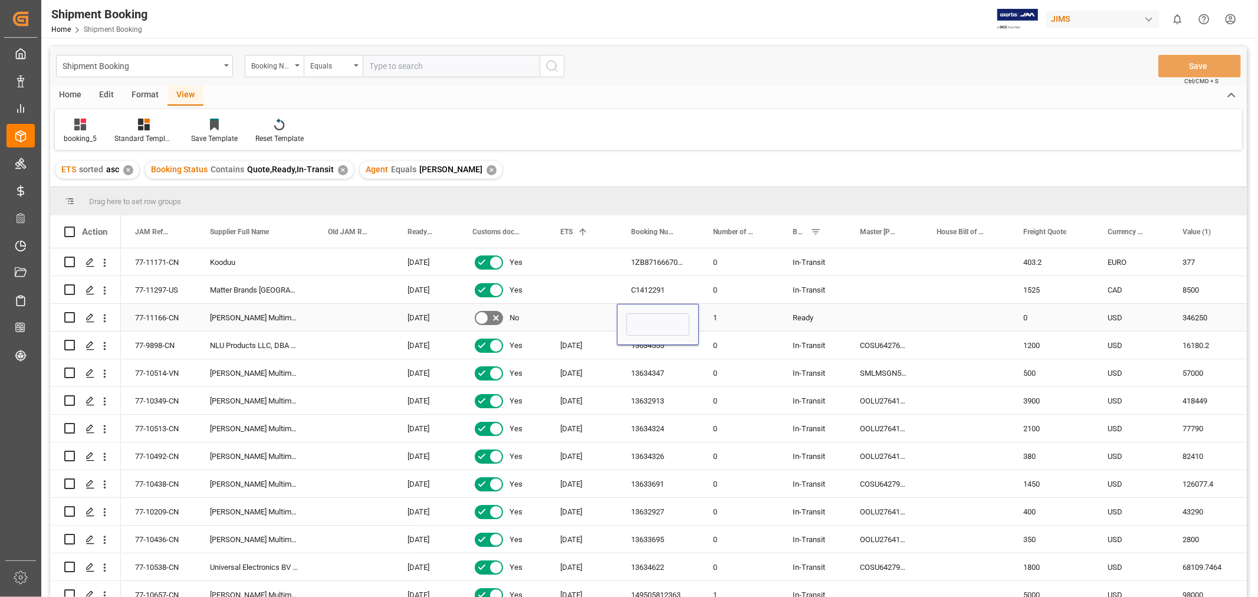
drag, startPoint x: 646, startPoint y: 311, endPoint x: 650, endPoint y: 327, distance: 16.4
click at [646, 313] on div "Press SPACE to select this row." at bounding box center [658, 324] width 82 height 41
click at [650, 327] on input "Press SPACE to select this row." at bounding box center [657, 324] width 63 height 22
paste input "149507498844"
type input "149507498844"
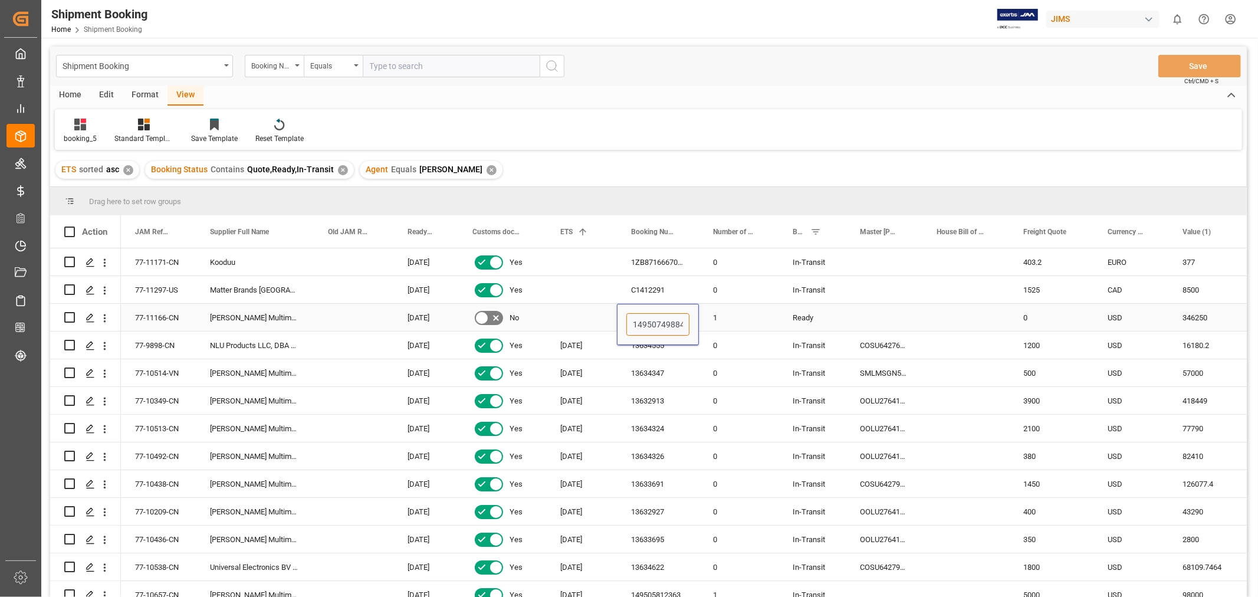
scroll to position [0, 6]
click at [752, 317] on div "1" at bounding box center [739, 317] width 80 height 27
click at [573, 320] on div "Press SPACE to select this row." at bounding box center [581, 317] width 71 height 27
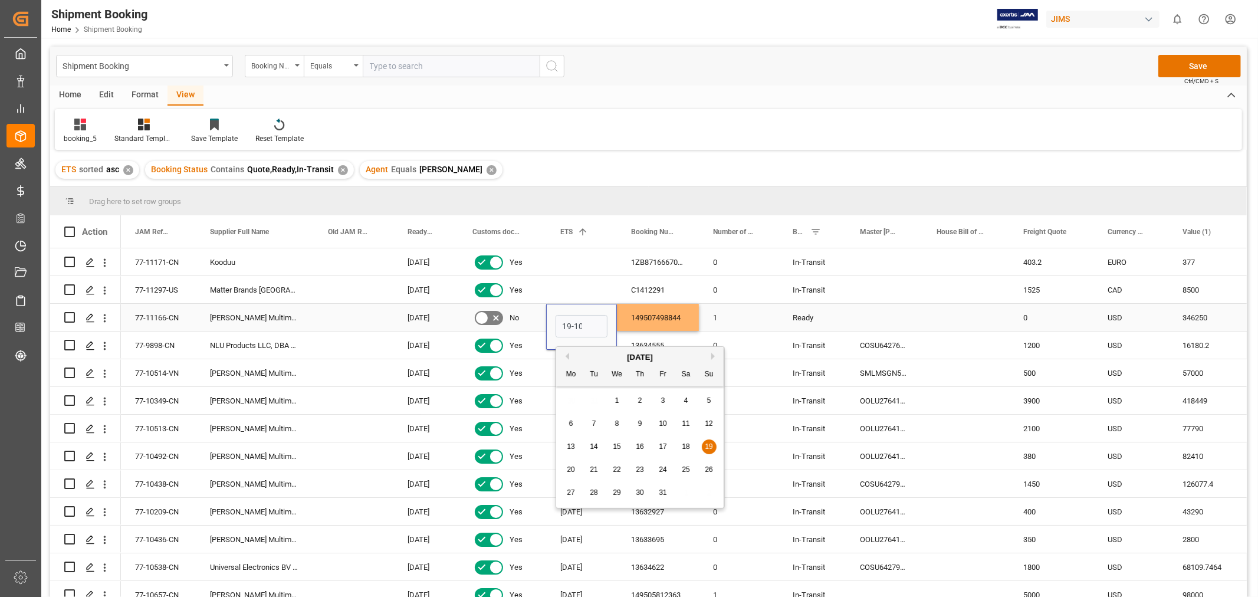
scroll to position [0, 1]
type input "19-10-2025"
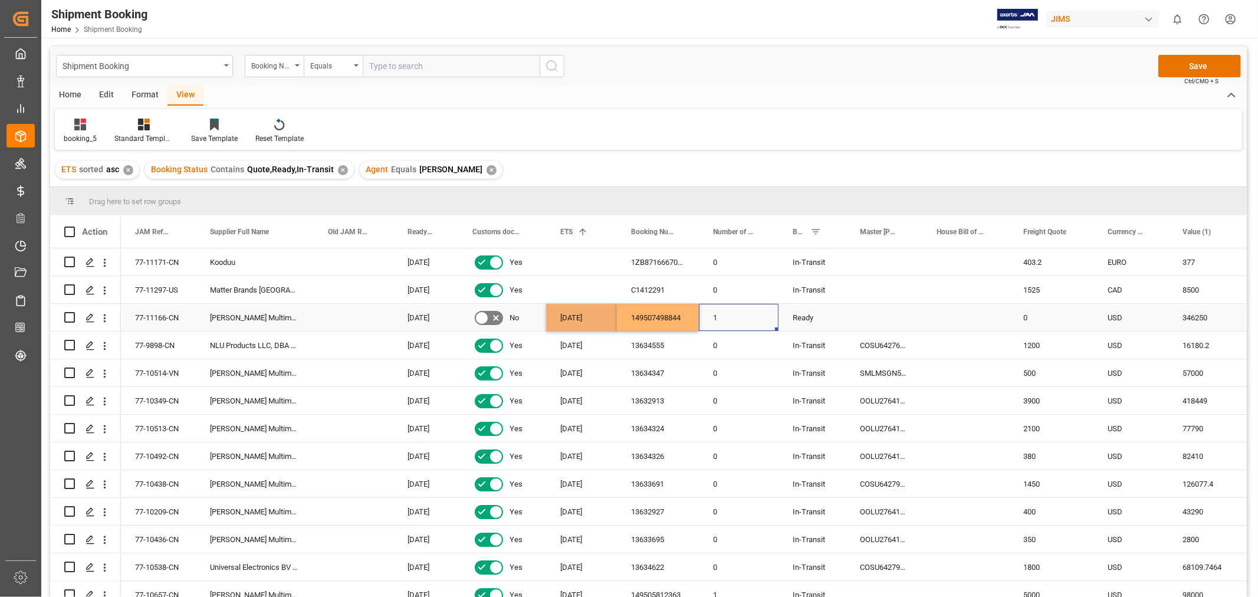
click at [773, 313] on div "1" at bounding box center [739, 317] width 80 height 27
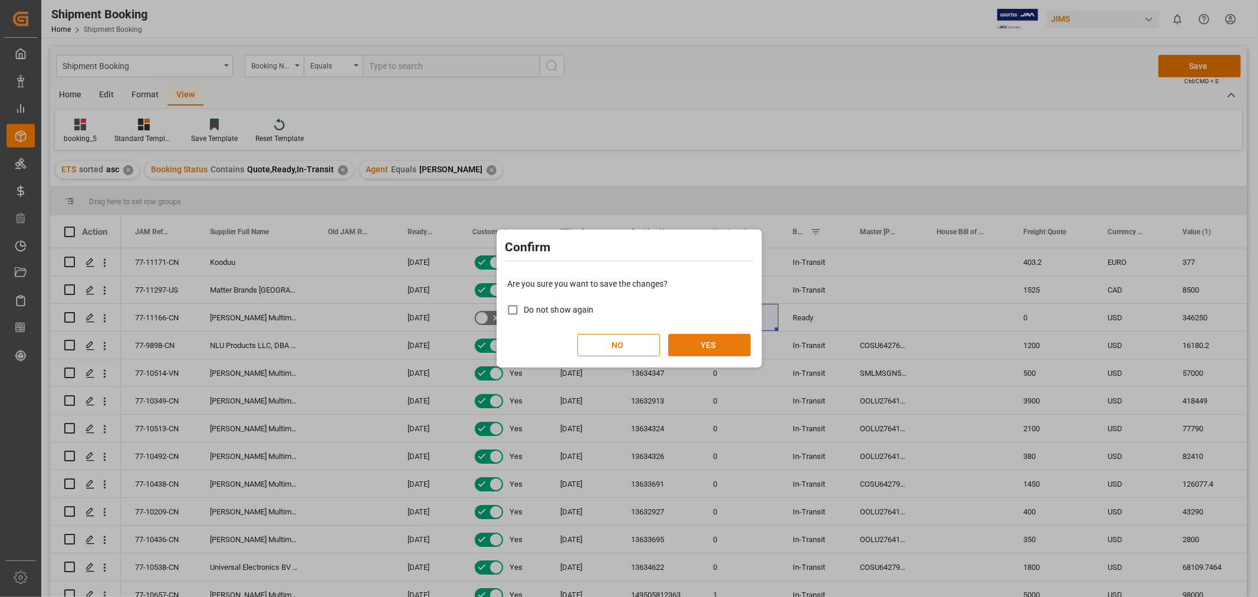
click at [712, 336] on button "YES" at bounding box center [709, 345] width 83 height 22
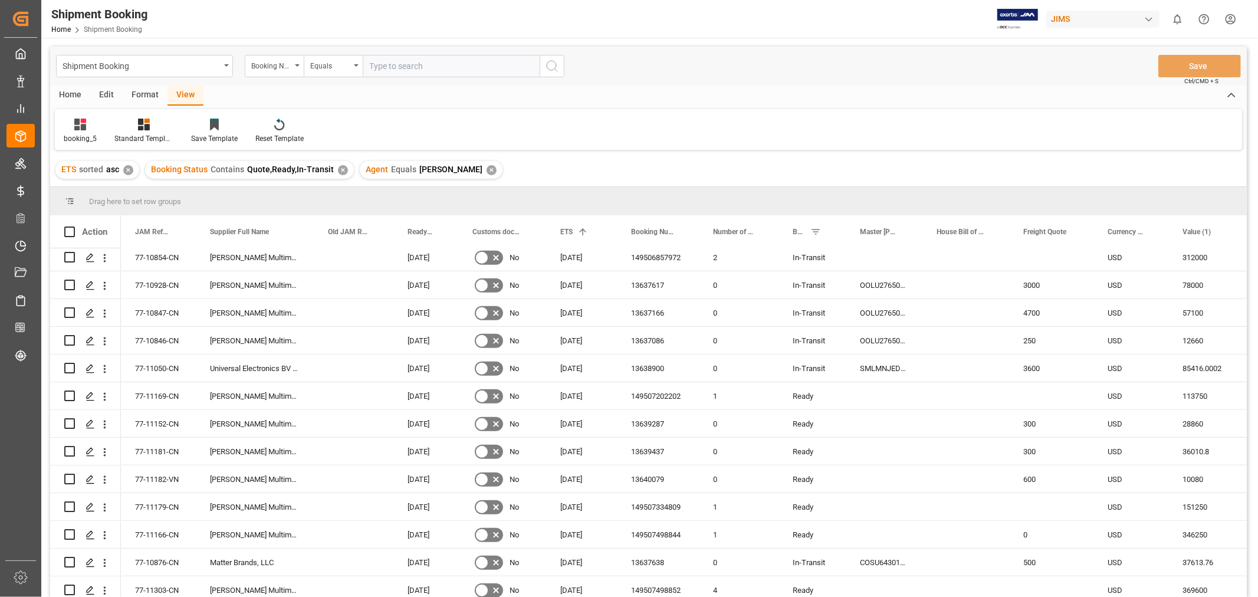
scroll to position [852, 0]
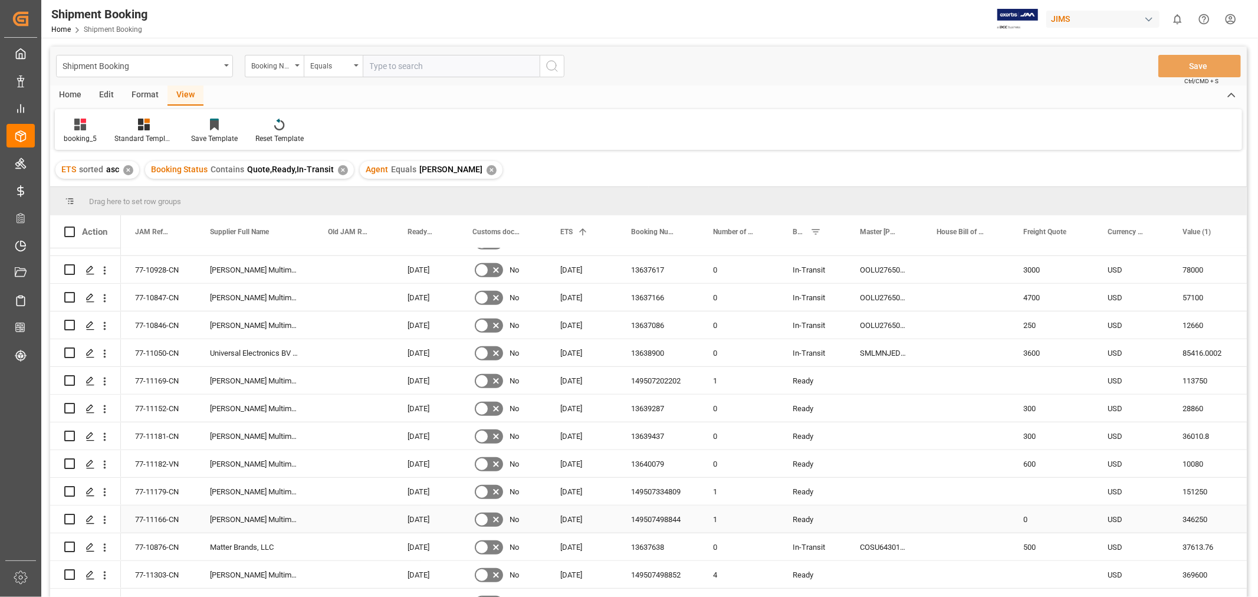
click at [165, 517] on div "77-11166-CN" at bounding box center [158, 518] width 75 height 27
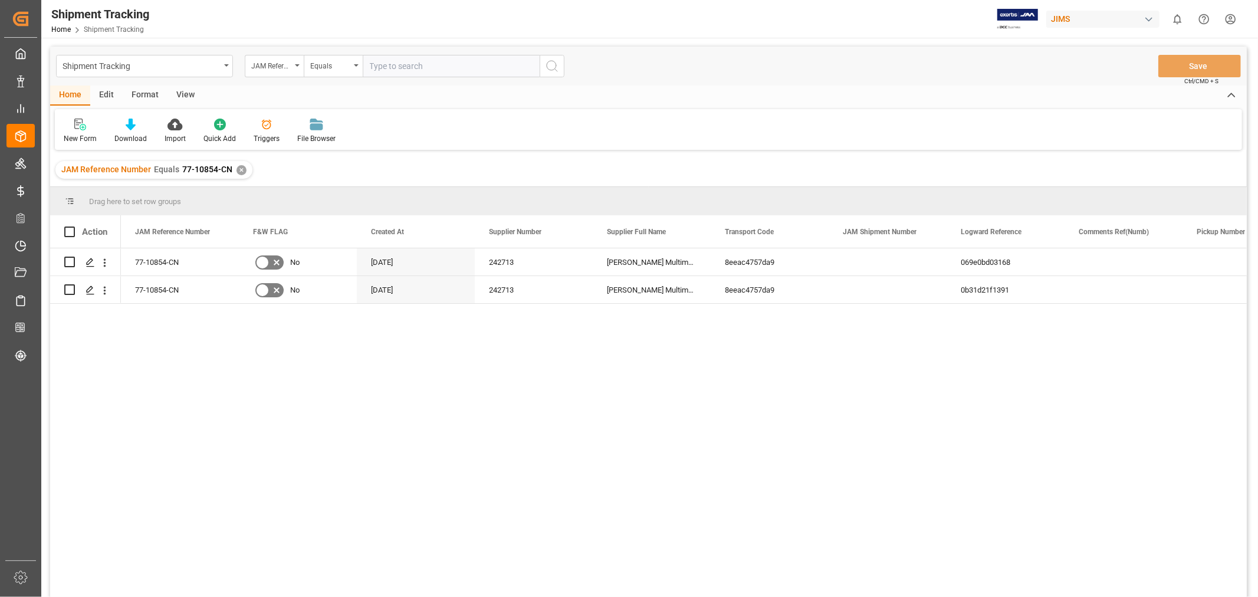
click at [240, 166] on div "✕" at bounding box center [241, 170] width 10 height 10
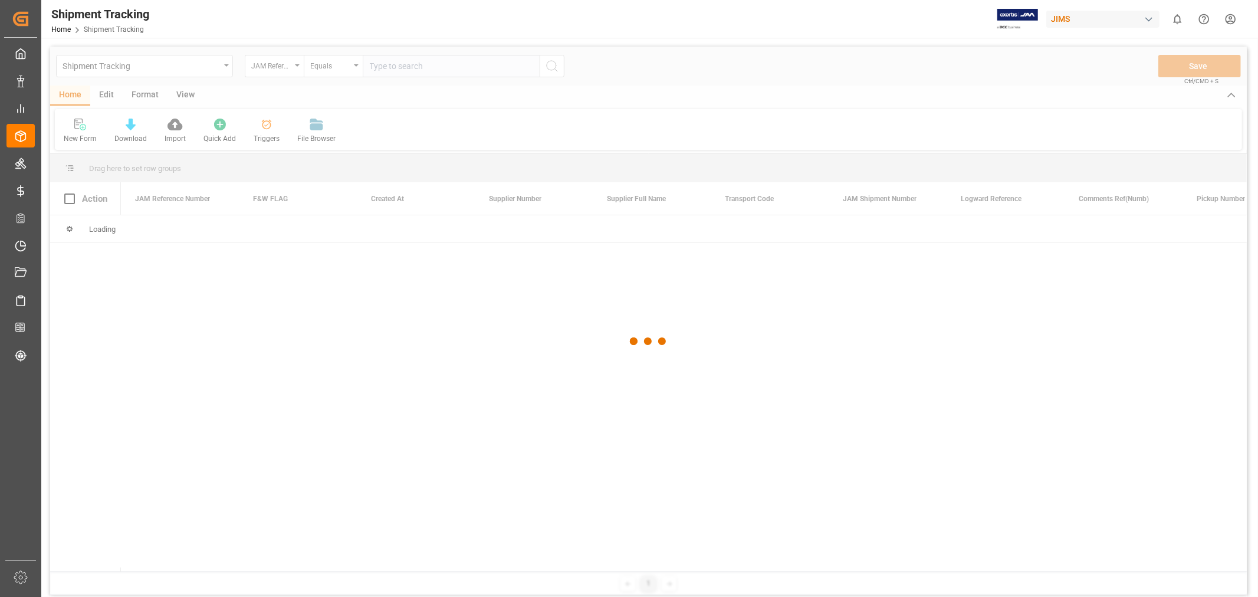
click at [394, 67] on div at bounding box center [648, 342] width 1197 height 590
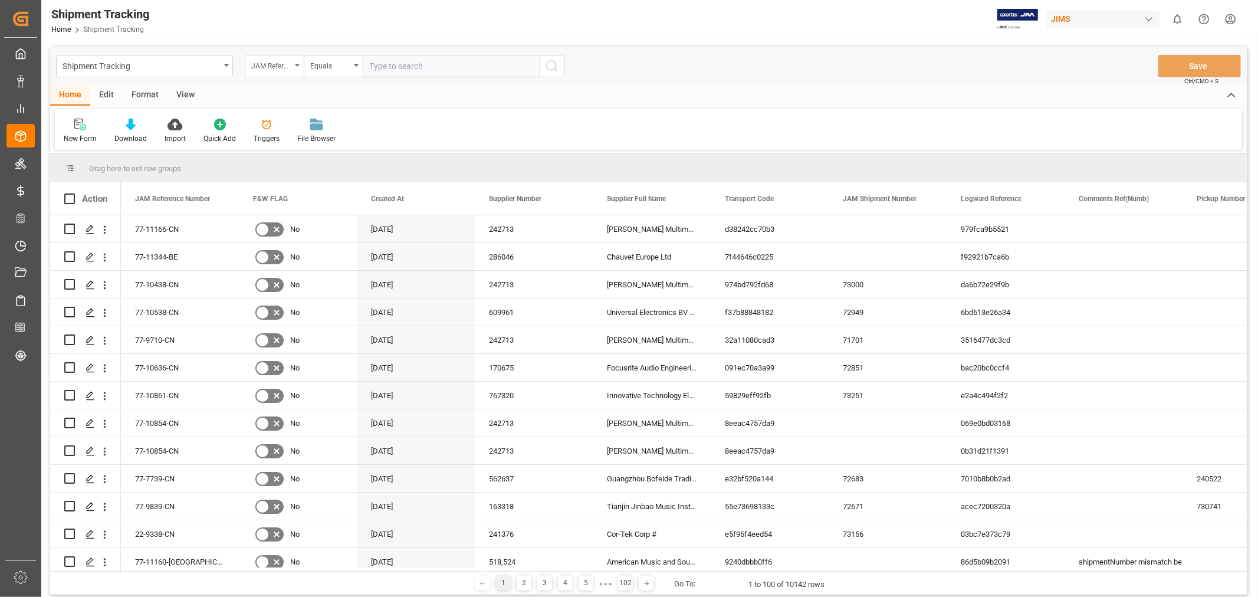
click at [297, 63] on div "JAM Reference Number" at bounding box center [274, 66] width 59 height 22
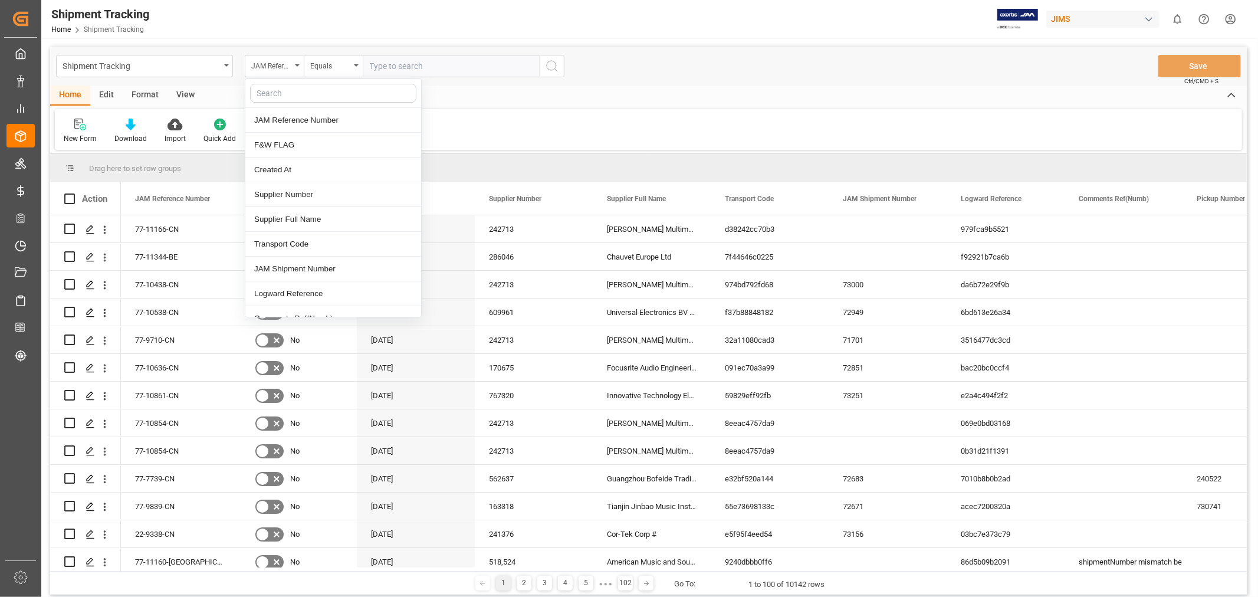
click at [392, 63] on input "text" at bounding box center [451, 66] width 177 height 22
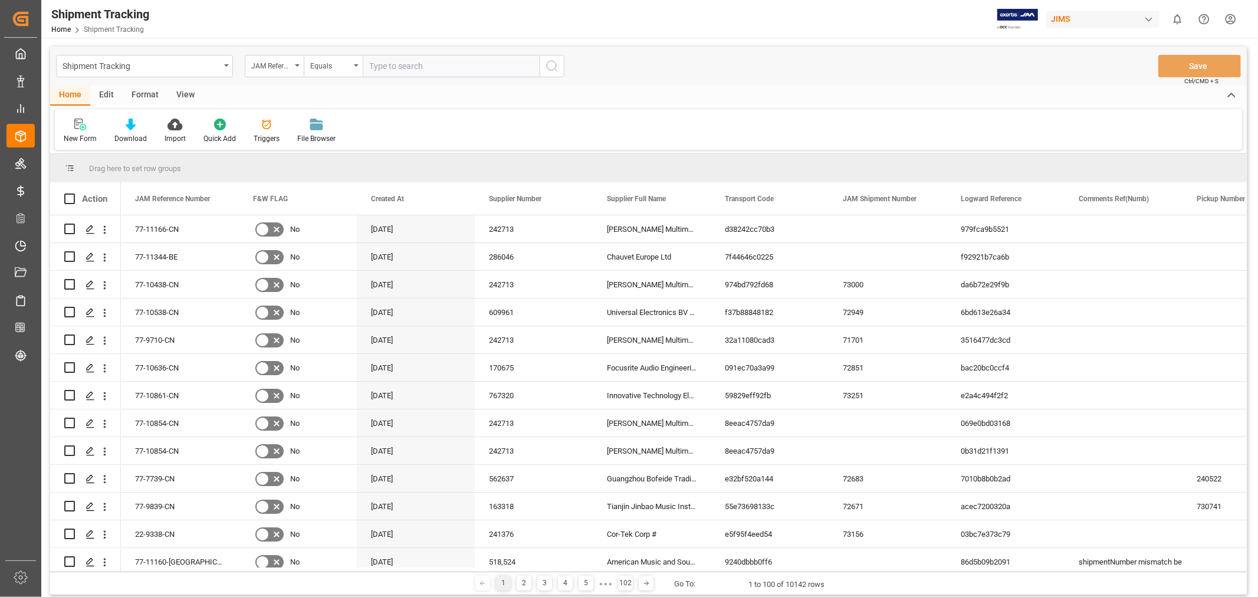
paste input "149507498844"
type input "1"
click at [426, 71] on input "text" at bounding box center [451, 66] width 177 height 22
paste input "77-11166-CN"
type input "77-11166-CN"
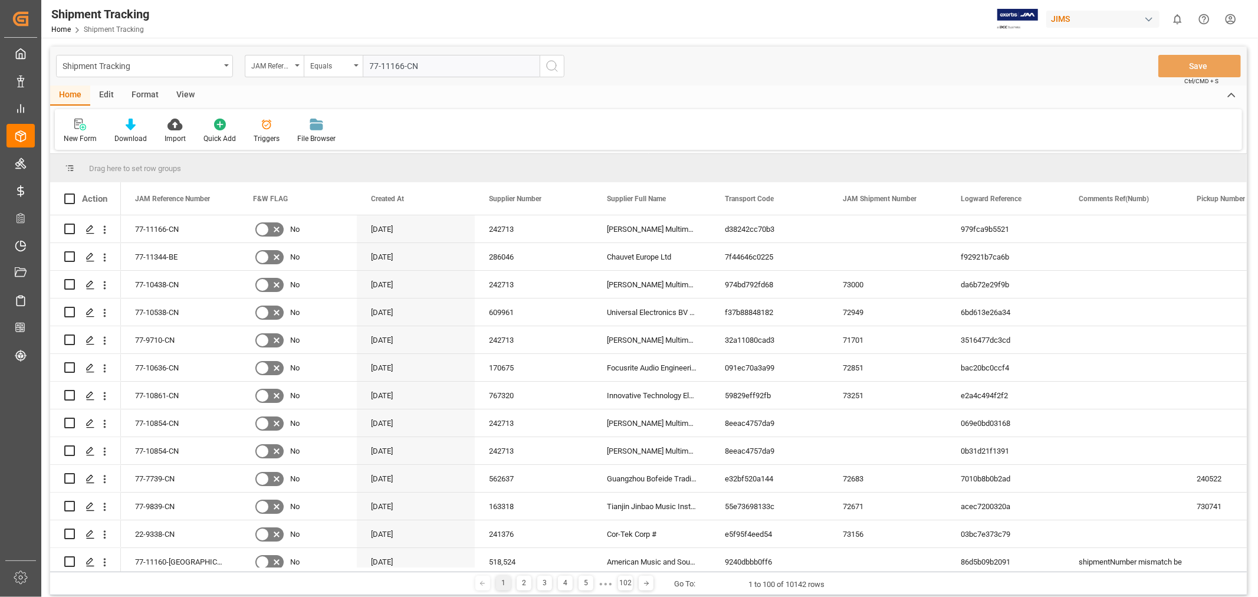
click at [554, 64] on icon "search button" at bounding box center [552, 66] width 14 height 14
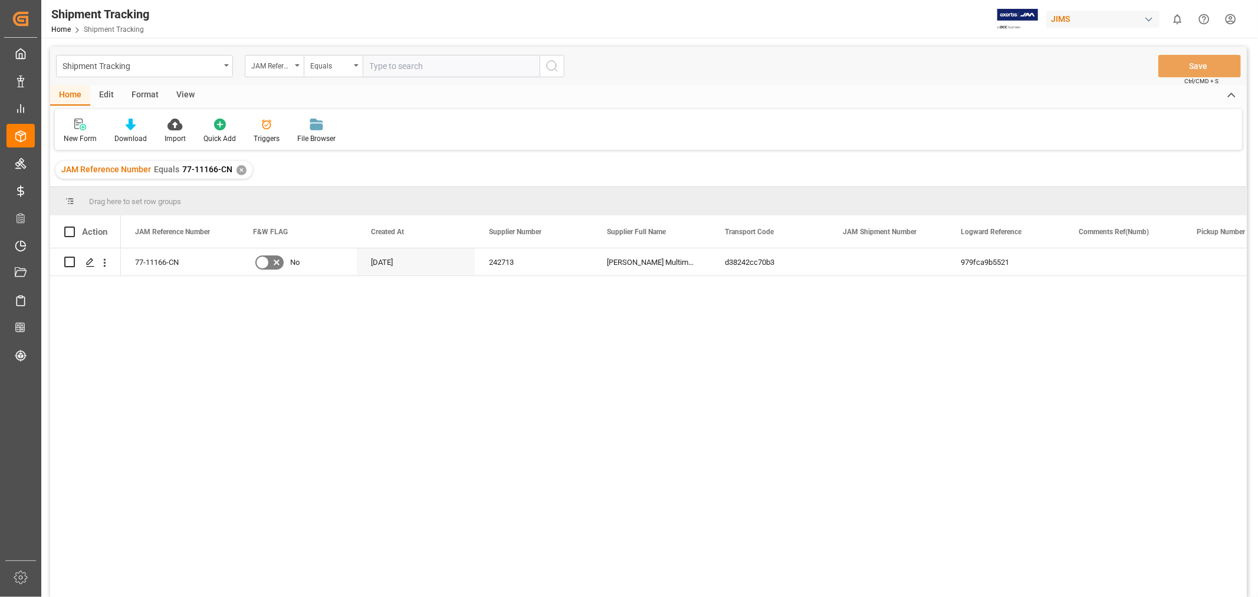
click at [181, 95] on div "View" at bounding box center [185, 96] width 36 height 20
click at [80, 132] on div "Default" at bounding box center [75, 131] width 41 height 26
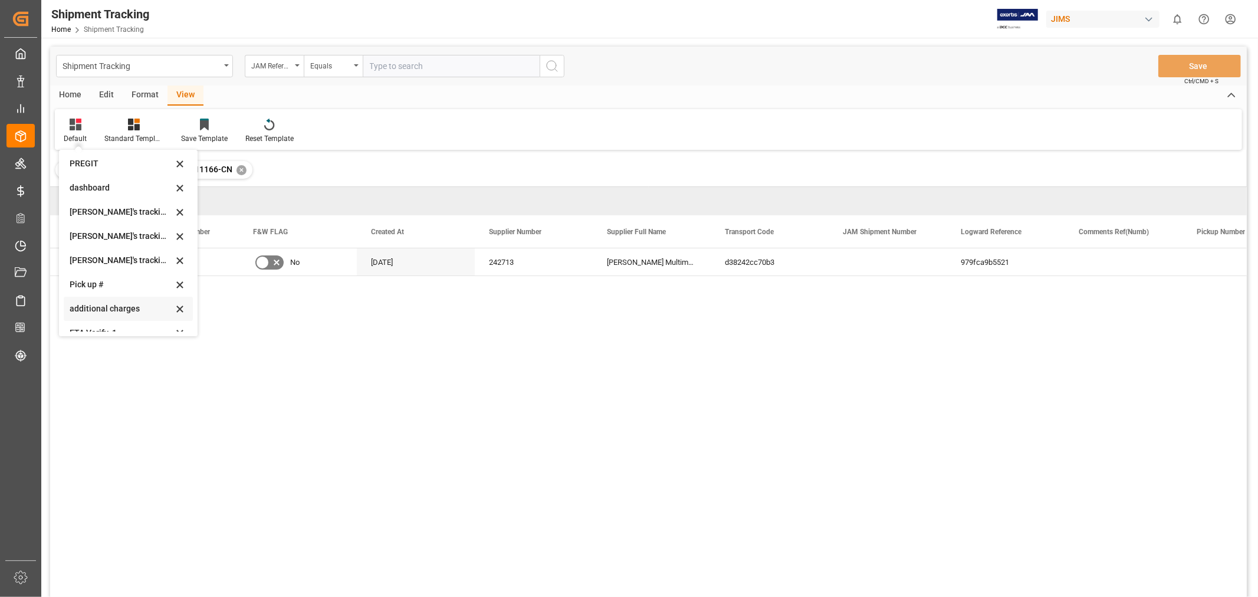
scroll to position [258, 0]
click at [132, 193] on div "[PERSON_NAME]'s tracking all_sample" at bounding box center [121, 199] width 103 height 12
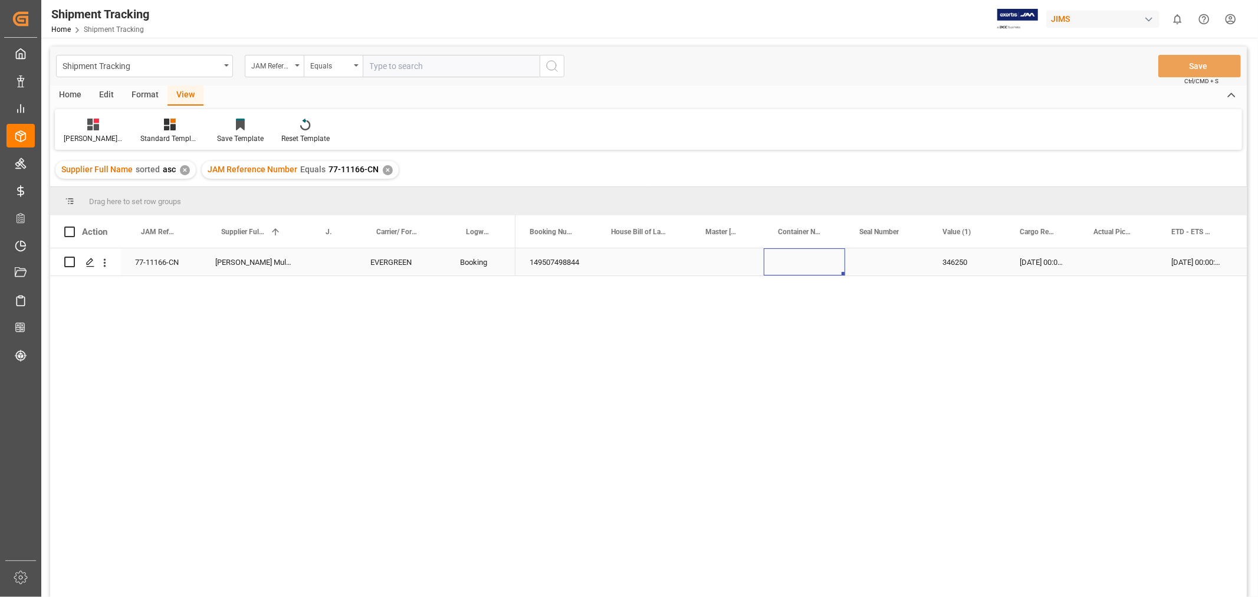
click at [844, 263] on div "Press SPACE to select this row." at bounding box center [804, 261] width 81 height 27
click at [673, 262] on div "Press SPACE to select this row." at bounding box center [644, 261] width 94 height 27
click at [1187, 262] on div "[DATE] 00:00:00" at bounding box center [1196, 261] width 78 height 27
